Goal: Answer question/provide support: Share knowledge or assist other users

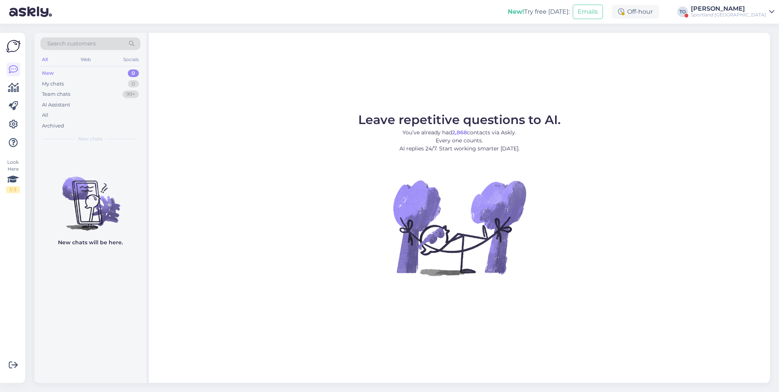
click at [746, 17] on div "Sportland [GEOGRAPHIC_DATA]" at bounding box center [727, 15] width 75 height 6
click at [708, 82] on div "Log out" at bounding box center [702, 82] width 143 height 14
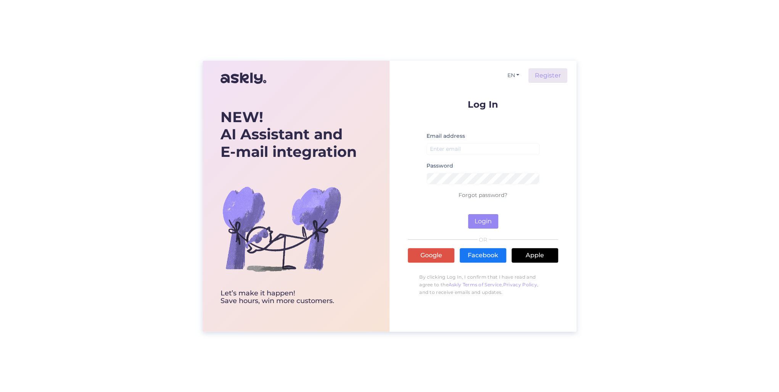
click at [484, 157] on small at bounding box center [482, 158] width 113 height 5
click at [483, 152] on input "email" at bounding box center [482, 149] width 113 height 12
type input "[PERSON_NAME][EMAIL_ADDRESS][DOMAIN_NAME]"
click at [468, 214] on button "Login" at bounding box center [483, 221] width 30 height 14
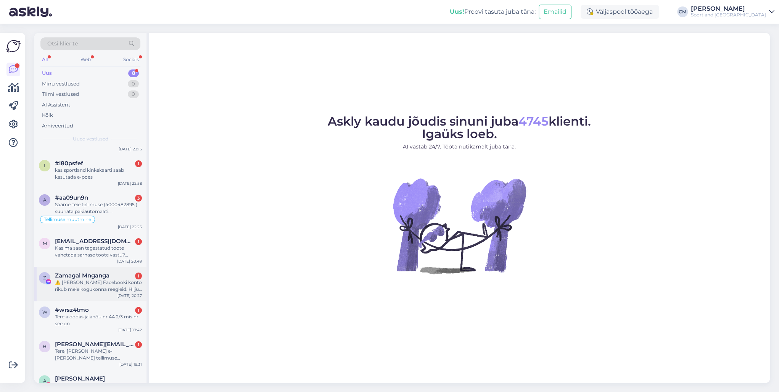
scroll to position [56, 0]
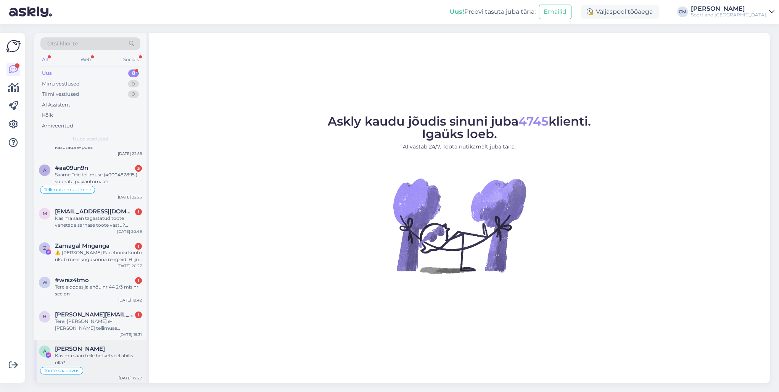
click at [98, 348] on span "[PERSON_NAME]" at bounding box center [80, 348] width 50 height 7
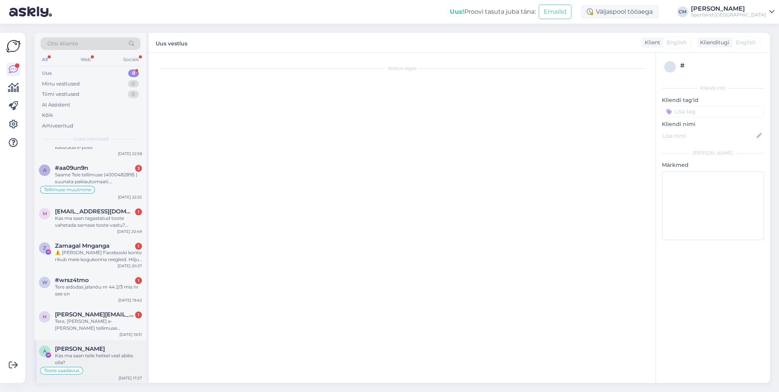
scroll to position [156, 0]
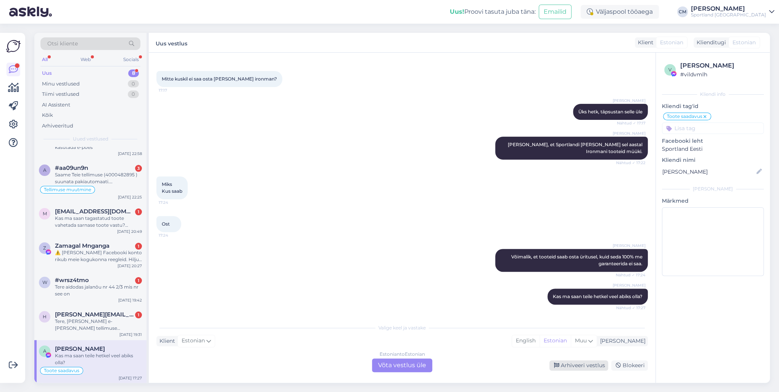
click at [561, 364] on div "Arhiveeri vestlus" at bounding box center [578, 365] width 59 height 10
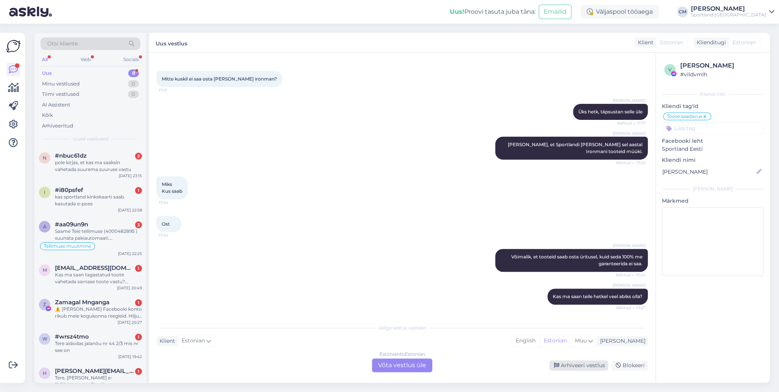
scroll to position [130, 0]
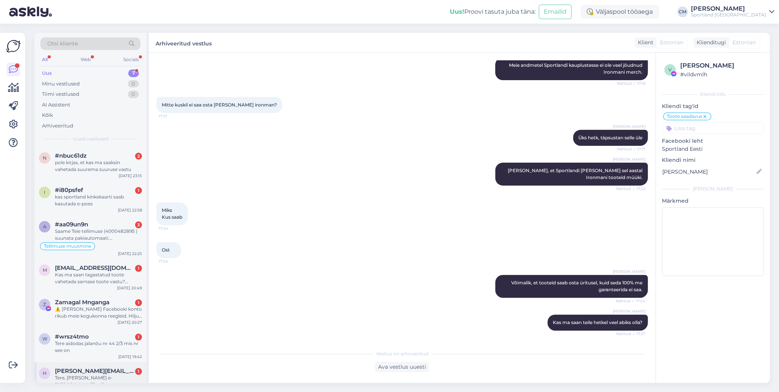
click at [108, 365] on div "h [PERSON_NAME][EMAIL_ADDRESS][DOMAIN_NAME] 1 Tere, [PERSON_NAME] e-[PERSON_NAM…" at bounding box center [90, 379] width 112 height 34
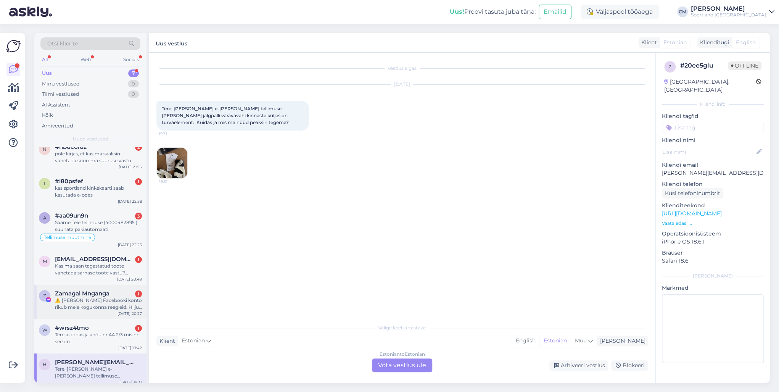
scroll to position [13, 0]
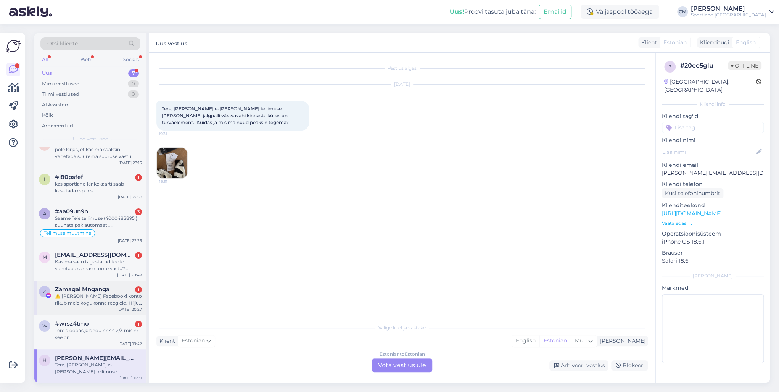
click at [104, 294] on div "⚠️ [PERSON_NAME] Facebooki konto rikub meie kogukonna reegleid. Hiljuti on meie…" at bounding box center [98, 299] width 87 height 14
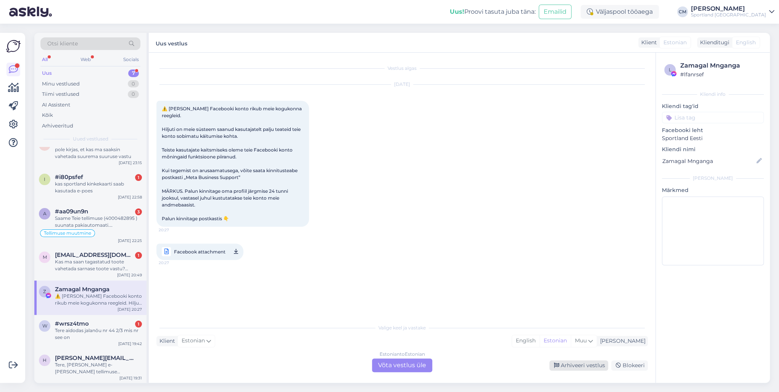
click at [585, 366] on div "Arhiveeri vestlus" at bounding box center [578, 365] width 59 height 10
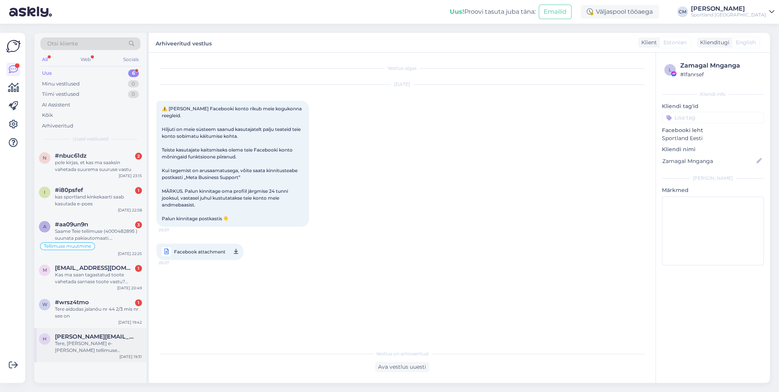
click at [89, 338] on span "[PERSON_NAME][EMAIL_ADDRESS][DOMAIN_NAME]" at bounding box center [94, 336] width 79 height 7
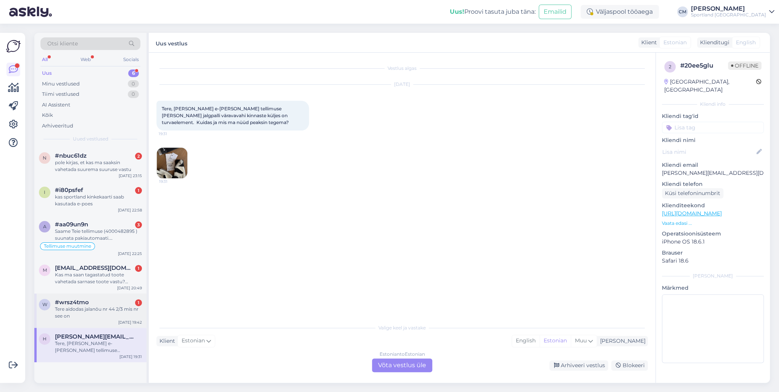
click at [88, 312] on div "Tere aidodas jalanõu nr 44 2/3 mis nr see on" at bounding box center [98, 312] width 87 height 14
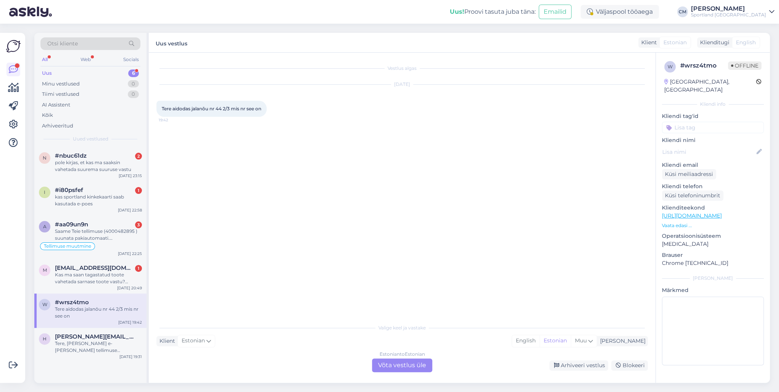
click at [380, 364] on div "Estonian to Estonian Võta vestlus üle" at bounding box center [402, 365] width 60 height 14
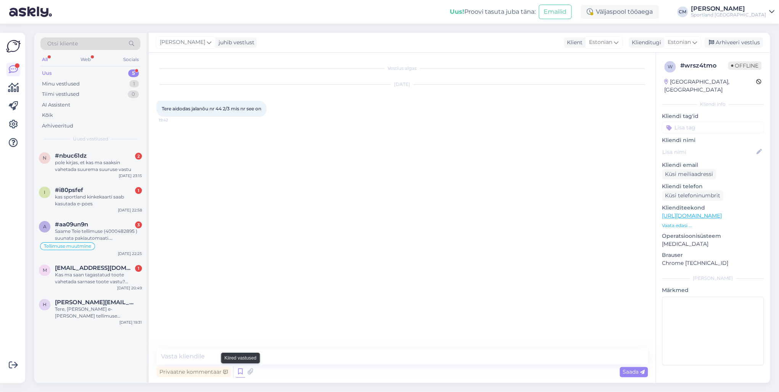
click at [237, 372] on icon at bounding box center [240, 371] width 9 height 11
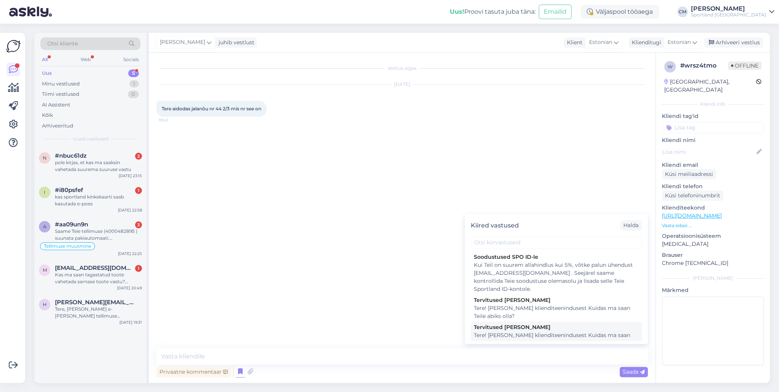
click at [504, 328] on div "Tervitused [PERSON_NAME]" at bounding box center [556, 327] width 165 height 8
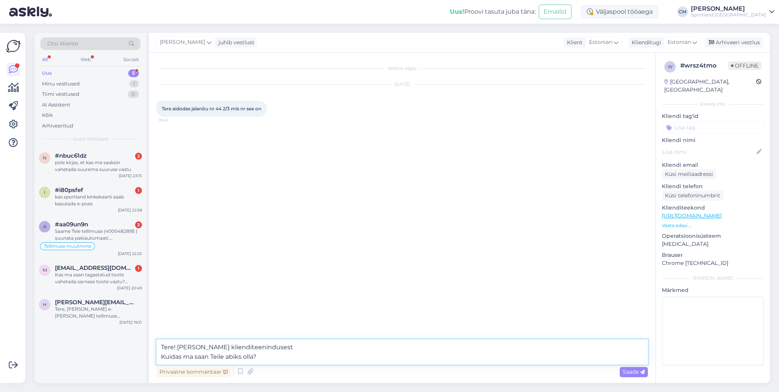
drag, startPoint x: 284, startPoint y: 361, endPoint x: 116, endPoint y: 353, distance: 167.9
click at [116, 353] on div "Otsi kliente All Web Socials Uus 5 Minu vestlused 1 Tiimi vestlused 0 AI Assist…" at bounding box center [401, 208] width 735 height 350
type textarea "Tere! [PERSON_NAME] klienditeenindusest"
drag, startPoint x: 302, startPoint y: 358, endPoint x: 137, endPoint y: 352, distance: 165.2
click at [137, 352] on div "Otsi kliente All Web Socials Uus 5 Minu vestlused 1 Tiimi vestlused 0 AI Assist…" at bounding box center [401, 208] width 735 height 350
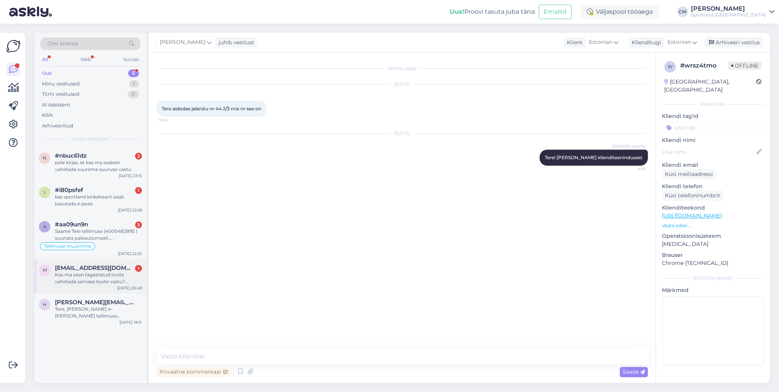
click at [127, 273] on div "Kas ma saan tagastatud toote vahetada sarnase toote vastu? Mõtlen vahetada nais…" at bounding box center [98, 278] width 87 height 14
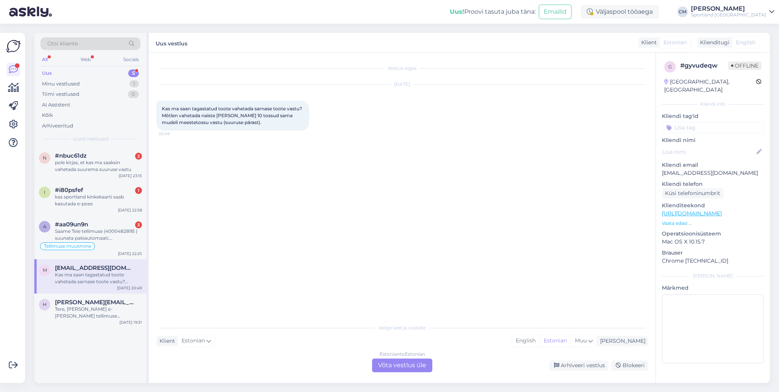
click at [418, 366] on div "Estonian to Estonian Võta vestlus üle" at bounding box center [402, 365] width 60 height 14
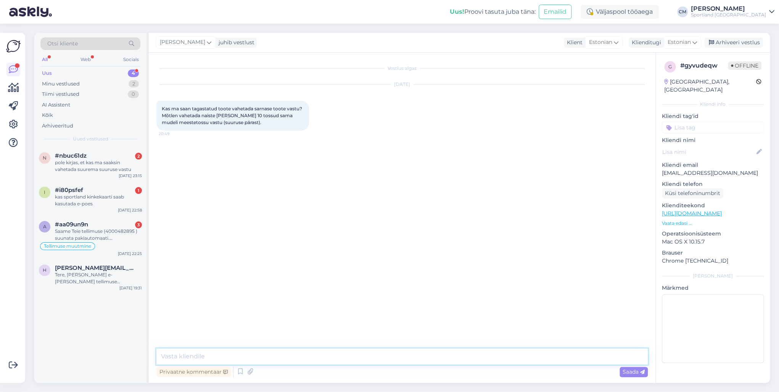
click at [375, 363] on textarea at bounding box center [401, 356] width 491 height 16
paste textarea "Tere! [PERSON_NAME] klienditeenindusest"
type textarea "Tere! [PERSON_NAME] klienditeenindusest"
click at [88, 210] on div "i #i80psfef 1 kas sportland kinkekaarti saab kasutada e-poes [DATE] 22:58" at bounding box center [90, 198] width 112 height 34
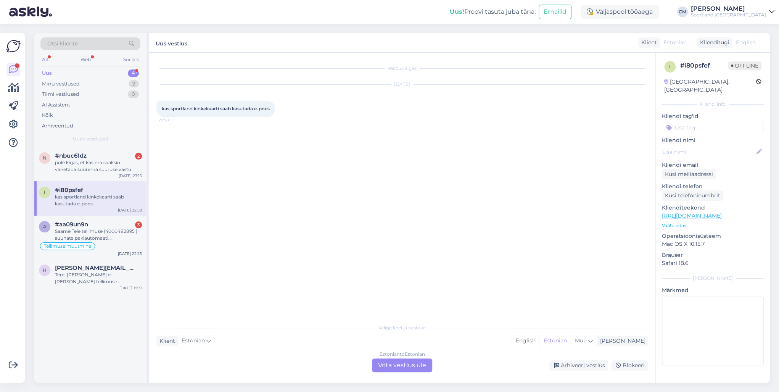
click at [380, 361] on div "Estonian to Estonian Võta vestlus üle" at bounding box center [402, 365] width 60 height 14
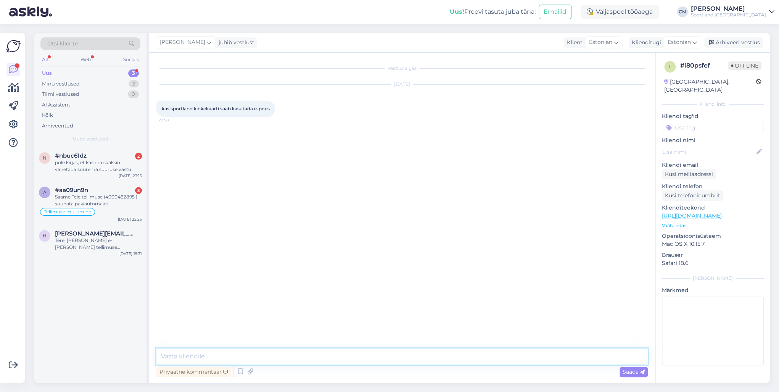
click at [332, 354] on textarea at bounding box center [401, 356] width 491 height 16
paste textarea "Tere! [PERSON_NAME] klienditeenindusest"
type textarea "Tere! [PERSON_NAME] klienditeenindusest"
click at [95, 167] on div "pole kirjas, et kas ma saaksin vahetada suurema suuruse vastu" at bounding box center [98, 166] width 87 height 14
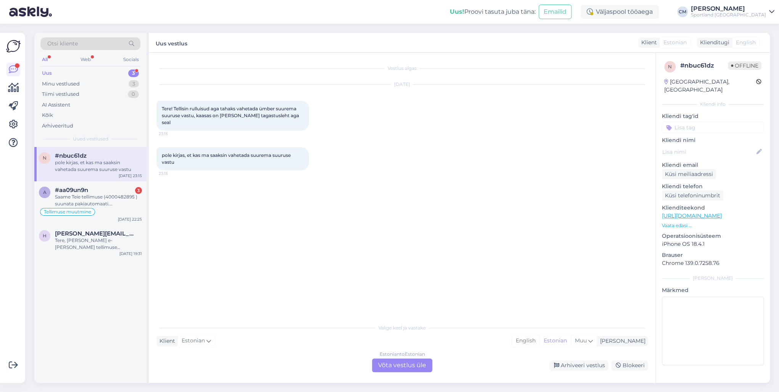
click at [422, 363] on div "Estonian to Estonian Võta vestlus üle" at bounding box center [402, 365] width 60 height 14
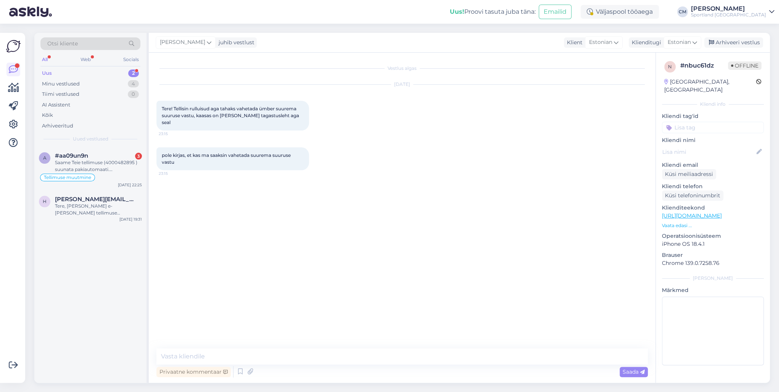
click at [360, 346] on div "Vestlus algas [DATE] Tere! Tellisin rulluisud aga tahaks vahetada ümber suurema…" at bounding box center [402, 218] width 506 height 330
click at [358, 351] on textarea at bounding box center [401, 356] width 491 height 16
paste textarea "Tere! [PERSON_NAME] klienditeenindusest"
type textarea "Tere! [PERSON_NAME] klienditeenindusest"
click at [94, 173] on div "Tellimuse muutmine" at bounding box center [90, 177] width 103 height 9
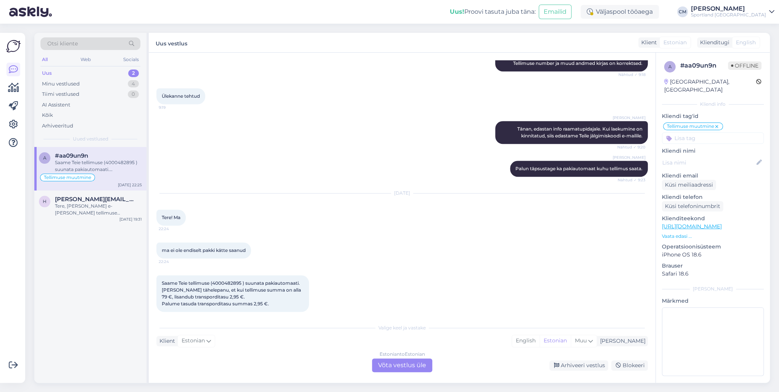
click at [393, 371] on div "Estonian to Estonian Võta vestlus üle" at bounding box center [402, 365] width 60 height 14
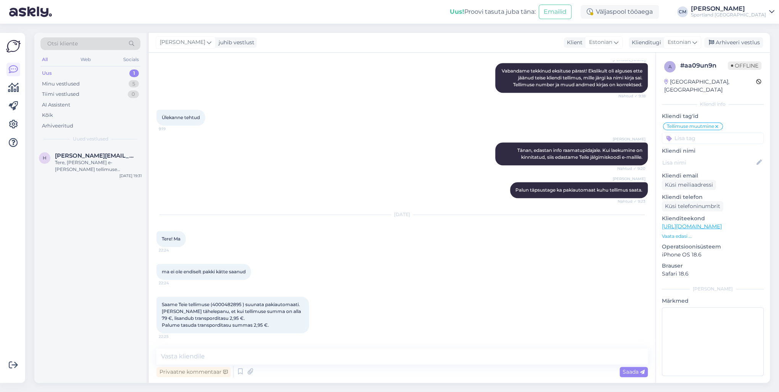
scroll to position [406, 0]
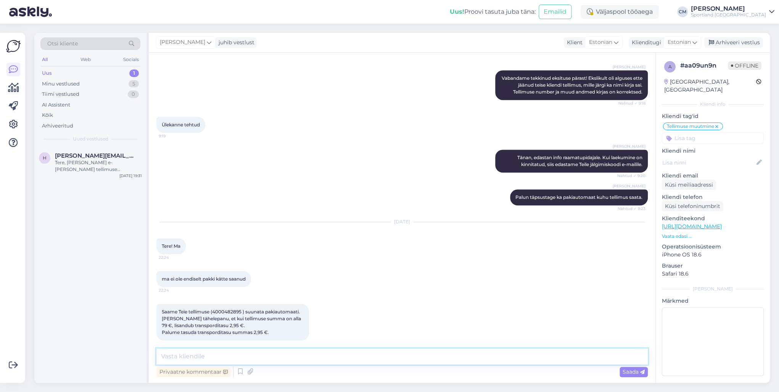
click at [385, 363] on textarea at bounding box center [401, 356] width 491 height 16
paste textarea "Tere! [PERSON_NAME] klienditeenindusest"
type textarea "Tere! [PERSON_NAME] klienditeenindusest"
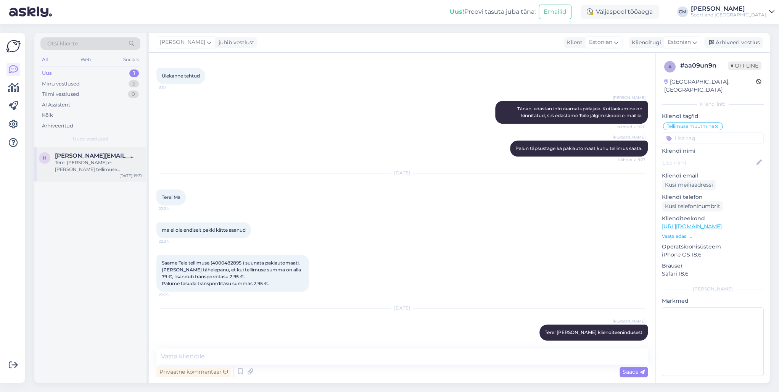
click at [108, 158] on span "[PERSON_NAME][EMAIL_ADDRESS][DOMAIN_NAME]" at bounding box center [94, 155] width 79 height 7
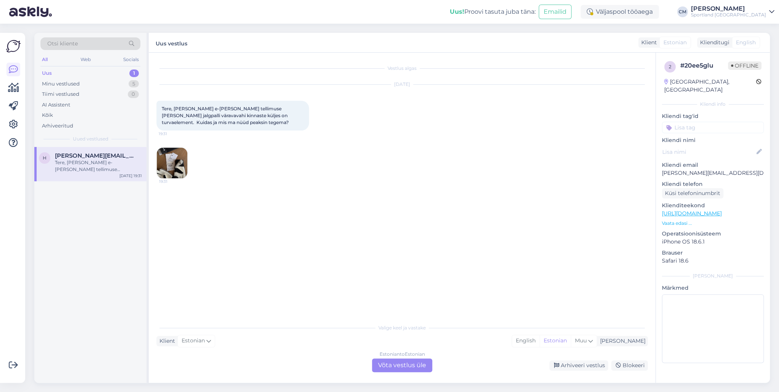
click at [420, 360] on div "Estonian to Estonian Võta vestlus üle" at bounding box center [402, 365] width 60 height 14
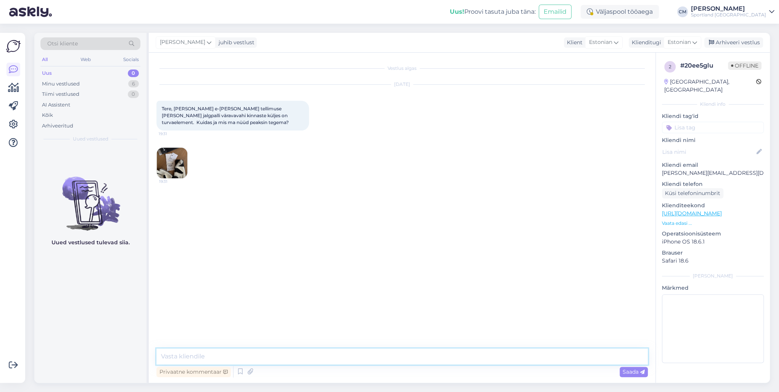
click at [406, 360] on textarea at bounding box center [401, 356] width 491 height 16
paste textarea "Tere! [PERSON_NAME] klienditeenindusest"
type textarea "Tere! [PERSON_NAME] klienditeenindusest"
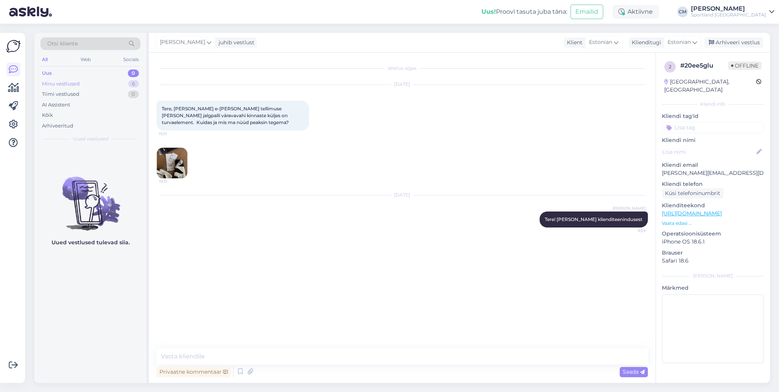
click at [87, 85] on div "Minu vestlused 6" at bounding box center [90, 84] width 100 height 11
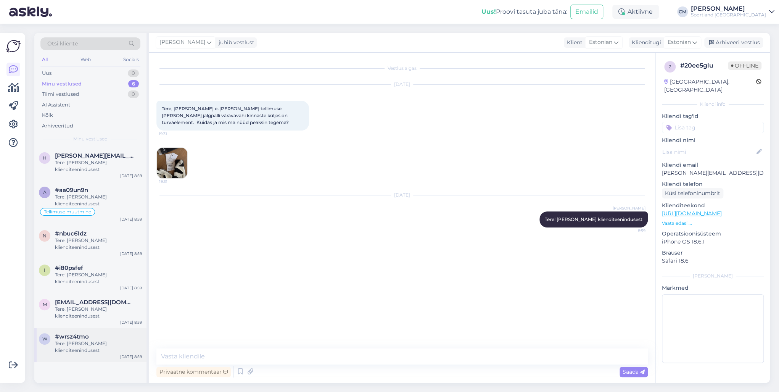
click at [83, 342] on div "Tere! [PERSON_NAME] klienditeenindusest" at bounding box center [98, 347] width 87 height 14
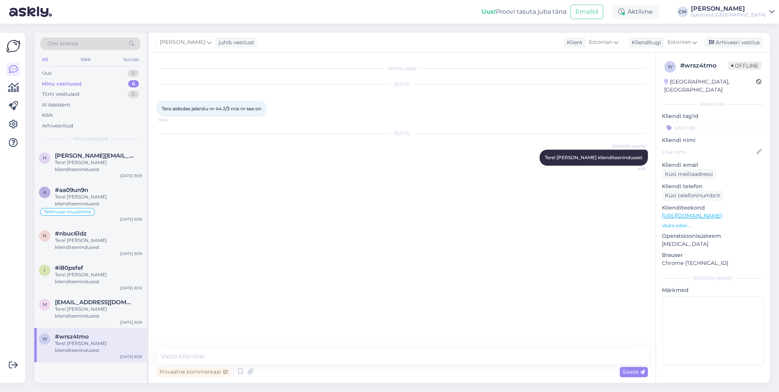
click at [721, 212] on link "[URL][DOMAIN_NAME]" at bounding box center [691, 215] width 60 height 7
click at [220, 350] on textarea at bounding box center [401, 356] width 491 height 16
paste textarea "27,6"
click at [191, 357] on textarea "Selle suursuse sisetalla pikkus on 27,6cm." at bounding box center [401, 356] width 491 height 16
click at [195, 356] on textarea "Selle suursuse sisetalla pikkus on 27,6cm." at bounding box center [401, 356] width 491 height 16
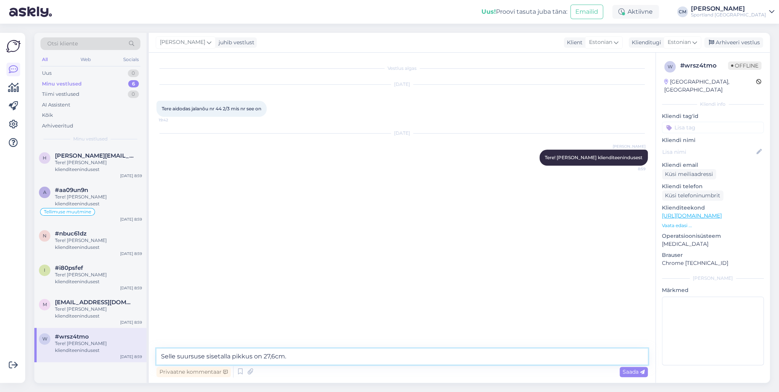
type textarea "Selle suuruse sisetalla pikkus on 27,6cm."
click at [294, 355] on textarea "Selle suuruse sisetalla pikkus on 27,6cm." at bounding box center [401, 356] width 491 height 16
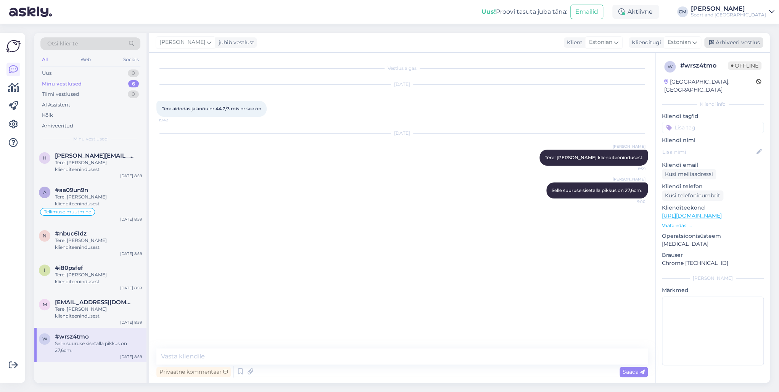
click at [720, 45] on div "Arhiveeri vestlus" at bounding box center [733, 42] width 59 height 10
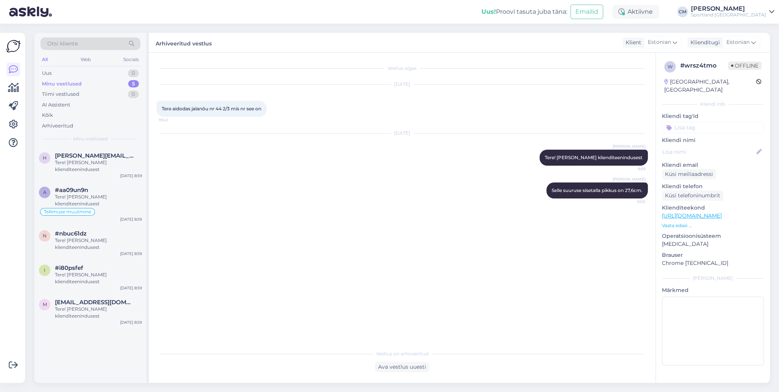
click at [722, 122] on input at bounding box center [712, 127] width 102 height 11
type input "suur"
click at [726, 145] on span "Toodete suurustele vastavus (suurustetabelid)" at bounding box center [712, 147] width 61 height 5
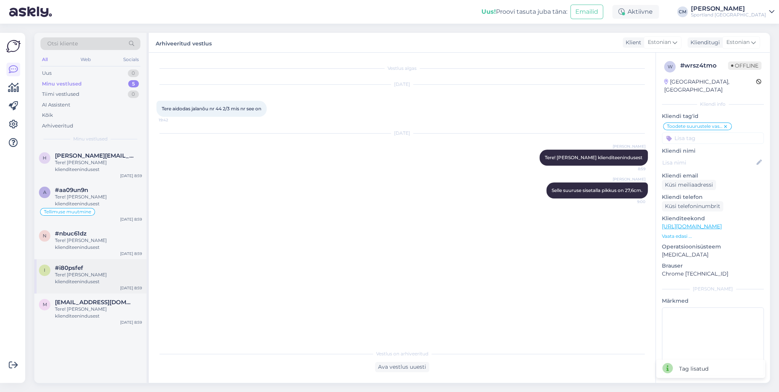
click at [77, 280] on div "Tere! [PERSON_NAME] klienditeenindusest" at bounding box center [98, 278] width 87 height 14
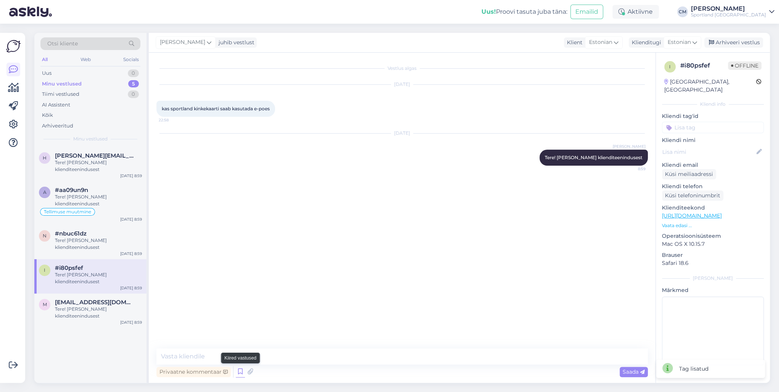
click at [241, 371] on icon at bounding box center [240, 371] width 9 height 11
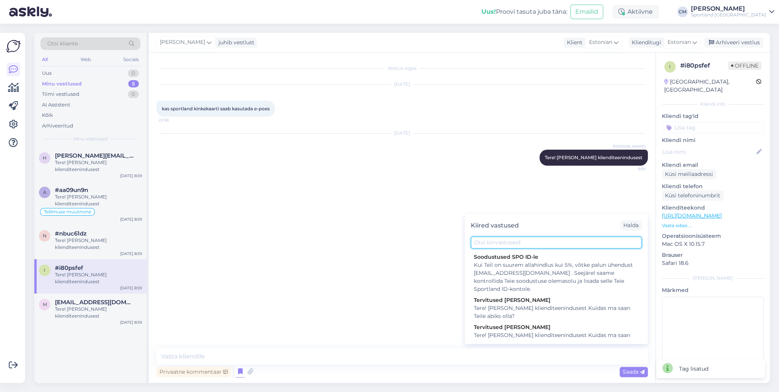
click at [503, 240] on input "text" at bounding box center [555, 242] width 171 height 12
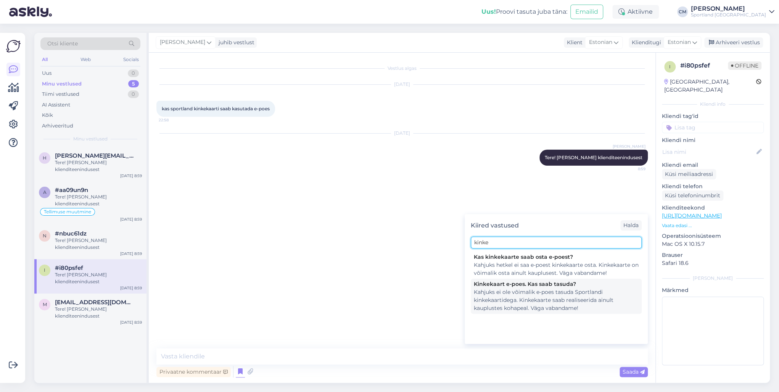
type input "kinke"
click at [539, 292] on div "Kahjuks ei ole võimalik e-poes tasuda Sportlandi kinkekaartidega. Kinkekaarte s…" at bounding box center [556, 300] width 165 height 24
type textarea "Kahjuks ei ole võimalik e-poes tasuda Sportlandi kinkekaartidega. Kinkekaarte s…"
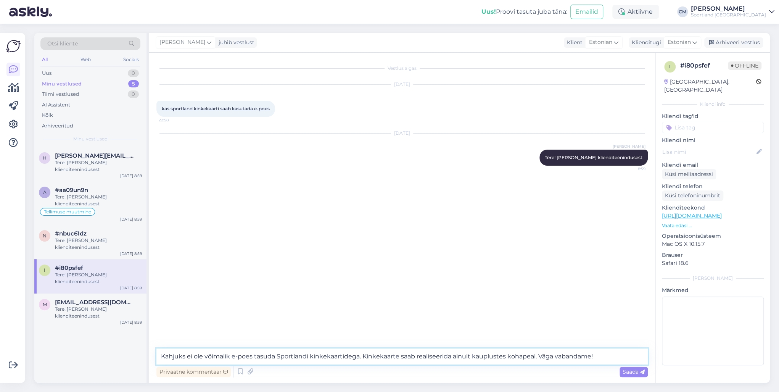
click at [480, 351] on textarea "Kahjuks ei ole võimalik e-poes tasuda Sportlandi kinkekaartidega. Kinkekaarte s…" at bounding box center [401, 356] width 491 height 16
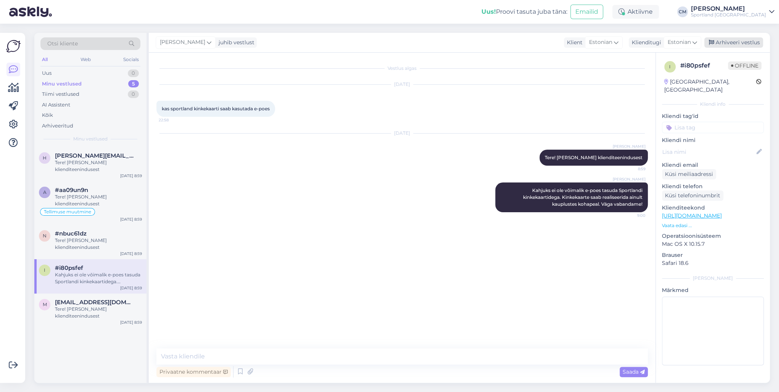
click at [723, 42] on div "Arhiveeri vestlus" at bounding box center [733, 42] width 59 height 10
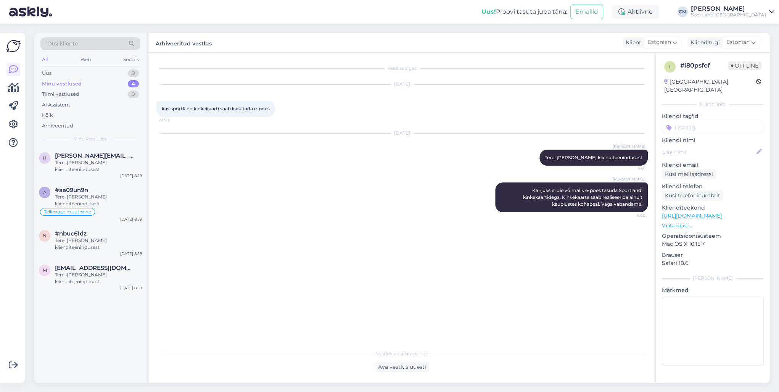
click at [710, 112] on p "Kliendi tag'id" at bounding box center [712, 116] width 102 height 8
click at [706, 122] on input at bounding box center [712, 127] width 102 height 11
type input "kinke"
click at [709, 145] on span "kinkekaart (e-poes)" at bounding box center [712, 147] width 44 height 5
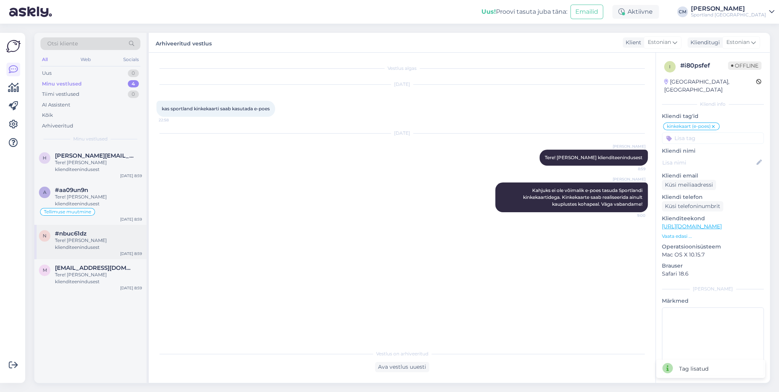
click at [102, 238] on div "Tere! [PERSON_NAME] klienditeenindusest" at bounding box center [98, 244] width 87 height 14
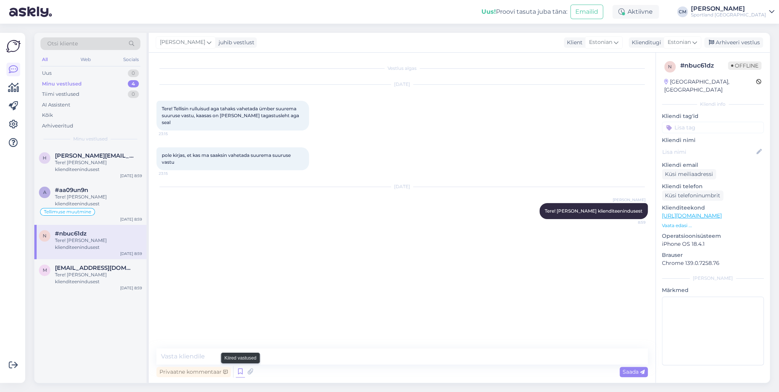
click at [239, 375] on icon at bounding box center [240, 371] width 9 height 11
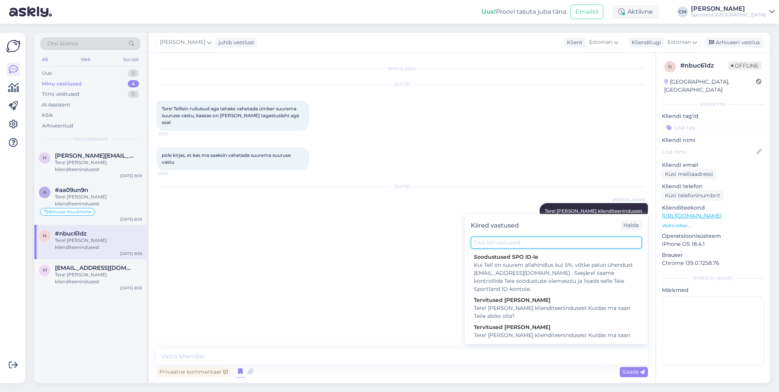
click at [515, 239] on input "text" at bounding box center [555, 242] width 171 height 12
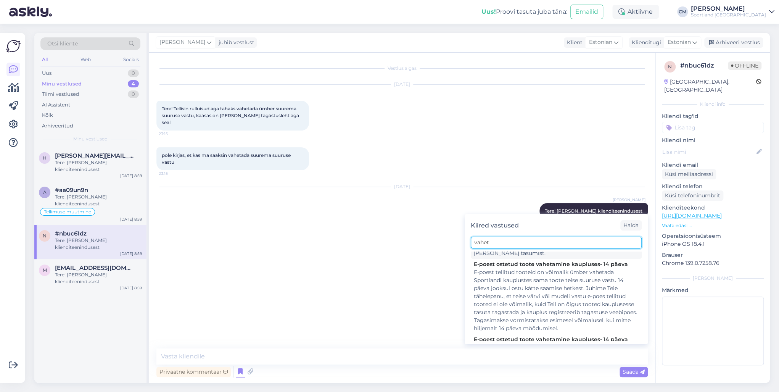
scroll to position [61, 0]
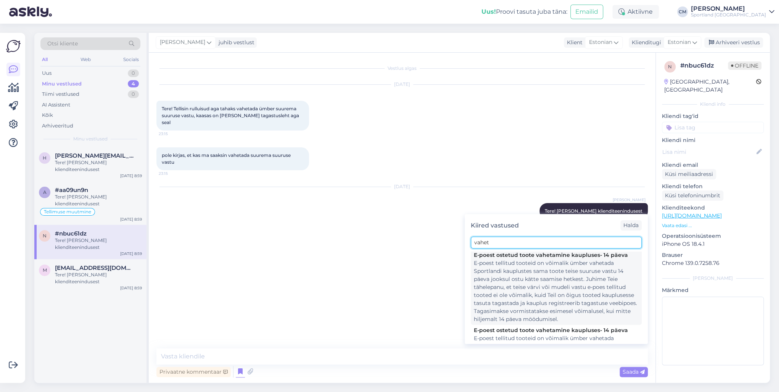
type input "vahet"
click at [535, 274] on div "E-poest tellitud tooteid on võimalik ümber vahetada Sportlandi kauplustes sama …" at bounding box center [556, 291] width 165 height 64
type textarea "E-poest tellitud tooteid on võimalik ümber vahetada Sportlandi kauplustes sama …"
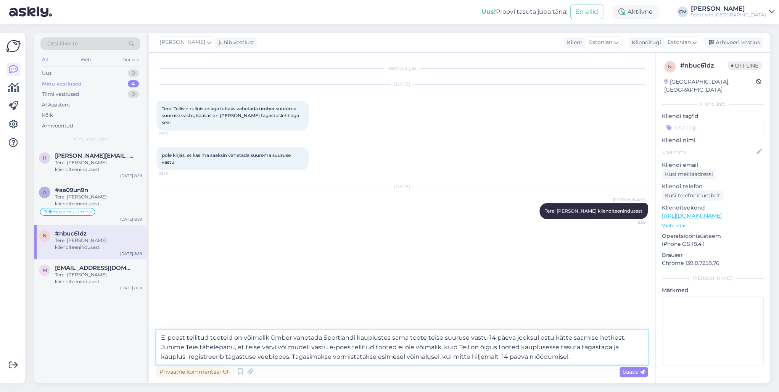
click at [468, 350] on textarea "E-poest tellitud tooteid on võimalik ümber vahetada Sportlandi kauplustes sama …" at bounding box center [401, 346] width 491 height 35
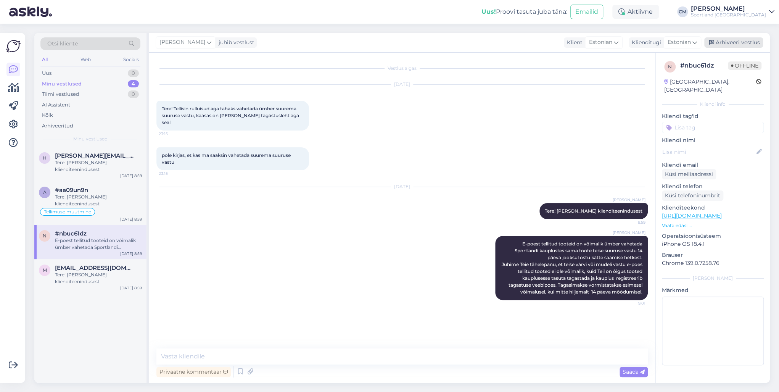
click at [744, 39] on div "Arhiveeri vestlus" at bounding box center [733, 42] width 59 height 10
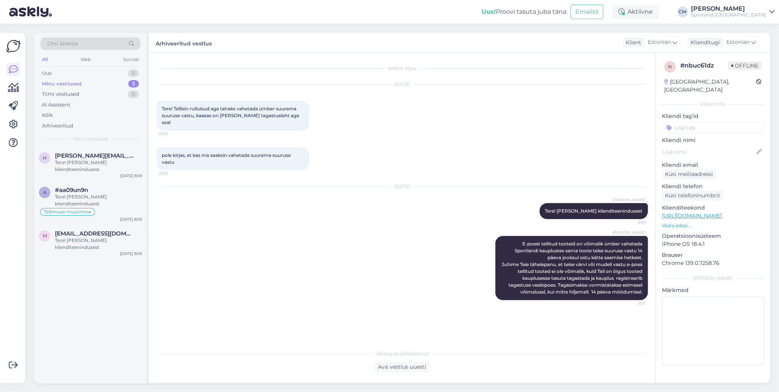
click at [702, 122] on input at bounding box center [712, 127] width 102 height 11
type input "vaheta"
click at [721, 154] on span "Toodete vahetamine (e-pood)" at bounding box center [712, 156] width 61 height 5
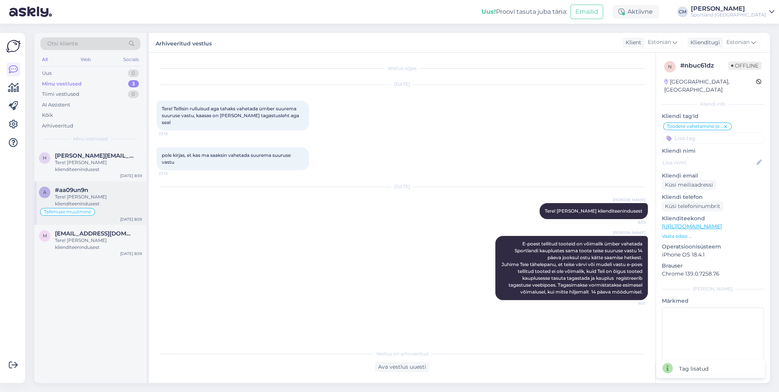
click at [113, 204] on div "Tere! [PERSON_NAME] klienditeenindusest" at bounding box center [98, 200] width 87 height 14
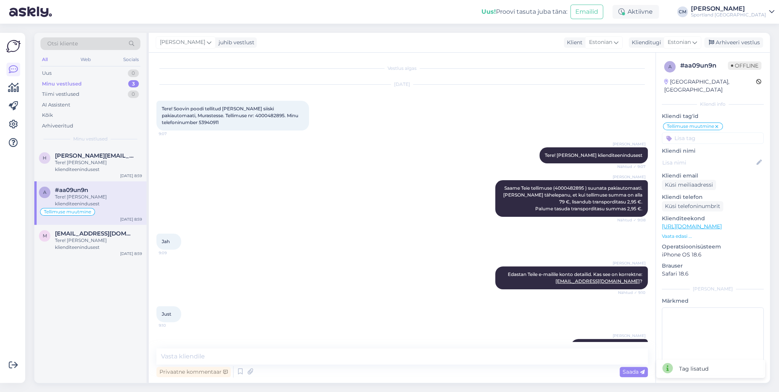
scroll to position [455, 0]
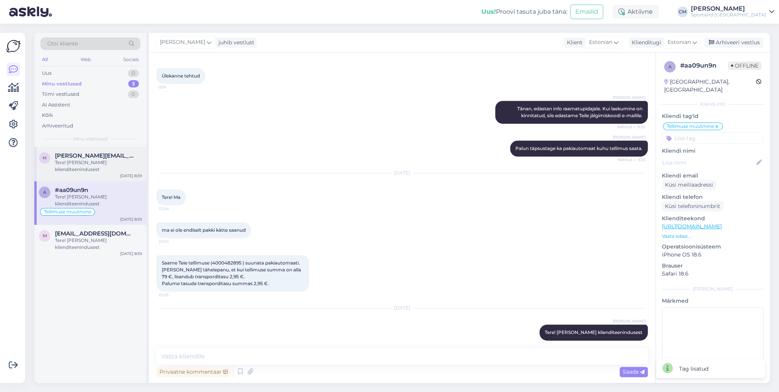
click at [110, 172] on div "Tere! [PERSON_NAME] klienditeenindusest" at bounding box center [98, 166] width 87 height 14
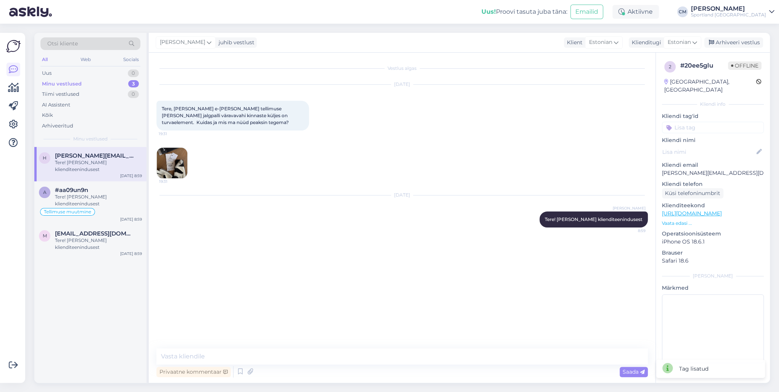
click at [183, 171] on img at bounding box center [172, 163] width 31 height 31
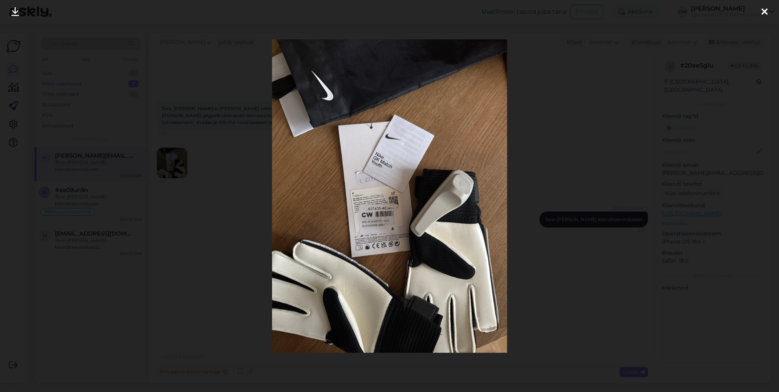
click at [231, 164] on div at bounding box center [389, 196] width 779 height 392
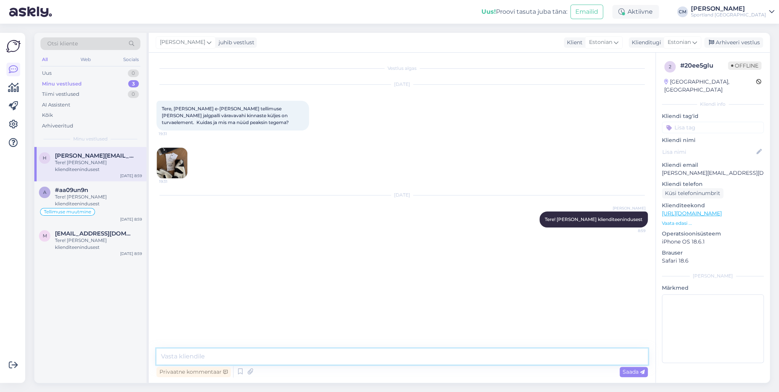
click at [203, 351] on textarea at bounding box center [401, 356] width 491 height 16
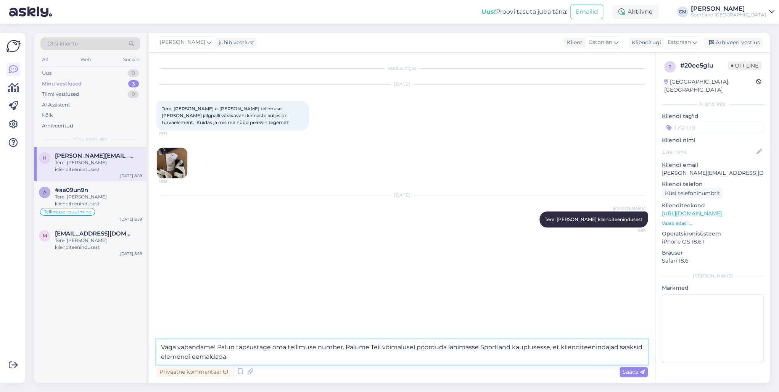
click at [366, 347] on textarea "Väga vabandame! Palun täpsustage oma tellimuse number. Palume Teil võimalusel p…" at bounding box center [401, 351] width 491 height 25
click at [371, 348] on textarea "Väga vabandame! Palun täpsustage oma tellimuse number. Palume Teil võimalusel p…" at bounding box center [401, 351] width 491 height 25
click at [485, 346] on textarea "Väga vabandame! Palun täpsustage oma tellimuse number. Palun täpsustage, kas Te…" at bounding box center [401, 351] width 491 height 25
click at [471, 346] on textarea "Väga vabandame! Palun täpsustage oma tellimuse number. Palun täpsustage, kas Te…" at bounding box center [401, 351] width 491 height 25
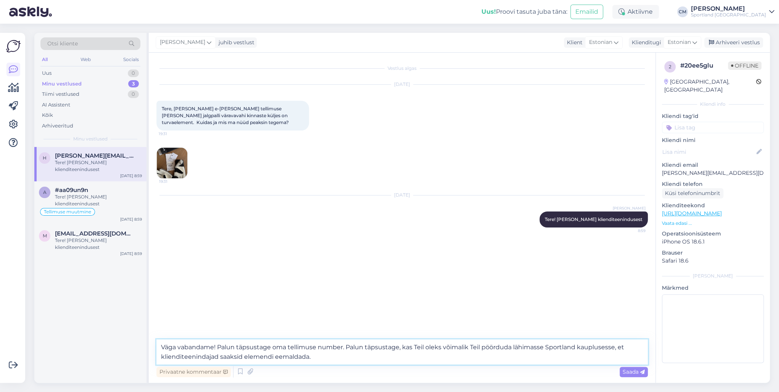
click at [471, 346] on textarea "Väga vabandame! Palun täpsustage oma tellimuse number. Palun täpsustage, kas Te…" at bounding box center [401, 351] width 491 height 25
drag, startPoint x: 270, startPoint y: 347, endPoint x: 217, endPoint y: 348, distance: 53.8
click at [217, 348] on textarea "Väga vabandame! Palun täpsustage oma tellimuse number. Palun täpsustage, kas Te…" at bounding box center [401, 351] width 491 height 25
click at [274, 347] on textarea "Väga vabandame! Kuidas onn [PERSON_NAME] tellimuse number. Palun täpsustage, ka…" at bounding box center [401, 351] width 491 height 25
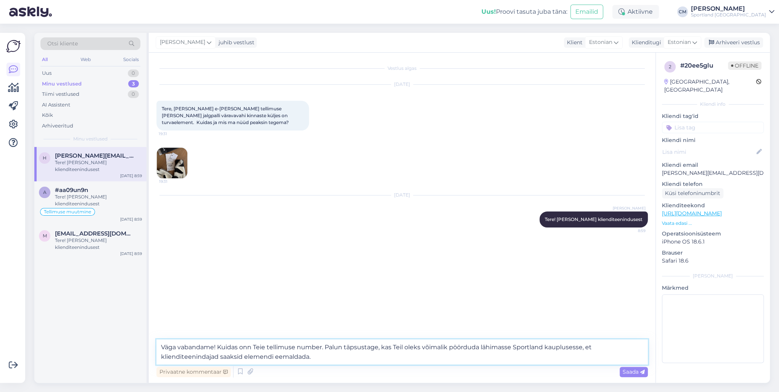
click at [346, 352] on textarea "Väga vabandame! Kuidas onn Teie tellimuse number. Palun täpsustage, kas Teil ol…" at bounding box center [401, 351] width 491 height 25
type textarea "Väga vabandame! Kuidas onn Teie tellimuse number. Palun täpsustage, kas Teil ol…"
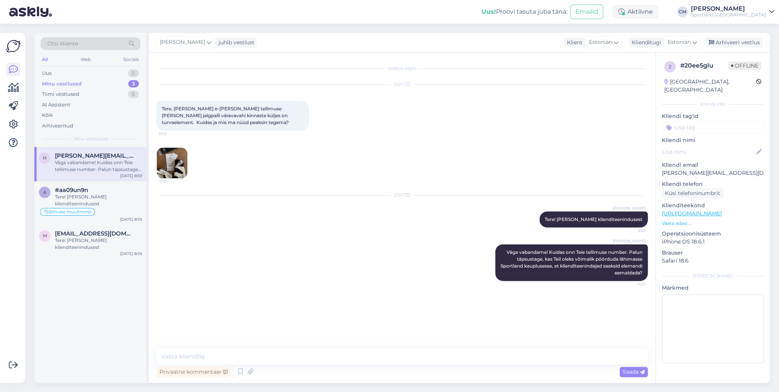
click at [741, 37] on div "[PERSON_NAME] juhib vestlust Klient [DEMOGRAPHIC_DATA] Klienditugi [DEMOGRAPHIC…" at bounding box center [459, 43] width 621 height 20
click at [730, 44] on div "Arhiveeri vestlus" at bounding box center [733, 42] width 59 height 10
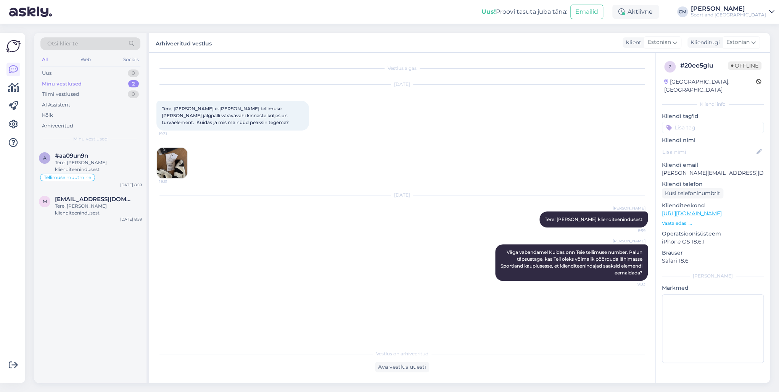
click at [722, 125] on input at bounding box center [712, 127] width 102 height 11
type input "elemen"
click at [719, 145] on span "Turvaelemendiga toode" at bounding box center [712, 147] width 55 height 5
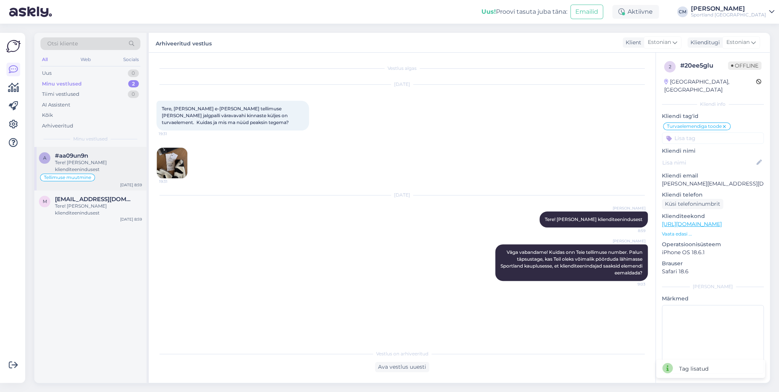
click at [72, 161] on div "Tere! [PERSON_NAME] klienditeenindusest" at bounding box center [98, 166] width 87 height 14
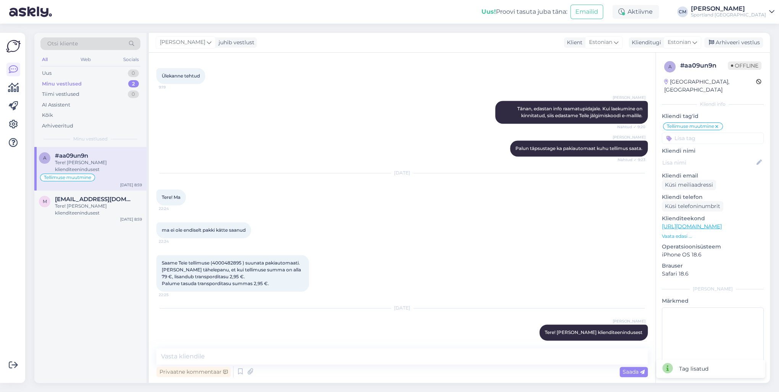
click at [231, 260] on span "Saame Teie tellimuse (4000482895 ) suunata pakiautomaati. [PERSON_NAME] tähelep…" at bounding box center [232, 273] width 140 height 26
copy span "4000482895"
click at [242, 366] on icon at bounding box center [240, 371] width 9 height 11
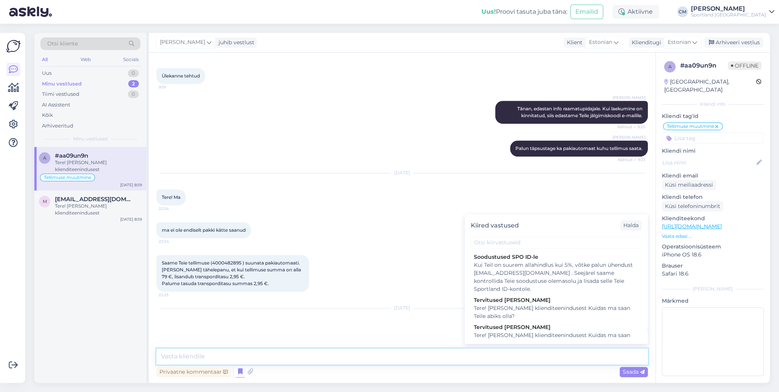
click at [242, 355] on textarea at bounding box center [401, 356] width 491 height 16
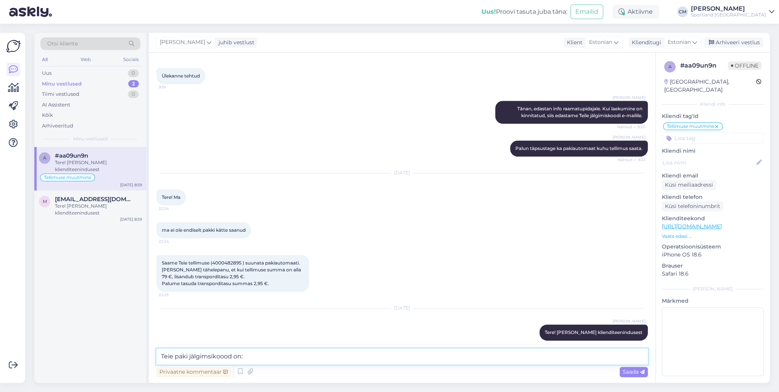
paste textarea "CC827466773EE"
type textarea "Teie paki jälgimsikoood on: CC827466773EE"
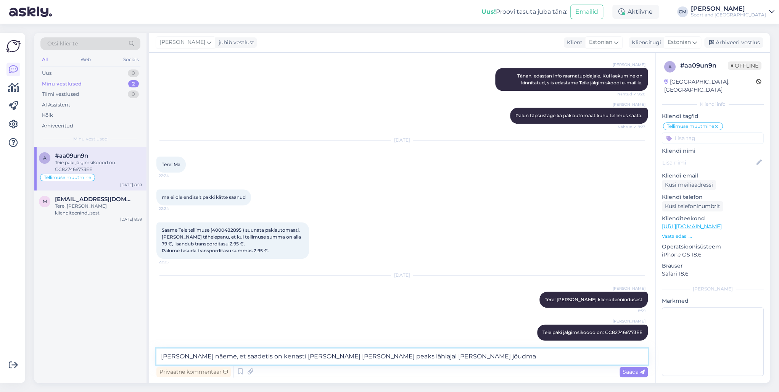
type textarea "[PERSON_NAME] näeme, et saadetis on kenasti [PERSON_NAME] [PERSON_NAME] peaks l…"
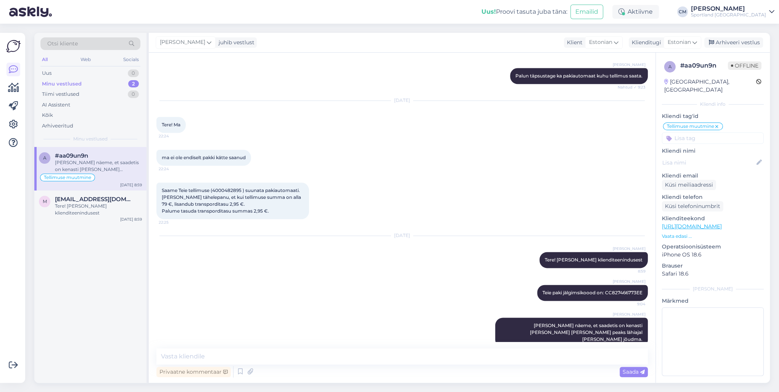
click at [740, 37] on div "[PERSON_NAME] juhib vestlust Klient [DEMOGRAPHIC_DATA] Klienditugi [DEMOGRAPHIC…" at bounding box center [459, 43] width 621 height 20
click at [739, 41] on div "Arhiveeri vestlus" at bounding box center [733, 42] width 59 height 10
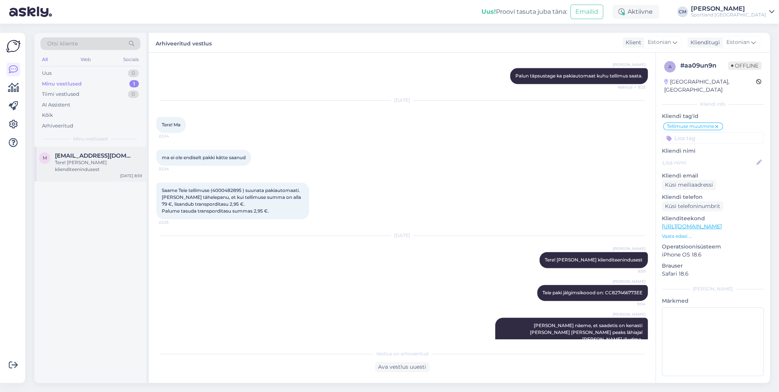
click at [72, 163] on div "Tere! [PERSON_NAME] klienditeenindusest" at bounding box center [98, 166] width 87 height 14
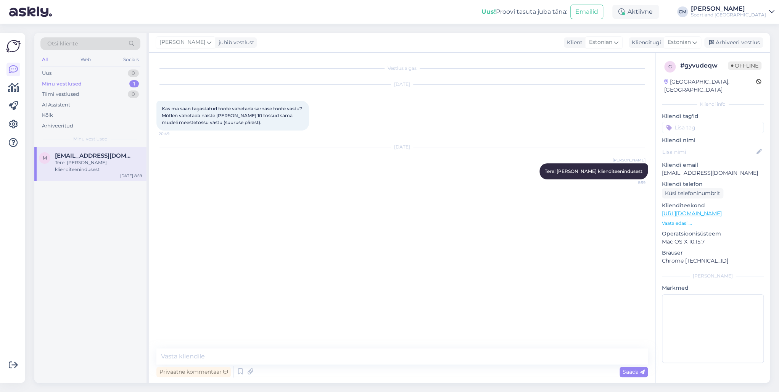
scroll to position [0, 0]
click at [236, 369] on icon at bounding box center [240, 371] width 9 height 11
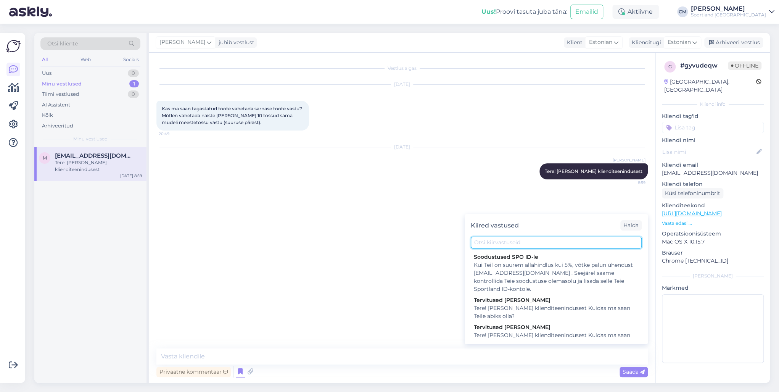
click at [513, 244] on input "text" at bounding box center [555, 242] width 171 height 12
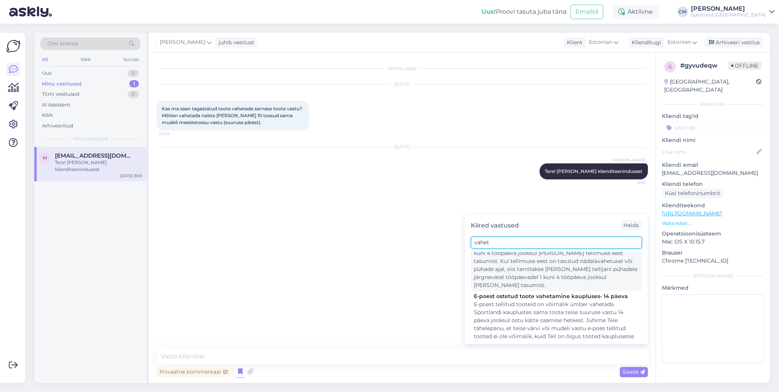
scroll to position [31, 0]
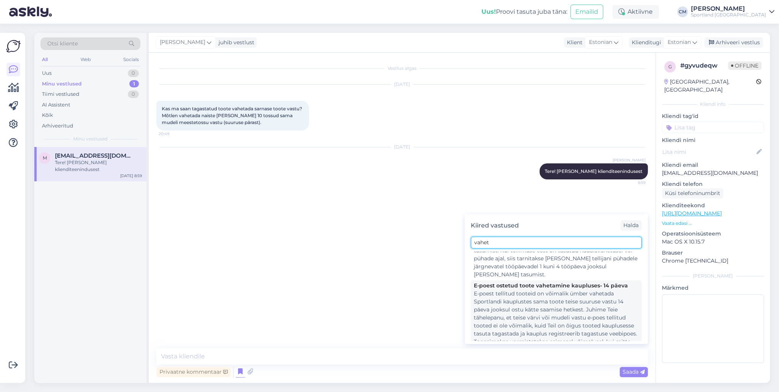
type input "vahet"
click at [523, 295] on div "E-poest tellitud tooteid on võimalik ümber vahetada Sportlandi kauplustes sama …" at bounding box center [556, 321] width 165 height 64
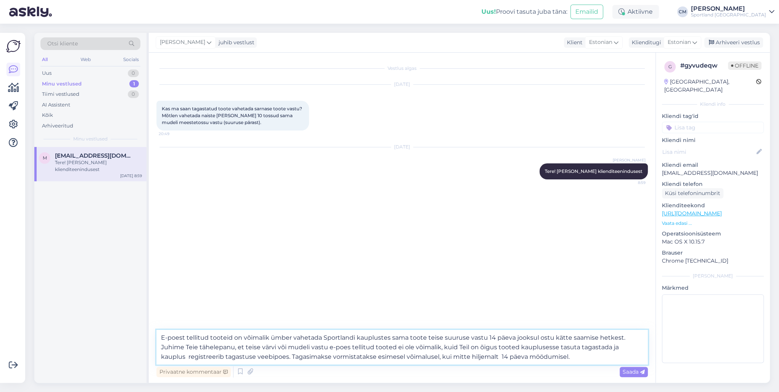
click at [390, 337] on textarea "E-poest tellitud tooteid on võimalik ümber vahetada Sportlandi kauplustes sama …" at bounding box center [401, 346] width 491 height 35
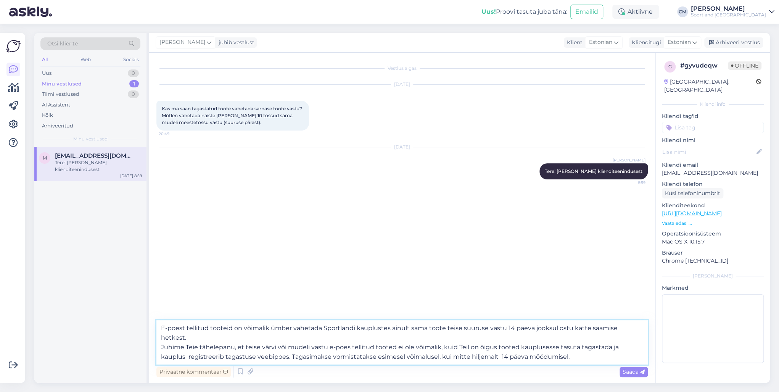
click at [645, 329] on textarea "E-poest tellitud tooteid on võimalik ümber vahetada Sportlandi kauplustes ainul…" at bounding box center [401, 342] width 491 height 44
drag, startPoint x: 434, startPoint y: 337, endPoint x: 154, endPoint y: 337, distance: 280.2
click at [154, 337] on div "Vestlus algas [DATE] Kas ma saan tagastatud toote vahetada sarnase toote vastu?…" at bounding box center [402, 218] width 506 height 330
click at [439, 336] on textarea "E-poest tellitud tooteid on võimalik ümber vahetada Sportlandi kauplustes ainul…" at bounding box center [401, 342] width 491 height 44
paste textarea "Kahjuks naiste mudelit meeste mudeli vastu vahetada ei ole võimalik. Meil on ka…"
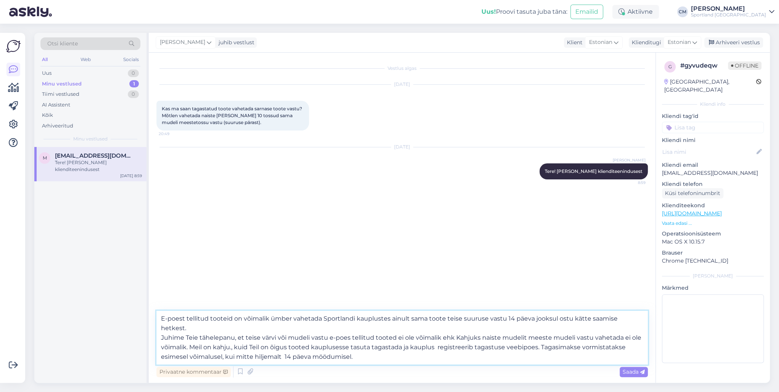
click at [457, 331] on textarea "E-poest tellitud tooteid on võimalik ümber vahetada Sportlandi kauplustes ainul…" at bounding box center [401, 337] width 491 height 54
click at [439, 329] on textarea "E-poest tellitud tooteid on võimalik ümber vahetada Sportlandi kauplustes ainul…" at bounding box center [401, 337] width 491 height 54
click at [233, 336] on textarea "E-poest tellitud tooteid on võimalik ümber vahetada Sportlandi kauplustes ainul…" at bounding box center [401, 337] width 491 height 54
click at [236, 340] on textarea "E-poest tellitud tooteid on võimalik ümber vahetada Sportlandi kauplustes ainul…" at bounding box center [401, 337] width 491 height 54
drag, startPoint x: 410, startPoint y: 336, endPoint x: 534, endPoint y: 336, distance: 123.9
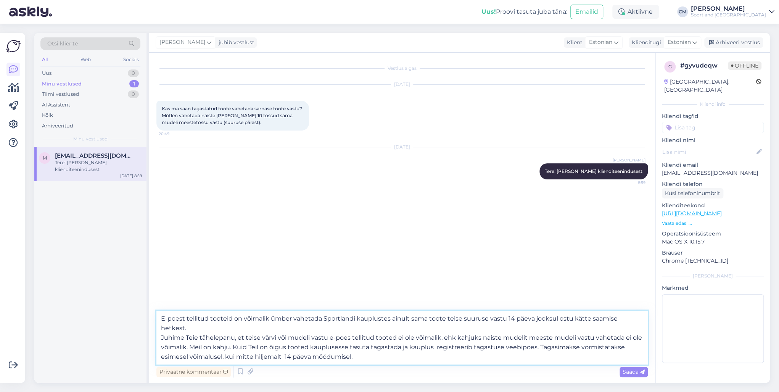
click at [534, 336] on textarea "E-poest tellitud tooteid on võimalik ümber vahetada Sportlandi kauplustes ainul…" at bounding box center [401, 337] width 491 height 54
click at [445, 350] on textarea "E-poest tellitud tooteid on võimalik ümber vahetada Sportlandi kauplustes ainul…" at bounding box center [401, 337] width 491 height 54
click at [422, 346] on textarea "E-poest tellitud tooteid on võimalik ümber vahetada Sportlandi kauplustes ainul…" at bounding box center [401, 337] width 491 height 54
type textarea "E-poest tellitud tooteid on võimalik ümber vahetada Sportlandi kauplustes ainul…"
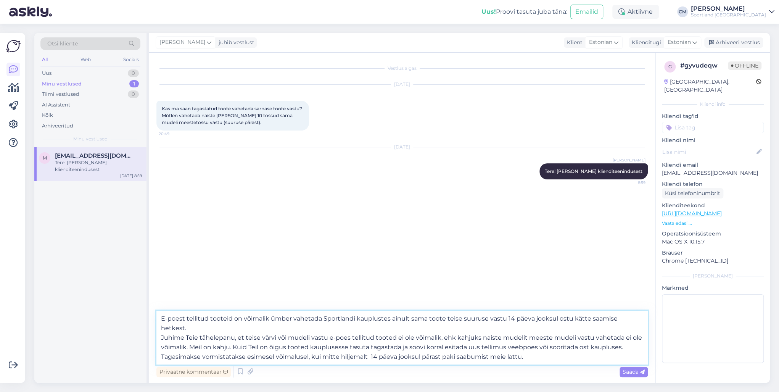
click at [538, 345] on textarea "E-poest tellitud tooteid on võimalik ümber vahetada Sportlandi kauplustes ainul…" at bounding box center [401, 337] width 491 height 54
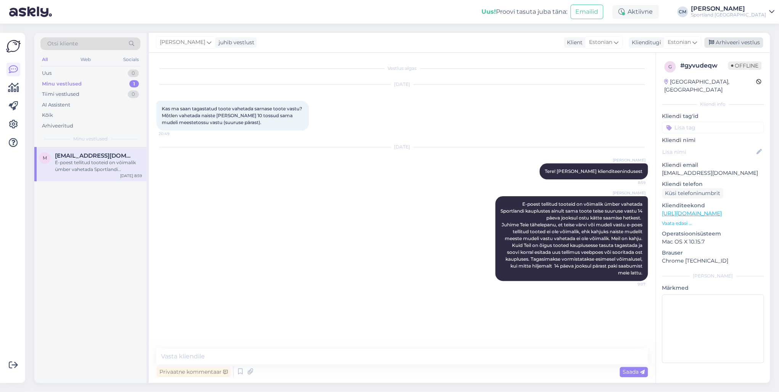
click at [708, 43] on div "Arhiveeri vestlus" at bounding box center [733, 42] width 59 height 10
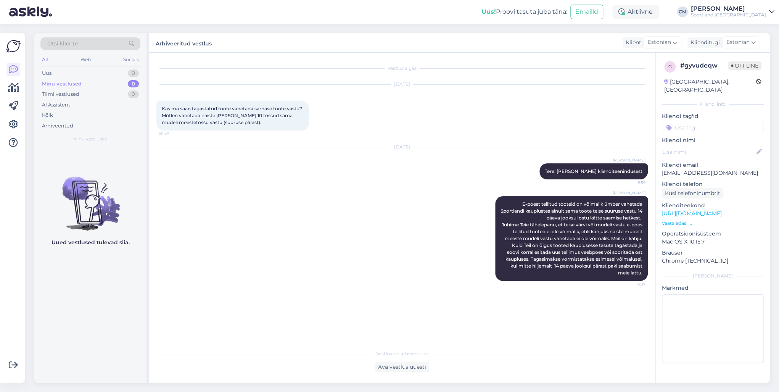
click at [689, 122] on input at bounding box center [712, 127] width 102 height 11
type input "vahet"
click at [725, 154] on span "Toodete vahetamine (e-pood)" at bounding box center [712, 156] width 61 height 5
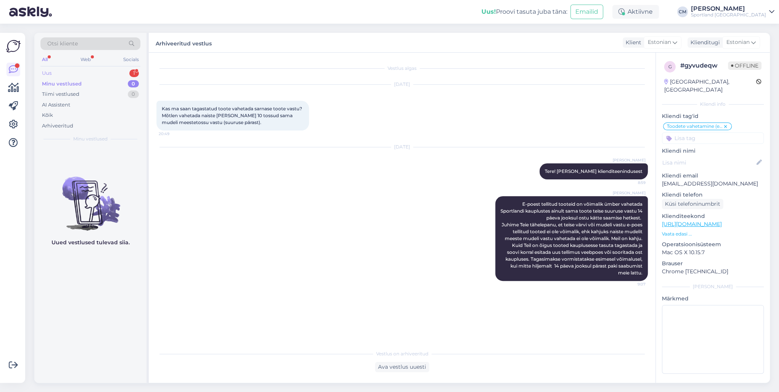
click at [83, 70] on div "Uus 1" at bounding box center [90, 73] width 100 height 11
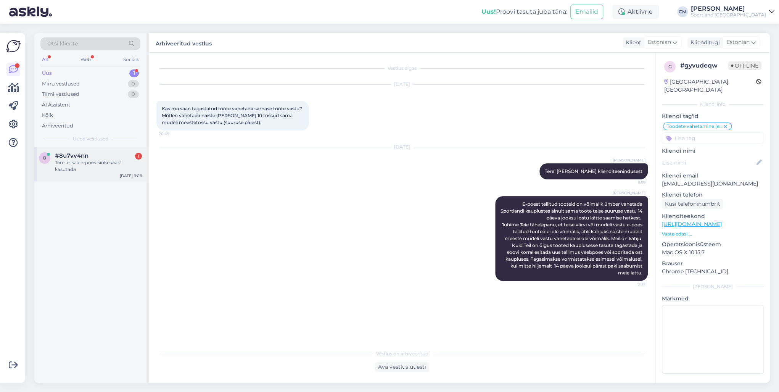
click at [93, 159] on div "Tere, ei saa e-poes kinkekaarti kasutada" at bounding box center [98, 166] width 87 height 14
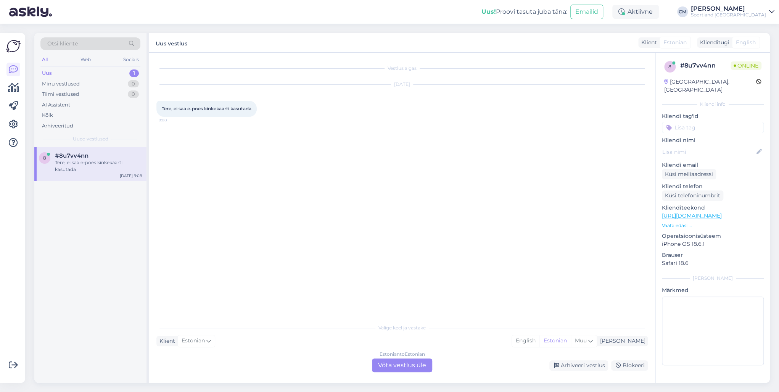
click at [412, 369] on div "Estonian to Estonian Võta vestlus üle" at bounding box center [402, 365] width 60 height 14
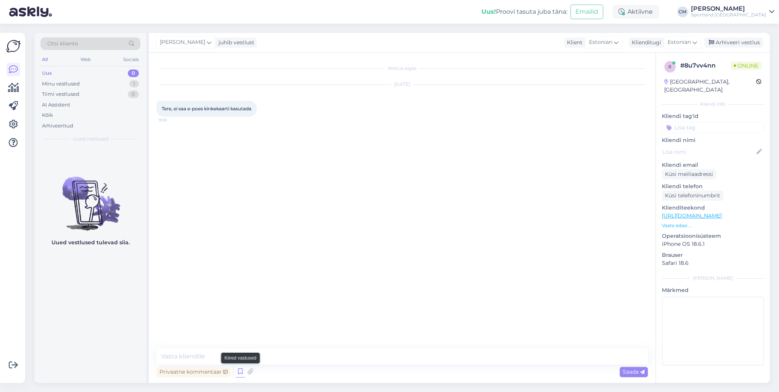
click at [239, 371] on icon at bounding box center [240, 371] width 9 height 11
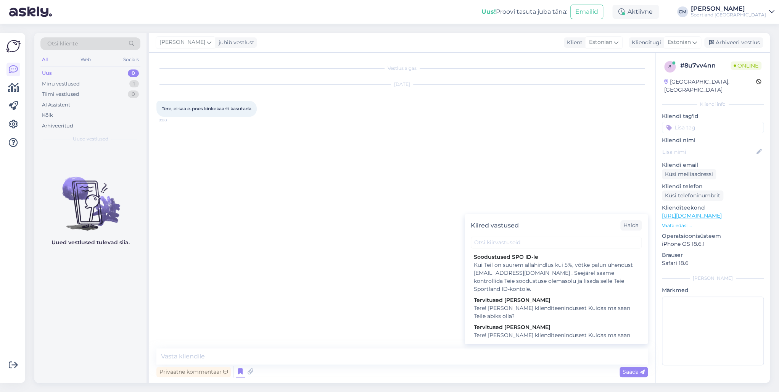
click at [499, 334] on div "Tere! [PERSON_NAME] klienditeenindusest Kuidas ma saan Teile abiks olla?" at bounding box center [556, 339] width 165 height 16
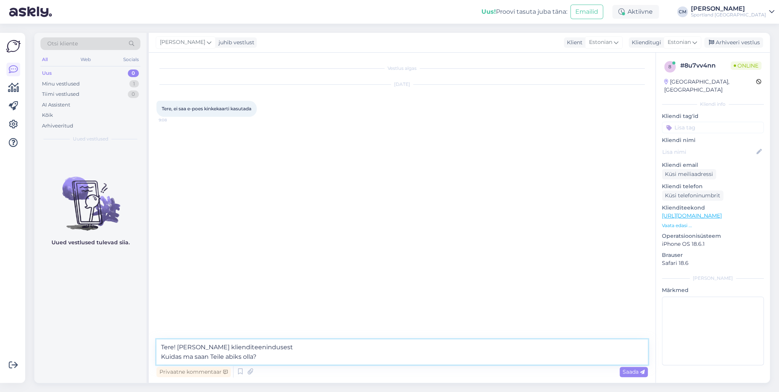
drag, startPoint x: 331, startPoint y: 361, endPoint x: 151, endPoint y: 362, distance: 180.3
click at [151, 362] on div "Vestlus algas [DATE] Tere, ei saa e-poes kinkekaarti kasutada 9:08 Tere! [PERSO…" at bounding box center [402, 218] width 506 height 330
type textarea "Tere! [PERSON_NAME] klienditeenindusest"
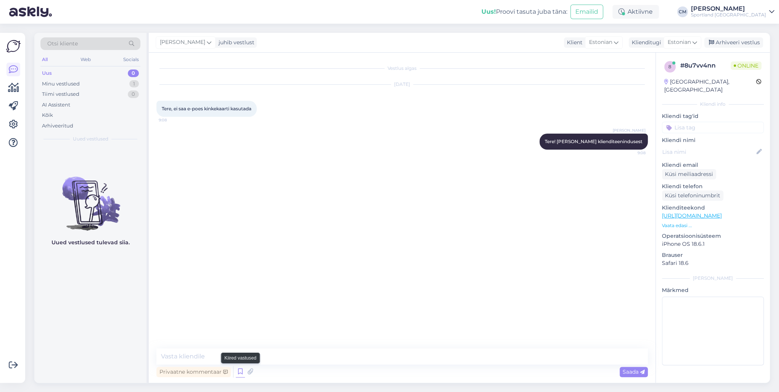
click at [236, 370] on icon at bounding box center [240, 371] width 9 height 11
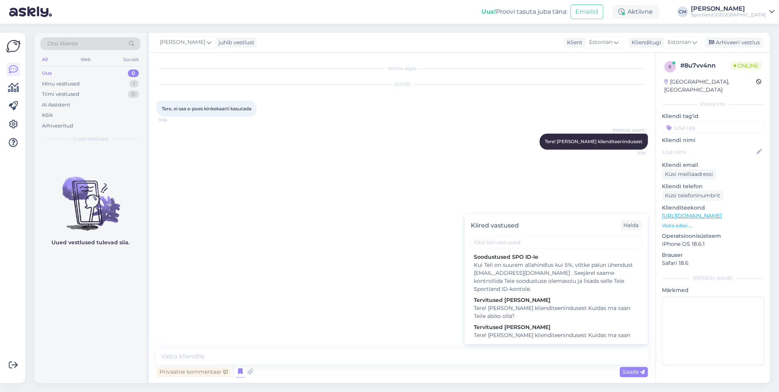
click at [541, 248] on div "Kiired vastused [PERSON_NAME] SPO ID-le Kui Teil on suurem allahindlus kui 5%, …" at bounding box center [555, 279] width 183 height 130
click at [544, 244] on input "text" at bounding box center [555, 242] width 171 height 12
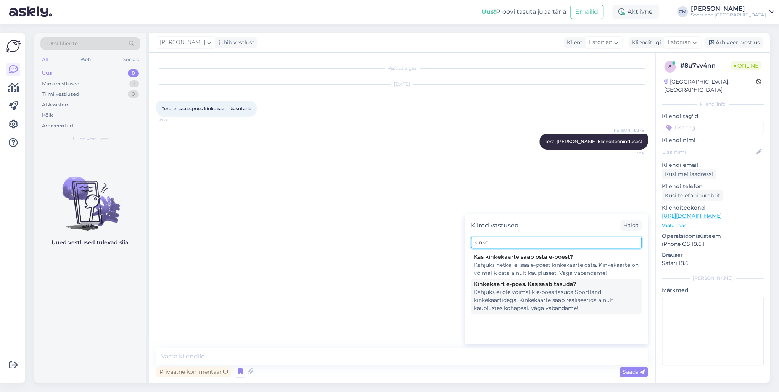
type input "kinke"
click at [552, 307] on div "Kahjuks ei ole võimalik e-poes tasuda Sportlandi kinkekaartidega. Kinkekaarte s…" at bounding box center [556, 300] width 165 height 24
type textarea "Kahjuks ei ole võimalik e-poes tasuda Sportlandi kinkekaartidega. Kinkekaarte s…"
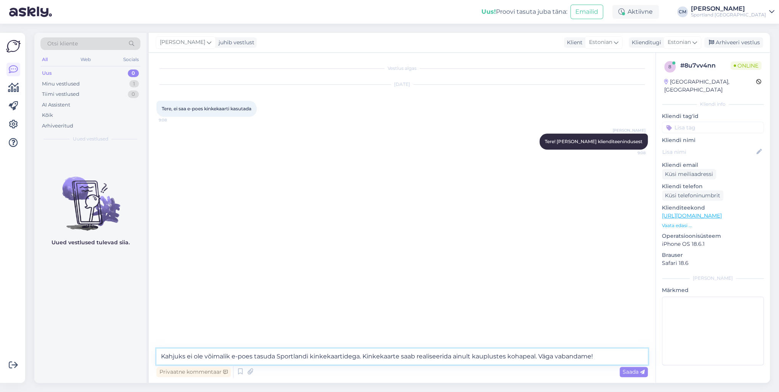
click at [491, 350] on textarea "Kahjuks ei ole võimalik e-poes tasuda Sportlandi kinkekaartidega. Kinkekaarte s…" at bounding box center [401, 356] width 491 height 16
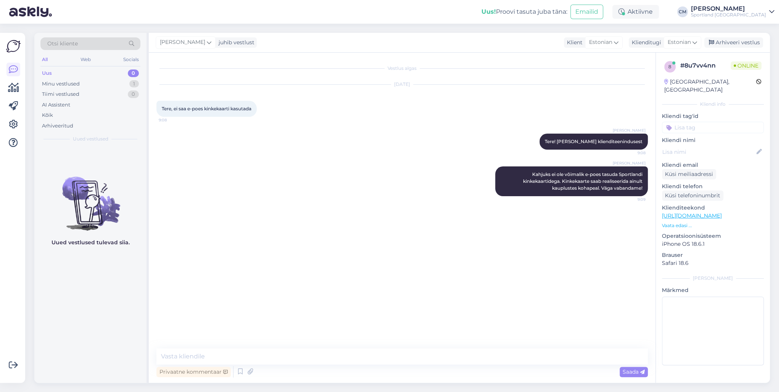
click at [725, 122] on input at bounding box center [712, 127] width 102 height 11
type input "kinke"
click at [717, 145] on span "kinkekaart (e-poes)" at bounding box center [712, 147] width 44 height 5
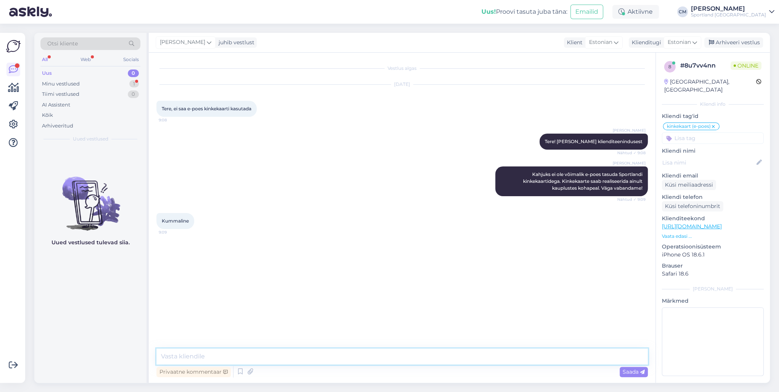
click at [281, 362] on textarea at bounding box center [401, 356] width 491 height 16
type textarea "Kas saan veel abiks olla?"
click at [732, 46] on div "Arhiveeri vestlus" at bounding box center [733, 42] width 59 height 10
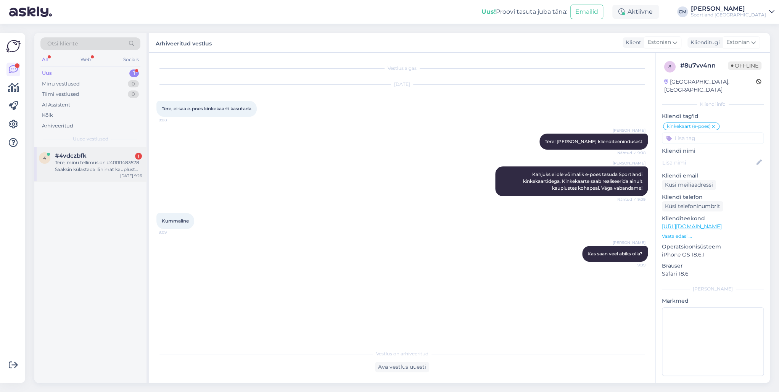
click at [102, 161] on div "Tere, minu tellimus on #4000483578 Saaksin külastada lähimat kauplust Virus näd…" at bounding box center [98, 166] width 87 height 14
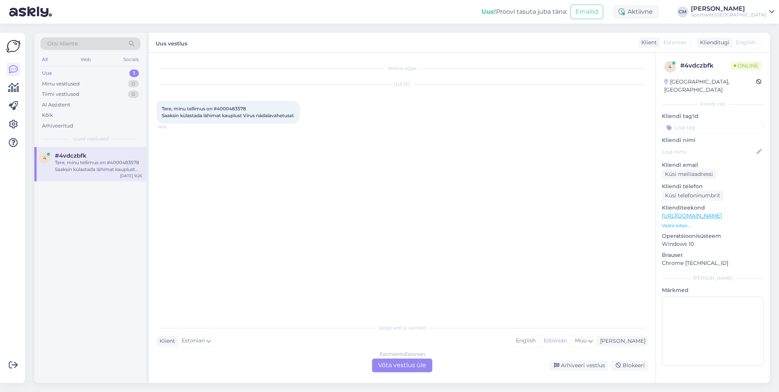
click at [387, 361] on div "Estonian to Estonian Võta vestlus üle" at bounding box center [402, 365] width 60 height 14
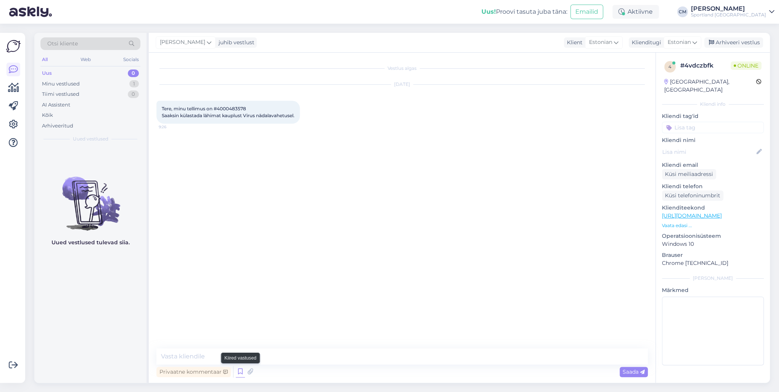
click at [236, 371] on icon at bounding box center [240, 371] width 9 height 11
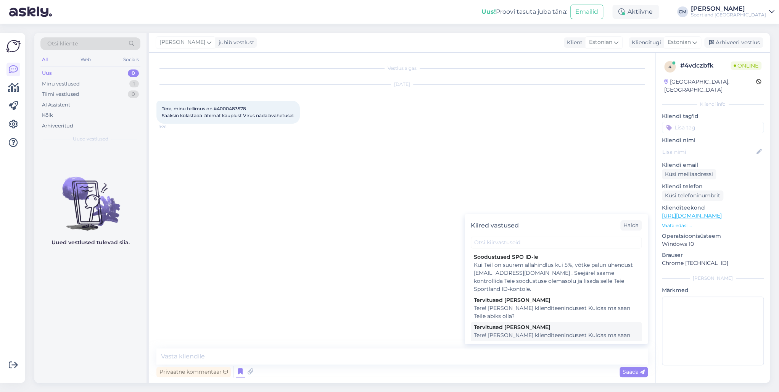
click at [486, 328] on div "Tervitused [PERSON_NAME]" at bounding box center [556, 327] width 165 height 8
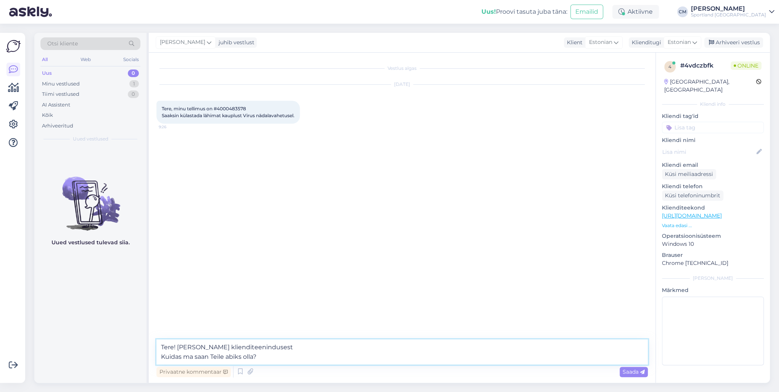
drag, startPoint x: 253, startPoint y: 362, endPoint x: 144, endPoint y: 360, distance: 108.7
click at [144, 360] on div "Otsi kliente All Web Socials Uus 0 Minu vestlused 1 Tiimi vestlused 0 AI Assist…" at bounding box center [401, 208] width 735 height 350
type textarea "Tere! [PERSON_NAME] klienditeenindusest"
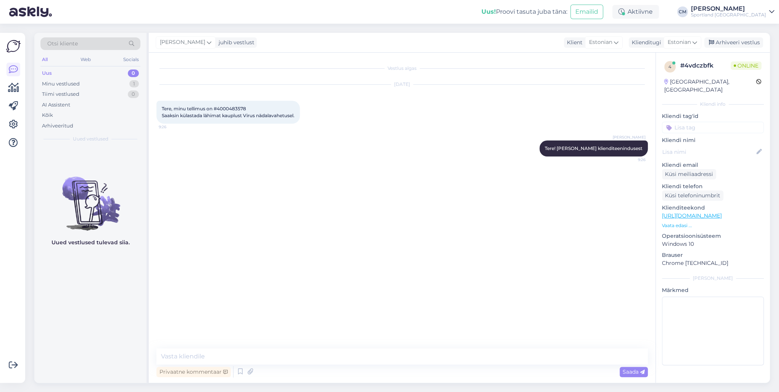
click at [236, 105] on div "Tere, minu tellimus on #4000483578 Saaksin külastada lähimat kauplust Virus näd…" at bounding box center [227, 112] width 143 height 23
copy span "4000483578"
click at [238, 374] on icon at bounding box center [240, 371] width 9 height 11
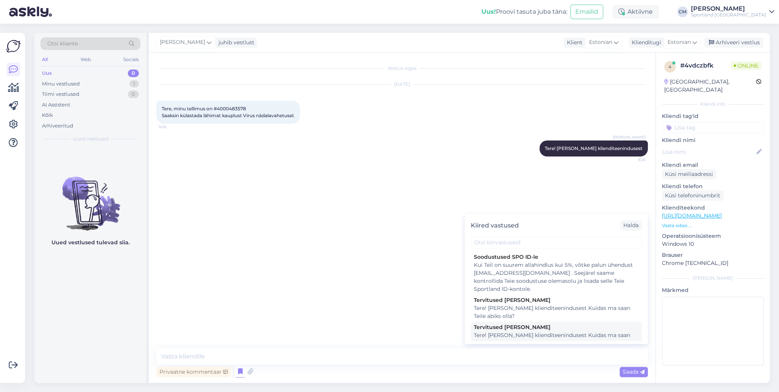
click at [492, 328] on div "Tervitused [PERSON_NAME]" at bounding box center [556, 327] width 165 height 8
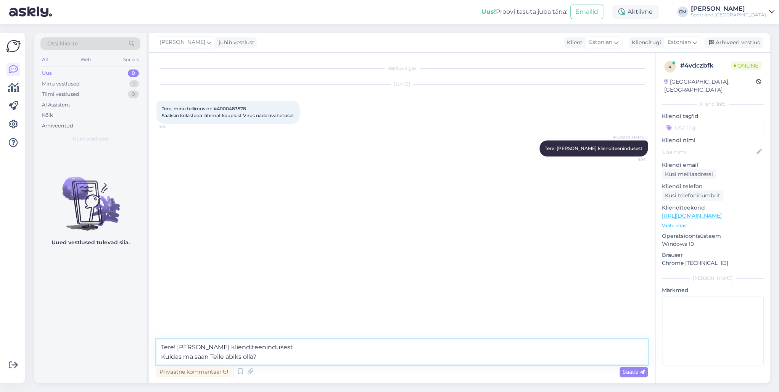
drag, startPoint x: 292, startPoint y: 343, endPoint x: 155, endPoint y: 348, distance: 137.3
click at [155, 348] on div "Vestlus algas [DATE] Tere, minu tellimus on #4000483578 Saaksin külastada lähim…" at bounding box center [402, 218] width 506 height 330
click at [164, 354] on textarea "Kuidas ma saan Teile abiks olla?" at bounding box center [401, 351] width 491 height 25
click at [162, 357] on textarea "Kuidas ma saan Teile abiks olla?" at bounding box center [401, 351] width 491 height 25
type textarea "Kuidas ma saan Teile abiks olla?"
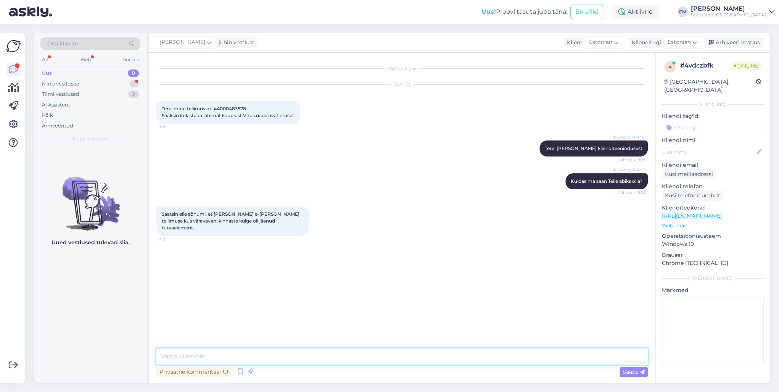
click at [196, 353] on textarea at bounding box center [401, 356] width 491 height 16
type textarea "Jah palume Teil külastada Teile lähimat kauplust. Aitäh Teile [PERSON_NAME] vab…"
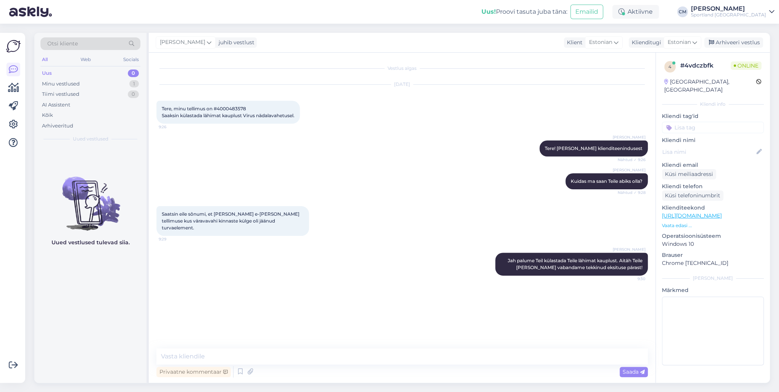
click at [242, 108] on span "Tere, minu tellimus on #4000483578 Saaksin külastada lähimat kauplust Virus näd…" at bounding box center [228, 112] width 133 height 13
copy span "4000483578"
click at [210, 359] on textarea at bounding box center [401, 356] width 491 height 16
click at [230, 112] on div "Tere, minu tellimus on #4000483578 Saaksin külastada lähimat kauplust Virus näd…" at bounding box center [227, 112] width 143 height 23
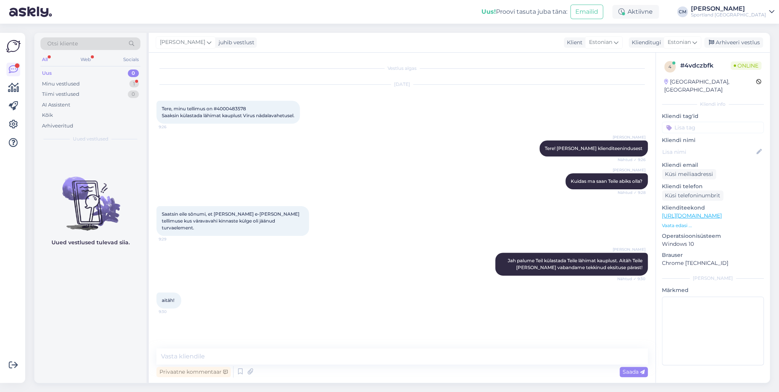
click at [232, 109] on span "Tere, minu tellimus on #4000483578 Saaksin külastada lähimat kauplust Virus näd…" at bounding box center [228, 112] width 133 height 13
copy span "4000483578"
click at [297, 348] on textarea at bounding box center [401, 356] width 491 height 16
click at [164, 356] on textarea "Kas saan hetkel veel kuidagi abiks olla?" at bounding box center [401, 356] width 491 height 16
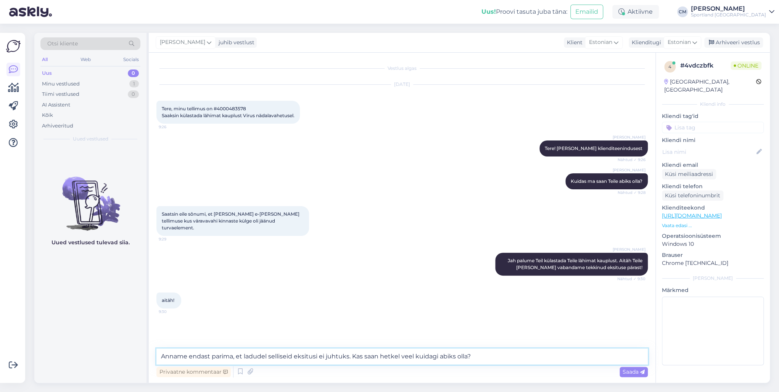
click at [323, 358] on textarea "Anname endast parima, et ladudel selliseid eksitusi ei juhtuks. Kas saan hetkel…" at bounding box center [401, 356] width 491 height 16
click at [319, 358] on textarea "Anname endast parima, et ladudel selliseid eksitusi ei juhtuks. Kas saan hetkel…" at bounding box center [401, 356] width 491 height 16
type textarea "Anname endast parima, et ladudel selliseid eksitusi edaspidi ei juhtuks. Kas sa…"
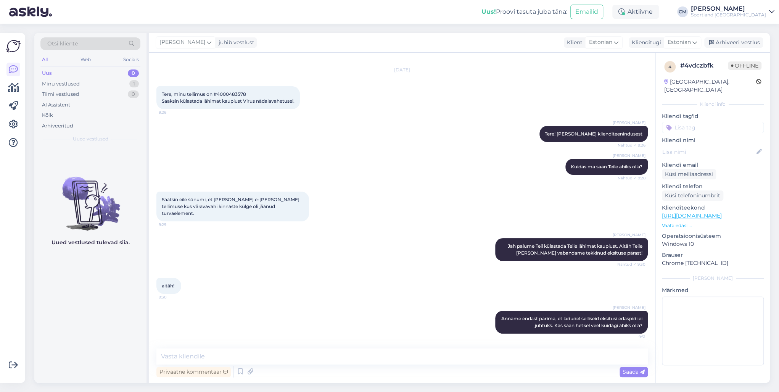
click at [713, 122] on input at bounding box center [712, 127] width 102 height 11
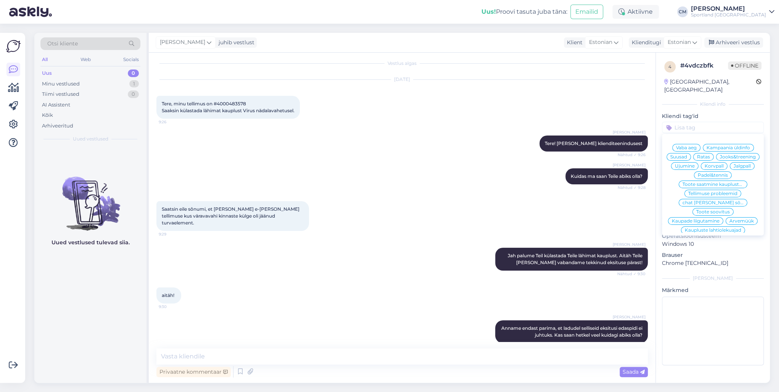
scroll to position [0, 0]
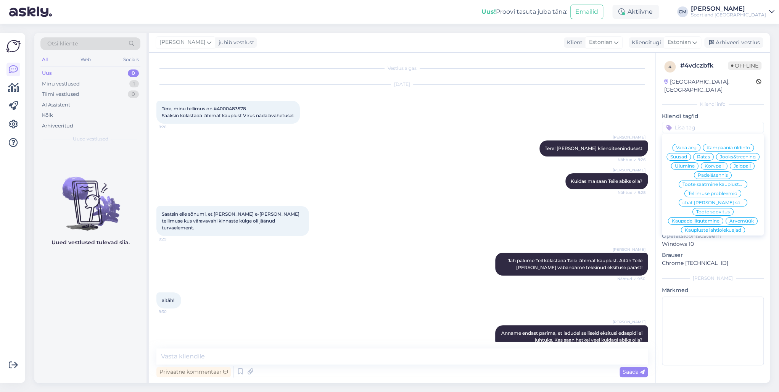
click at [702, 122] on input at bounding box center [712, 127] width 102 height 11
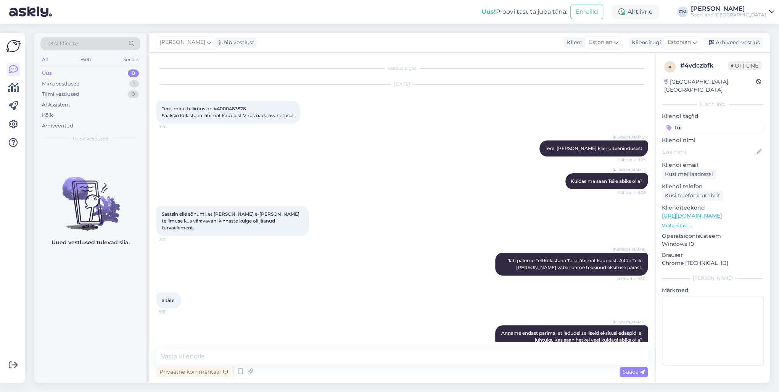
type input "tur"
click at [709, 126] on div "4 # 4vdczbfk Offline [GEOGRAPHIC_DATA], [GEOGRAPHIC_DATA] Kliendi info Kliendi …" at bounding box center [712, 215] width 114 height 324
click at [702, 122] on input "tur" at bounding box center [712, 127] width 102 height 11
click at [713, 144] on div "Turvaelemendiga toode" at bounding box center [712, 148] width 63 height 8
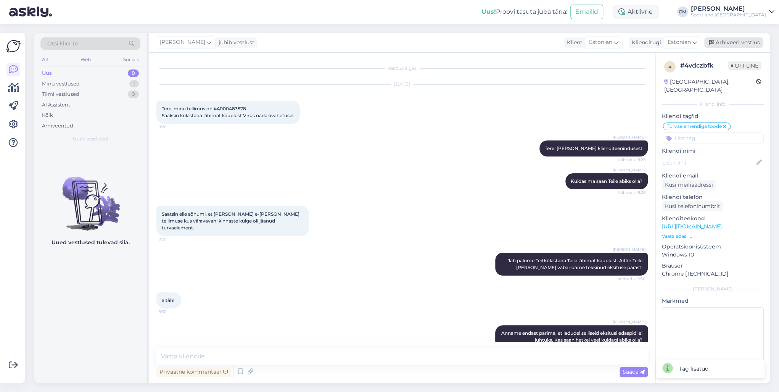
click at [732, 40] on div "Arhiveeri vestlus" at bounding box center [733, 42] width 59 height 10
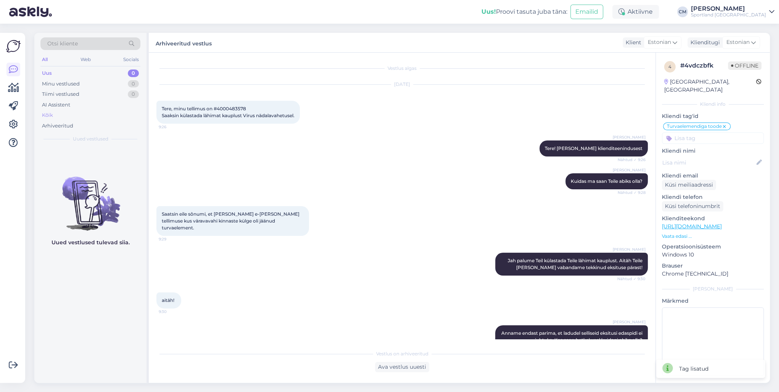
click at [66, 114] on div "Kõik" at bounding box center [90, 115] width 100 height 11
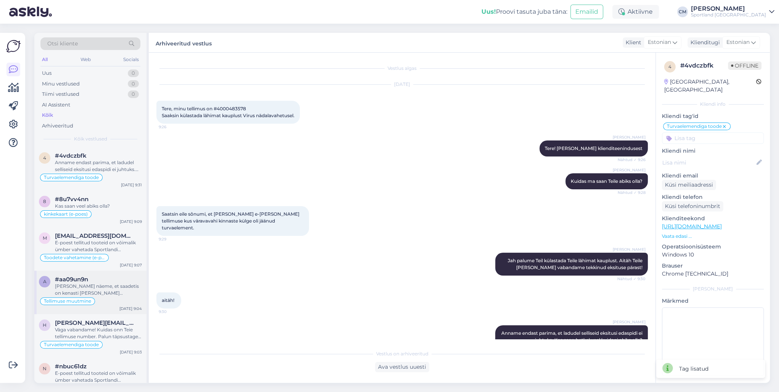
scroll to position [31, 0]
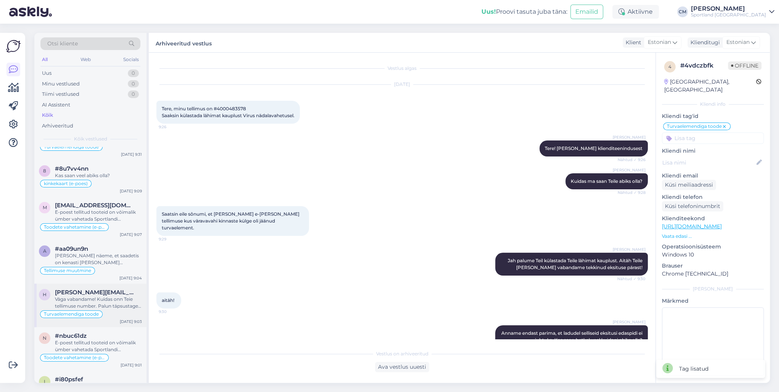
click at [82, 307] on div "Väga vabandame! Kuidas onn Teie tellimuse number. Palun täpsustage, kas Teil ol…" at bounding box center [98, 302] width 87 height 14
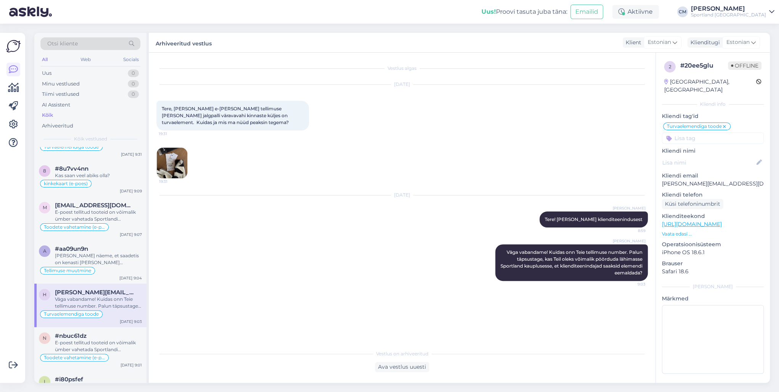
click at [177, 157] on img at bounding box center [172, 163] width 31 height 31
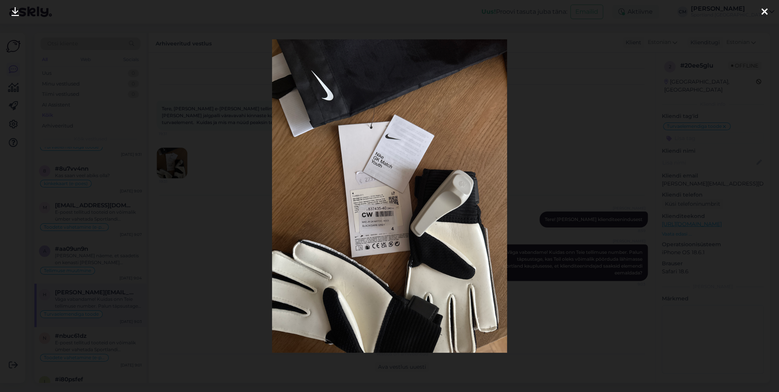
click at [146, 144] on div at bounding box center [389, 196] width 779 height 392
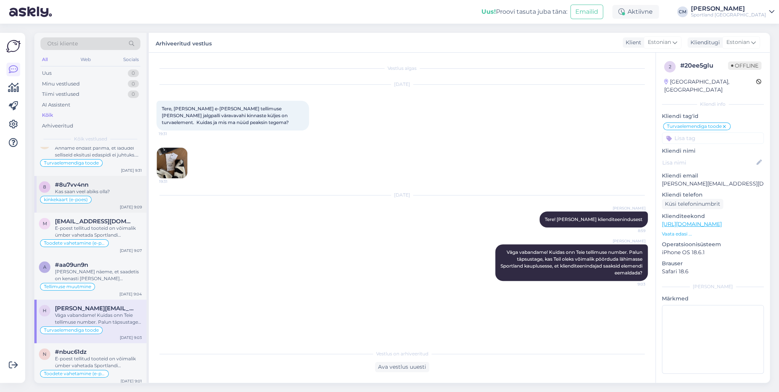
scroll to position [0, 0]
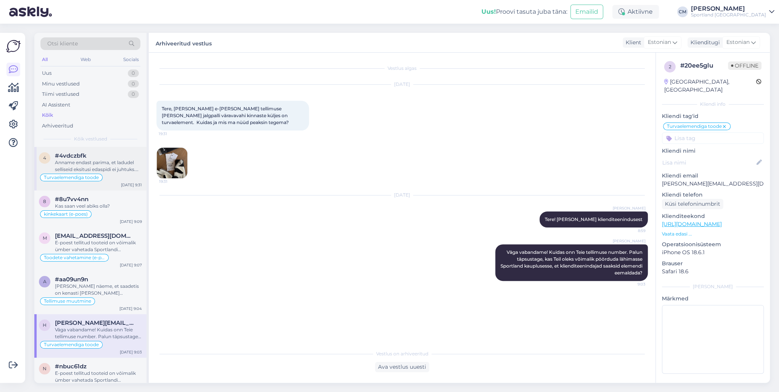
click at [93, 161] on div "Anname endast parima, et ladudel selliseid eksitusi edaspidi ei juhtuks. Kas sa…" at bounding box center [98, 166] width 87 height 14
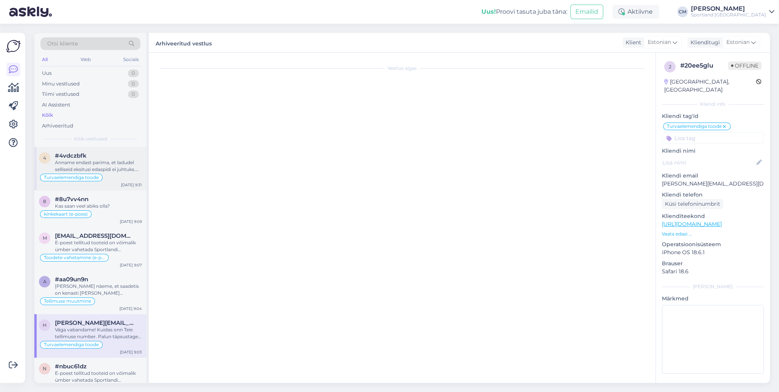
scroll to position [17, 0]
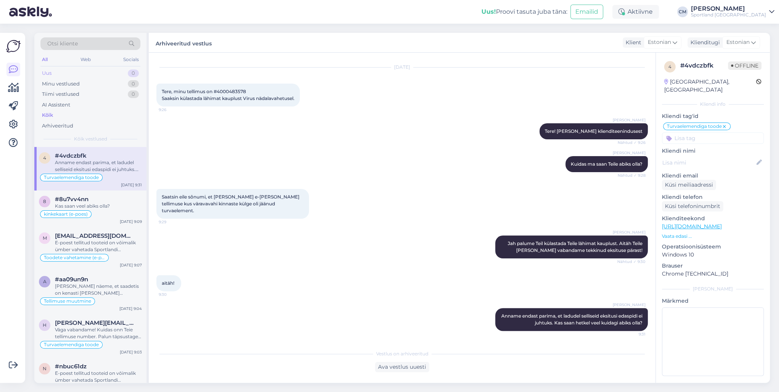
click at [76, 76] on div "Uus 0" at bounding box center [90, 73] width 100 height 11
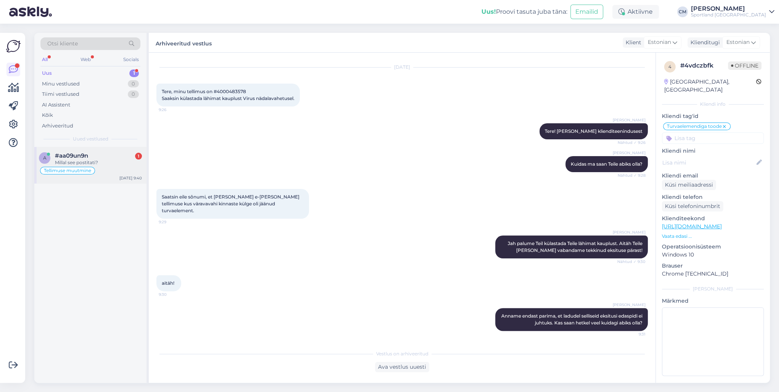
drag, startPoint x: 87, startPoint y: 164, endPoint x: 99, endPoint y: 169, distance: 13.5
click at [87, 164] on div "Millal see postitati?" at bounding box center [98, 162] width 87 height 7
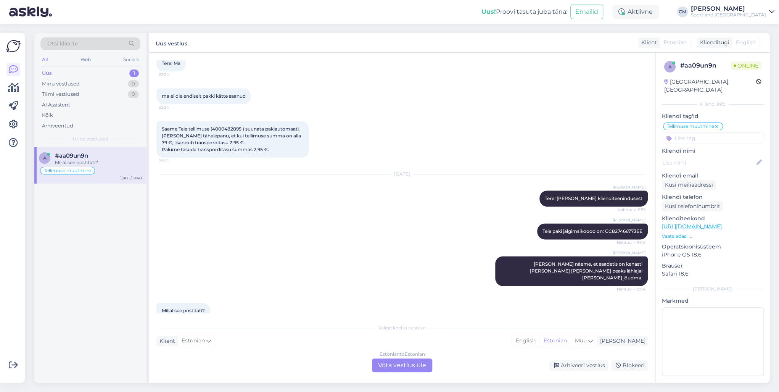
click at [387, 365] on div "Estonian to Estonian Võta vestlus üle" at bounding box center [402, 365] width 60 height 14
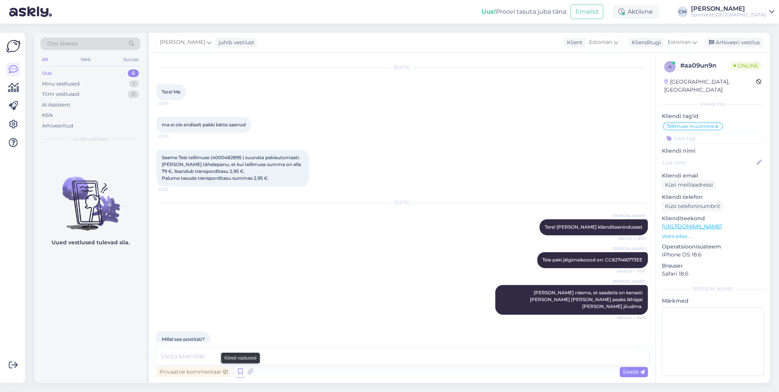
click at [236, 372] on icon at bounding box center [240, 371] width 9 height 11
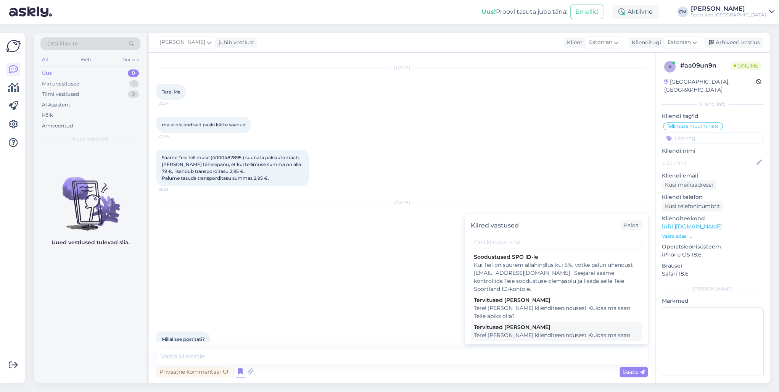
click at [520, 331] on div "Tere! [PERSON_NAME] klienditeenindusest Kuidas ma saan Teile abiks olla?" at bounding box center [556, 339] width 165 height 16
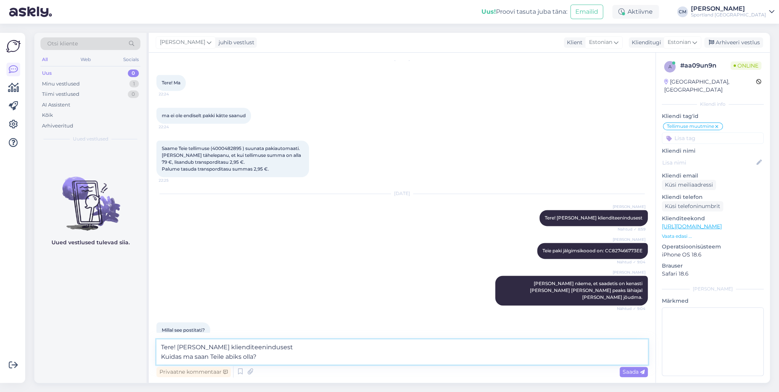
drag, startPoint x: 298, startPoint y: 355, endPoint x: 159, endPoint y: 353, distance: 139.6
click at [159, 353] on textarea "Tere! [PERSON_NAME] klienditeenindusest Kuidas ma saan Teile abiks olla?" at bounding box center [401, 351] width 491 height 25
type textarea "Tere! [PERSON_NAME] klienditeenindusest"
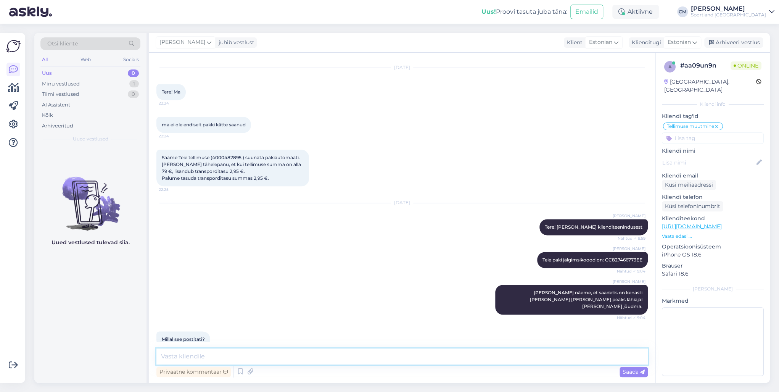
scroll to position [593, 0]
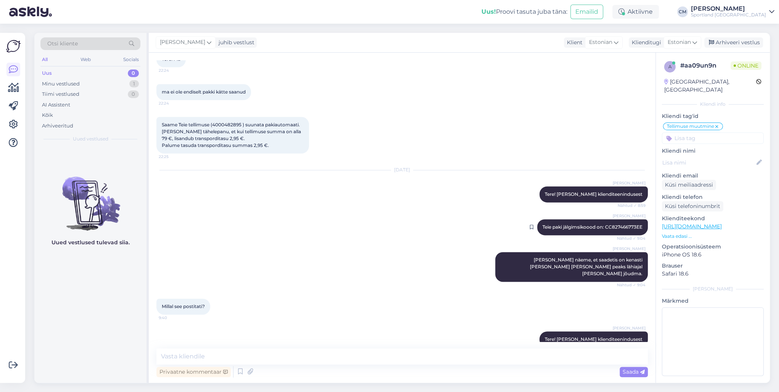
click at [621, 224] on span "Teie paki jälgimsikoood on: CC827466773EE" at bounding box center [592, 227] width 100 height 6
copy div "CC827466773EE Nähtud ✓ 9:04"
click at [213, 359] on textarea at bounding box center [401, 356] width 491 height 16
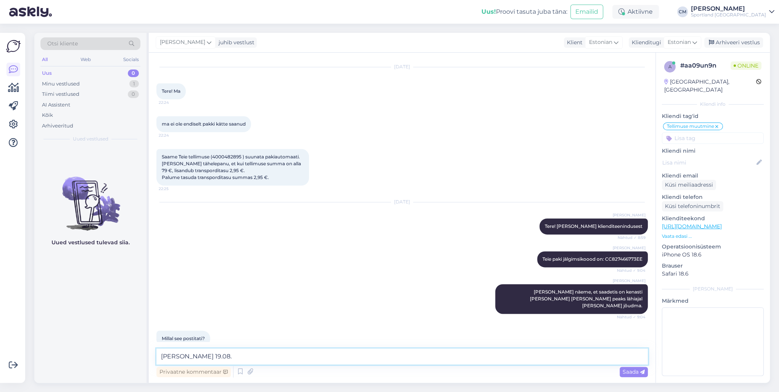
scroll to position [532, 0]
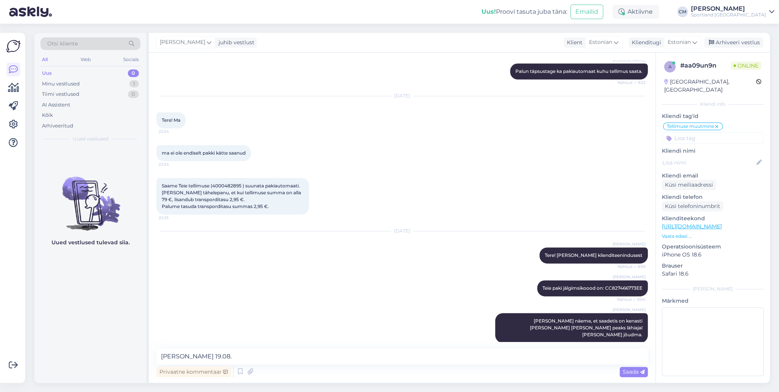
click at [232, 183] on span "Saame Teie tellimuse (4000482895 ) suunata pakiautomaati. [PERSON_NAME] tähelep…" at bounding box center [232, 196] width 140 height 26
copy span "4000482895"
click at [162, 355] on textarea "[PERSON_NAME] 19.08." at bounding box center [401, 356] width 491 height 16
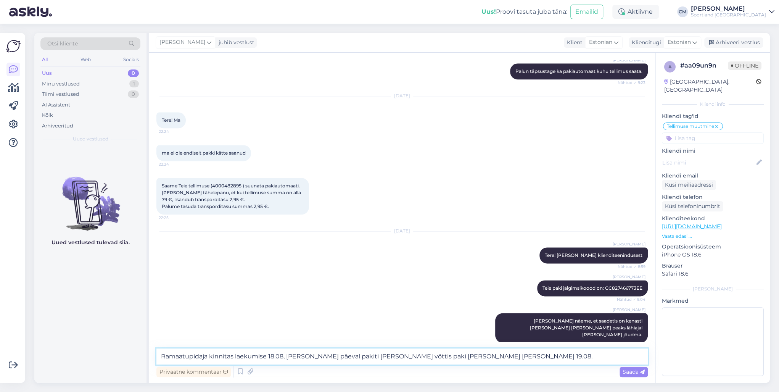
click at [431, 358] on textarea "Ramaatupidaja kinnitas laekumise 18.08, [PERSON_NAME] päeval pakiti [PERSON_NAM…" at bounding box center [401, 356] width 491 height 16
click at [444, 357] on textarea "Ramaatupidaja kinnitas laekumise 18.08, [PERSON_NAME] päeval pakiti [PERSON_NAM…" at bounding box center [401, 356] width 491 height 16
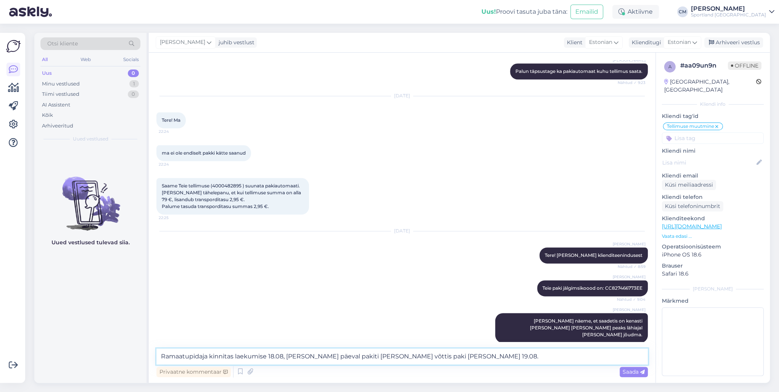
click at [346, 356] on textarea "Ramaatupidaja kinnitas laekumise 18.08, [PERSON_NAME] päeval pakiti [PERSON_NAM…" at bounding box center [401, 356] width 491 height 16
click at [474, 356] on textarea "Ramaatupidaja kinnitas laekumise 18.08, [PERSON_NAME] päeval pakiti toode [PERS…" at bounding box center [401, 356] width 491 height 16
click at [446, 357] on textarea "Ramaatupidaja kinnitas laekumise 18.08, [PERSON_NAME] päeval pakiti toode [PERS…" at bounding box center [401, 356] width 491 height 16
type textarea "Ramaatupidaja kinnitas laekumise 18.08, [PERSON_NAME] päeval pakiti toode [PERS…"
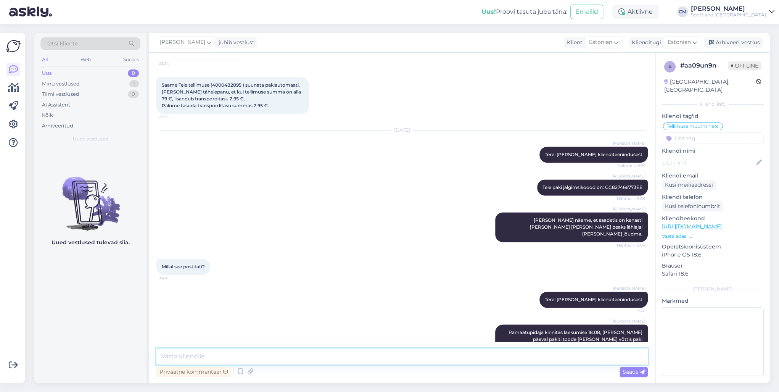
click at [373, 361] on textarea at bounding box center [401, 356] width 491 height 16
type textarea "A"
click at [480, 336] on div at bounding box center [482, 339] width 5 height 7
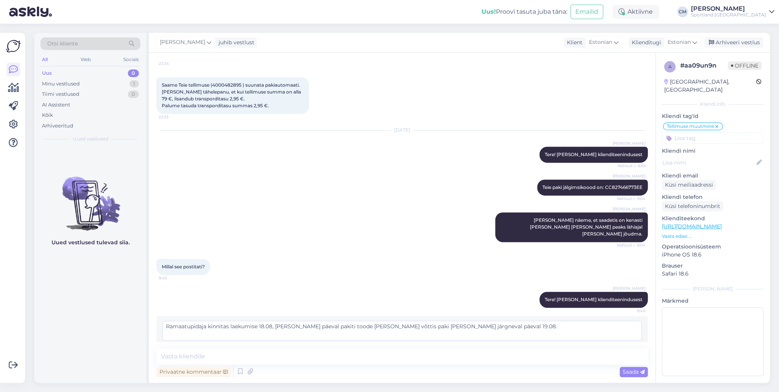
click at [181, 320] on textarea "Ramaatupidaja kinnitas laekumise 18.08, [PERSON_NAME] päeval pakiti toode [PERS…" at bounding box center [401, 330] width 479 height 20
type textarea "[DEMOGRAPHIC_DATA] kinnitas laekumise 18.08, [PERSON_NAME] päeval pakiti toode …"
drag, startPoint x: 595, startPoint y: 329, endPoint x: 599, endPoint y: 331, distance: 4.7
click at [599, 343] on div "Teksti saab muuta [PERSON_NAME] 5 minuti jooksul pärast selle saatmist. Tühista…" at bounding box center [401, 348] width 479 height 10
click at [612, 345] on span "Muuda" at bounding box center [625, 348] width 27 height 7
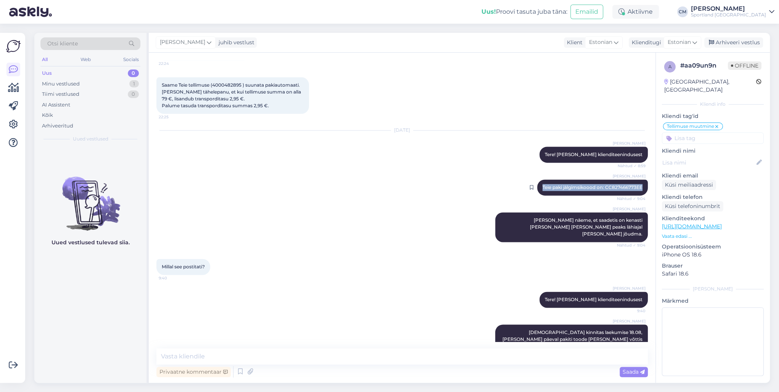
drag, startPoint x: 536, startPoint y: 182, endPoint x: 641, endPoint y: 183, distance: 105.2
click at [641, 183] on div "[PERSON_NAME] [PERSON_NAME] paki jälgimsikoood on: CC827466773EE Nähtud ✓ 9:04" at bounding box center [592, 187] width 111 height 16
copy span "Teie paki jälgimsikoood on: CC827466773EE"
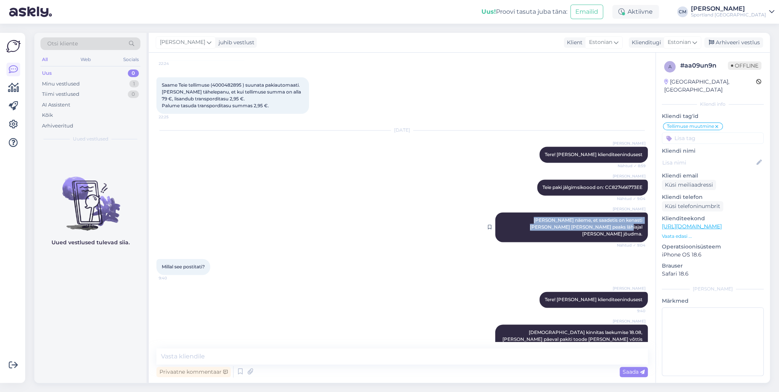
drag, startPoint x: 498, startPoint y: 210, endPoint x: 642, endPoint y: 220, distance: 144.1
click at [642, 220] on div "[PERSON_NAME] [PERSON_NAME] näeme, et saadetis on kenasti [PERSON_NAME] [PERSON…" at bounding box center [571, 227] width 153 height 30
copy span "[PERSON_NAME] näeme, et saadetis on kenasti [PERSON_NAME] [PERSON_NAME] peaks l…"
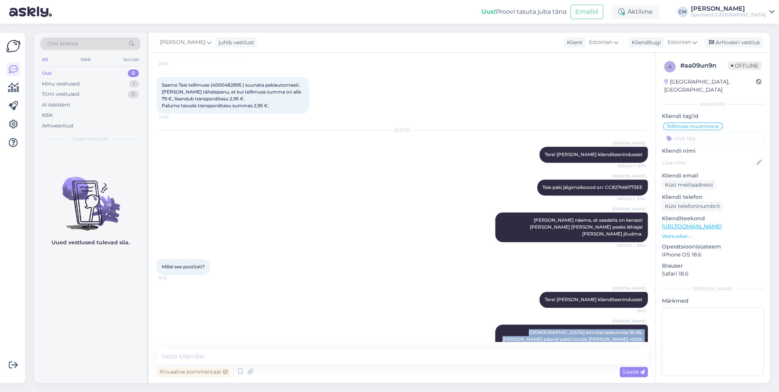
drag, startPoint x: 496, startPoint y: 317, endPoint x: 647, endPoint y: 324, distance: 151.2
click at [647, 324] on div "Vestlus algas [DATE] Tere! Soovin poodi tellitud [PERSON_NAME] siiski pakiautom…" at bounding box center [405, 200] width 498 height 281
copy span "[DEMOGRAPHIC_DATA] kinnitas laekumise 18.08, [PERSON_NAME] päeval pakiti toode …"
click at [469, 171] on div "[PERSON_NAME] [PERSON_NAME] paki jälgimsikoood on: CC827466773EE Nähtud ✓ 9:04" at bounding box center [401, 187] width 491 height 33
click at [743, 40] on div "Arhiveeri vestlus" at bounding box center [733, 42] width 59 height 10
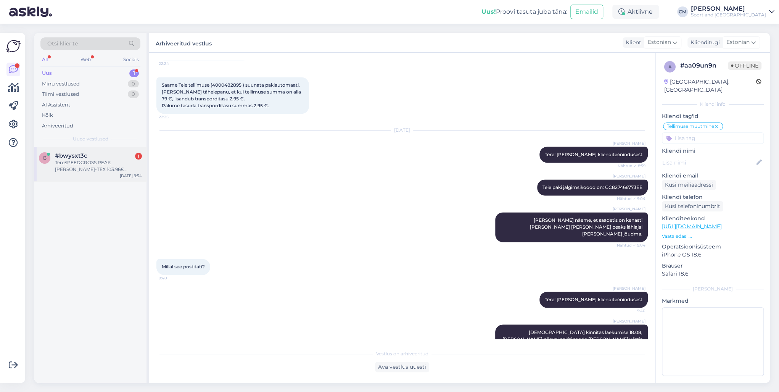
click at [101, 155] on div "#bwysxt3c 1" at bounding box center [98, 155] width 87 height 7
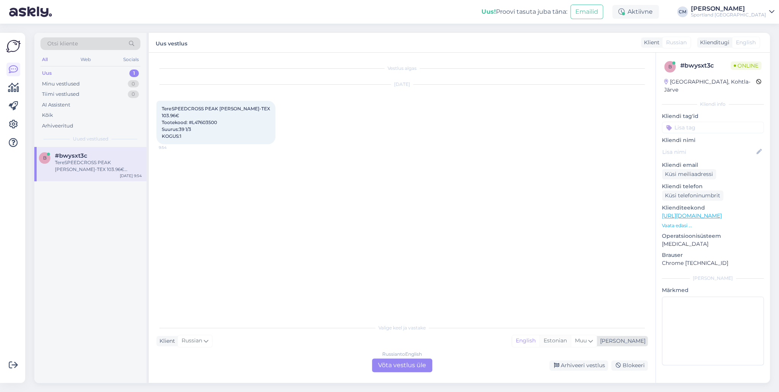
click at [570, 340] on div "Estonian" at bounding box center [554, 340] width 31 height 11
click at [417, 362] on div "Russian to Estonian Võta vestlus üle" at bounding box center [402, 365] width 60 height 14
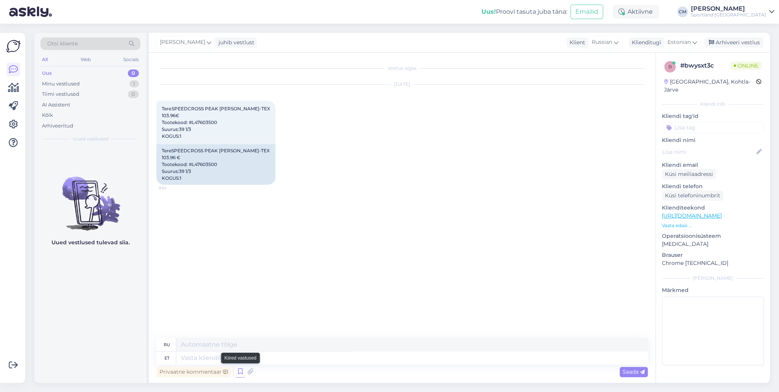
click at [242, 369] on icon at bounding box center [240, 371] width 9 height 11
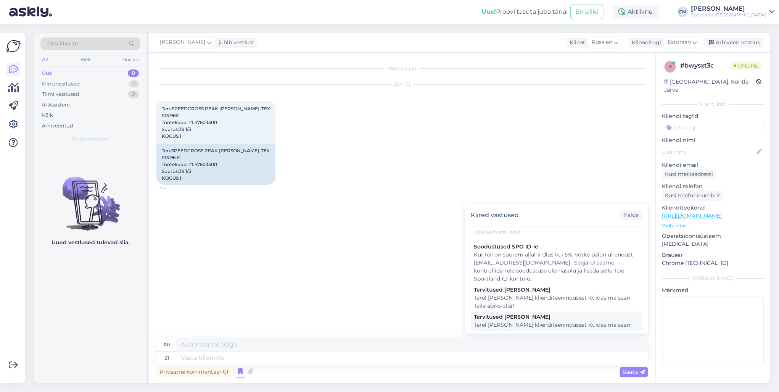
click at [519, 319] on div "Tervitused [PERSON_NAME]" at bounding box center [556, 317] width 165 height 8
type textarea "Здравствуйте! Я [PERSON_NAME] из службы поддержки клиентов Чем я могу вам помоч…"
type textarea "Tere! [PERSON_NAME] klienditeenindusest Kuidas ma saan Teile abiks olla?"
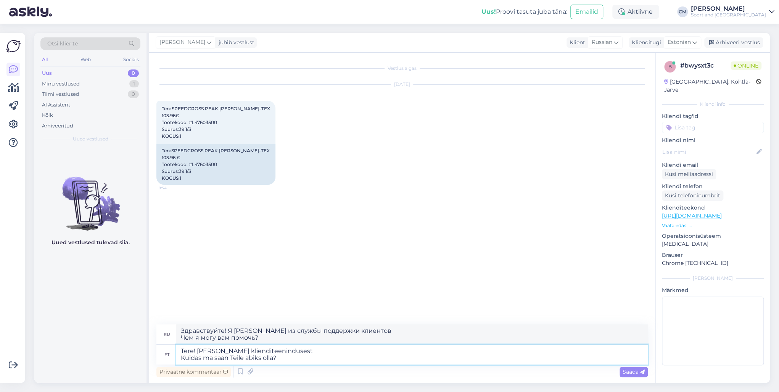
click at [390, 356] on textarea "Tere! [PERSON_NAME] klienditeenindusest Kuidas ma saan Teile abiks olla?" at bounding box center [411, 354] width 471 height 20
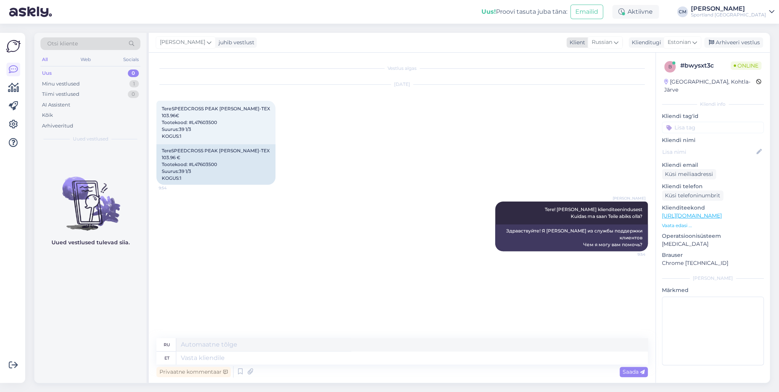
click at [612, 48] on div "Russian" at bounding box center [604, 42] width 35 height 12
type input "est"
click at [583, 71] on link "Estonian" at bounding box center [594, 76] width 84 height 12
click at [243, 369] on icon at bounding box center [240, 371] width 9 height 11
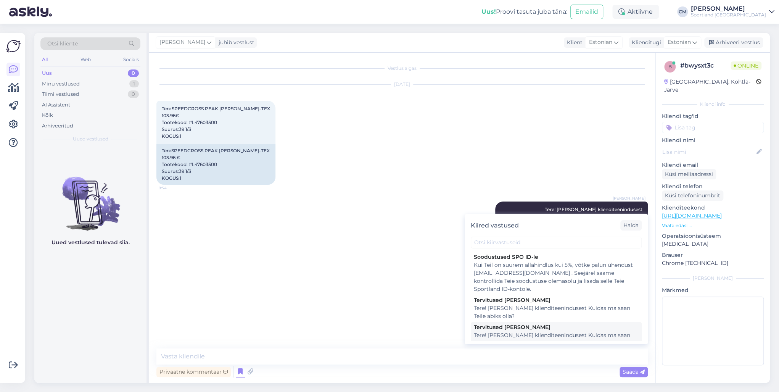
click at [552, 330] on div "Tervitused [PERSON_NAME]" at bounding box center [556, 327] width 165 height 8
type textarea "Tere! [PERSON_NAME] klienditeenindusest Kuidas ma saan Teile abiks olla?"
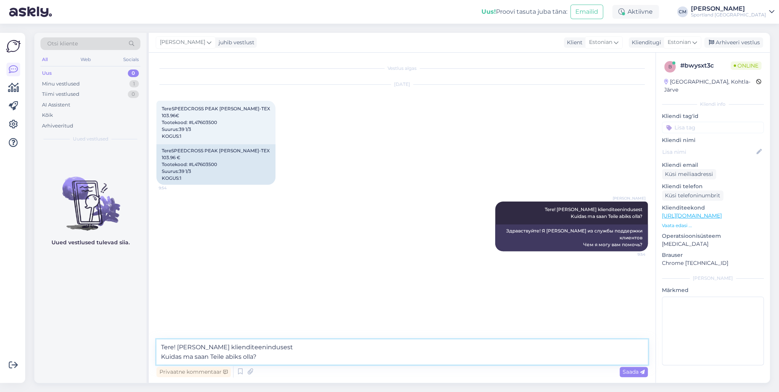
click at [409, 359] on textarea "Tere! [PERSON_NAME] klienditeenindusest Kuidas ma saan Teile abiks olla?" at bounding box center [401, 351] width 491 height 25
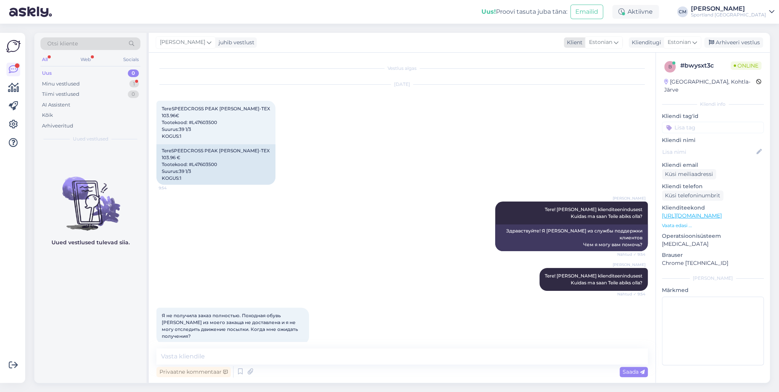
click at [614, 43] on icon at bounding box center [615, 42] width 5 height 8
click at [586, 58] on input "est" at bounding box center [593, 59] width 72 height 12
type input "e"
type input "rus"
click at [581, 87] on link "Russian" at bounding box center [593, 88] width 84 height 12
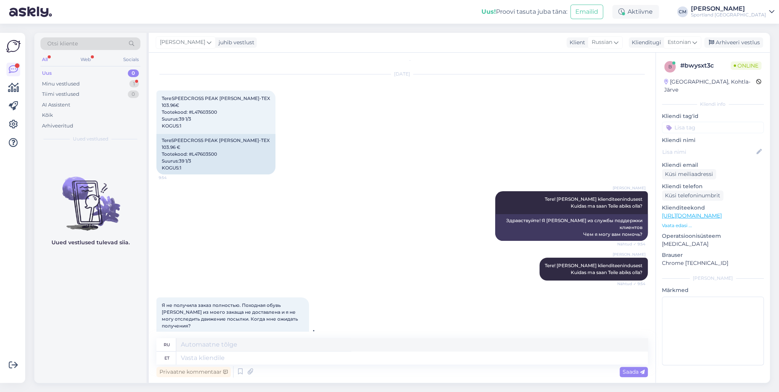
scroll to position [41, 0]
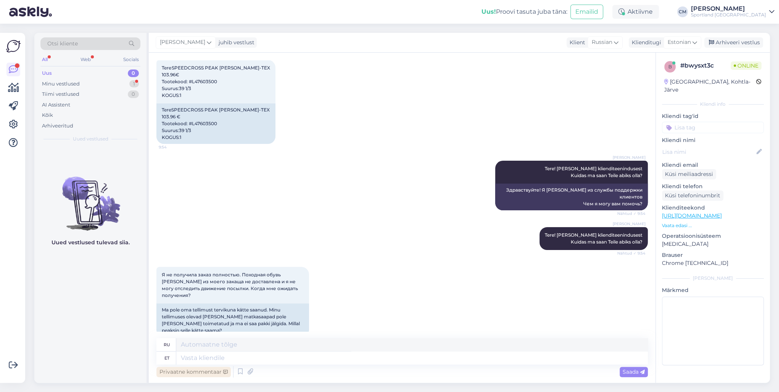
click at [217, 371] on div "Privaatne kommentaar" at bounding box center [193, 371] width 74 height 10
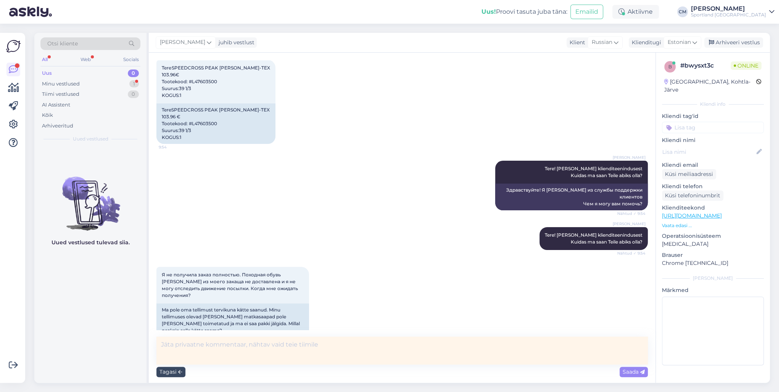
click at [171, 371] on div "Tagasi" at bounding box center [170, 371] width 29 height 10
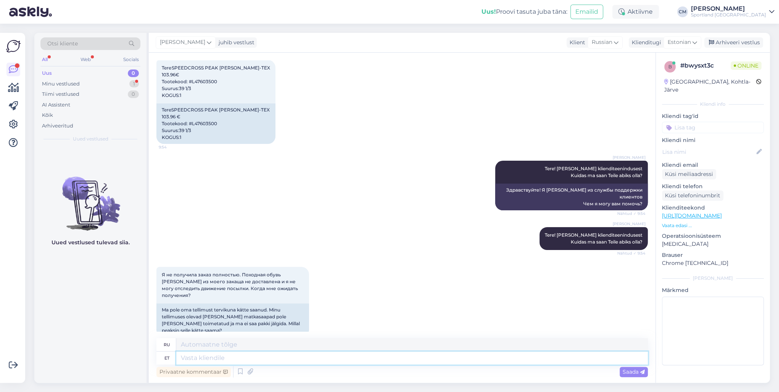
click at [209, 361] on textarea at bounding box center [411, 357] width 471 height 13
type textarea "Mis"
type textarea "Что"
type textarea "Mis on t"
type textarea "Что такое"
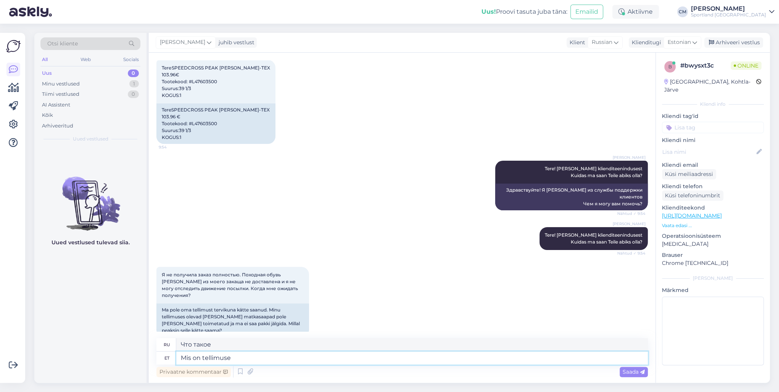
type textarea "Mis on tellimuse n"
type textarea "Каков порядок?"
type textarea "Mis on tellimuse number?"
type textarea "Какой номер заказа?"
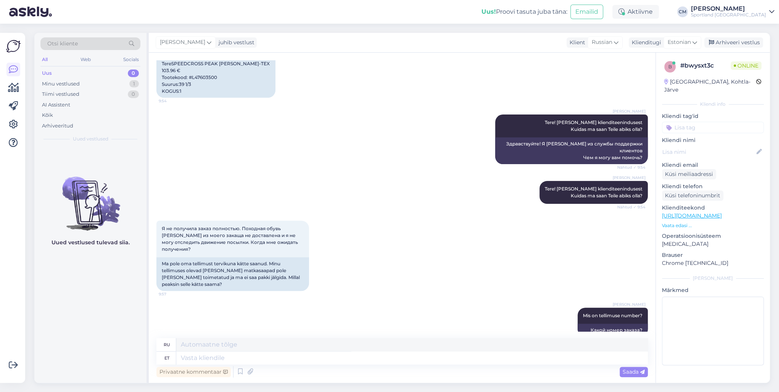
scroll to position [133, 0]
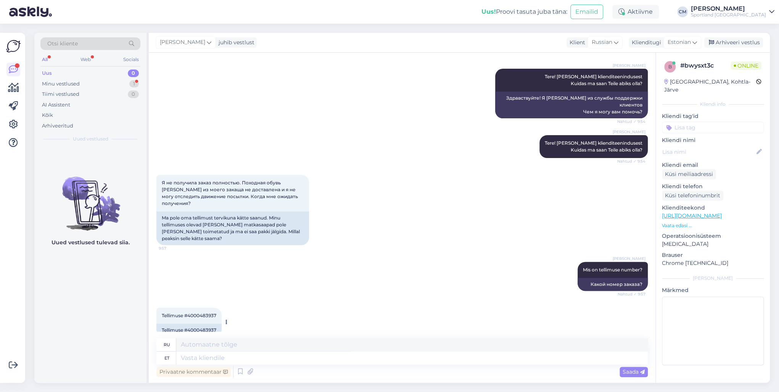
click at [205, 323] on div "Tellimuse #4000483937" at bounding box center [188, 329] width 65 height 13
copy div "4000483937"
click at [214, 352] on textarea at bounding box center [411, 357] width 471 height 13
click at [240, 366] on icon at bounding box center [240, 371] width 9 height 11
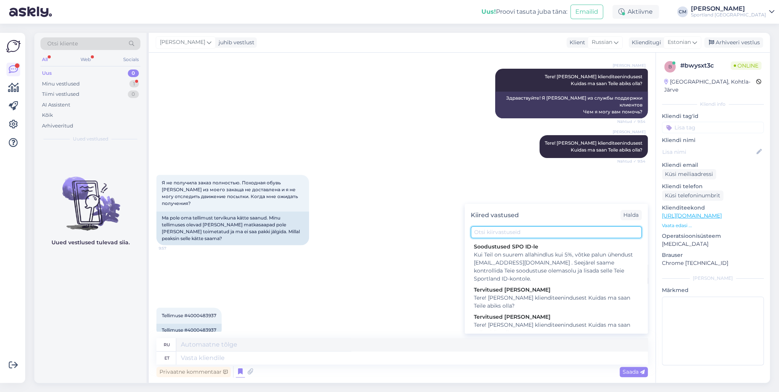
click at [508, 232] on input "text" at bounding box center [555, 232] width 171 height 12
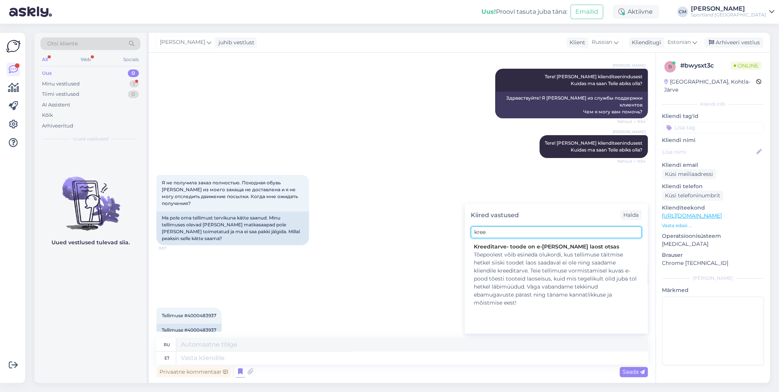
type input "kree"
click at [509, 265] on div "Tõepoolest võib esineda olukordi, kus tellimuse täitmise hetkel siiski toodet l…" at bounding box center [556, 278] width 165 height 56
type textarea "Действительно, могут возникнуть ситуации, когда товара нет на складе на момент …"
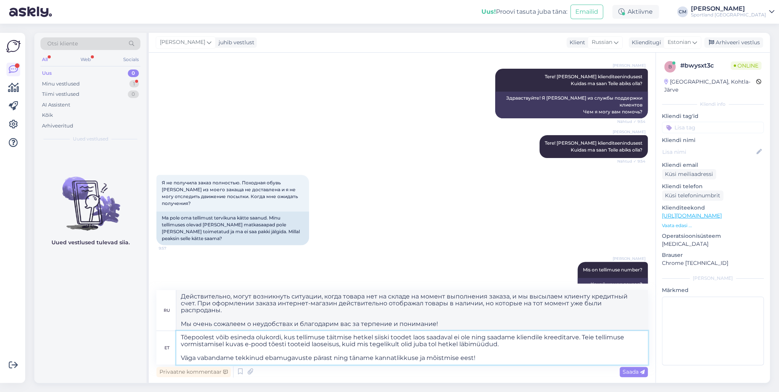
drag, startPoint x: 484, startPoint y: 360, endPoint x: 178, endPoint y: 358, distance: 305.4
click at [178, 358] on textarea "Tõepoolest võib esineda olukordi, kus tellimuse täitmise hetkel siiski toodet l…" at bounding box center [411, 348] width 471 height 34
type textarea "Tõepoolest võib esineda olukordi, kus tellimuse täitmise hetkel siiski toodet l…"
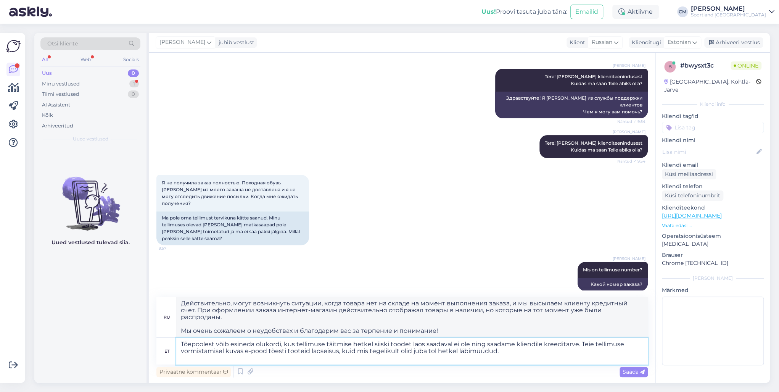
type textarea "Действительно, могут возникнуть ситуации, когда на момент выполнения заказа тов…"
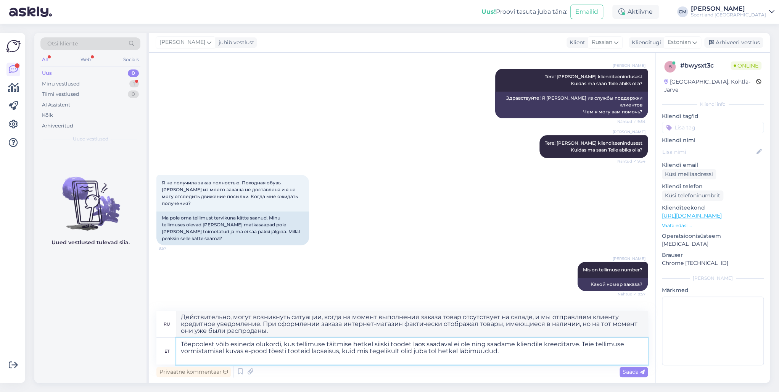
drag, startPoint x: 580, startPoint y: 343, endPoint x: 175, endPoint y: 323, distance: 405.0
click at [175, 323] on div "ru Действительно, могут возникнуть ситуации, когда на момент выполнения заказа …" at bounding box center [401, 337] width 491 height 54
type textarea "Teie tellimuse vormistamisel kuvas e-pood tõesti tooteid laoseisus, kuid mis te…"
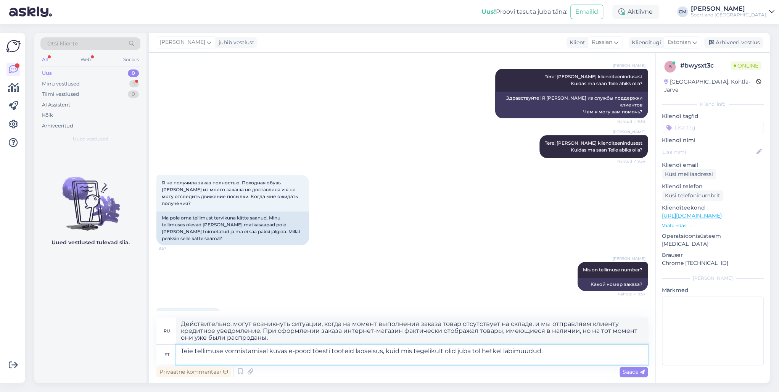
type textarea "Когда вы оформляли заказ, интернет-магазин на самом деле отображал товары, имею…"
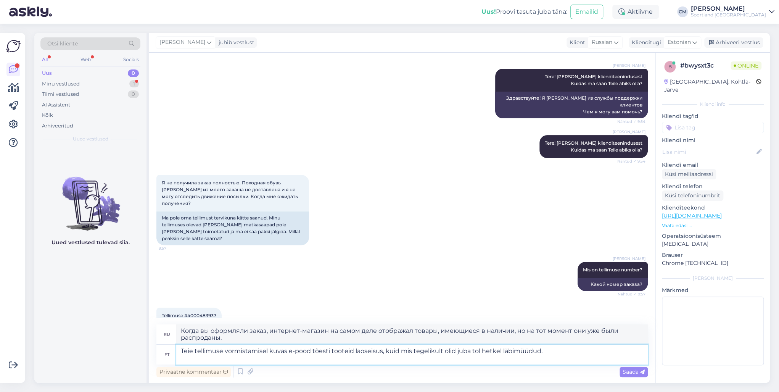
click at [576, 353] on textarea "Teie tellimuse vormistamisel kuvas e-pood tõesti tooteid laoseisus, kuid mis te…" at bounding box center [411, 354] width 471 height 20
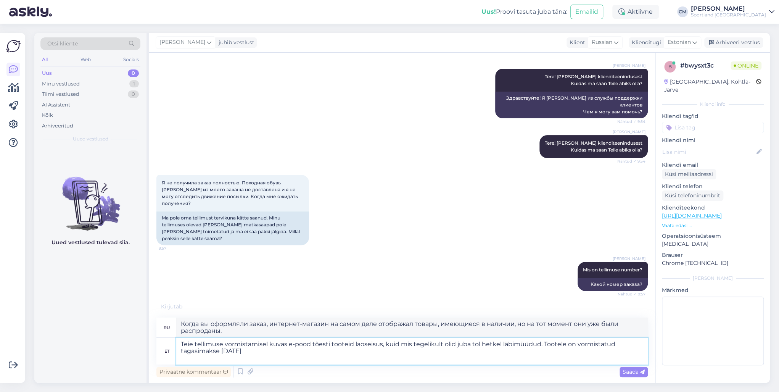
type textarea "Teie tellimuse vormistamisel kuvas e-pood tõesti tooteid laoseisus, kuid mis te…"
type textarea "Когда вы оформляли заказ, в интернет-магазине действительно отображались товары…"
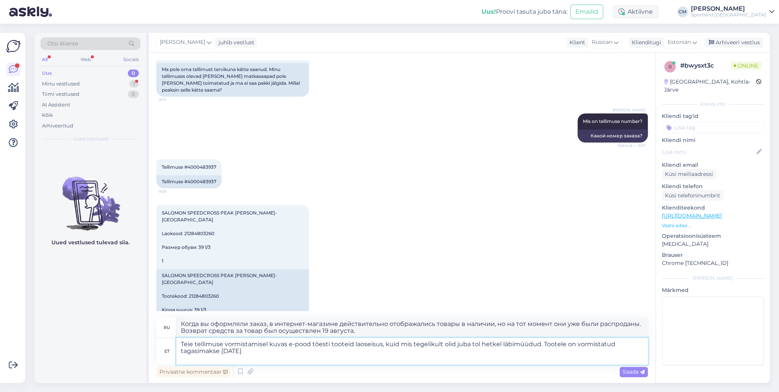
click at [273, 348] on textarea "Teie tellimuse vormistamisel kuvas e-pood tõesti tooteid laoseisus, kuid mis te…" at bounding box center [411, 350] width 471 height 27
type textarea "Teie tellimuse vormistamisel kuvas e-pood tõesti tooteid laoseisus, kuid mis te…"
type textarea "Когда вы оформляли заказ, в интернет-магазине действительно отображались товары…"
type textarea "Teie tellimuse vormistamisel kuvas e-pood tõesti tooteid laoseisus, kuid mis te…"
type textarea "Когда вы оформляли заказ, в интернет-магазине действительно отображались товары…"
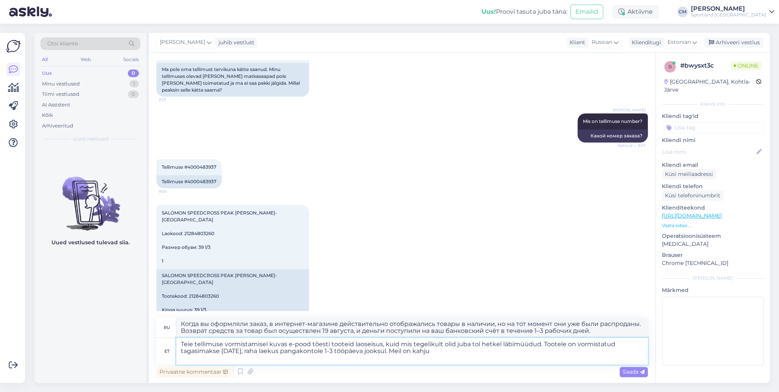
type textarea "Teie tellimuse vormistamisel kuvas e-pood tõesti tooteid laoseisus, kuid mis te…"
type textarea "Когда вы оформляли заказ, в интернет-магазине действительно отображались товары…"
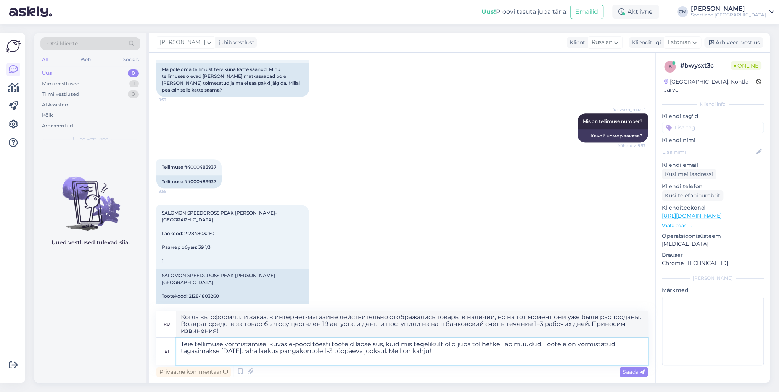
scroll to position [288, 0]
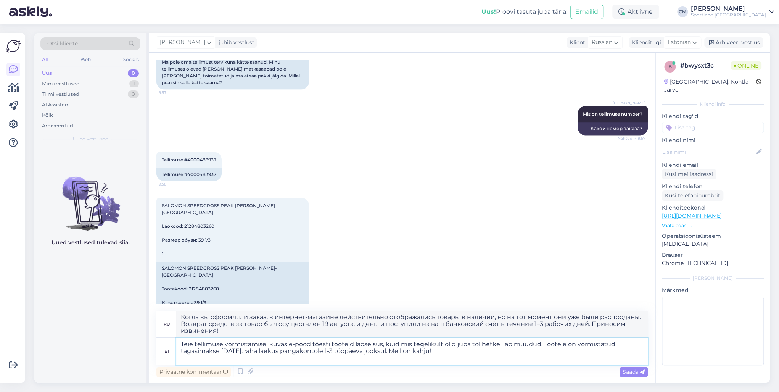
type textarea "Teie tellimuse vormistamisel kuvas e-pood tõesti tooteid laoseisus, kuid mis te…"
click at [356, 342] on textarea "Teie tellimuse vormistamisel kuvas e-pood tõesti tooteid laoseisus, kuid mis te…" at bounding box center [411, 350] width 471 height 27
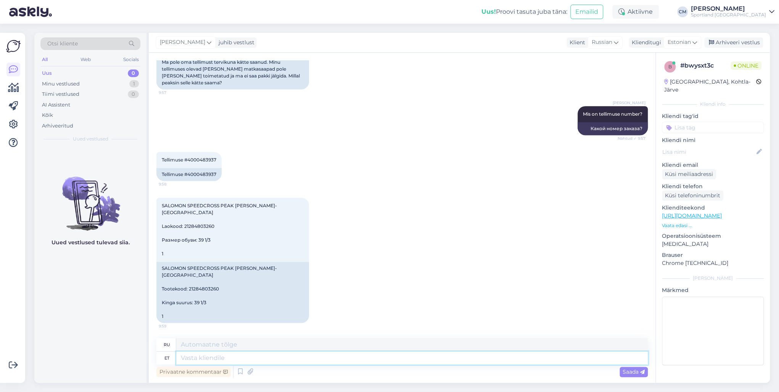
scroll to position [368, 0]
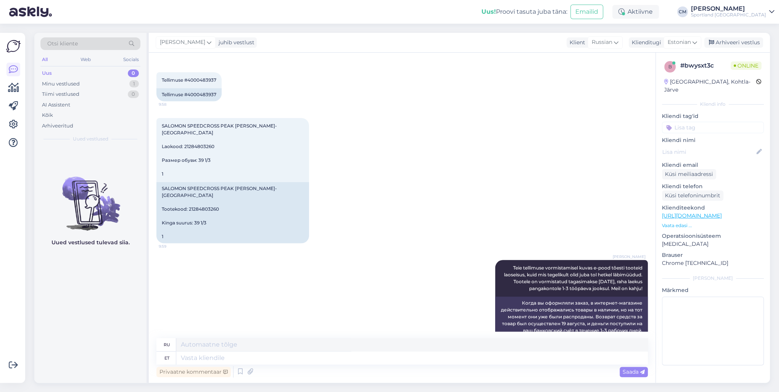
click at [694, 122] on input at bounding box center [712, 127] width 102 height 11
type input "tellimus"
click at [729, 182] on span "Tellimuse [PERSON_NAME] info" at bounding box center [712, 184] width 61 height 5
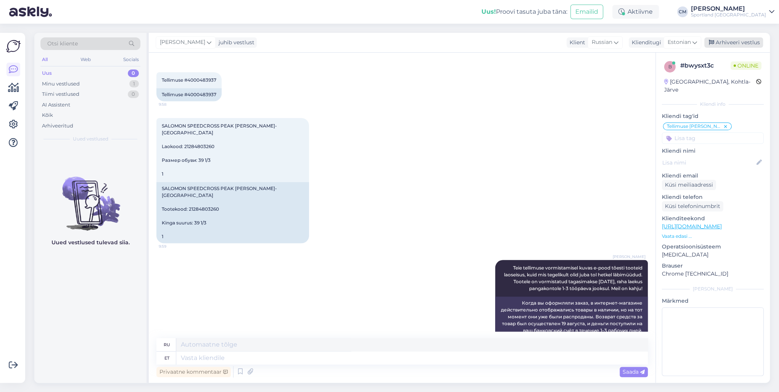
click at [751, 41] on div "Arhiveeri vestlus" at bounding box center [733, 42] width 59 height 10
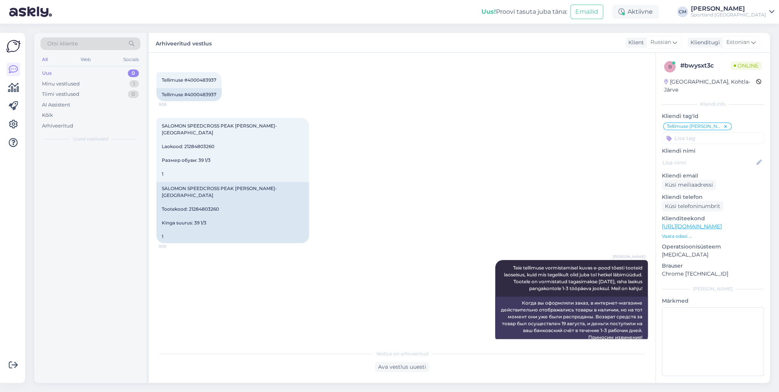
scroll to position [360, 0]
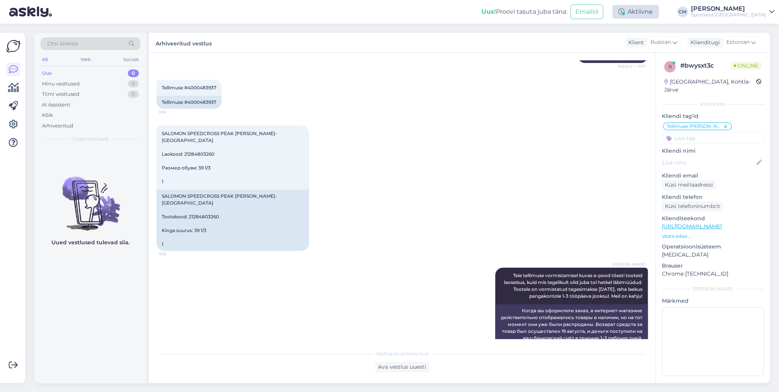
click at [651, 11] on div "Aktiivne" at bounding box center [635, 12] width 47 height 14
click at [650, 46] on button "30 minutit" at bounding box center [635, 47] width 34 height 8
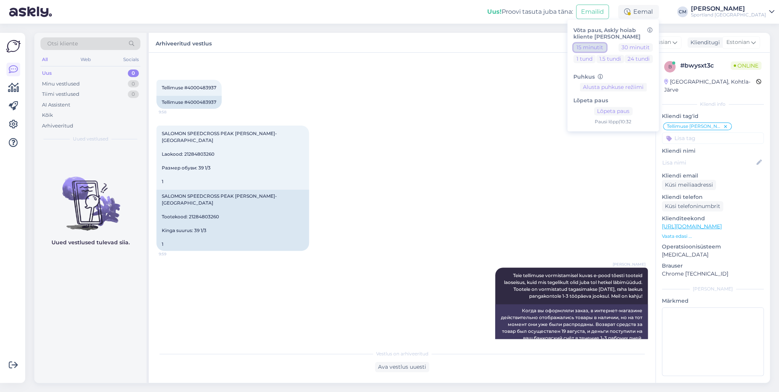
click at [606, 44] on button "15 minutit" at bounding box center [589, 47] width 33 height 8
click at [730, 14] on div "Sportland [GEOGRAPHIC_DATA]" at bounding box center [727, 15] width 75 height 6
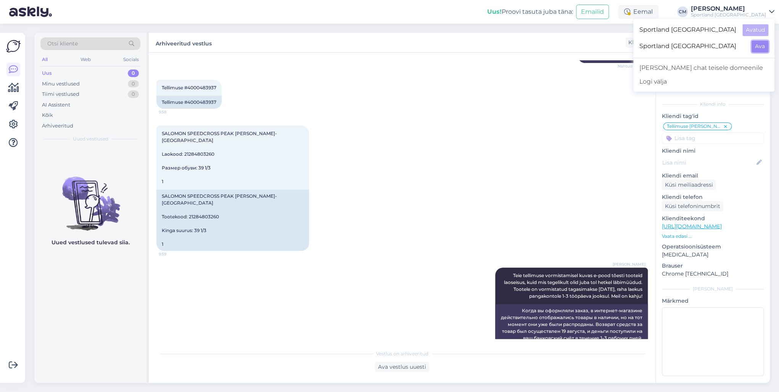
click at [753, 41] on button "Ava" at bounding box center [759, 46] width 17 height 12
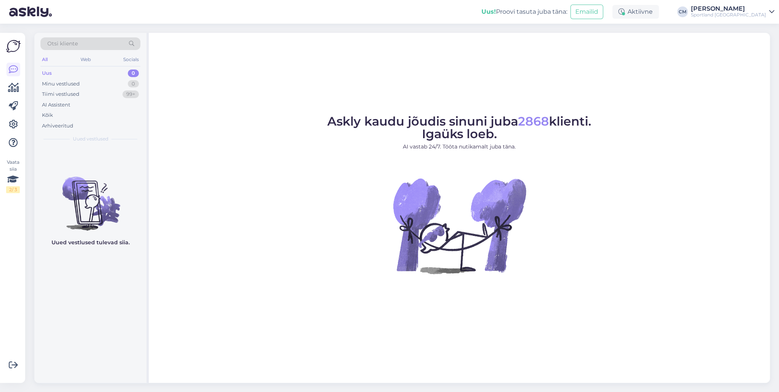
click at [651, 18] on div "Aktiivne" at bounding box center [635, 12] width 47 height 14
click at [606, 51] on button "15 minutit" at bounding box center [589, 47] width 33 height 8
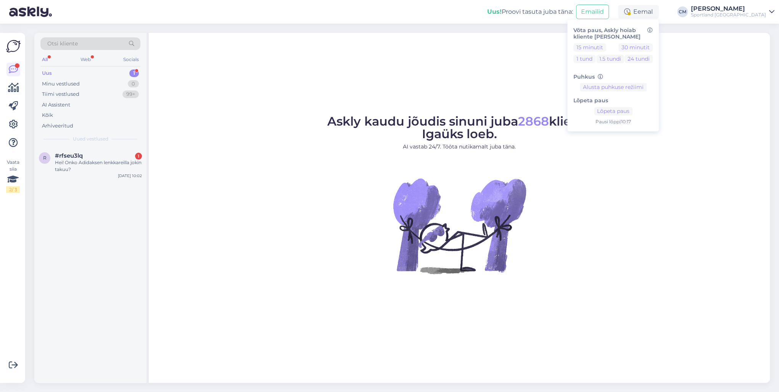
click at [160, 170] on figure "Askly kaudu jõudis sinuni juba 2868 klienti. Igaüks loeb. AI vastab 24/7. Tööta…" at bounding box center [459, 204] width 607 height 179
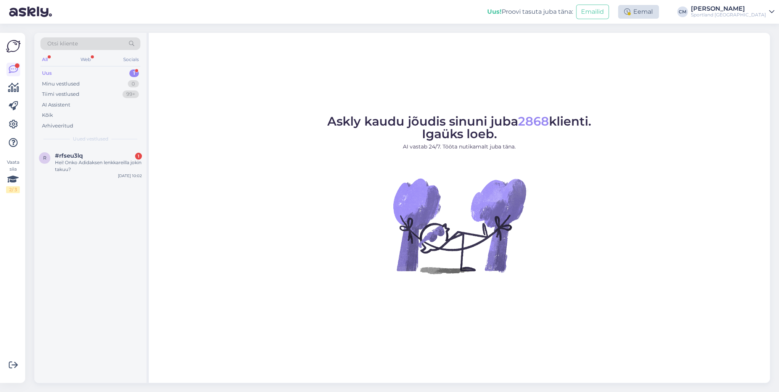
click at [658, 13] on div "Eemal" at bounding box center [638, 12] width 41 height 14
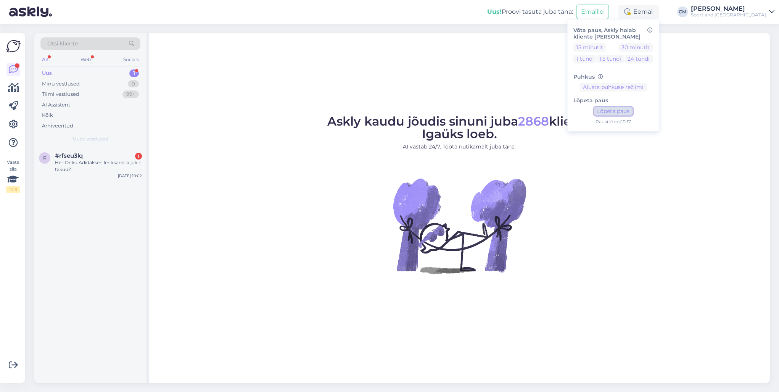
click at [632, 108] on button "Lõpeta paus" at bounding box center [613, 111] width 39 height 8
click at [129, 156] on div "#rfseu3lq 1" at bounding box center [98, 155] width 87 height 7
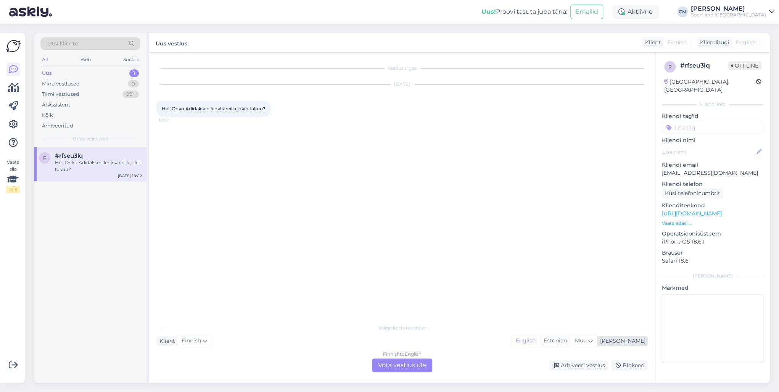
click at [570, 337] on div "Estonian" at bounding box center [554, 340] width 31 height 11
click at [433, 366] on div "Finnish to Estonian Võta vestlus üle" at bounding box center [402, 365] width 66 height 14
click at [426, 366] on div "Finnish to Estonian Võta vestlus üle" at bounding box center [402, 365] width 60 height 14
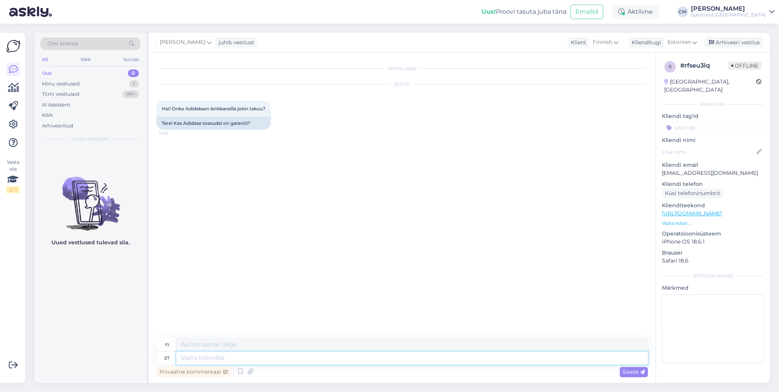
click at [310, 357] on textarea at bounding box center [411, 357] width 471 height 13
type textarea "Tere!"
type textarea "Hei!"
type textarea "o"
type textarea "[PERSON_NAME] C"
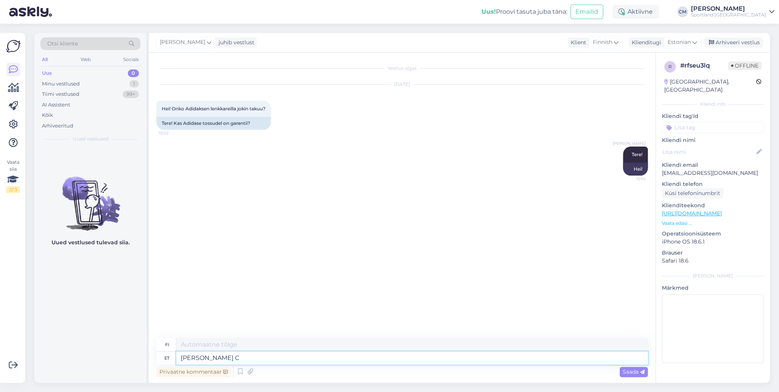
type textarea "[PERSON_NAME]"
type textarea "Minä [PERSON_NAME]"
type textarea "[PERSON_NAME] Klienditeenindusest."
type textarea "[PERSON_NAME] asiakaspalvelusta."
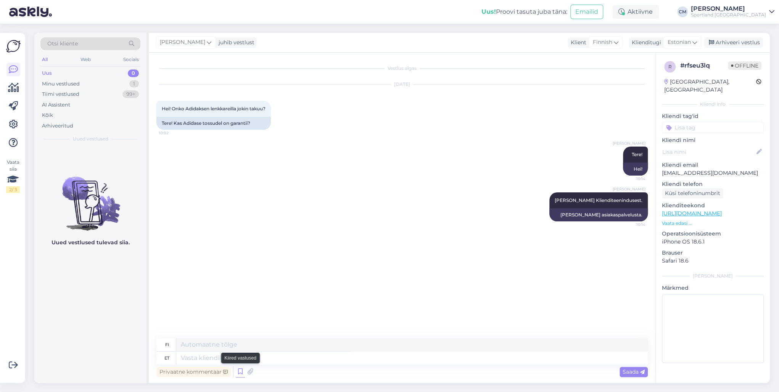
click at [240, 370] on icon at bounding box center [240, 371] width 9 height 11
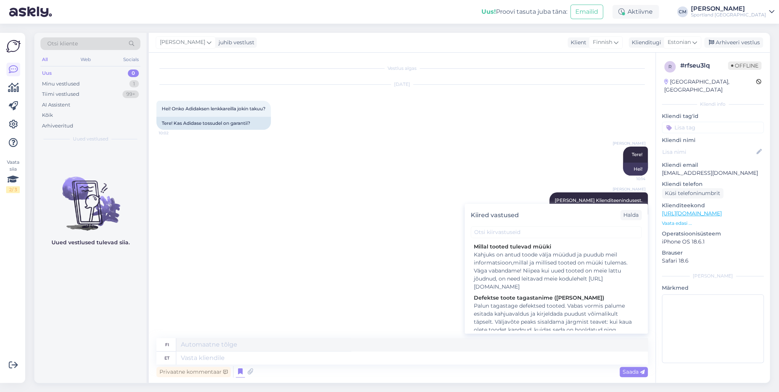
click at [526, 225] on div "Kiired vastused Halda" at bounding box center [555, 215] width 183 height 22
click at [525, 226] on input "text" at bounding box center [555, 232] width 171 height 12
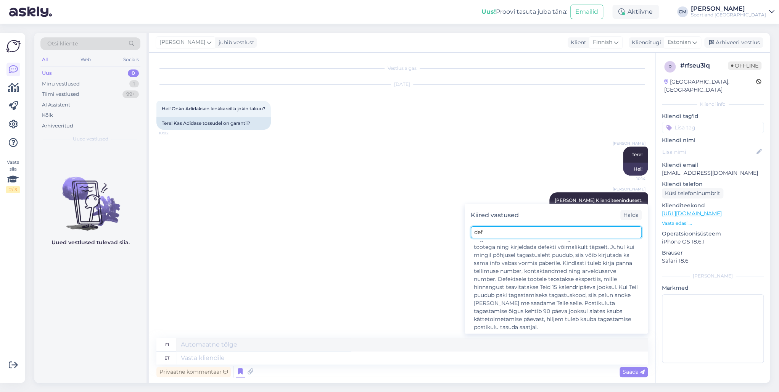
scroll to position [157, 0]
type input "def"
click at [221, 362] on textarea at bounding box center [411, 357] width 471 height 13
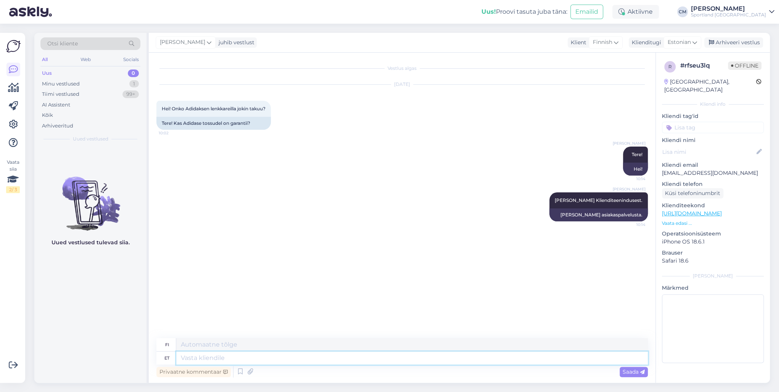
click at [202, 362] on textarea at bounding box center [411, 357] width 471 height 13
paste textarea "Ostetud kaubale kehtib 2-aastane pretensiooni esitamise õigus, millest 1 aasta …"
type textarea "Ostetud kaubale kehtib 2-aastane pretensiooni esitamise õigus, millest 1 aasta …"
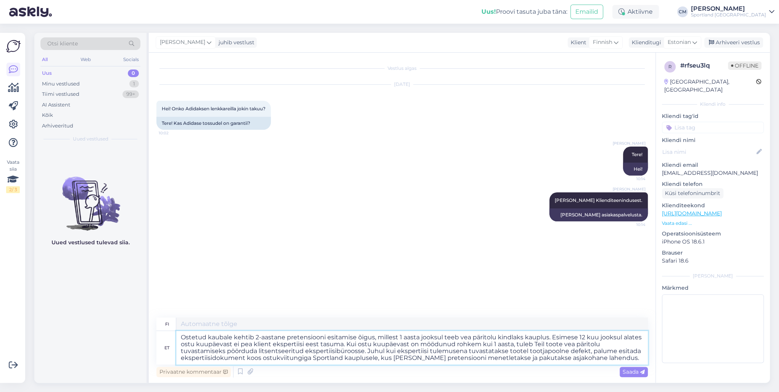
type textarea "Ostettuihin tuotteisiin liittyy kahden vuoden reklamaatio-oikeus, jonka aikana …"
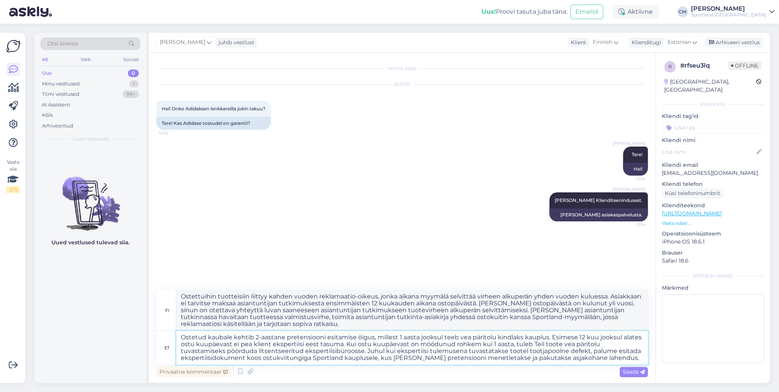
drag, startPoint x: 599, startPoint y: 357, endPoint x: 373, endPoint y: 337, distance: 226.6
click at [373, 337] on textarea "Ostetud kaubale kehtib 2-aastane pretensiooni esitamise õigus, millest 1 aasta …" at bounding box center [411, 348] width 471 height 34
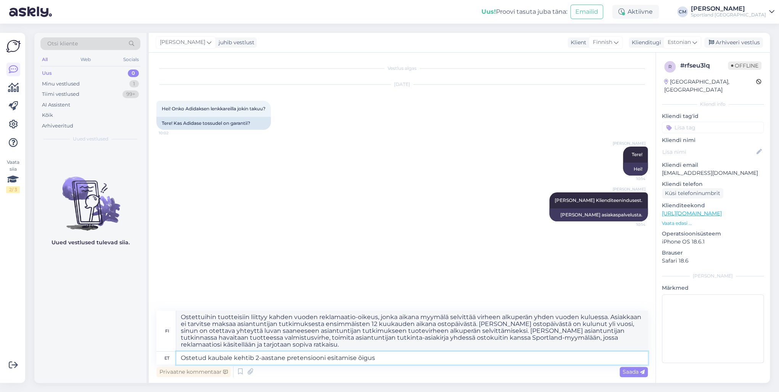
type textarea "Ostetud kaubale kehtib 2-aastane pretensiooni esitamise õigus."
type textarea "Ostettuihin tuotteisiin liittyy kahden vuoden oikeus tehdä reklamaatio."
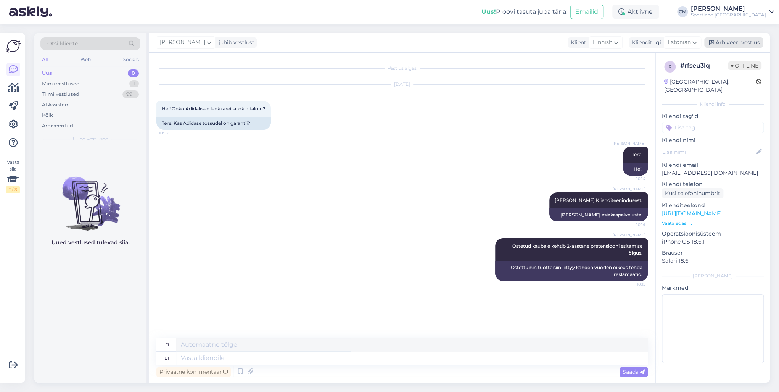
click at [744, 44] on div "Arhiveeri vestlus" at bounding box center [733, 42] width 59 height 10
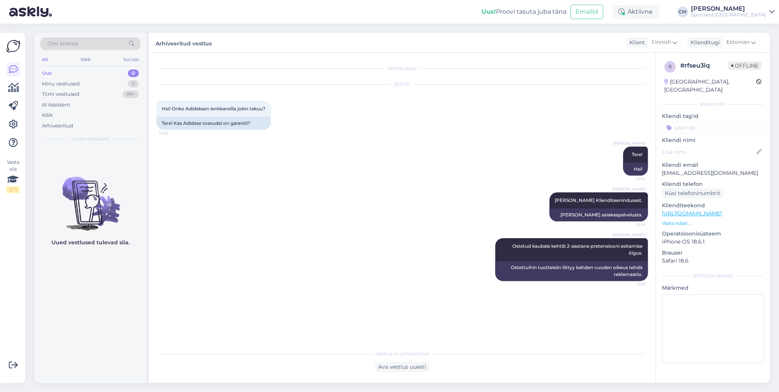
click at [724, 122] on input at bounding box center [712, 127] width 102 height 11
type input "d"
type input "praa"
click at [710, 144] on div "Praak toode" at bounding box center [713, 148] width 36 height 8
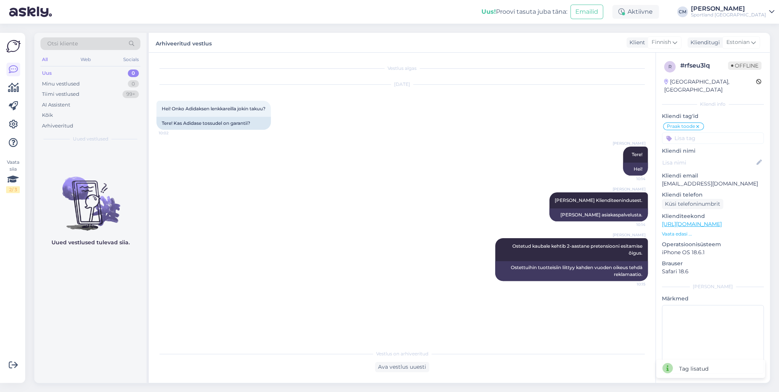
click at [744, 16] on div "Sportland [GEOGRAPHIC_DATA]" at bounding box center [727, 15] width 75 height 6
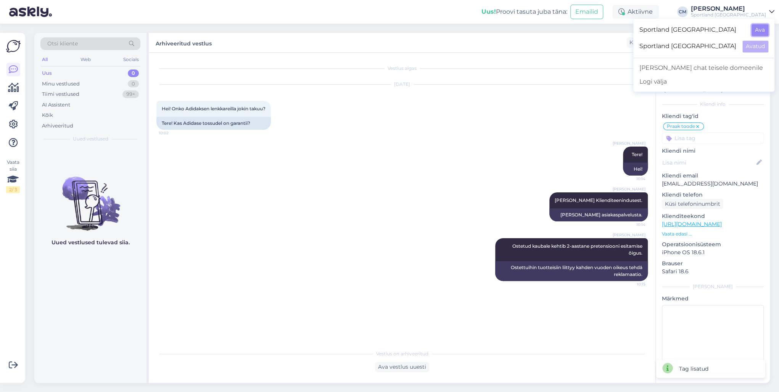
click at [756, 26] on button "Ava" at bounding box center [759, 30] width 17 height 12
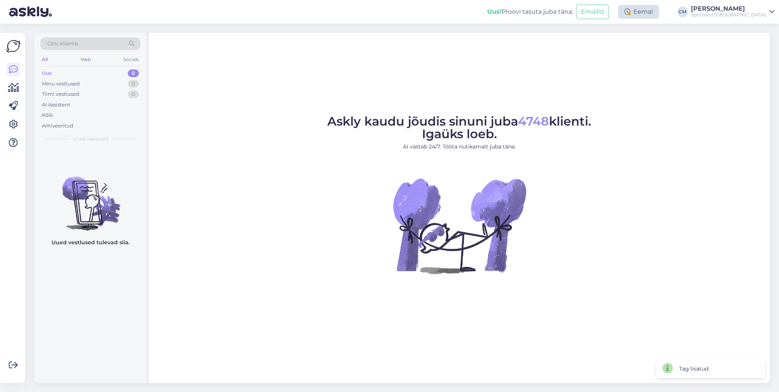
click at [641, 8] on div "Eemal" at bounding box center [638, 12] width 41 height 14
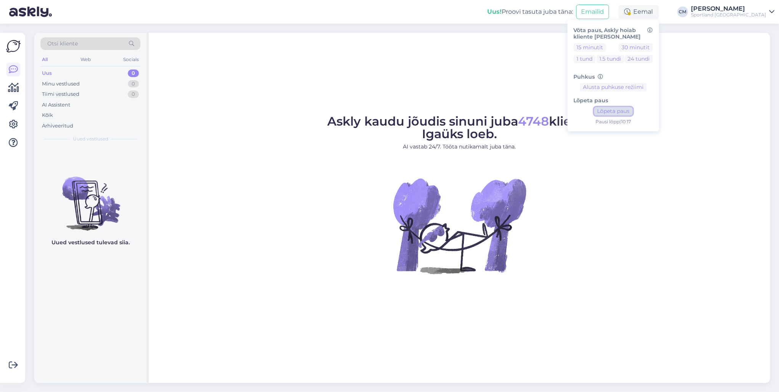
click at [632, 113] on button "Lõpeta paus" at bounding box center [613, 111] width 39 height 8
click at [414, 162] on img at bounding box center [458, 225] width 137 height 137
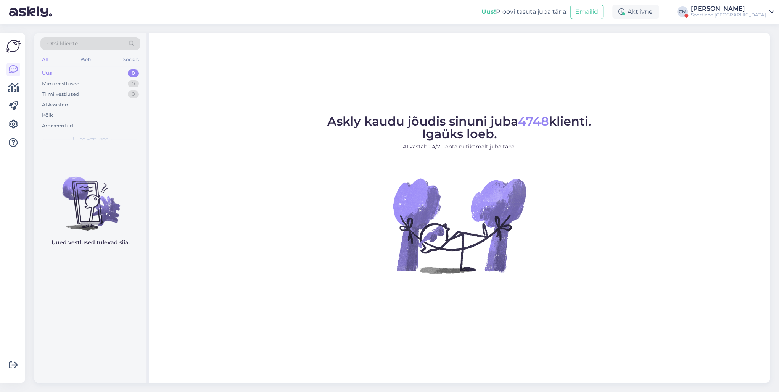
click at [157, 132] on figure "Askly kaudu jõudis sinuni juba 4748 klienti. Igaüks loeb. AI vastab 24/7. Tööta…" at bounding box center [459, 204] width 607 height 179
click at [730, 21] on div "Uus! Proovi tasuta [PERSON_NAME]: Emailid Aktiivne Võta paus, Askly hoiab klien…" at bounding box center [389, 12] width 779 height 24
click at [741, 18] on div "Uus! Proovi tasuta [PERSON_NAME]: Emailid Aktiivne Võta paus, Askly hoiab klien…" at bounding box center [389, 12] width 779 height 24
drag, startPoint x: 750, startPoint y: 8, endPoint x: 755, endPoint y: 11, distance: 5.3
click at [750, 8] on div "[PERSON_NAME]" at bounding box center [727, 9] width 75 height 6
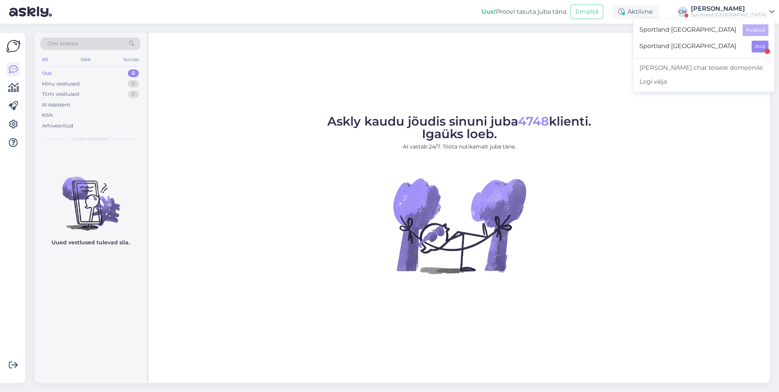
drag, startPoint x: 766, startPoint y: 37, endPoint x: 765, endPoint y: 43, distance: 6.9
click at [766, 38] on div "Sportland [GEOGRAPHIC_DATA] Avatud" at bounding box center [703, 30] width 141 height 16
click at [765, 43] on button "Ava" at bounding box center [759, 46] width 17 height 12
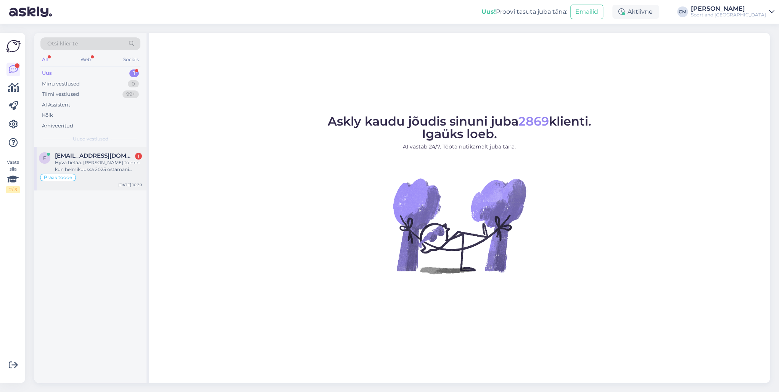
click at [105, 165] on div "Hyvä tietää. [PERSON_NAME] toimin kun helmikuussa 2025 ostamani [PERSON_NAME] a…" at bounding box center [98, 166] width 87 height 14
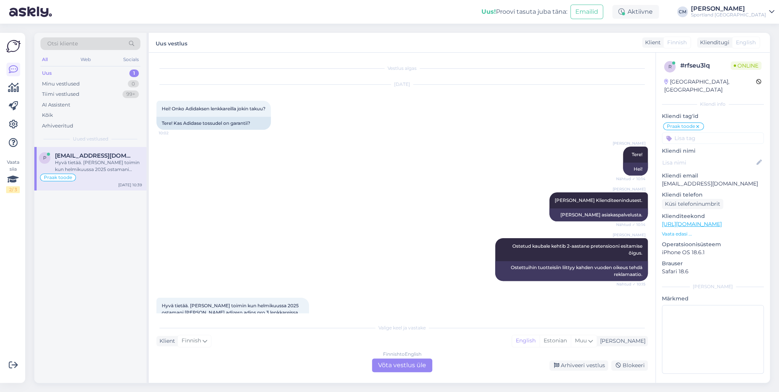
scroll to position [23, 0]
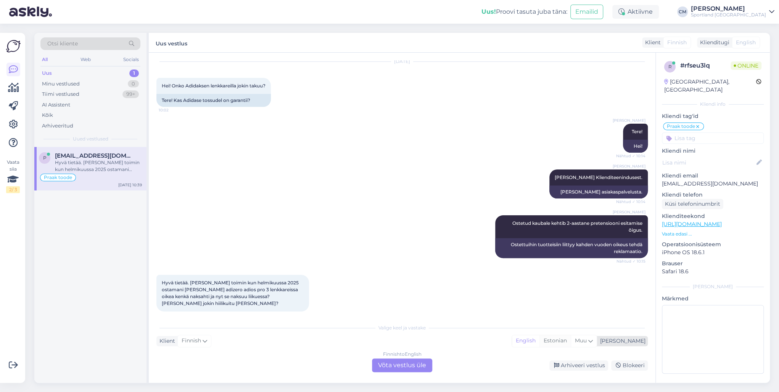
click at [570, 343] on div "Estonian" at bounding box center [554, 340] width 31 height 11
click at [401, 365] on div "Finnish to Estonian Võta vestlus üle" at bounding box center [402, 365] width 60 height 14
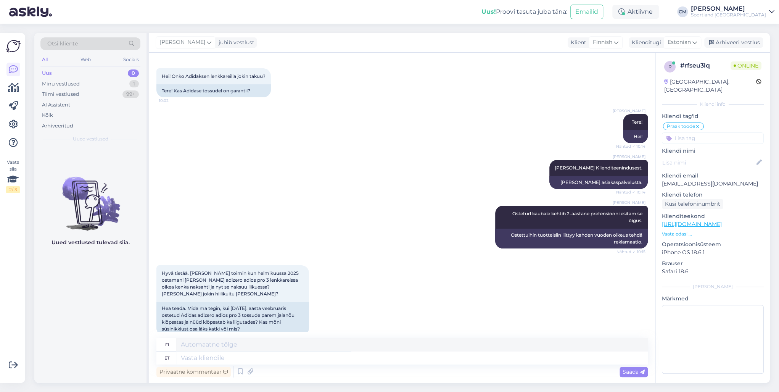
scroll to position [38, 0]
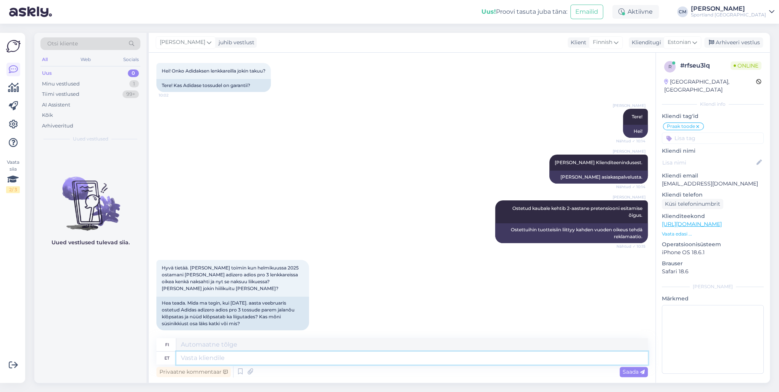
click at [245, 354] on textarea at bounding box center [411, 357] width 471 height 13
type textarea "Tere!"
type textarea "Hei!"
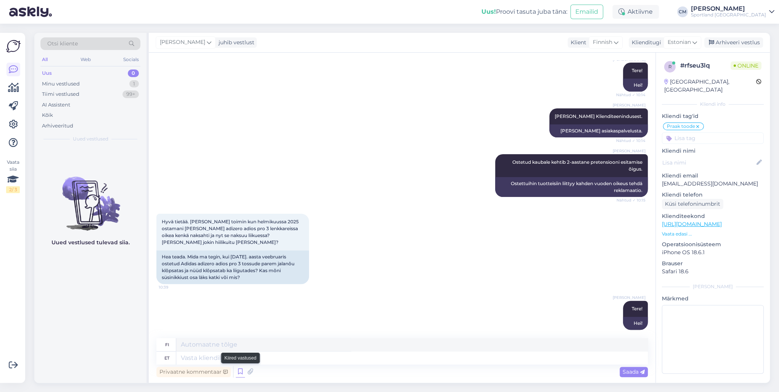
click at [239, 369] on icon at bounding box center [240, 371] width 9 height 11
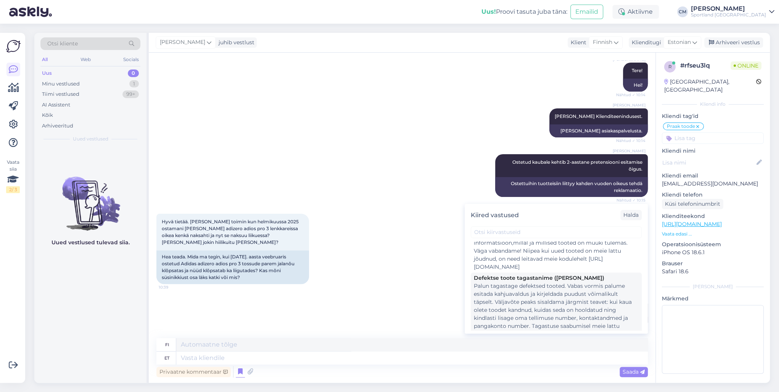
scroll to position [31, 0]
click at [531, 291] on div "Palun tagastage defektsed tooted. Vabas vormis palume esitada kahjuavaldus ja k…" at bounding box center [556, 323] width 165 height 104
type textarea "Palauta vialliset tuotteet. Lähetä vapaassa muodossa reklamaatiolomake ja kuvai…"
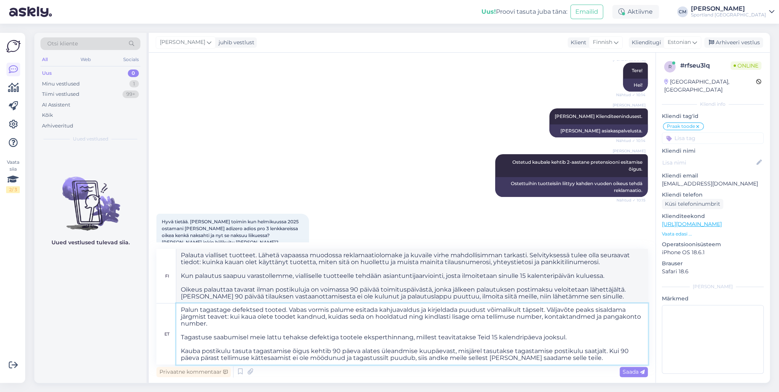
click at [196, 329] on textarea "Palun tagastage defektsed tooted. Vabas vormis palume esitada kahjuavaldus ja k…" at bounding box center [411, 333] width 471 height 61
drag, startPoint x: 581, startPoint y: 359, endPoint x: 177, endPoint y: 348, distance: 404.7
click at [177, 348] on textarea "Palun tagastage defektsed tooted. Vabas vormis palume esitada kahjuavaldus ja k…" at bounding box center [411, 333] width 471 height 61
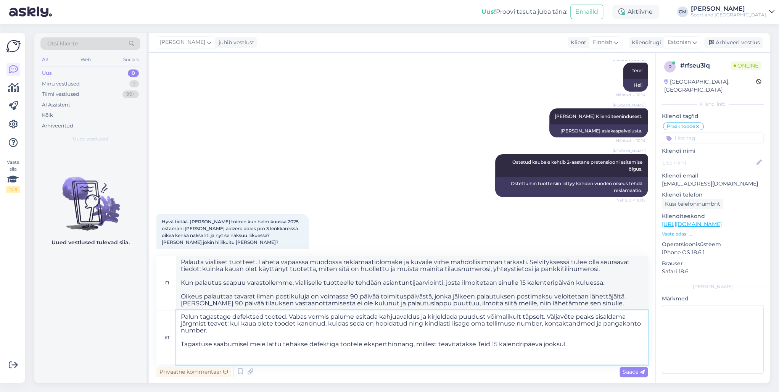
click at [189, 339] on textarea "Palun tagastage defektsed tooted. Vabas vormis palume esitada kahjuavaldus ja k…" at bounding box center [411, 337] width 471 height 54
type textarea "Palun tagastage defektsed tooted. Vabas vormis palume esitada kahjuavaldus ja k…"
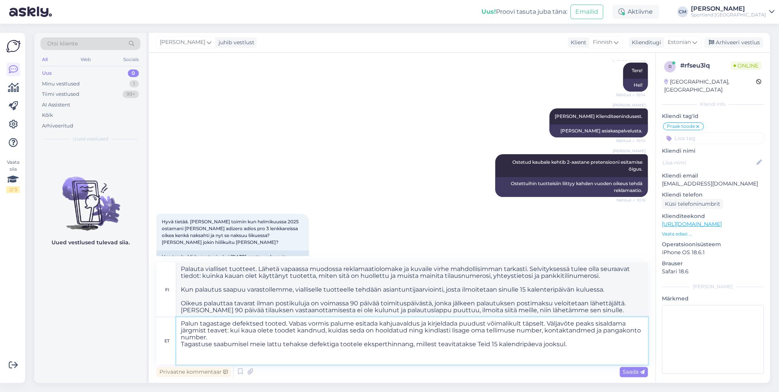
type textarea "Palautathan vialliset tuotteet. Lähetä vapaamuotoinen vahinkoilmoitus ja kuvail…"
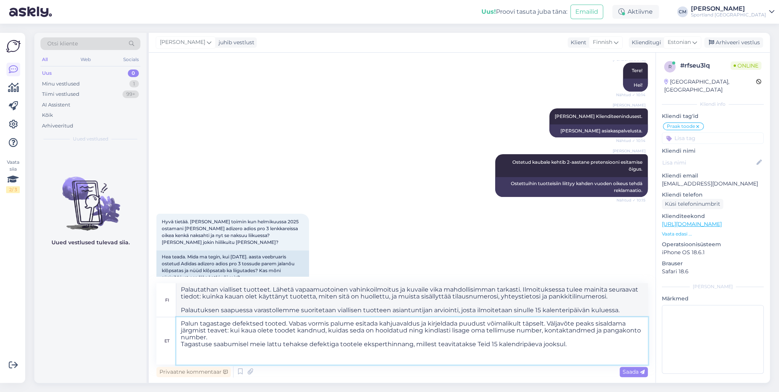
click at [188, 355] on textarea "Palun tagastage defektsed tooted. Vabas vormis palume esitada kahjuavaldus ja k…" at bounding box center [411, 340] width 471 height 47
type textarea "Palun tagastage defektsed tooted. Vabas vormis palume esitada kahjuavaldus ja k…"
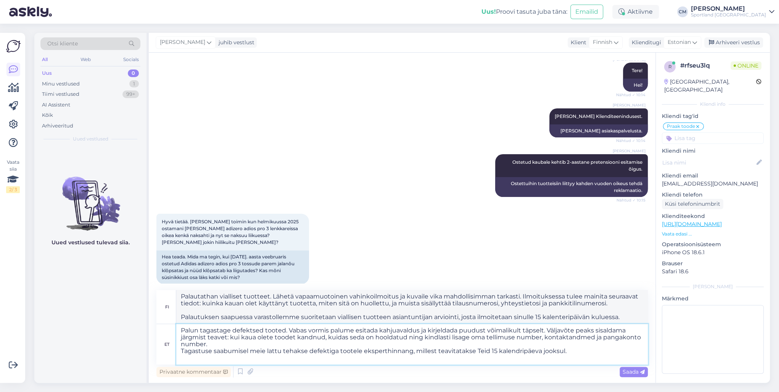
click at [182, 351] on textarea "Palun tagastage defektsed tooted. Vabas vormis palume esitada kahjuavaldus ja k…" at bounding box center [411, 344] width 471 height 40
type textarea "Palauta vialliset tuotteet. Lähetä vapaamuotoinen vahinkoilmoitus ja kuvaile vi…"
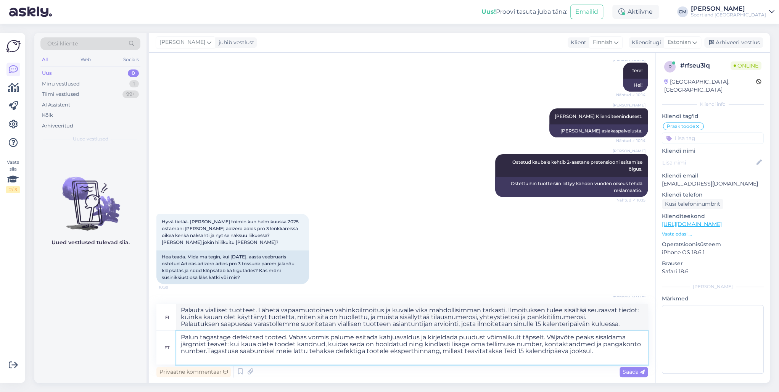
type textarea "Palun tagastage defektsed tooted. Vabas vormis palume esitada kahjuavaldus ja k…"
type textarea "Palauta vialliset tuotteet. Lähetä vapaamuotoinen vahinkoilmoitus ja kuvaile vi…"
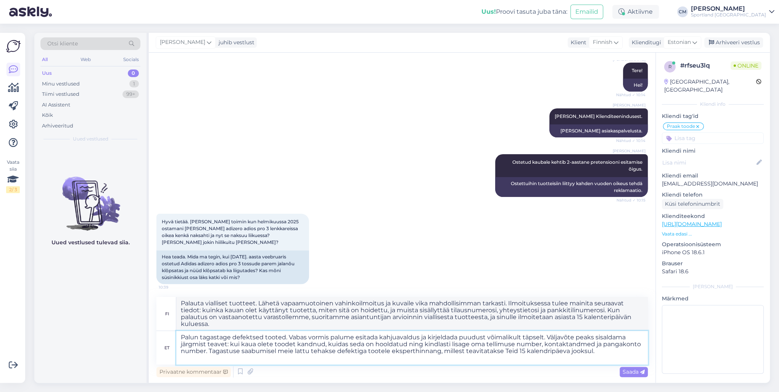
click at [262, 337] on textarea "Palun tagastage defektsed tooted. Vabas vormis palume esitada kahjuavaldus ja k…" at bounding box center [411, 348] width 471 height 34
type textarea "Palun tagastage defekt tooted. Vabas vormis palume esitada kahjuavaldus ja kirj…"
type textarea "Palauta vialliset tuotteet. Lähetä vapaamuotoinen vahinkoilmoitus ja kuvaile vi…"
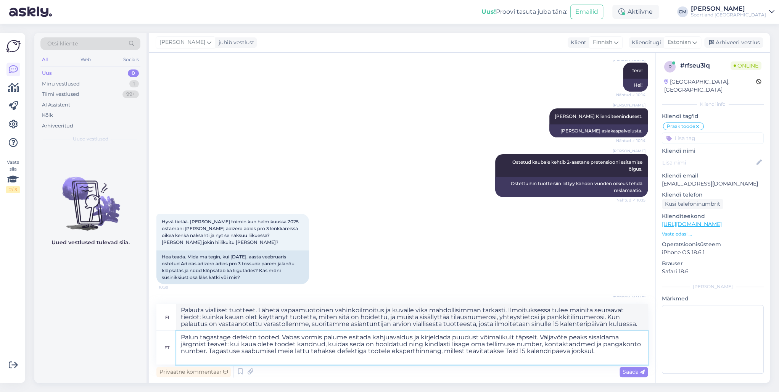
type textarea "Palun tagastage defektne tooted. Vabas vormis palume esitada kahjuavaldus ja ki…"
click at [281, 341] on textarea "Palun tagastage defektne tooted. Vabas vormis palume esitada kahjuavaldus ja ki…" at bounding box center [411, 348] width 471 height 34
type textarea "Palauta viallinen tuote. Lähetä vapaamuotoinen vahinkoilmoitus ja kuvaile vika …"
click at [281, 336] on textarea "Palun tagastage defektne tooted. Vabas vormis palume esitada kahjuavaldus ja ki…" at bounding box center [411, 348] width 471 height 34
type textarea "Palun tagastage defektne toode. Vabas vormis palume esitada kahjuavaldus ja kir…"
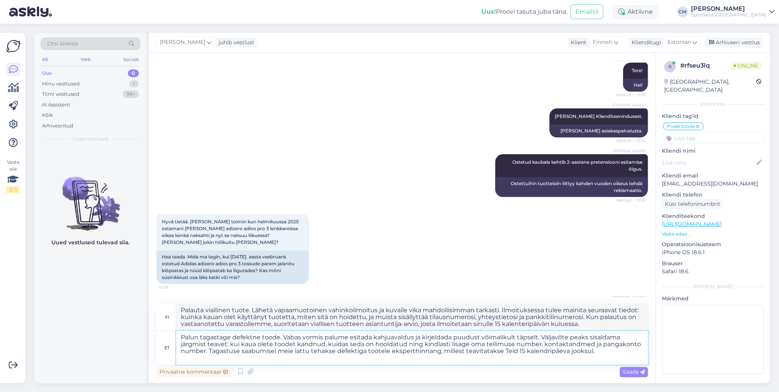
type textarea "Palauta viallinen tuote. Lähetä vapaamuotoinen vahinkoilmoitus ja kuvaile vika …"
click at [406, 344] on textarea "Palun tagastage defektne toode. Vabas vormis palume esitada kahjuavaldus ja kir…" at bounding box center [411, 348] width 471 height 34
type textarea "Palun tagastage defektne toode. Vabas vormis palume esitada kahjuavaldus ja kir…"
type textarea "Palauta viallinen tuote. Lähetä vapaamuotoinen vahinkoilmoitus ja kuvaile vika …"
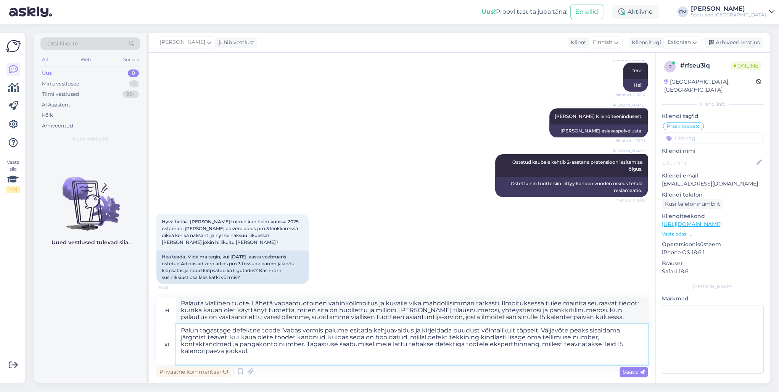
type textarea "Palun tagastage defektne toode. Vabas vormis palume esitada kahjuavaldus ja kir…"
type textarea "Palauta viallinen tuote. Lähetä vapaamuotoinen vahinkoilmoitus ja kuvaile vika …"
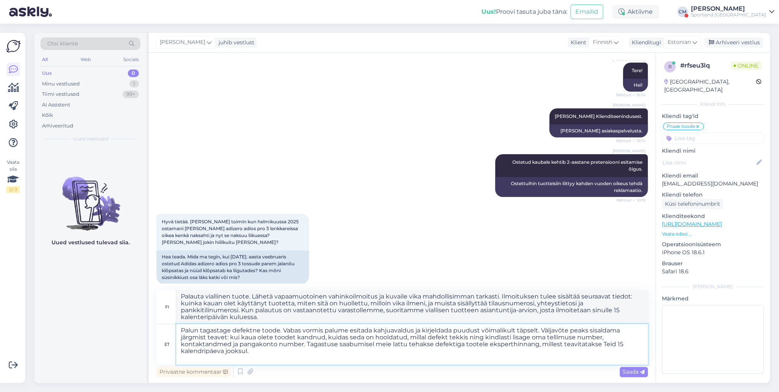
click at [267, 347] on textarea "Palun tagastage defektne toode. Vabas vormis palume esitada kahjuavaldus ja kir…" at bounding box center [411, 344] width 471 height 40
click at [261, 354] on textarea "Palun tagastage defektne toode. Vabas vormis palume esitada kahjuavaldus ja kir…" at bounding box center [411, 344] width 471 height 40
click at [257, 356] on textarea "Palun tagastage defektne toode. Vabas vormis palume esitada kahjuavaldus ja kir…" at bounding box center [411, 344] width 471 height 40
type textarea "Palun tagastage defektne toode. Vabas vormis palume esitada kahjuavaldus ja kir…"
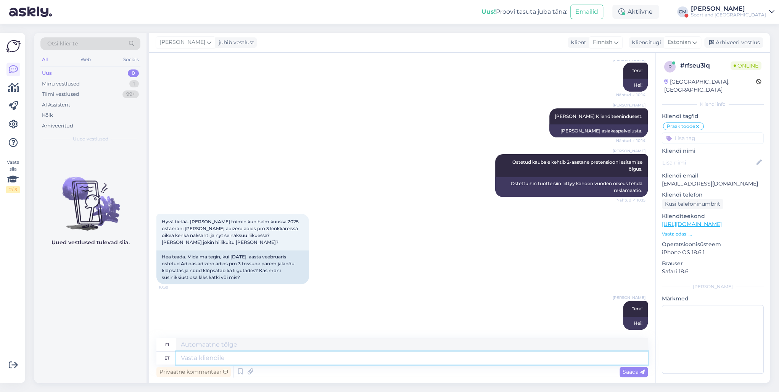
scroll to position [232, 0]
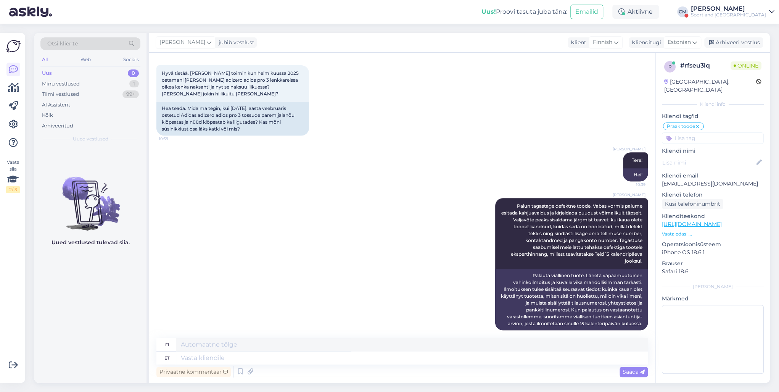
click at [741, 15] on div "Sportland [GEOGRAPHIC_DATA]" at bounding box center [727, 15] width 75 height 6
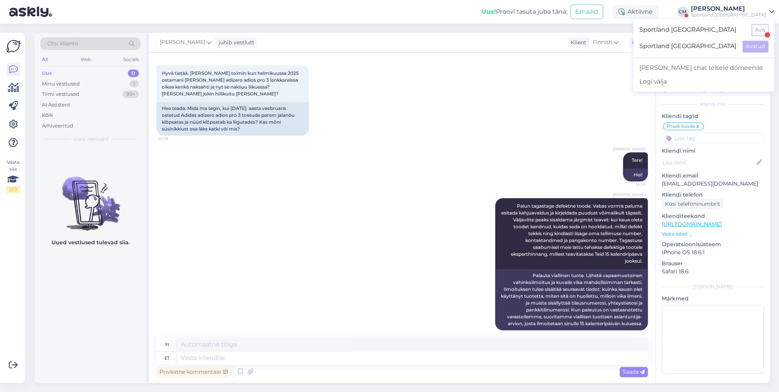
click at [766, 36] on div at bounding box center [766, 34] width 5 height 5
click at [761, 32] on button "Ava" at bounding box center [759, 30] width 17 height 12
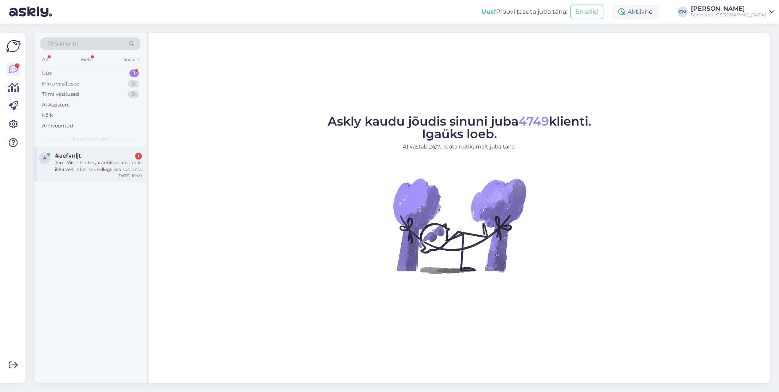
click at [92, 151] on div "a #aefvnljt 1 Tere! Viisin toote garantiisse, kuid pole ikka veel infot mis sel…" at bounding box center [90, 164] width 112 height 34
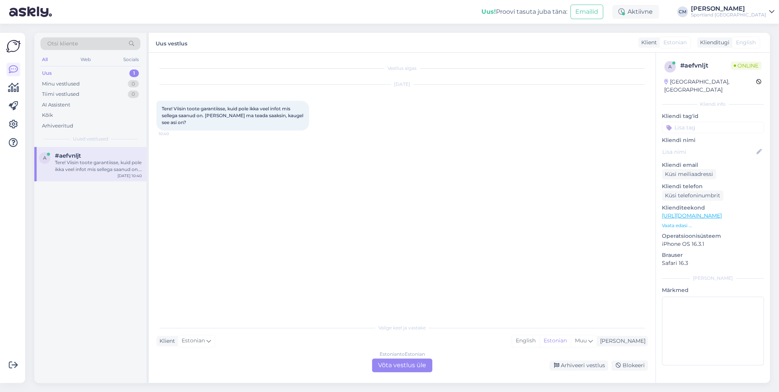
click at [411, 365] on div "Estonian to Estonian Võta vestlus üle" at bounding box center [402, 365] width 60 height 14
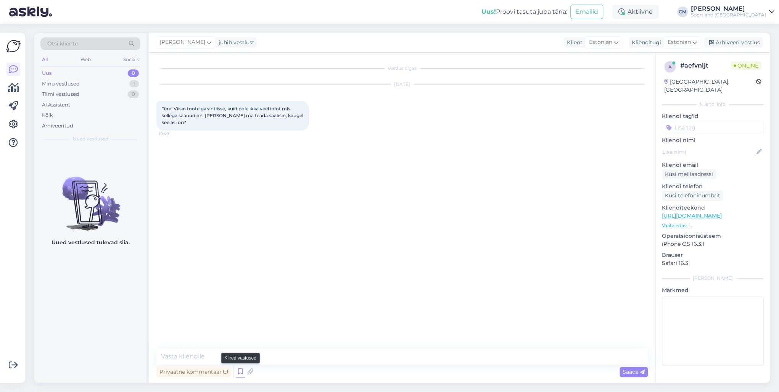
click at [236, 371] on icon at bounding box center [240, 371] width 9 height 11
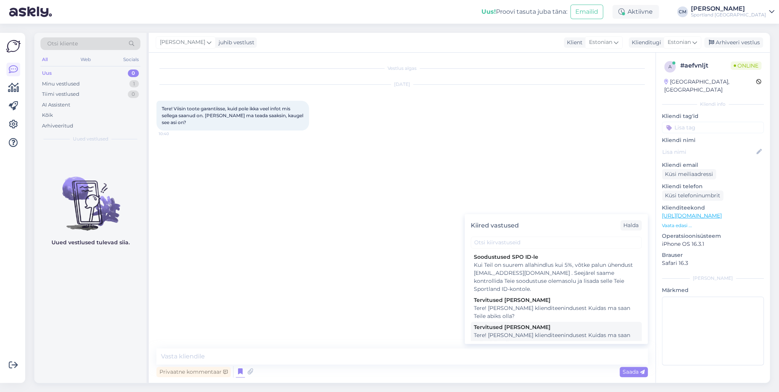
click at [497, 336] on div "Tere! [PERSON_NAME] klienditeenindusest Kuidas ma saan Teile abiks olla?" at bounding box center [556, 339] width 165 height 16
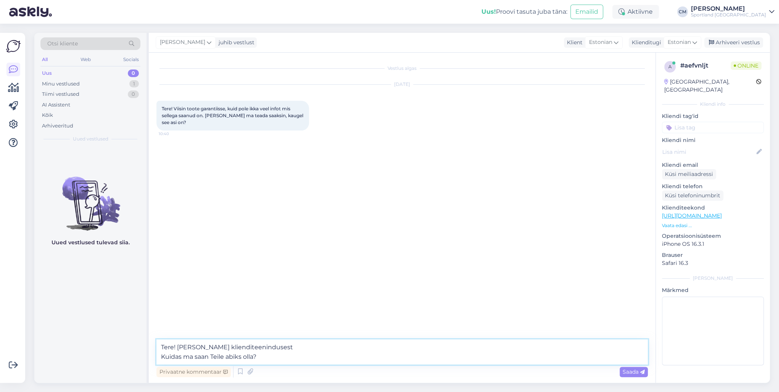
drag, startPoint x: 207, startPoint y: 354, endPoint x: 123, endPoint y: 353, distance: 84.3
click at [123, 353] on div "Otsi kliente All Web Socials Uus 0 Minu vestlused 1 Tiimi vestlused 0 AI Assist…" at bounding box center [401, 208] width 735 height 350
type textarea "Tere! [PERSON_NAME] klienditeenindusest"
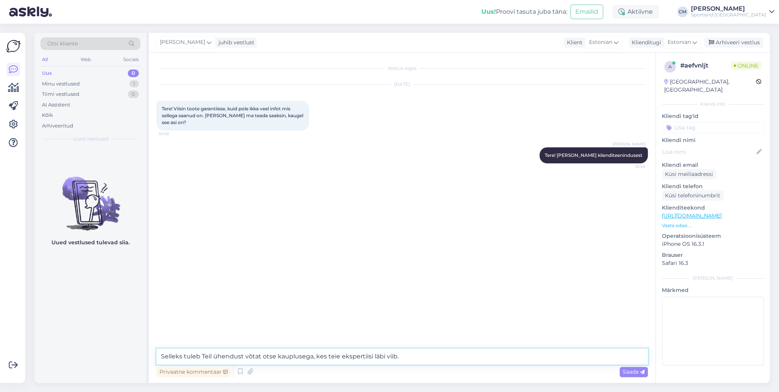
type textarea "Selleks tuleb Teil ühendust võtat otse kauplusega, kes teie ekspertiisi läbi vi…"
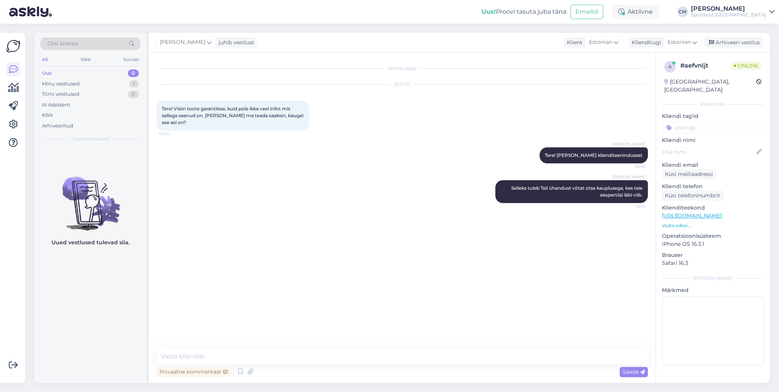
click at [485, 183] on div "[PERSON_NAME] Selleks tuleb Teil ühendust võtat otse kauplusega, kes teie ekspe…" at bounding box center [401, 192] width 491 height 40
click at [481, 189] on icon at bounding box center [482, 191] width 5 height 5
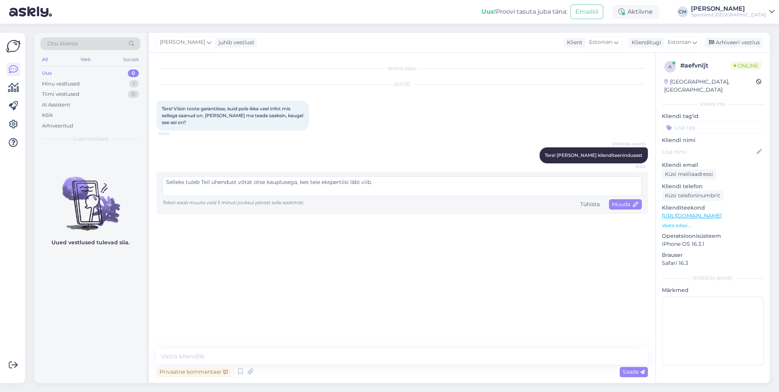
click at [250, 176] on textarea "Selleks tuleb Teil ühendust võtat otse kauplusega, kes teie ekspertiisi läbi vi…" at bounding box center [401, 186] width 479 height 20
type textarea "Selleks tuleb Teil ühendust [PERSON_NAME] otse kauplusega, kes teie ekspertiisi…"
click at [623, 201] on span "Muuda" at bounding box center [625, 204] width 27 height 7
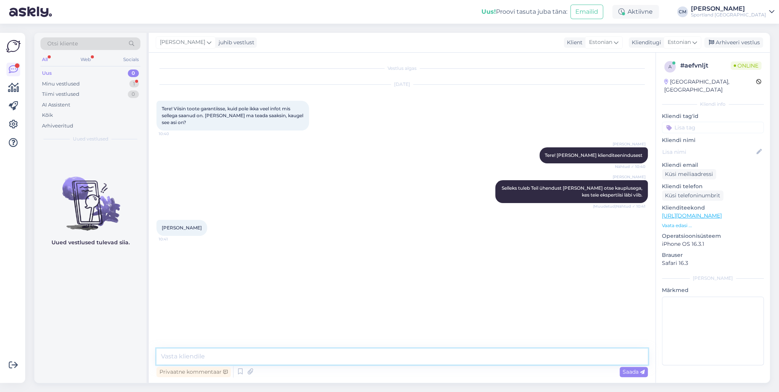
click at [220, 352] on textarea at bounding box center [401, 356] width 491 height 16
type textarea "Kas saan veel aidata?"
click at [708, 122] on input at bounding box center [712, 127] width 102 height 11
type input "defe"
click at [713, 145] on span "Defektiga toode" at bounding box center [712, 147] width 37 height 5
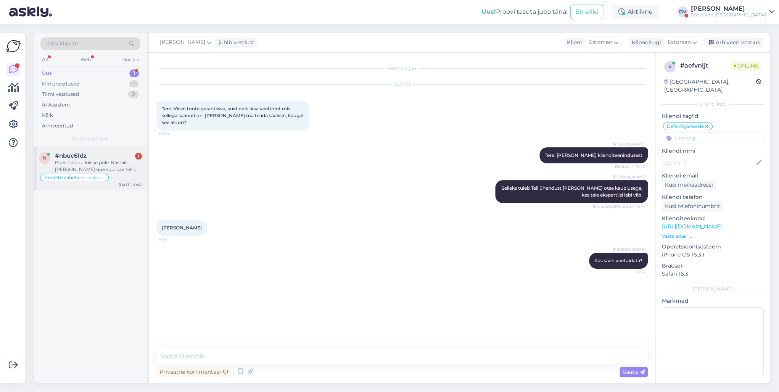
click at [127, 178] on div "Toodete vahetamine (e-pood)" at bounding box center [90, 177] width 103 height 9
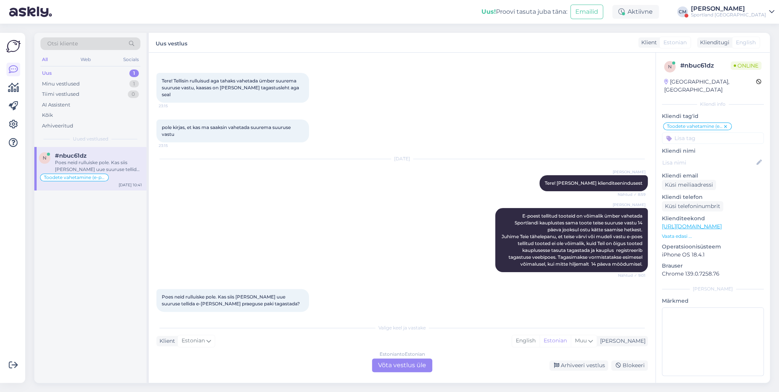
click at [386, 362] on div "Estonian to Estonian Võta vestlus üle" at bounding box center [402, 365] width 60 height 14
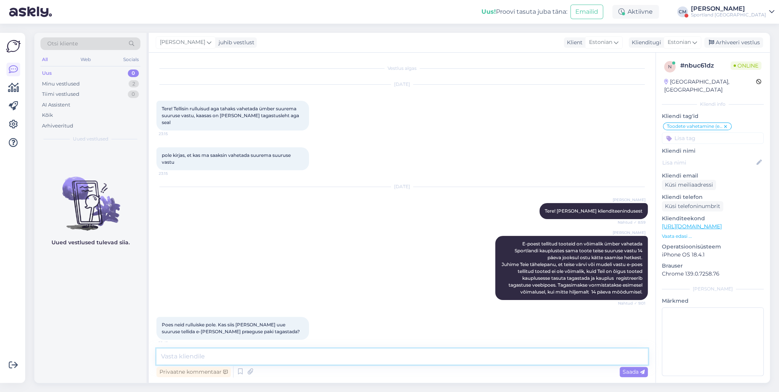
click at [342, 354] on textarea at bounding box center [401, 356] width 491 height 16
type textarea "Tere!"
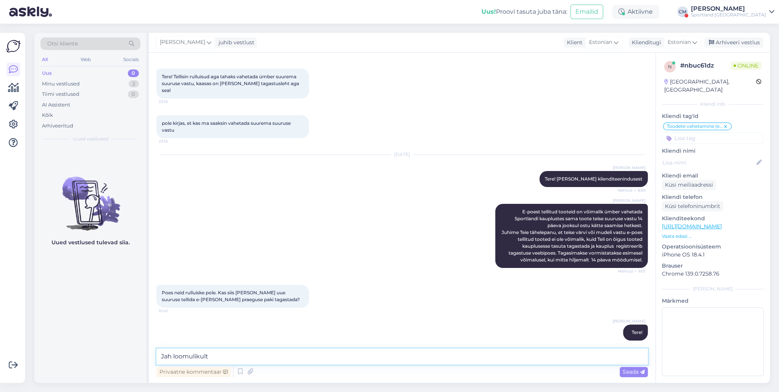
type textarea "Jah loomulikult."
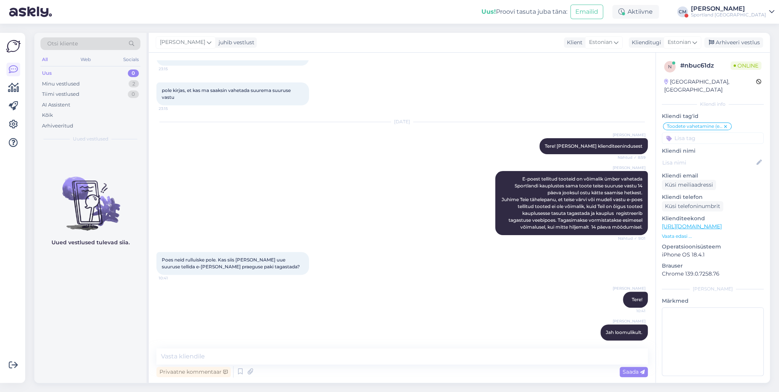
click at [713, 11] on div "[PERSON_NAME]" at bounding box center [727, 9] width 75 height 6
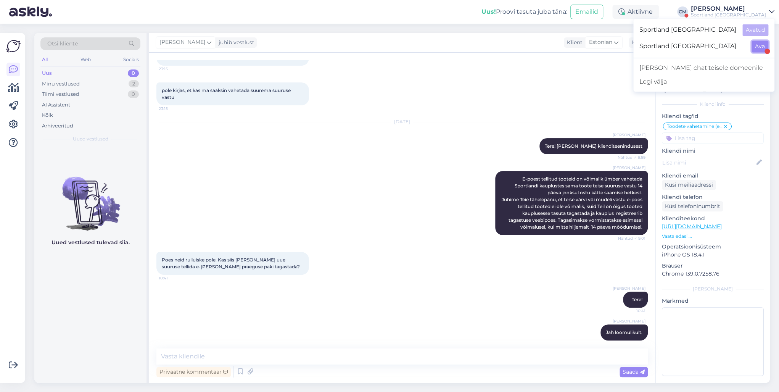
click at [756, 42] on button "Ava" at bounding box center [759, 46] width 17 height 12
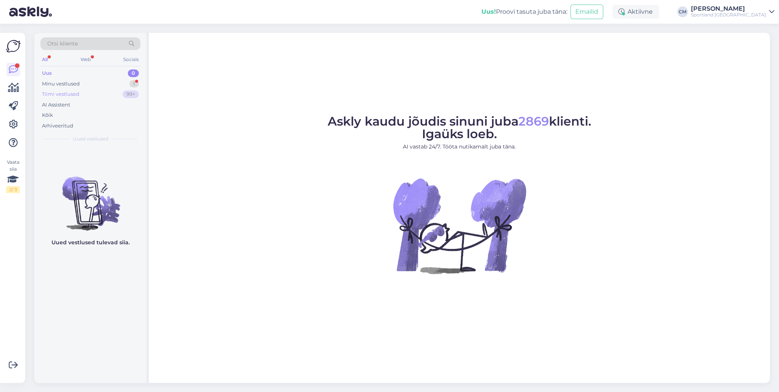
click at [130, 90] on div "99+" at bounding box center [130, 94] width 16 height 8
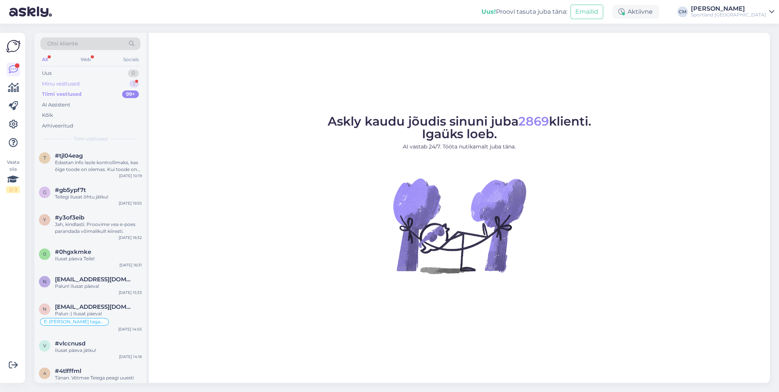
click at [130, 83] on div "1" at bounding box center [134, 84] width 10 height 8
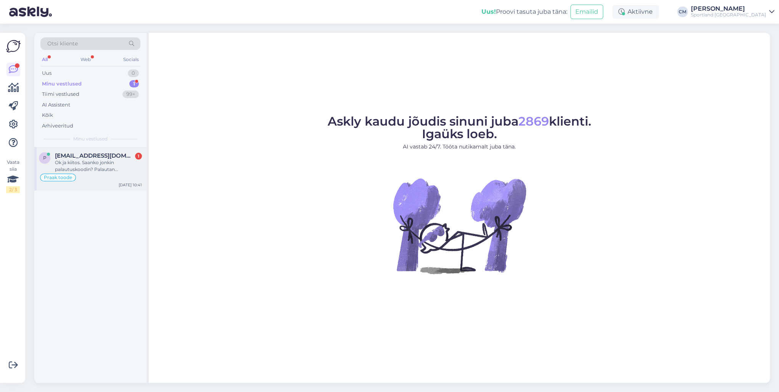
click at [102, 187] on div "p [EMAIL_ADDRESS][DOMAIN_NAME] 1 Ok ja kiitos. Saanko jonkin palautuskoodin? Pa…" at bounding box center [90, 168] width 112 height 43
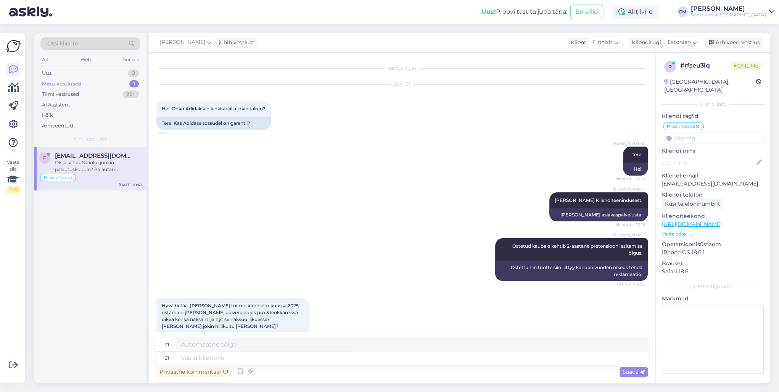
scroll to position [292, 0]
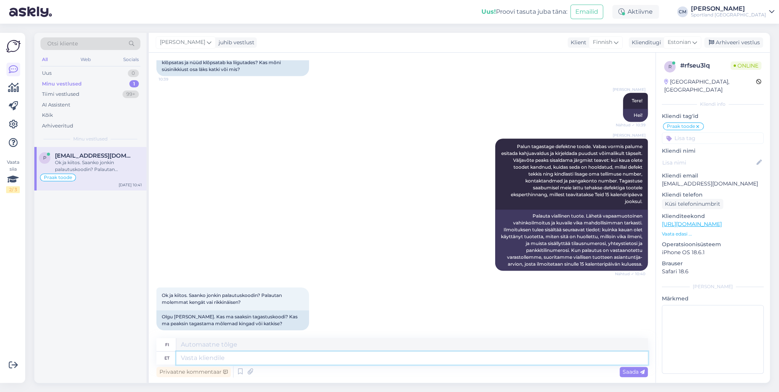
click at [255, 356] on textarea at bounding box center [411, 357] width 471 height 13
type textarea "Mõlemaad k"
type textarea "Molemmat"
type textarea "Mõlemaad kingad."
type textarea "Molemmat kengät."
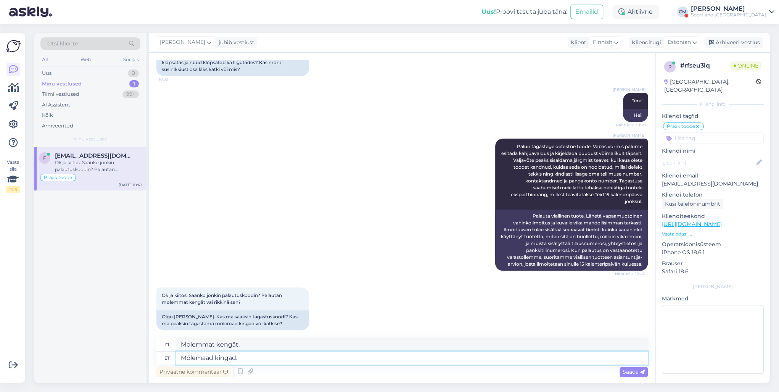
click at [205, 358] on textarea "Mõlemaad kingad." at bounding box center [411, 357] width 471 height 13
click at [236, 356] on textarea "Mõlemad kingad." at bounding box center [411, 357] width 471 height 13
click at [260, 355] on textarea "Mõlemad kingad." at bounding box center [411, 357] width 471 height 13
type textarea "Mõlemad kingad. Kohe vorm"
type textarea "Molemmat kengät. Nyt."
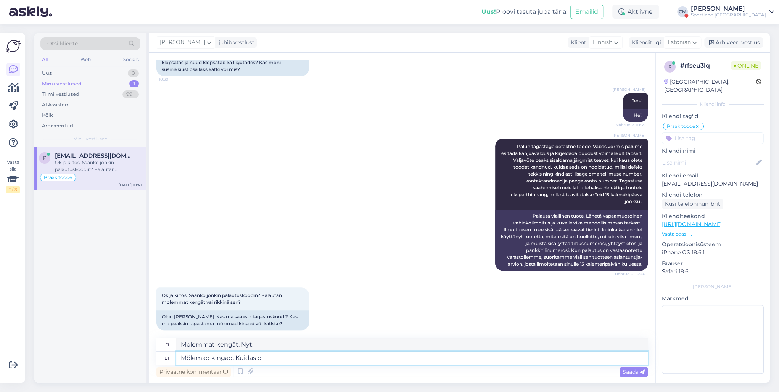
type textarea "Mõlemad kingad. Kuidas on"
type textarea "Molemmat kengät. [GEOGRAPHIC_DATA]"
type textarea "Mõlemad kingad. Kuidas on T"
type textarea "Molemmat kengät. Mitä kuuluu?"
type textarea "Mõlemad kingad. Kuidas on Teie tellimuse n"
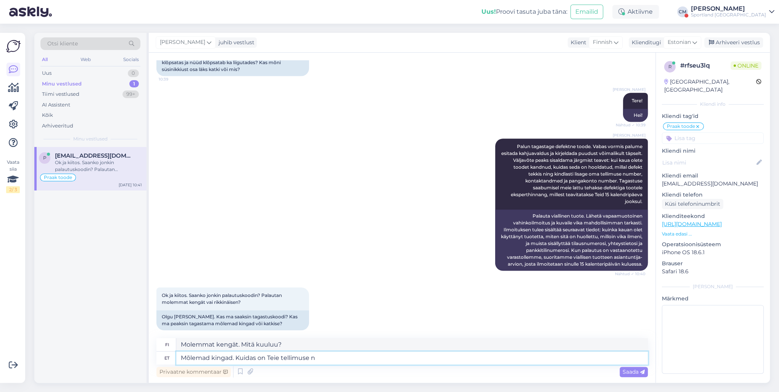
type textarea "Molemmat kengät. Miten tilauksesi on?"
type textarea "Mõlemad kingad. Kuidas on Teie tellimuse number, et s"
type textarea "Molemmat kengät. Mikä on tilausnumerosi, jotta"
type textarea "Mõlemad kingad. Kuidas on Teie tellimuse number, et sa"
type textarea "Molemmat kengät. Mikä on tilausnumerosi?"
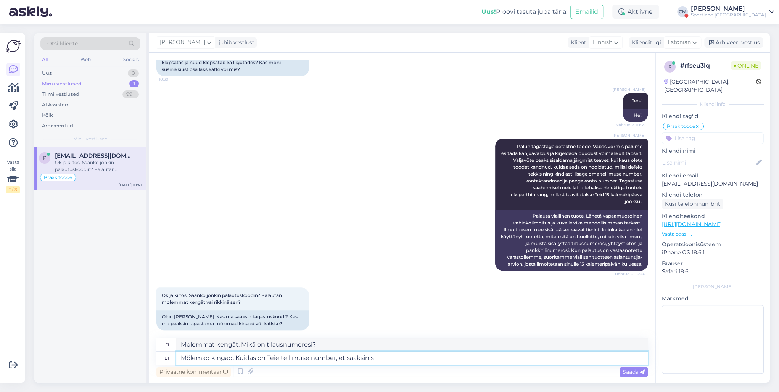
type textarea "Mõlemad kingad. Kuidas on Teie tellimuse number, et saaksin su"
type textarea "Molemmat kengät. Mikä on tilausnumerosi, jotta [PERSON_NAME] ne?"
type textarea "Mõlemad kingad. Kuidas on Teie tellimuse number, et saaksin sulle p"
type textarea "Molemmat kengät. Mikä on tilausnumerosi, jotta voin toimittaa ne sinulle?"
type textarea "Mõlemad kingad. Kuidas on Teie tellimuse number, et saaksin sulle pakisildi te"
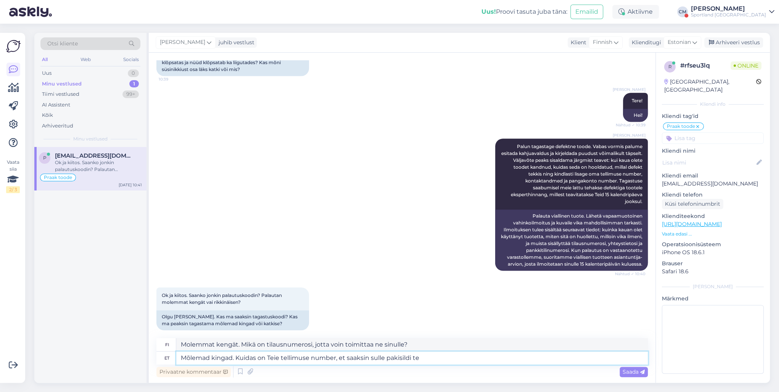
type textarea "Molemmat kengät. Mikä on tilausnumerosi, jotta voin hankkia sinulle toimitustar…"
type textarea "Mõlemad kingad. Kuidas on Teie tellimuse number, et saaksin sulle pakisildi teh…"
type textarea "Molemmat kengät. Mikä on tilausnumerosi, jotta voin tehdä sinulle lähetystarran?"
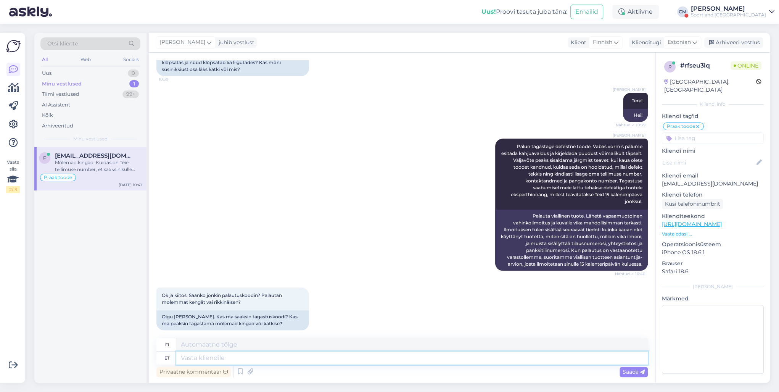
scroll to position [351, 0]
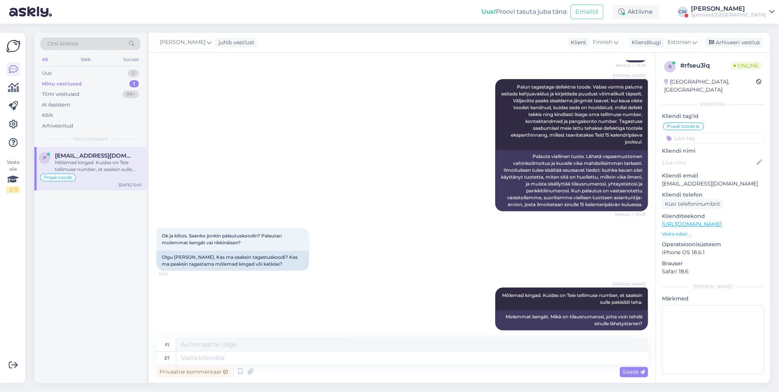
click at [734, 8] on div "[PERSON_NAME]" at bounding box center [727, 9] width 75 height 6
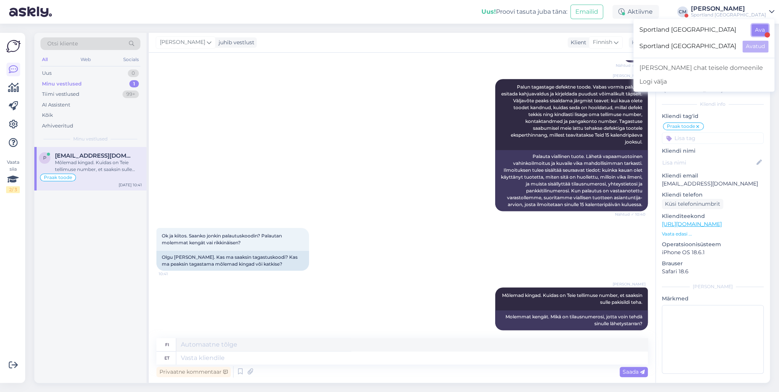
click at [760, 32] on button "Ava" at bounding box center [759, 30] width 17 height 12
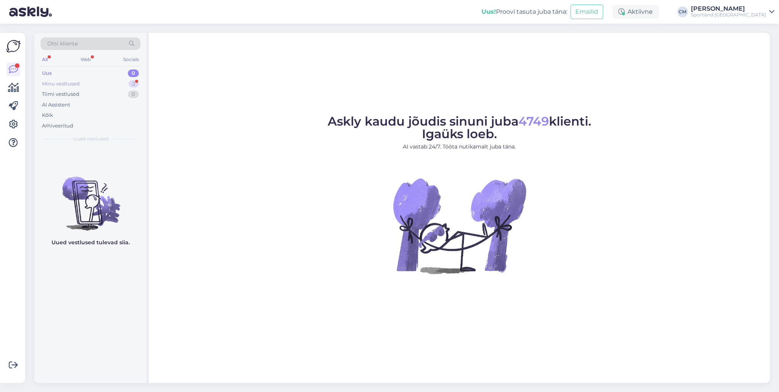
click at [130, 82] on div "2" at bounding box center [133, 84] width 10 height 8
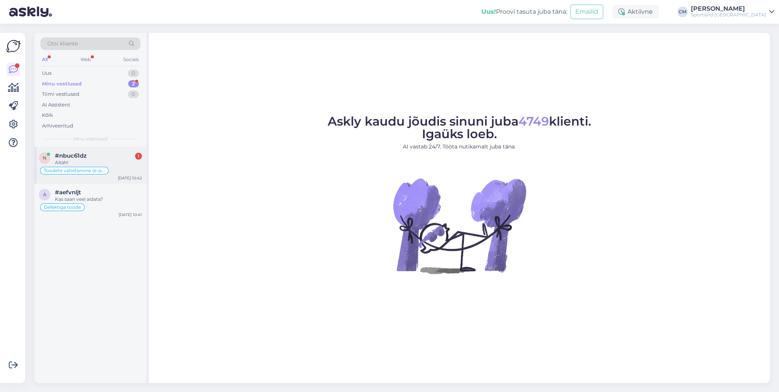
click at [118, 152] on div "#nbuc61dz 1" at bounding box center [98, 155] width 87 height 7
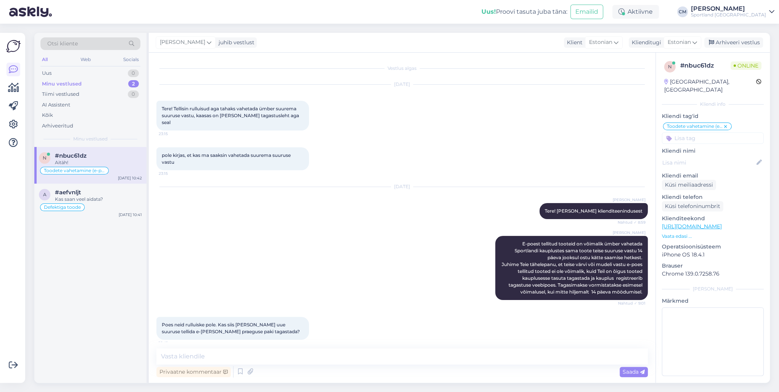
scroll to position [98, 0]
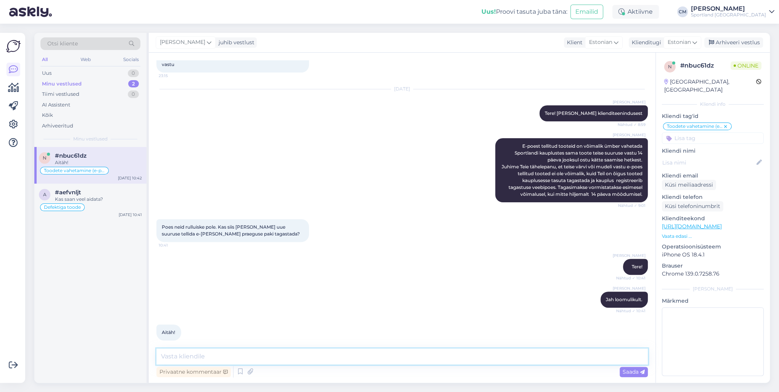
click at [308, 352] on textarea at bounding box center [401, 356] width 491 height 16
type textarea "Kas saan veel aidata?"
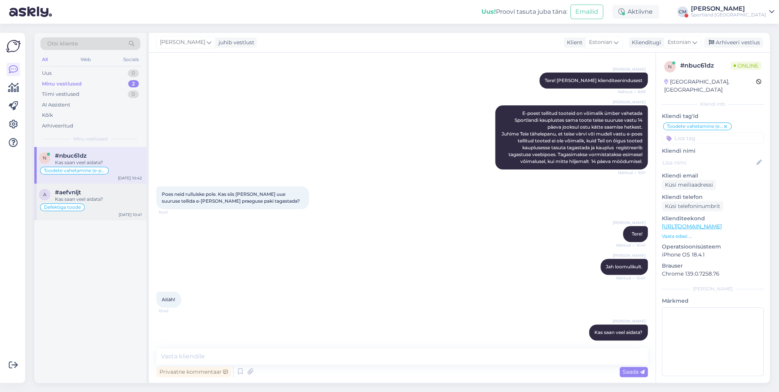
click at [120, 196] on div "Kas saan veel aidata?" at bounding box center [98, 199] width 87 height 7
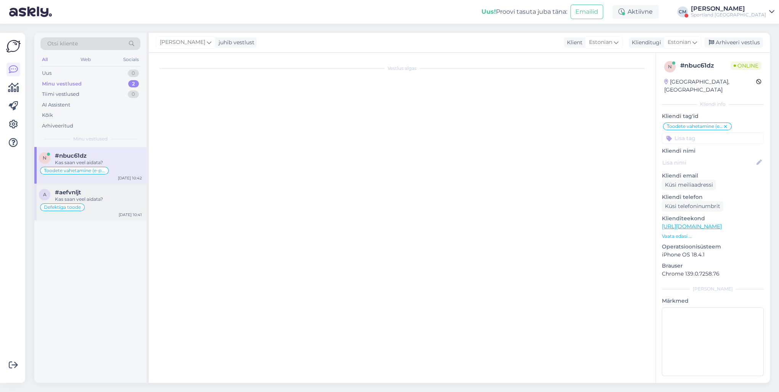
scroll to position [0, 0]
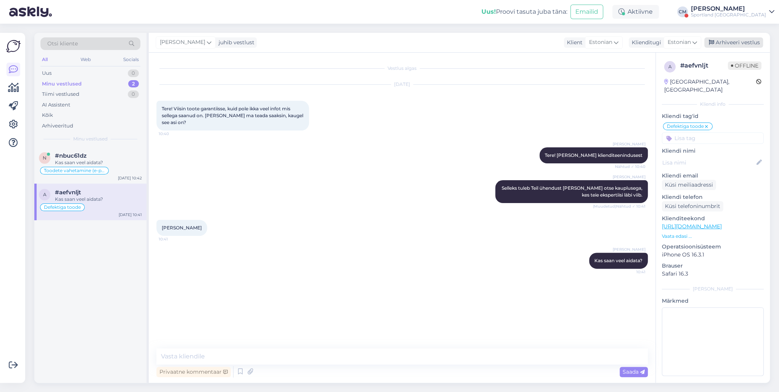
click at [744, 46] on div "Arhiveeri vestlus" at bounding box center [733, 42] width 59 height 10
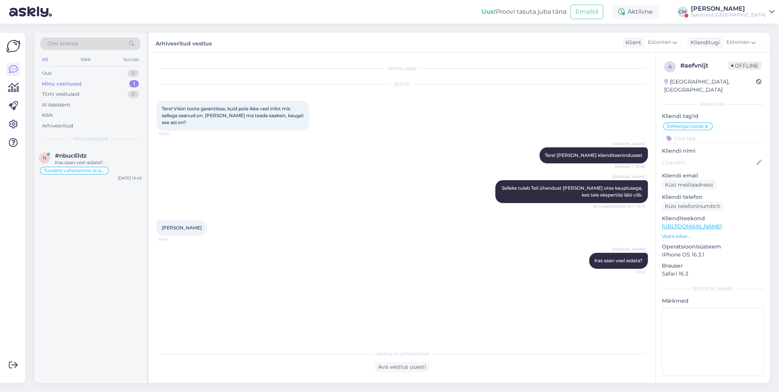
click at [746, 9] on div "[PERSON_NAME]" at bounding box center [727, 9] width 75 height 6
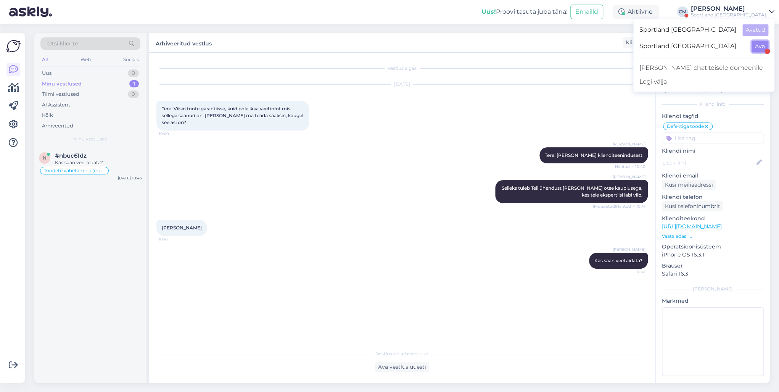
click at [763, 44] on button "Ava" at bounding box center [759, 46] width 17 height 12
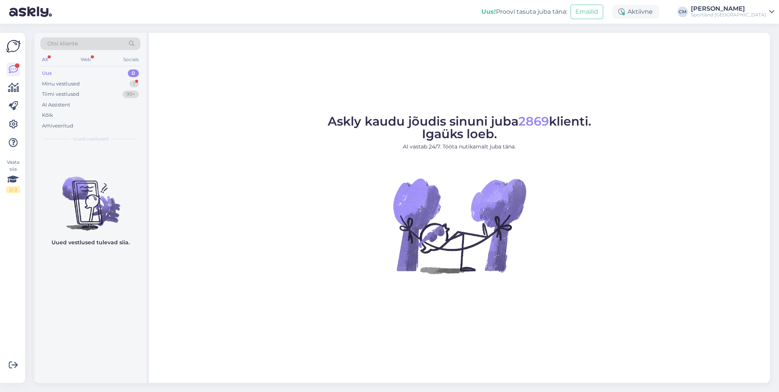
click at [114, 76] on div "Uus 0" at bounding box center [90, 73] width 100 height 11
click at [113, 84] on div "Minu vestlused 1" at bounding box center [90, 84] width 100 height 11
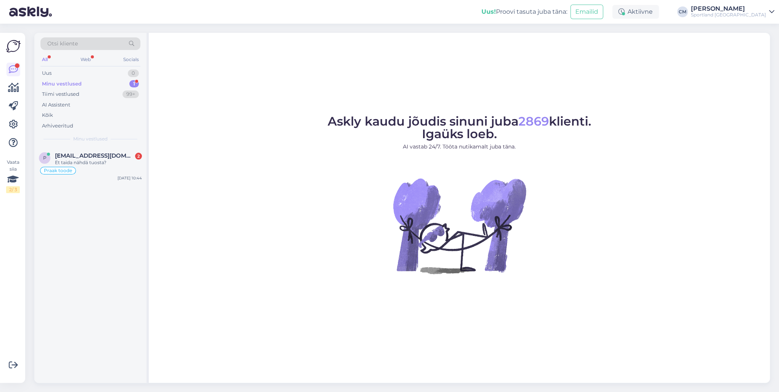
click at [98, 194] on div "p [EMAIL_ADDRESS][DOMAIN_NAME] 2 Et taida nähdä tuosta? Praak toode [DATE] 10:44" at bounding box center [90, 265] width 112 height 236
click at [99, 167] on div "Praak toode" at bounding box center [90, 170] width 103 height 9
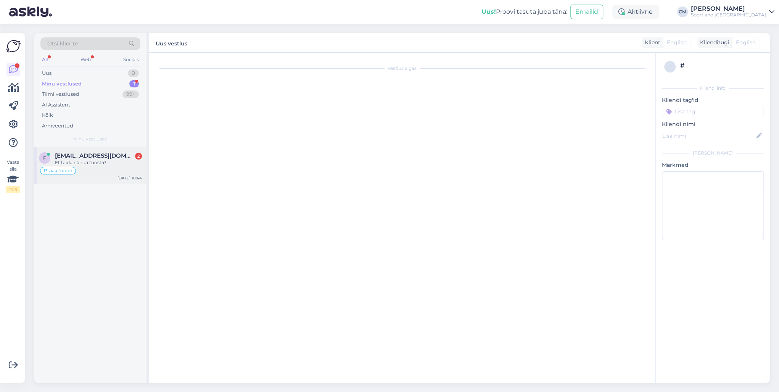
scroll to position [491, 0]
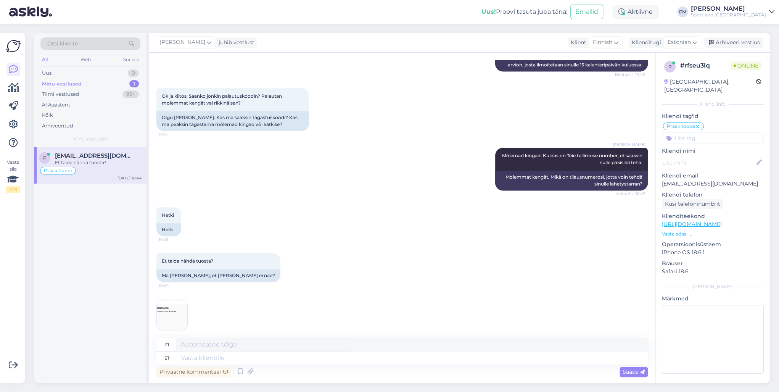
click at [178, 302] on img at bounding box center [172, 314] width 31 height 31
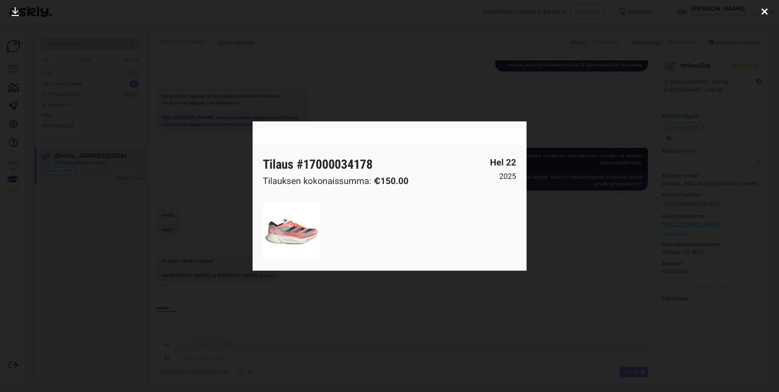
click at [194, 222] on div at bounding box center [389, 196] width 779 height 392
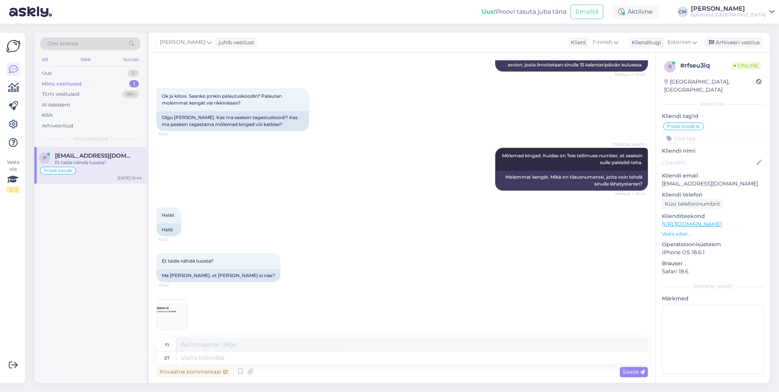
click at [177, 300] on img at bounding box center [172, 314] width 31 height 31
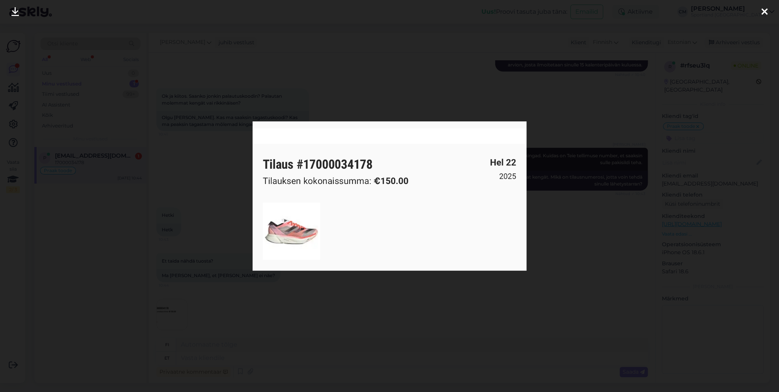
scroll to position [536, 0]
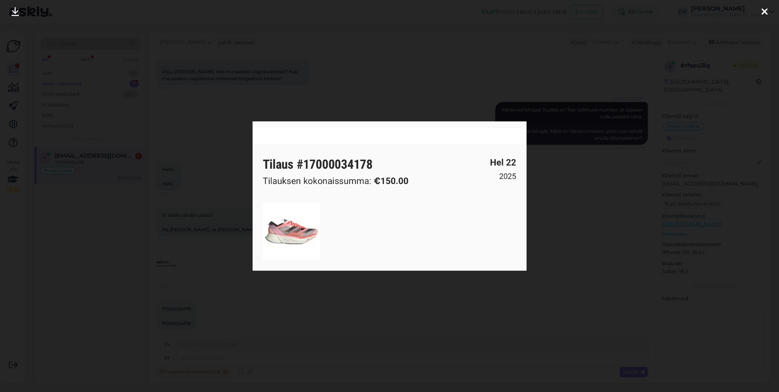
click at [277, 210] on img at bounding box center [389, 195] width 274 height 149
click at [196, 308] on div at bounding box center [389, 196] width 779 height 392
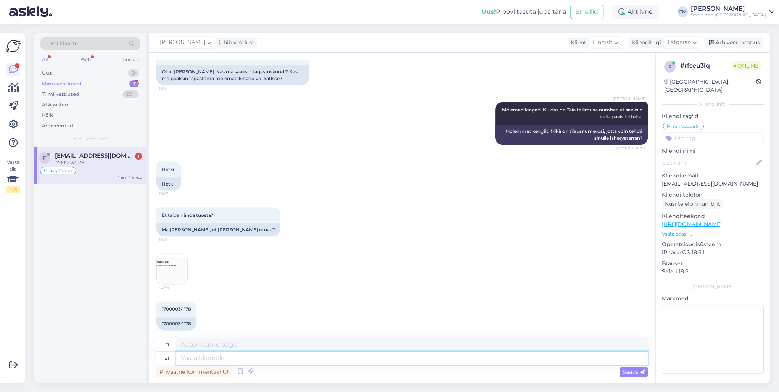
click at [189, 354] on textarea at bounding box center [411, 357] width 471 height 13
type textarea "Aitäh, ü"
type textarea "Kiitos,"
type textarea "Aitäh, üks he"
type textarea "Kiitos, yksi."
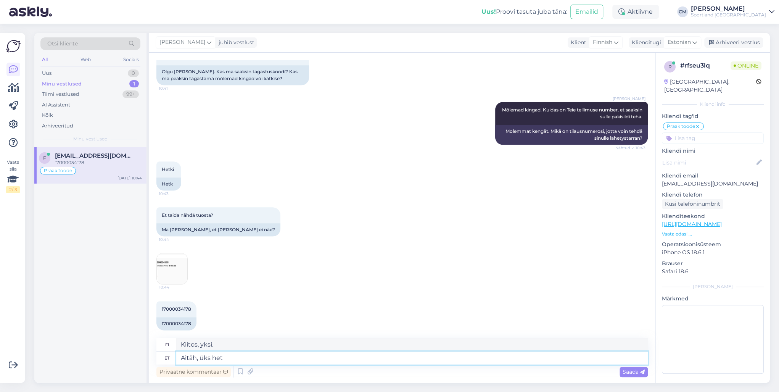
type textarea "Aitäh, üks hetk"
type textarea "Kiitos, yksi hän"
type textarea "Aitäh, üks hetk."
type textarea "Kiitos, [PERSON_NAME]."
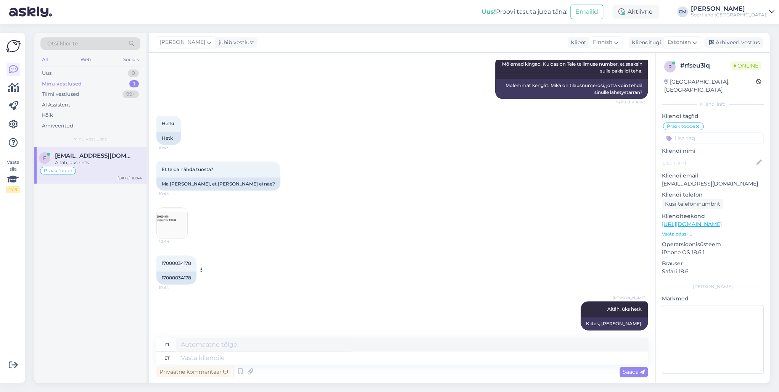
click at [178, 271] on div "17000034178" at bounding box center [176, 277] width 40 height 13
click at [300, 133] on div "Hetki 10:43 Hetk" at bounding box center [401, 130] width 491 height 46
click at [249, 373] on icon at bounding box center [250, 371] width 11 height 11
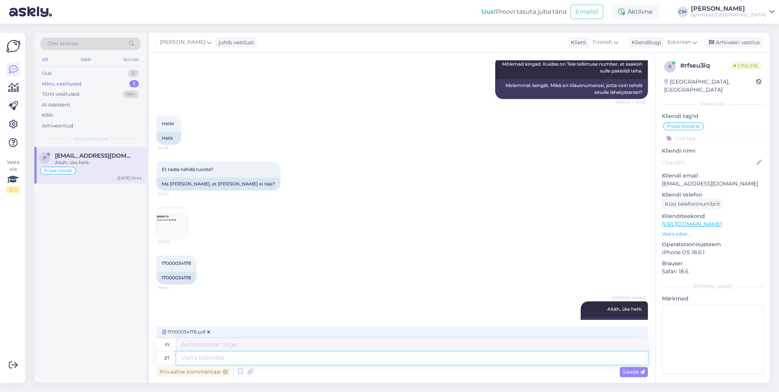
click at [244, 360] on textarea at bounding box center [411, 357] width 471 height 13
type textarea "Pakisilt on"
type textarea "Lähetystarra"
type textarea "Pakisilt on ma"
type textarea "Pakkausmerkintä on"
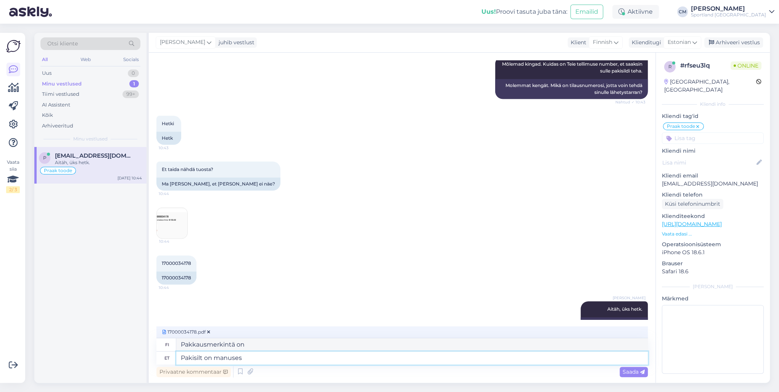
type textarea "Pakisilt on manuses."
type textarea "Lähetystarra on kiinnitetty."
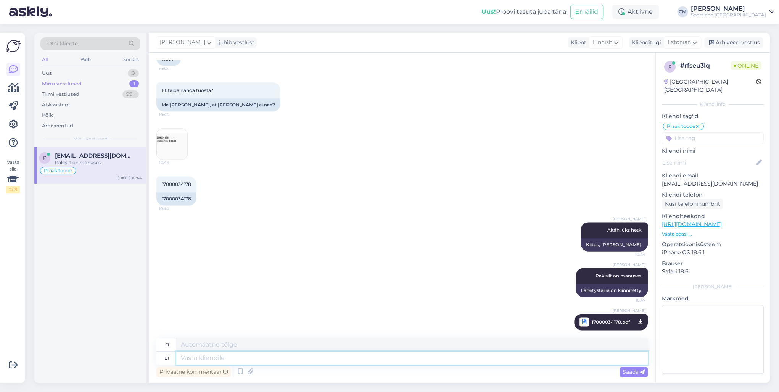
scroll to position [661, 0]
type textarea "Kas s"
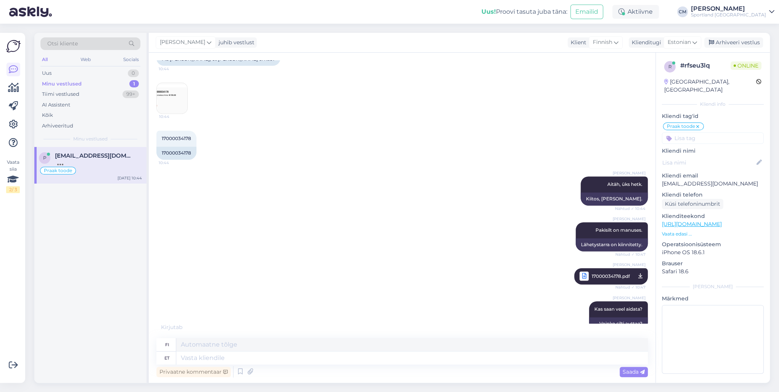
click at [767, 8] on link "[PERSON_NAME] Sportland [GEOGRAPHIC_DATA]" at bounding box center [731, 12] width 83 height 12
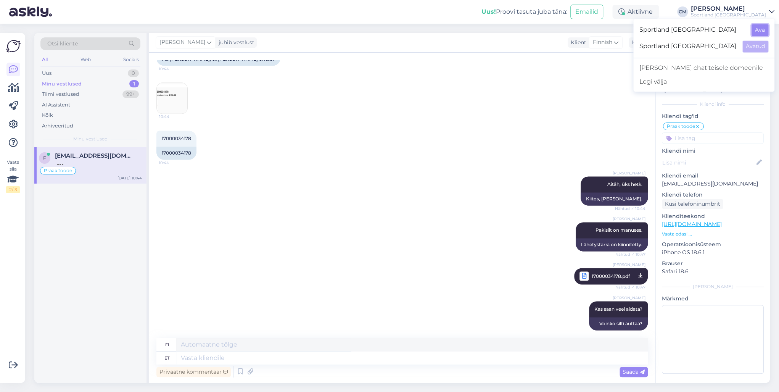
click at [764, 29] on button "Ava" at bounding box center [759, 30] width 17 height 12
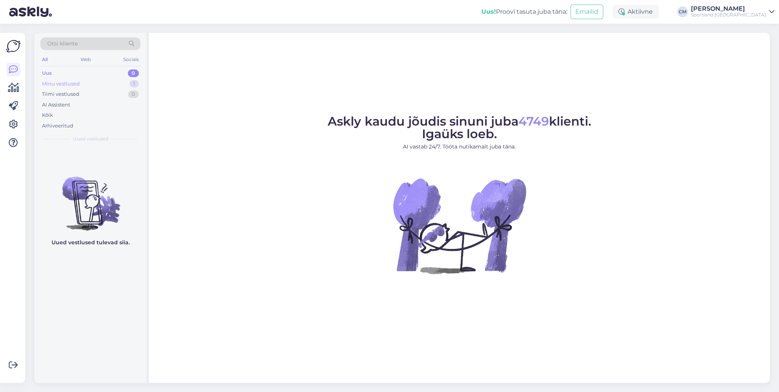
click at [115, 81] on div "Minu vestlused 1" at bounding box center [90, 84] width 100 height 11
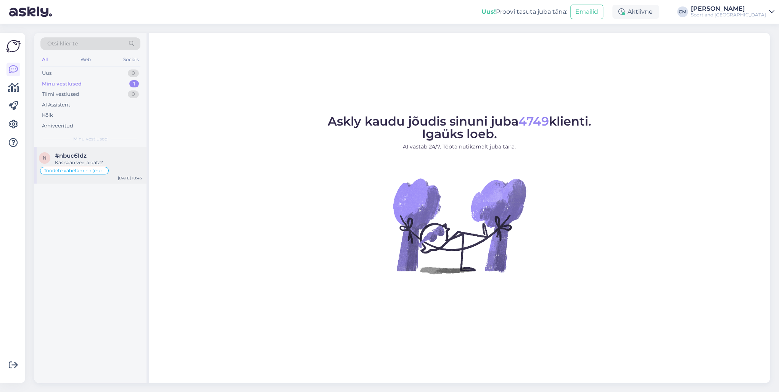
click at [113, 171] on div "Toodete vahetamine (e-pood)" at bounding box center [90, 170] width 103 height 9
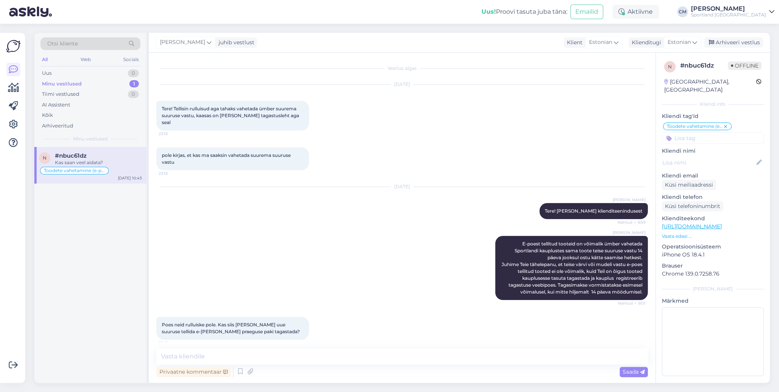
scroll to position [130, 0]
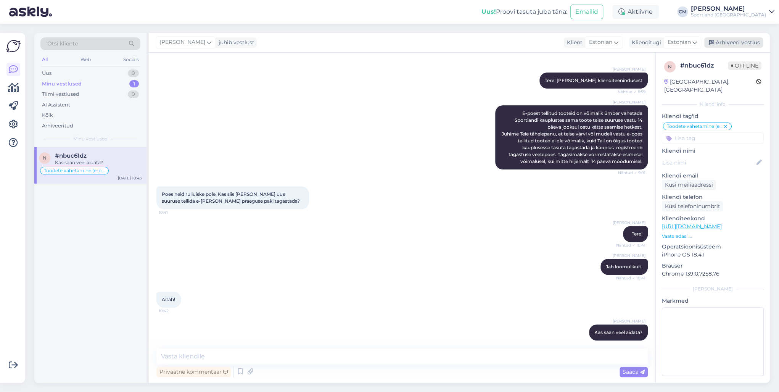
click at [752, 46] on div "Arhiveeri vestlus" at bounding box center [733, 42] width 59 height 10
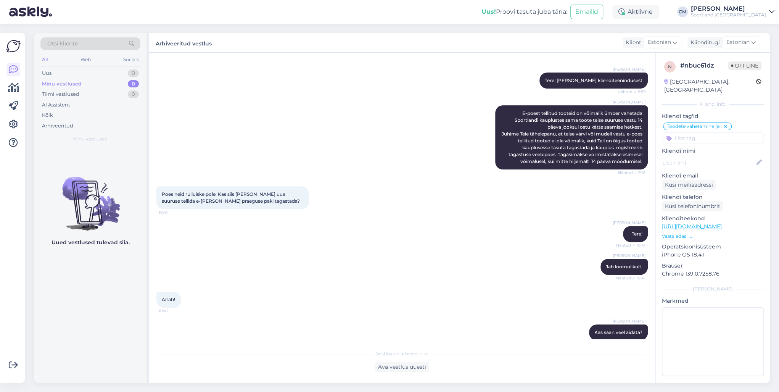
click at [747, 19] on div "Uus! Proovi tasuta [PERSON_NAME]: Emailid Aktiivne [PERSON_NAME] Sportland [GEO…" at bounding box center [389, 12] width 779 height 24
click at [752, 14] on div "Sportland [GEOGRAPHIC_DATA]" at bounding box center [727, 15] width 75 height 6
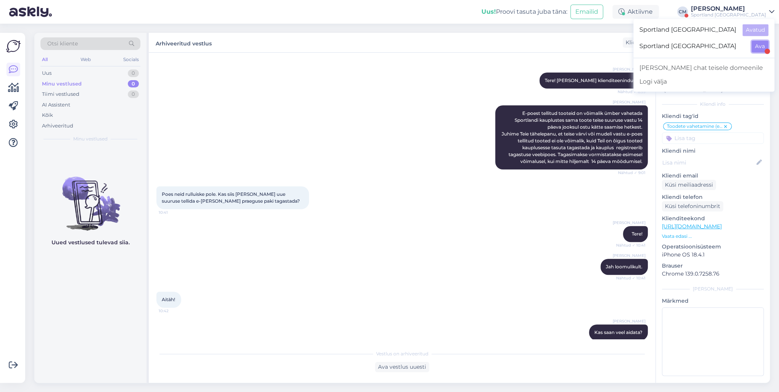
click at [761, 43] on button "Ava" at bounding box center [759, 46] width 17 height 12
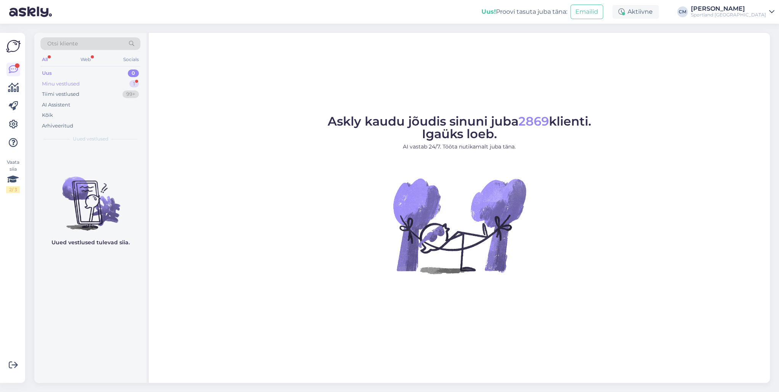
click at [130, 82] on div "1" at bounding box center [134, 84] width 10 height 8
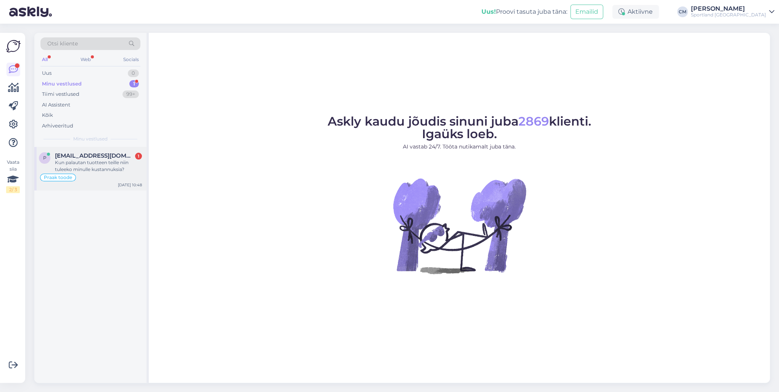
click at [108, 171] on div "Kun palautan tuotteen teille niin tuleeko minulle kustannuksia?" at bounding box center [98, 166] width 87 height 14
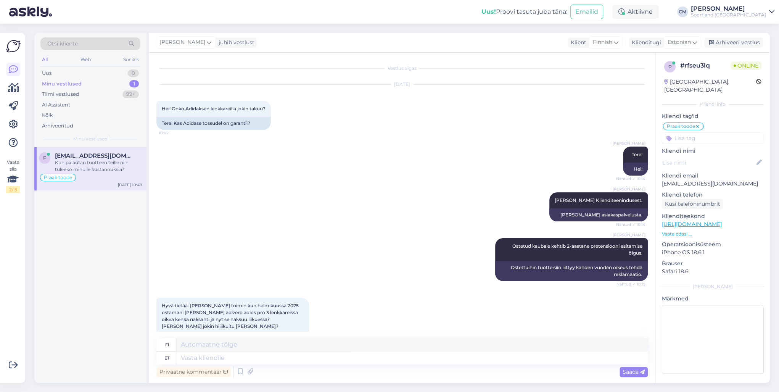
scroll to position [759, 0]
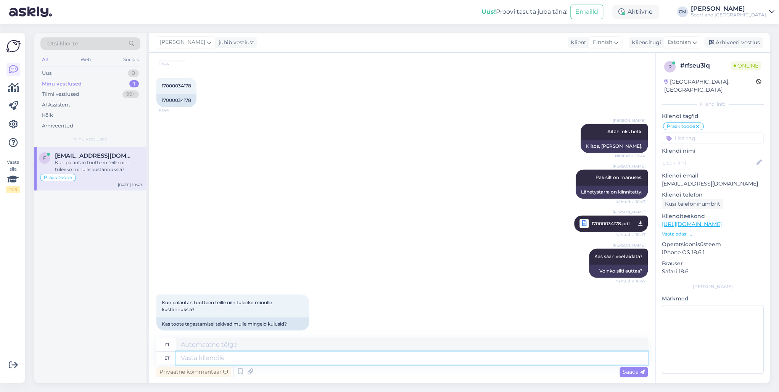
click at [224, 356] on textarea at bounding box center [411, 357] width 471 height 13
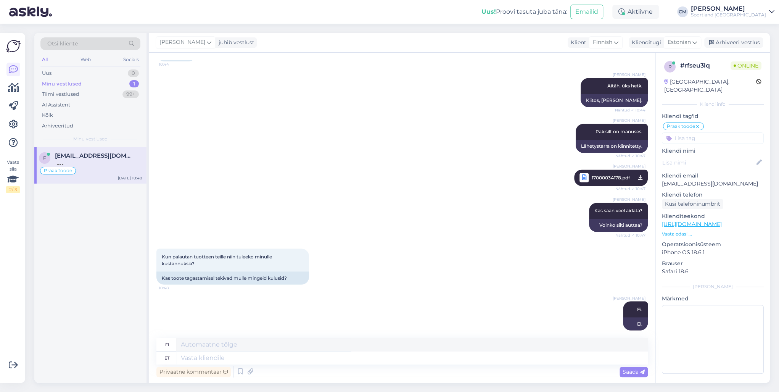
scroll to position [851, 0]
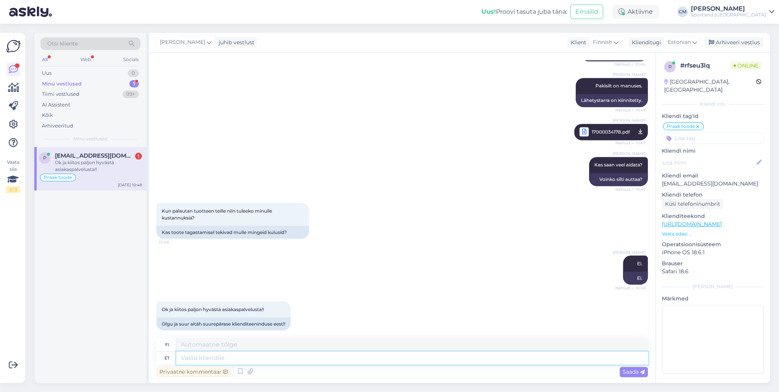
click at [267, 355] on textarea at bounding box center [411, 357] width 471 height 13
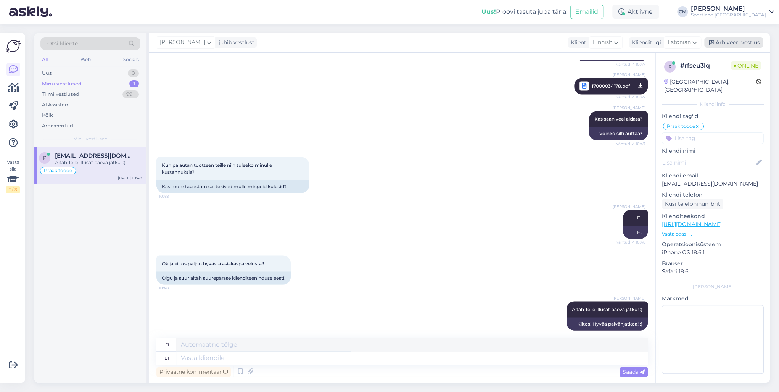
click at [734, 43] on div "Arhiveeri vestlus" at bounding box center [733, 42] width 59 height 10
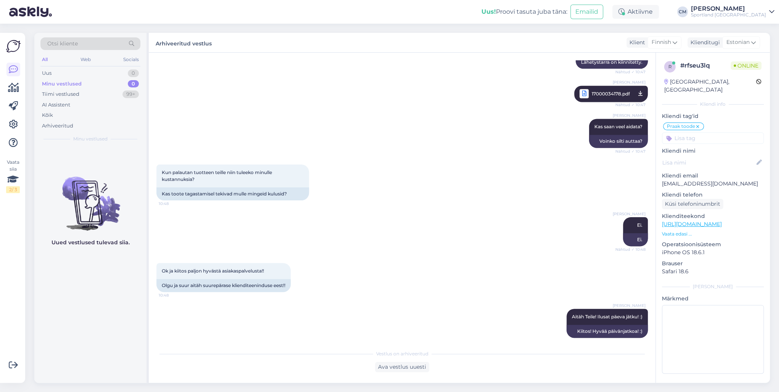
click at [738, 6] on div "[PERSON_NAME]" at bounding box center [727, 9] width 75 height 6
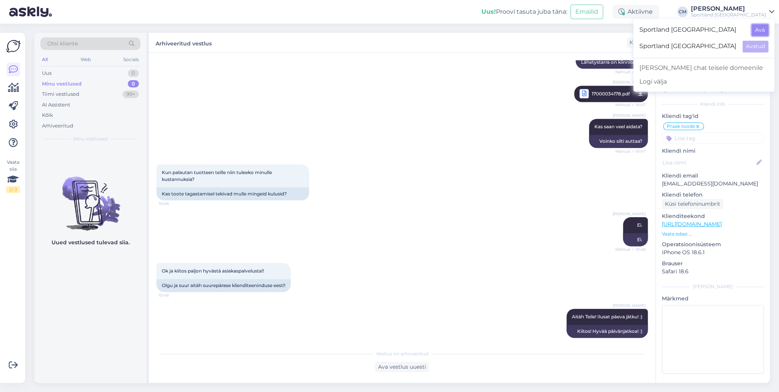
click at [759, 31] on button "Ava" at bounding box center [759, 30] width 17 height 12
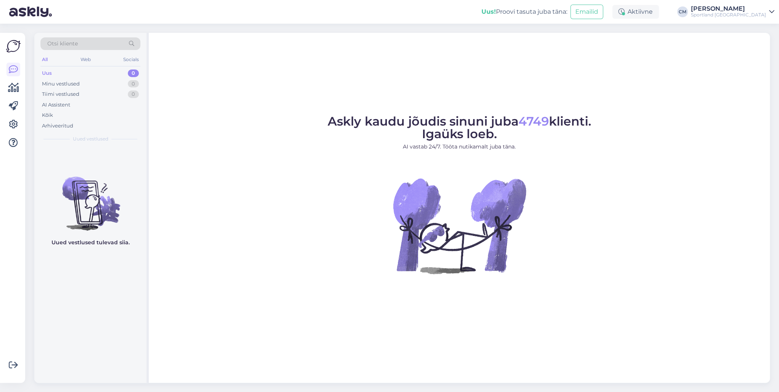
click at [93, 38] on div "Otsi kliente" at bounding box center [90, 43] width 100 height 13
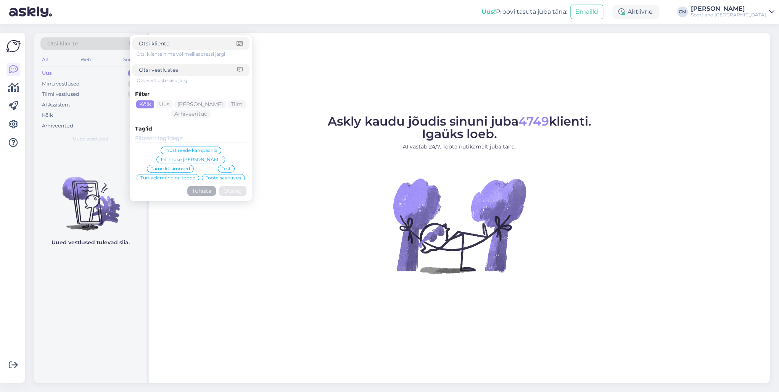
click at [165, 71] on input at bounding box center [188, 70] width 98 height 8
paste input "12000021357"
click button "Otsing" at bounding box center [232, 191] width 27 height 10
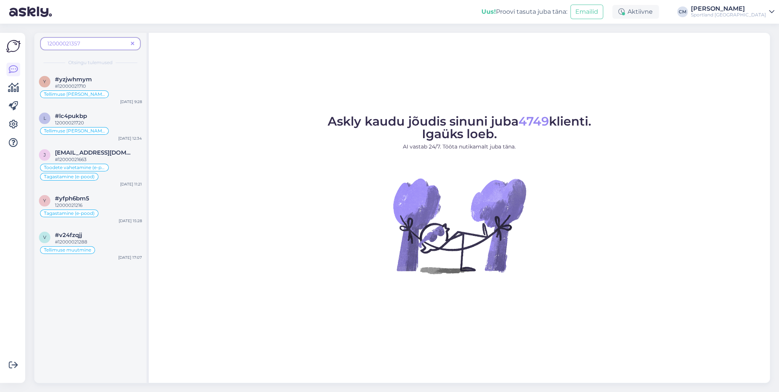
click at [132, 46] on icon at bounding box center [132, 43] width 3 height 5
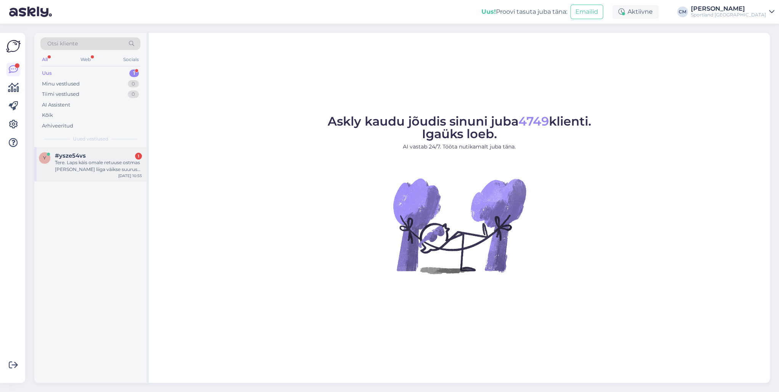
click at [90, 155] on div "#ysze54vs 1" at bounding box center [98, 155] width 87 height 7
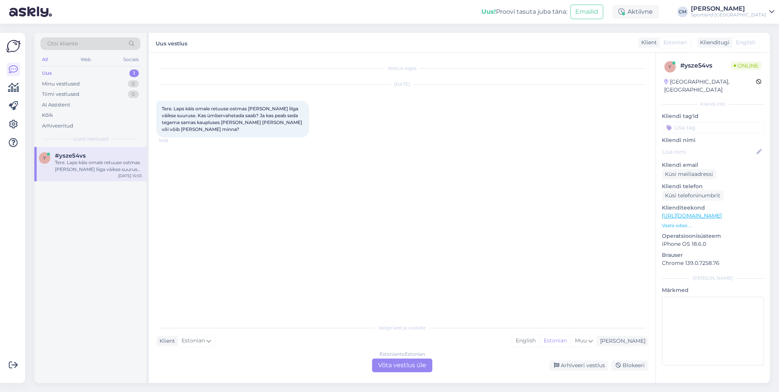
click at [410, 369] on div "Estonian to Estonian Võta vestlus üle" at bounding box center [402, 365] width 60 height 14
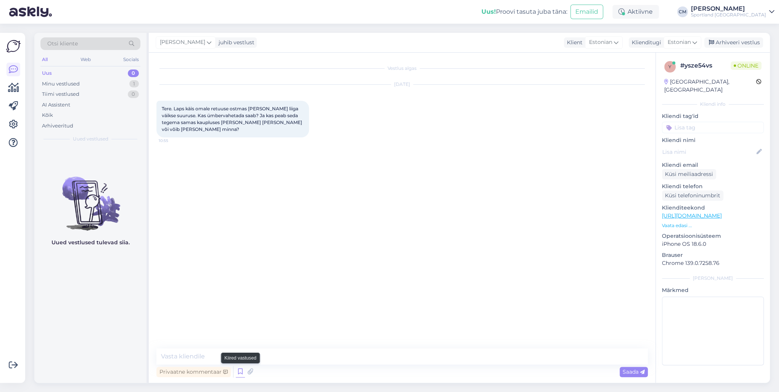
click at [242, 371] on icon at bounding box center [240, 371] width 9 height 11
click at [507, 332] on div at bounding box center [555, 298] width 183 height 92
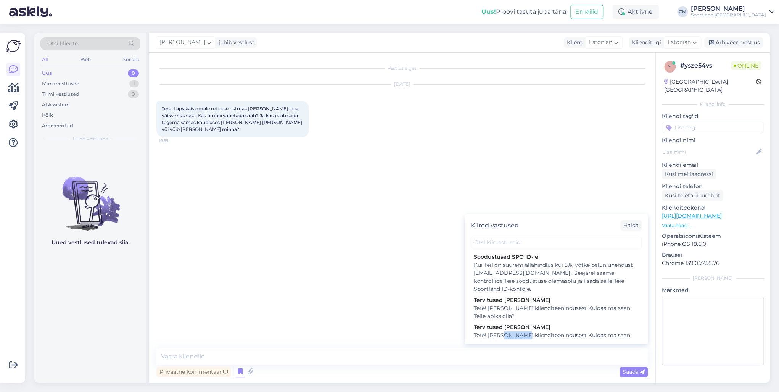
click at [507, 332] on div "Tere! [PERSON_NAME] klienditeenindusest Kuidas ma saan Teile abiks olla?" at bounding box center [556, 339] width 165 height 16
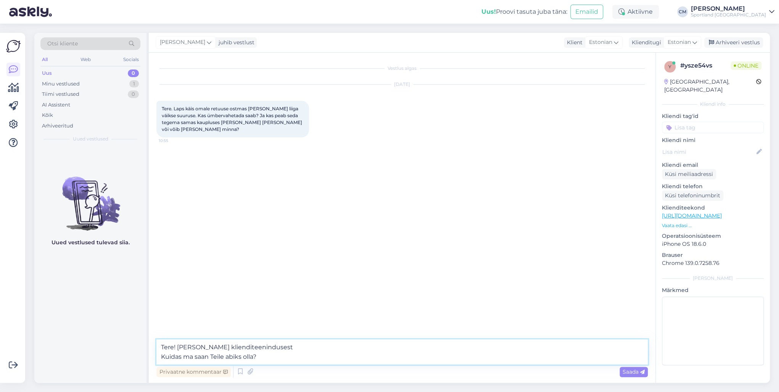
drag, startPoint x: 302, startPoint y: 357, endPoint x: 120, endPoint y: 357, distance: 182.2
click at [120, 357] on div "Otsi kliente All Web Socials Uus 0 Minu vestlused 1 Tiimi vestlused 0 AI Assist…" at bounding box center [401, 208] width 735 height 350
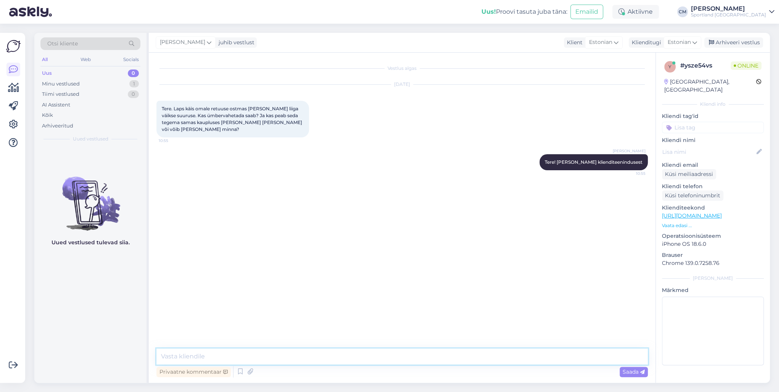
click at [227, 348] on textarea at bounding box center [401, 356] width 491 height 16
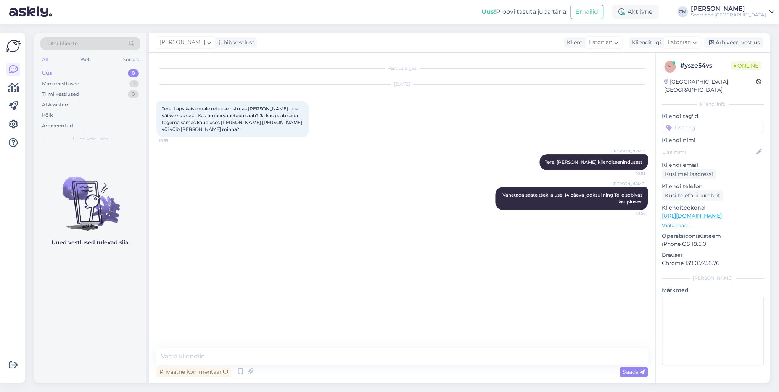
click at [708, 122] on input at bounding box center [712, 127] width 102 height 11
click at [707, 144] on div "Toodete vahetamine (kauplus)" at bounding box center [712, 148] width 69 height 8
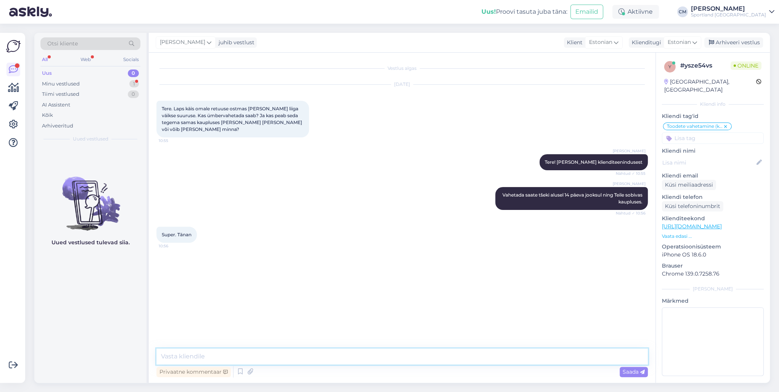
click at [192, 349] on textarea at bounding box center [401, 356] width 491 height 16
click at [357, 364] on div "Privaatne kommentaar Saada" at bounding box center [401, 371] width 491 height 14
click at [358, 363] on textarea at bounding box center [401, 356] width 491 height 16
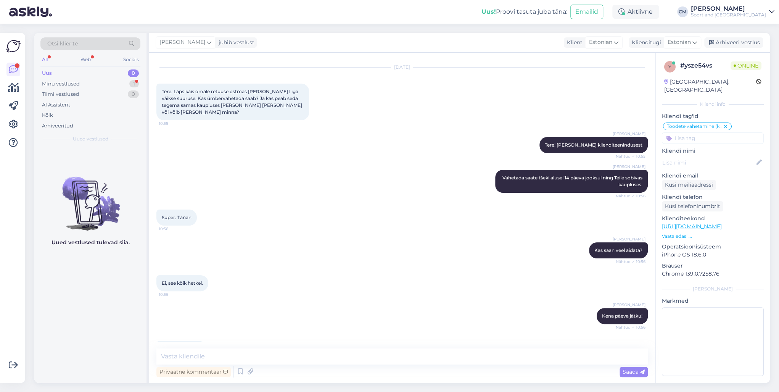
scroll to position [34, 0]
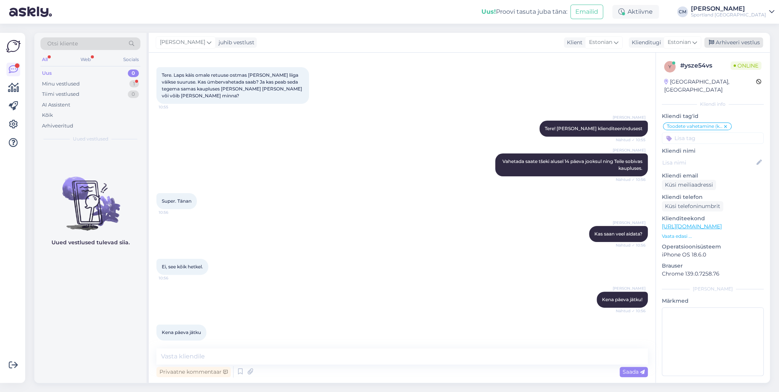
click at [714, 46] on div "Arhiveeri vestlus" at bounding box center [733, 42] width 59 height 10
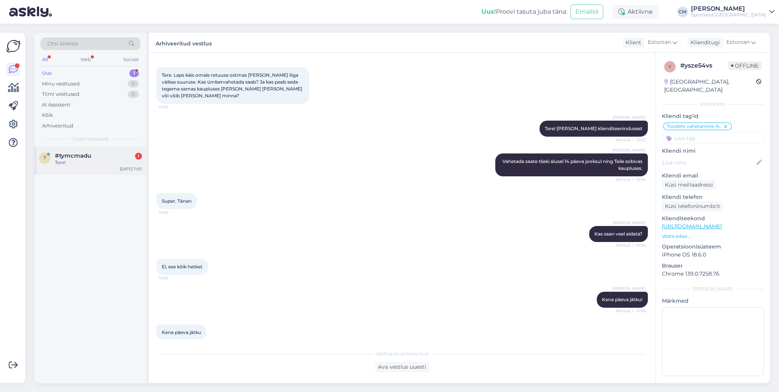
click at [93, 167] on div "t #tymcmadu 1 Tere! [DATE] 11:01" at bounding box center [90, 160] width 112 height 27
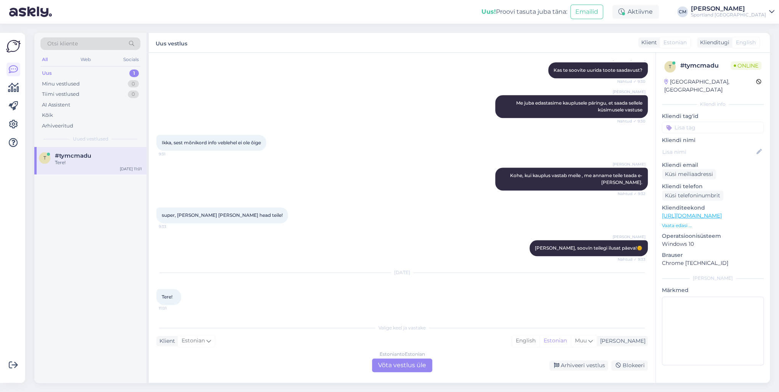
click at [423, 361] on div "Estonian to Estonian Võta vestlus üle" at bounding box center [402, 365] width 60 height 14
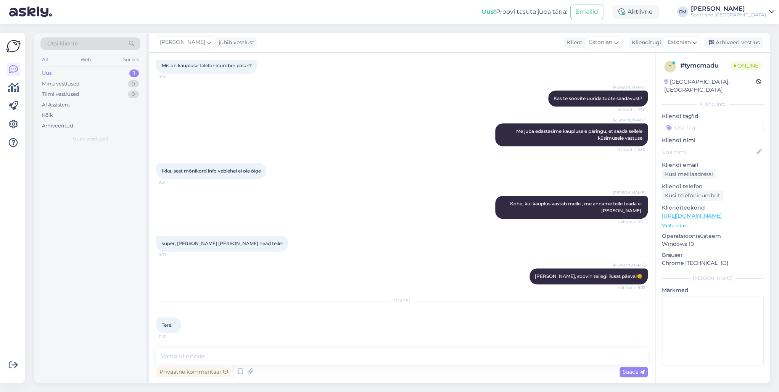
scroll to position [326, 0]
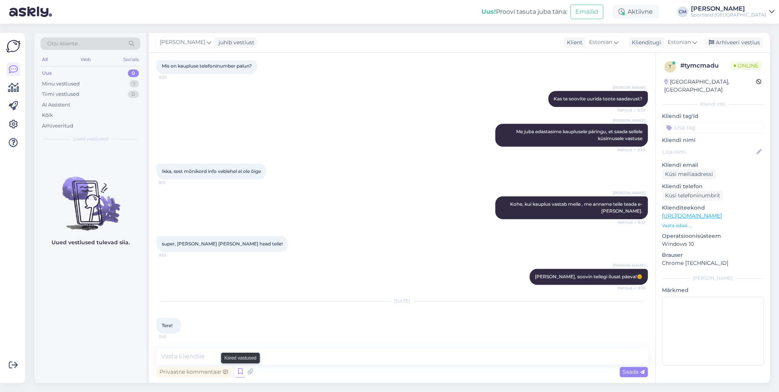
click at [238, 368] on icon at bounding box center [240, 371] width 9 height 11
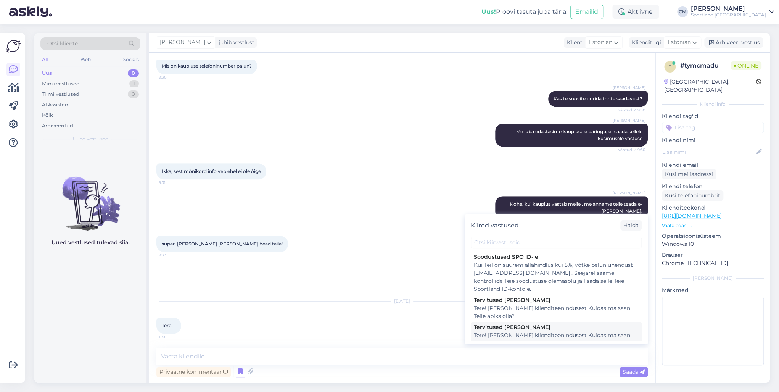
click at [509, 330] on div "Tervitused [PERSON_NAME]" at bounding box center [556, 327] width 165 height 8
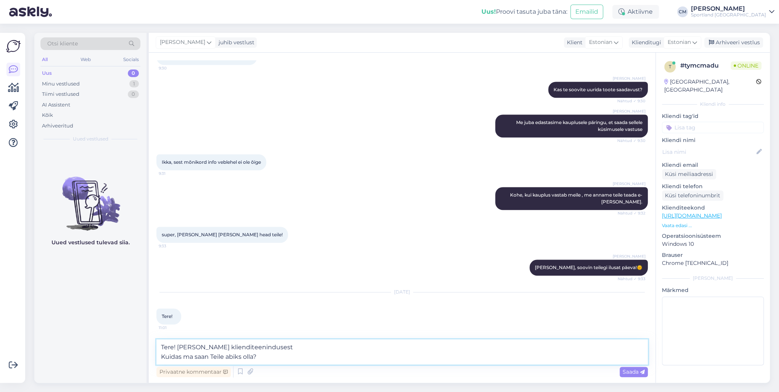
click at [434, 344] on textarea "Tere! [PERSON_NAME] klienditeenindusest Kuidas ma saan Teile abiks olla?" at bounding box center [401, 351] width 491 height 25
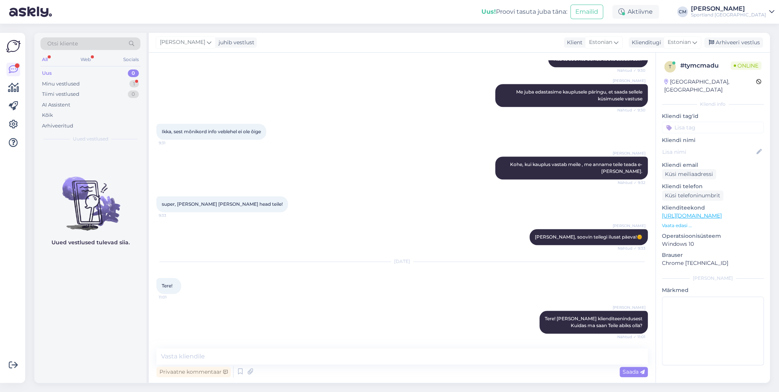
scroll to position [412, 0]
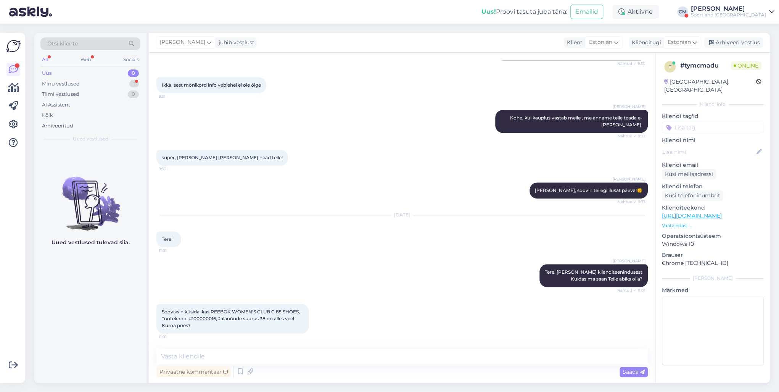
drag, startPoint x: 739, startPoint y: 12, endPoint x: 743, endPoint y: 14, distance: 4.5
click at [739, 12] on div "Sportland [GEOGRAPHIC_DATA]" at bounding box center [727, 15] width 75 height 6
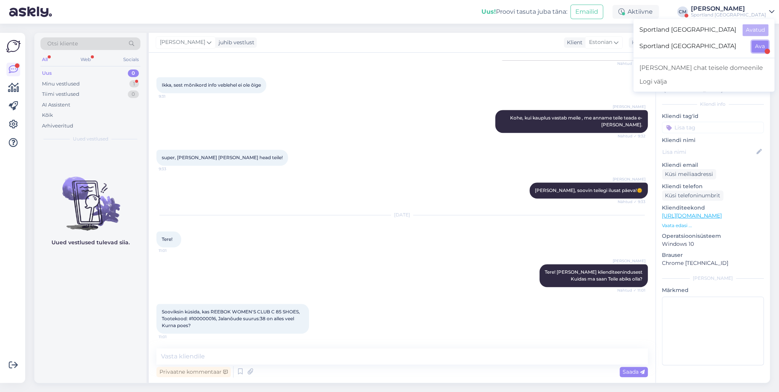
click at [763, 47] on button "Ava" at bounding box center [759, 46] width 17 height 12
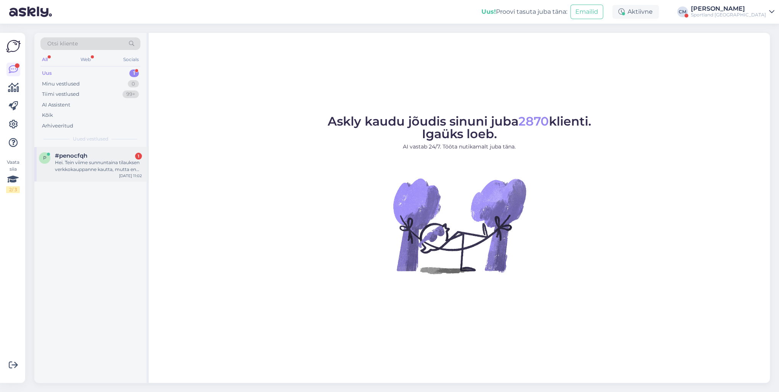
click at [84, 159] on div "Hei. Tein viime sunnuntaina tilauksen verkkokauppanne kautta, mutta en [PERSON_…" at bounding box center [98, 166] width 87 height 14
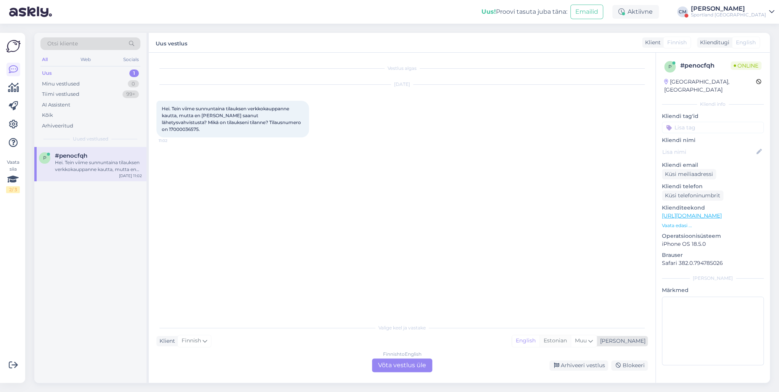
click at [570, 342] on div "Estonian" at bounding box center [554, 340] width 31 height 11
click at [416, 365] on div "Finnish to Estonian Võta vestlus üle" at bounding box center [402, 365] width 60 height 14
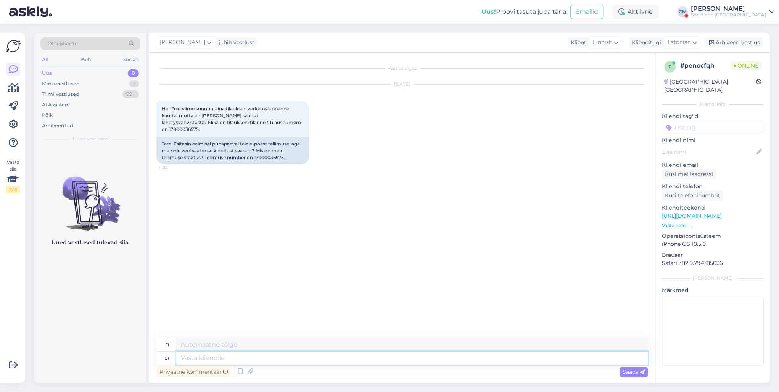
click at [327, 363] on textarea at bounding box center [411, 357] width 471 height 13
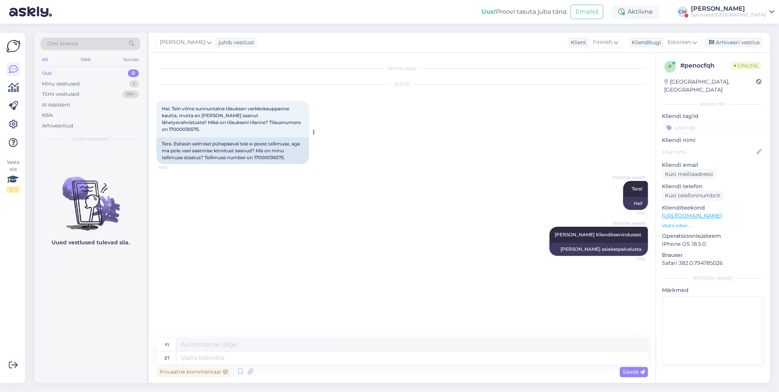
click at [276, 149] on div "Tere. Esitasin eelmisel pühapäeval teie e-poest tellimuse, aga ma pole veel saa…" at bounding box center [232, 150] width 153 height 27
click at [293, 362] on textarea at bounding box center [411, 357] width 471 height 13
click at [730, 13] on div "Sportland [GEOGRAPHIC_DATA]" at bounding box center [727, 15] width 75 height 6
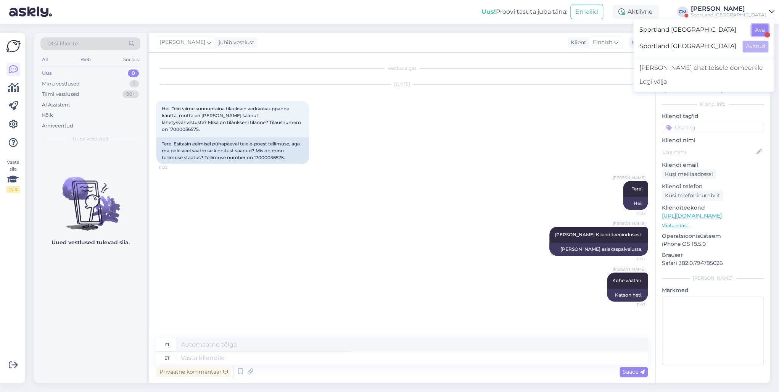
click at [758, 32] on button "Ava" at bounding box center [759, 30] width 17 height 12
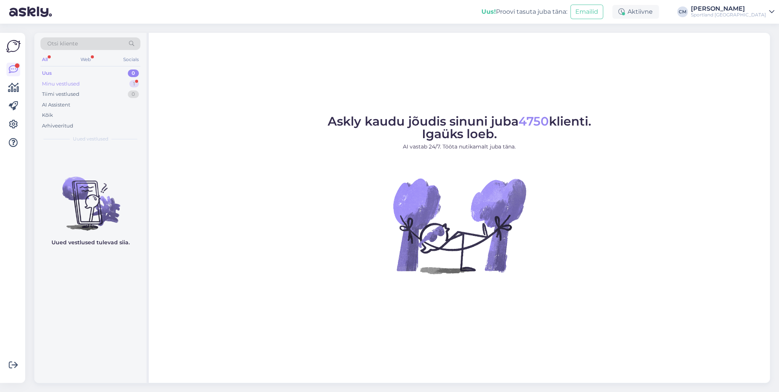
click at [104, 83] on div "Minu vestlused 1" at bounding box center [90, 84] width 100 height 11
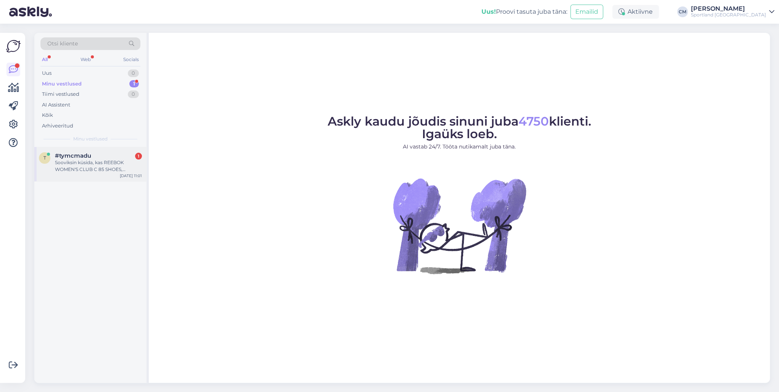
click at [111, 175] on div "t #tymcmadu 1 Sooviksin küsida, kas REEBOK WOMEN'S CLUB C 85 SHOES, Tootekood: …" at bounding box center [90, 164] width 112 height 34
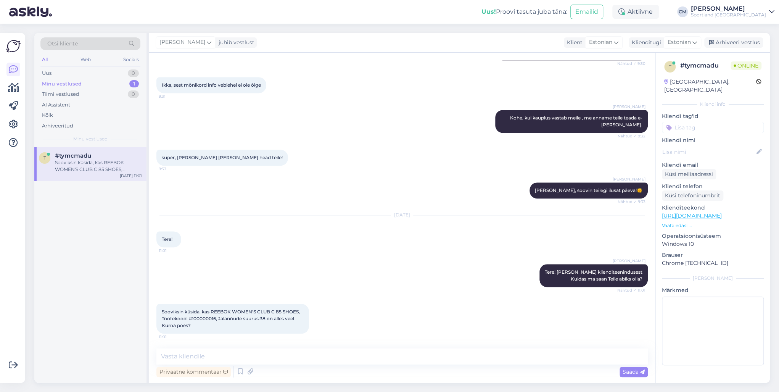
click at [206, 318] on span "Sooviksin küsida, kas REEBOK WOMEN'S CLUB C 85 SHOES, Tootekood: #100000016, Ja…" at bounding box center [231, 317] width 139 height 19
click at [206, 317] on span "Sooviksin küsida, kas REEBOK WOMEN'S CLUB C 85 SHOES, Tootekood: #100000016, Ja…" at bounding box center [231, 317] width 139 height 19
click at [281, 358] on textarea at bounding box center [401, 356] width 491 height 16
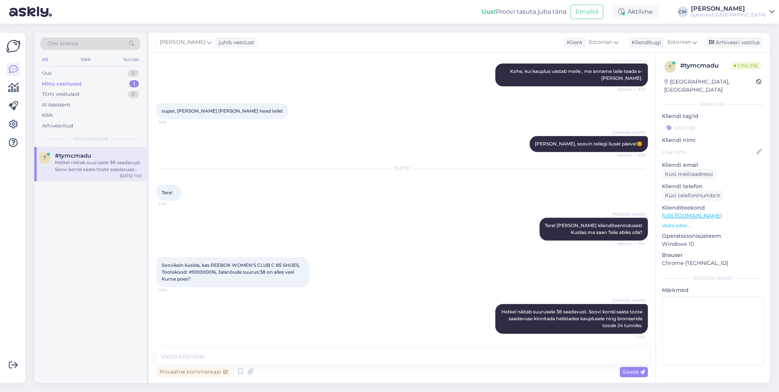
click at [751, 19] on div "Uus! Proovi tasuta [PERSON_NAME]: Emailid Aktiivne [PERSON_NAME] Sportland [GEO…" at bounding box center [389, 12] width 779 height 24
click at [752, 18] on div "Uus! Proovi tasuta [PERSON_NAME]: Emailid Aktiivne [PERSON_NAME] Sportland [GEO…" at bounding box center [389, 12] width 779 height 24
click at [756, 16] on div "Sportland [GEOGRAPHIC_DATA]" at bounding box center [727, 15] width 75 height 6
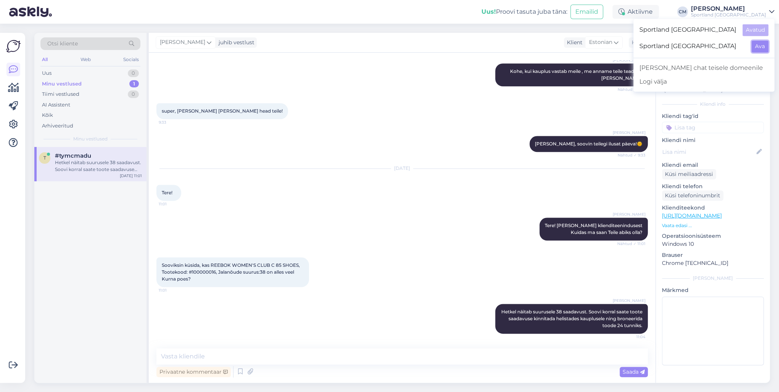
click at [761, 40] on button "Ava" at bounding box center [759, 46] width 17 height 12
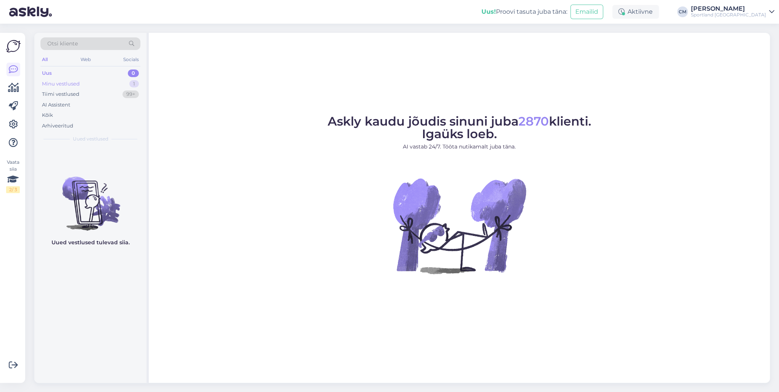
click at [123, 81] on div "Minu vestlused 1" at bounding box center [90, 84] width 100 height 11
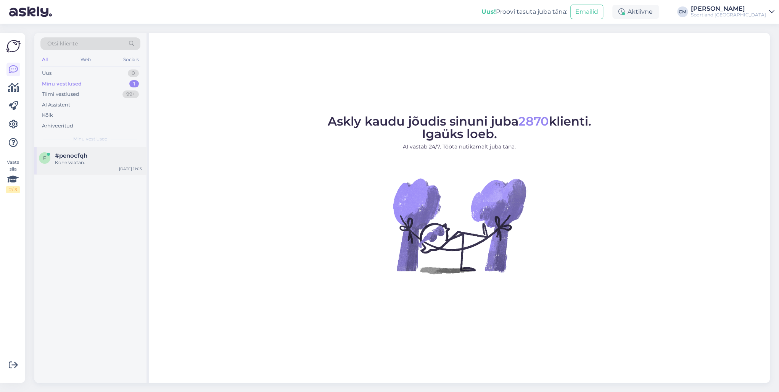
click at [104, 169] on div "p #penocfqh Kohe vaatan. [DATE] 11:03" at bounding box center [90, 160] width 112 height 27
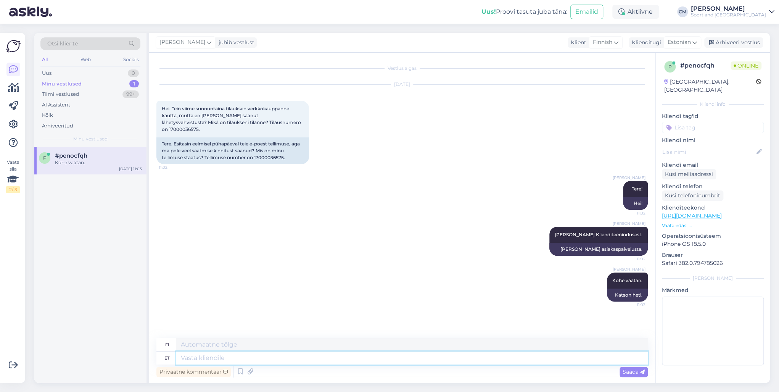
click at [258, 359] on textarea at bounding box center [411, 357] width 471 height 13
paste textarea "00264300487119248630"
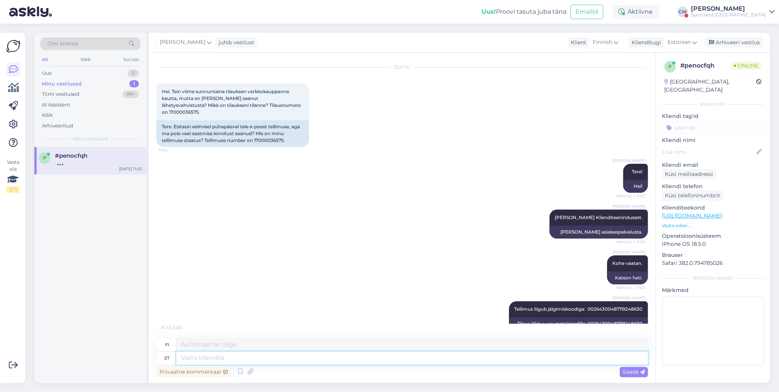
paste textarea "[URL][DOMAIN_NAME]"
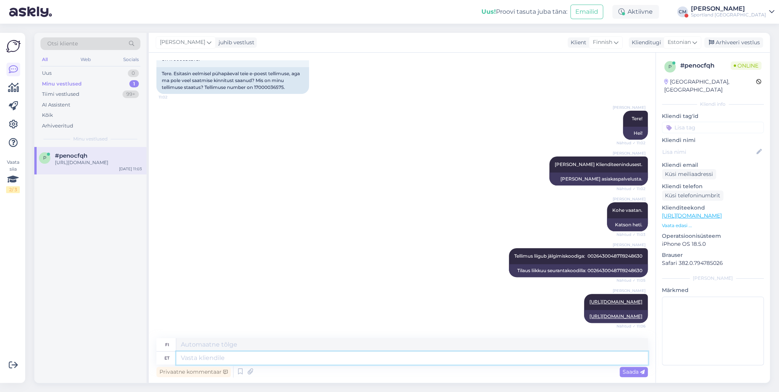
click at [238, 357] on textarea at bounding box center [411, 357] width 471 height 13
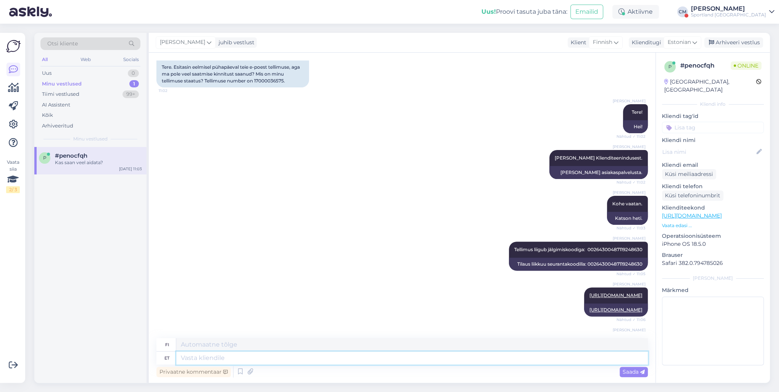
scroll to position [122, 0]
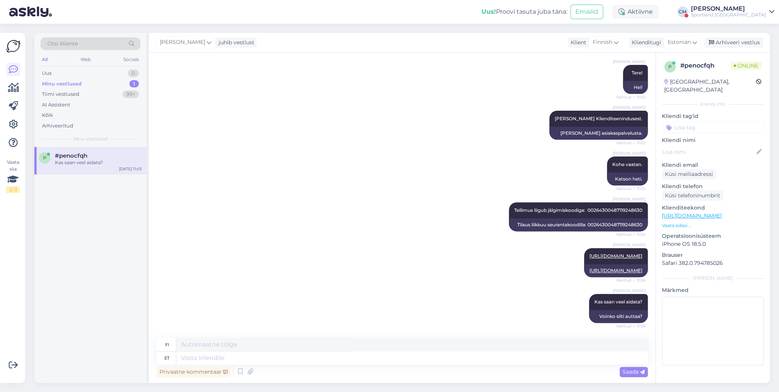
click at [735, 124] on input at bounding box center [712, 127] width 102 height 11
click at [722, 154] on span "E-[PERSON_NAME] tellimuste [PERSON_NAME] info" at bounding box center [712, 156] width 61 height 5
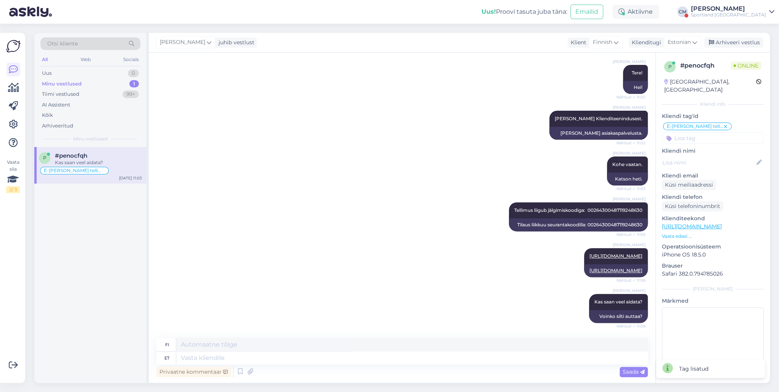
click at [739, 15] on div "Sportland [GEOGRAPHIC_DATA]" at bounding box center [727, 15] width 75 height 6
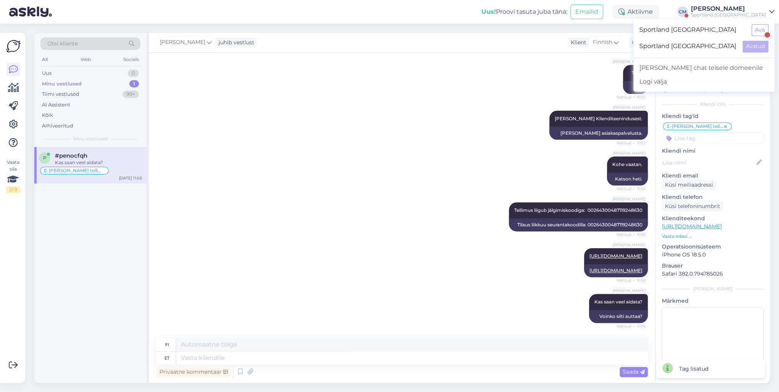
click at [756, 23] on div "Sportland [GEOGRAPHIC_DATA] Ava" at bounding box center [703, 30] width 141 height 16
click at [756, 27] on button "Ava" at bounding box center [759, 30] width 17 height 12
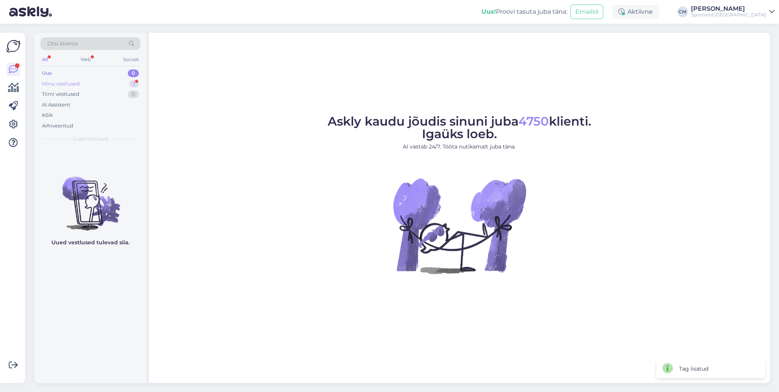
click at [125, 82] on div "Minu vestlused 1" at bounding box center [90, 84] width 100 height 11
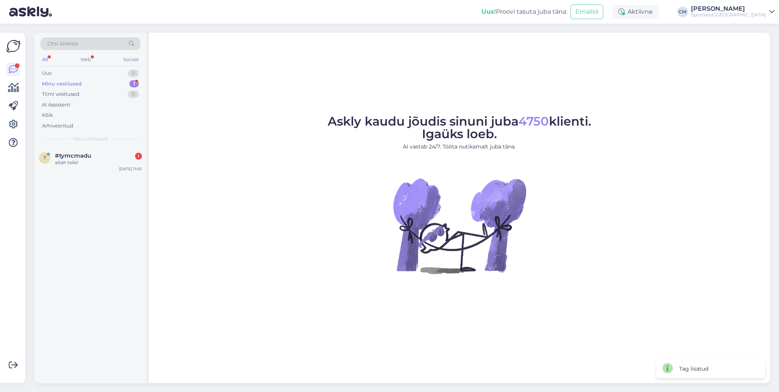
click at [99, 177] on div "t #tymcmadu 1 aitäh teile! [DATE] 11:05" at bounding box center [90, 265] width 112 height 236
click at [104, 165] on div "aitäh teile!" at bounding box center [98, 162] width 87 height 7
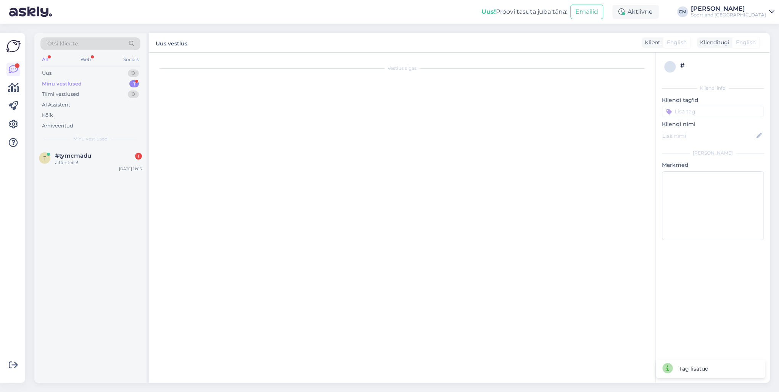
scroll to position [491, 0]
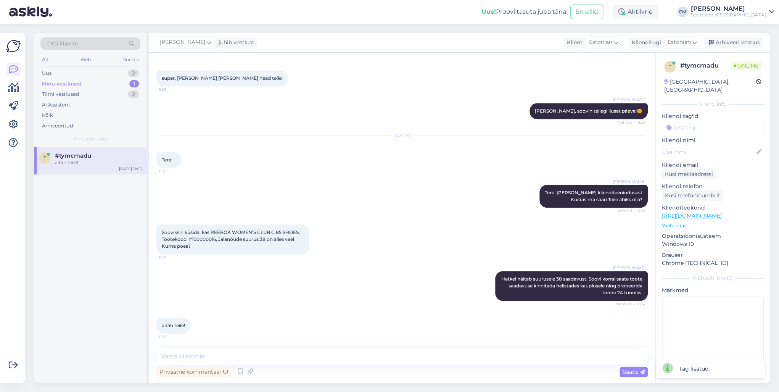
click at [372, 369] on div "Privaatne kommentaar Saada" at bounding box center [401, 371] width 491 height 14
click at [354, 352] on textarea at bounding box center [401, 356] width 491 height 16
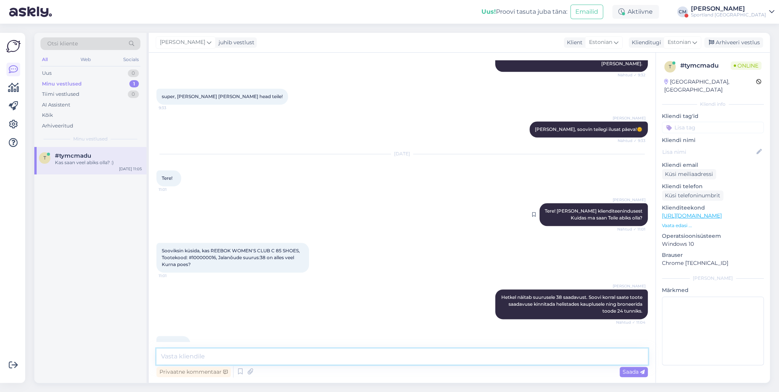
scroll to position [524, 0]
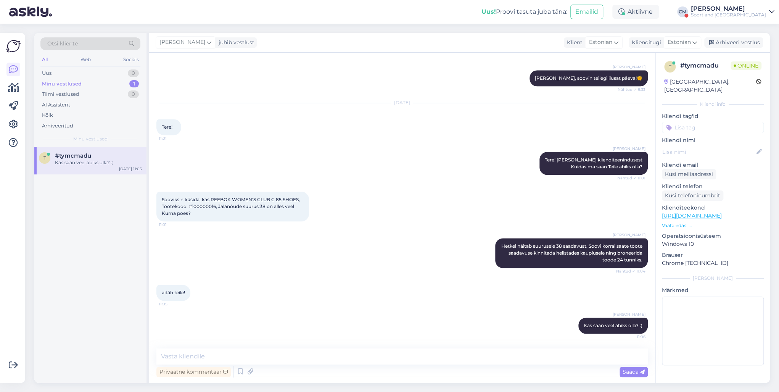
click at [747, 12] on div "Sportland [GEOGRAPHIC_DATA]" at bounding box center [727, 15] width 75 height 6
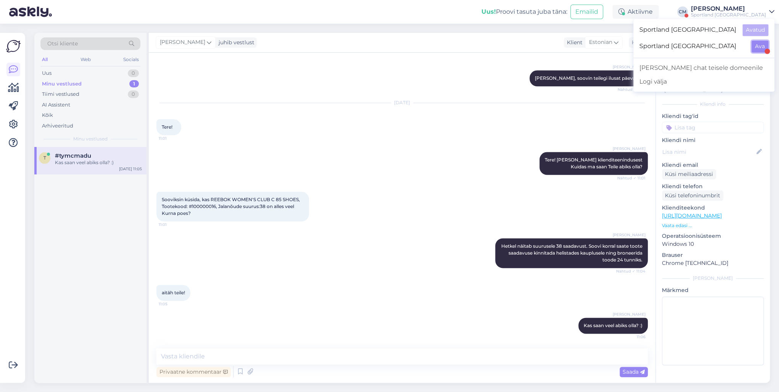
click at [761, 44] on button "Ava" at bounding box center [759, 46] width 17 height 12
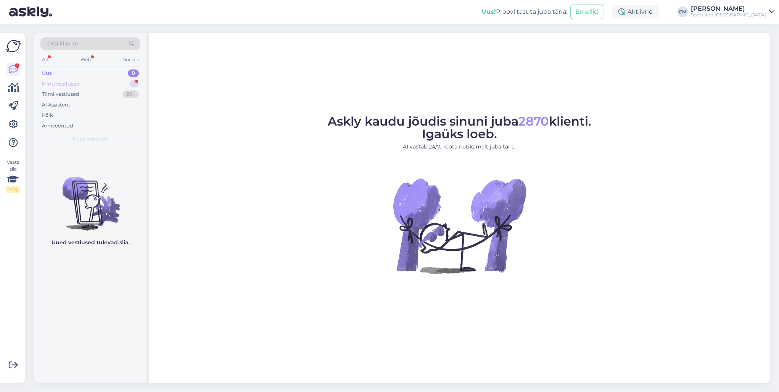
click at [85, 82] on div "Minu vestlused 1" at bounding box center [90, 84] width 100 height 11
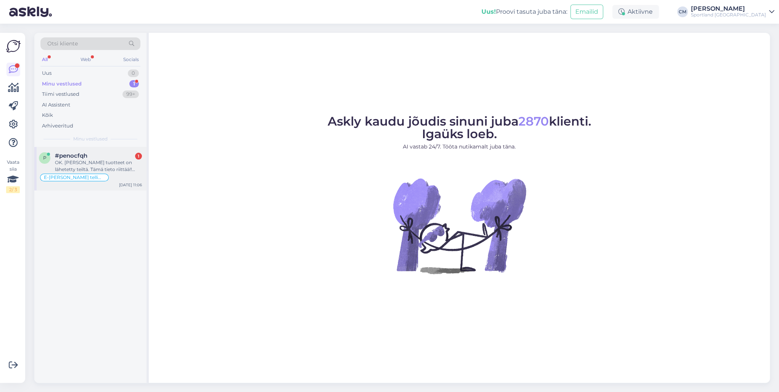
click at [88, 160] on div "OK. [PERSON_NAME] tuotteet on lähetetty teiltä. Tämä tieto riittää!! Kiitos👍" at bounding box center [98, 166] width 87 height 14
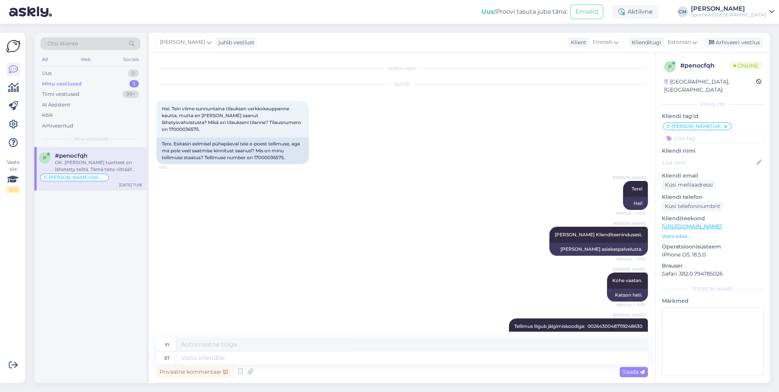
scroll to position [182, 0]
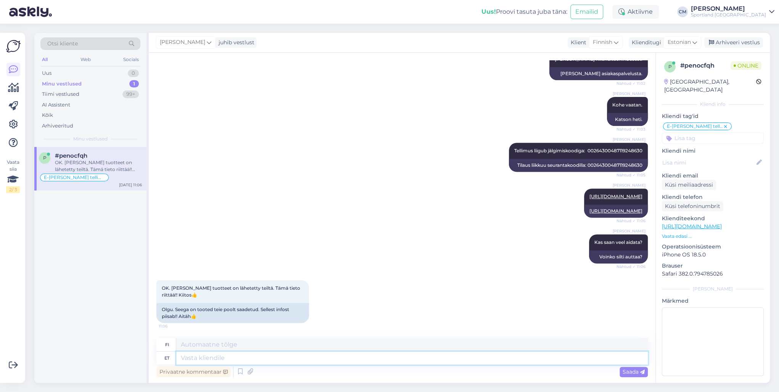
click at [213, 360] on textarea at bounding box center [411, 357] width 471 height 13
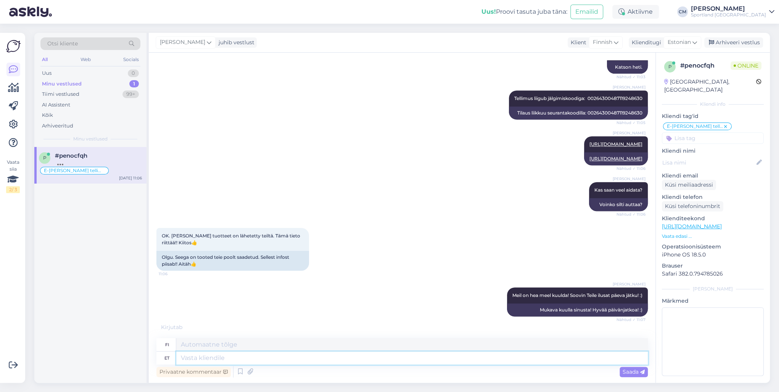
scroll to position [273, 0]
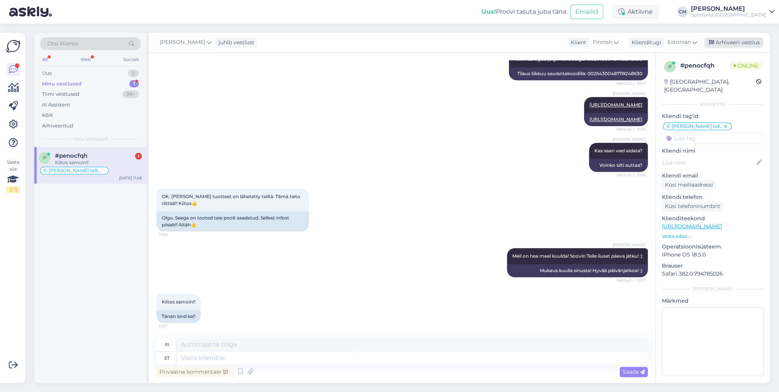
click at [727, 44] on div "Arhiveeri vestlus" at bounding box center [733, 42] width 59 height 10
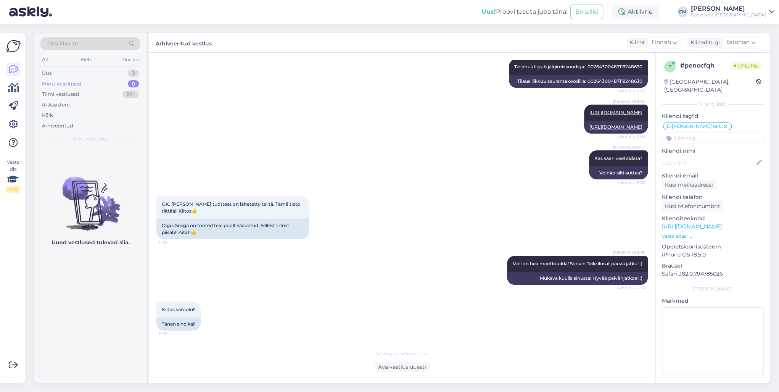
scroll to position [266, 0]
click at [735, 17] on div "Sportland [GEOGRAPHIC_DATA]" at bounding box center [727, 15] width 75 height 6
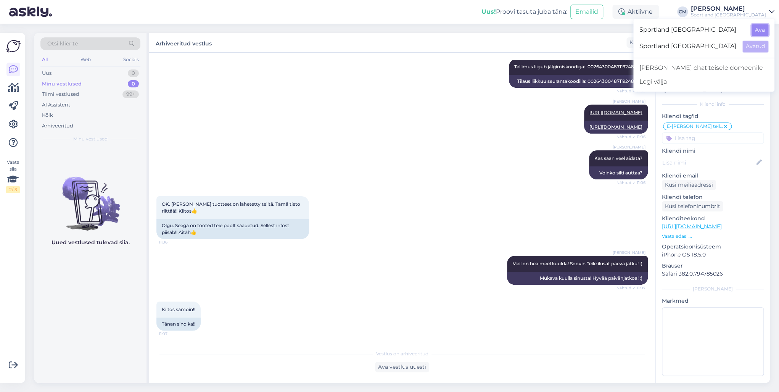
click at [756, 29] on button "Ava" at bounding box center [759, 30] width 17 height 12
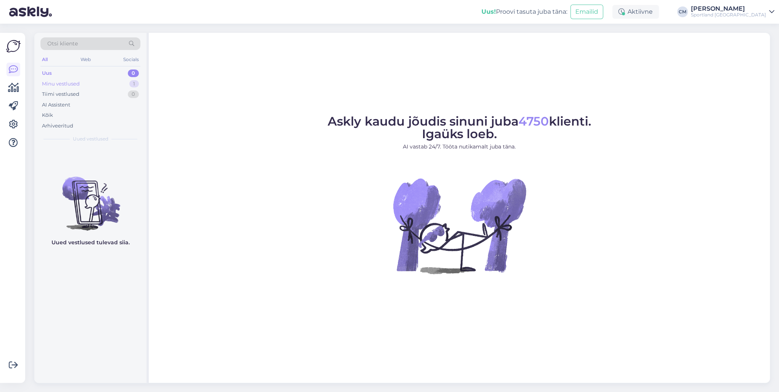
click at [136, 79] on div "Minu vestlused 1" at bounding box center [90, 84] width 100 height 11
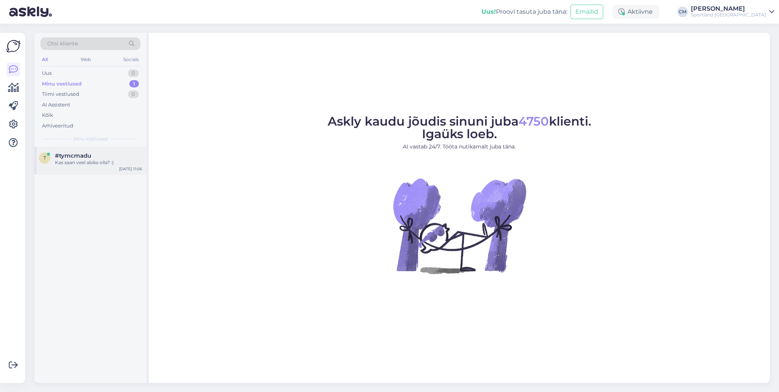
click at [114, 170] on div "t #tymcmadu Kas saan veel abiks olla? :) [DATE] 11:06" at bounding box center [90, 160] width 112 height 27
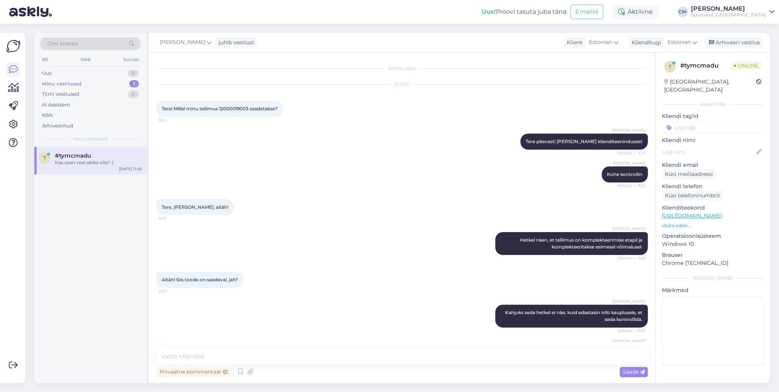
scroll to position [524, 0]
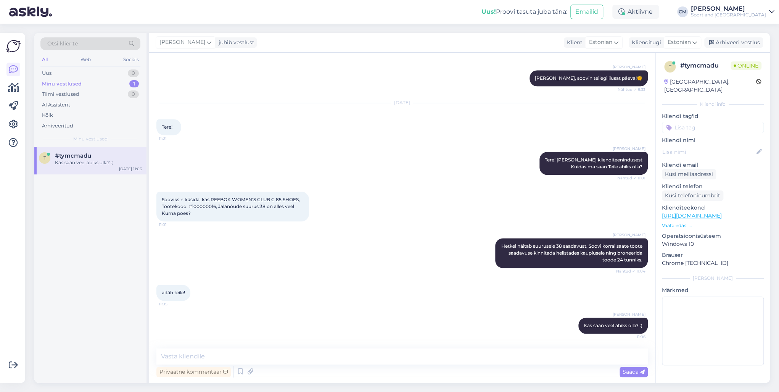
click at [704, 122] on input at bounding box center [712, 127] width 102 height 11
click at [711, 144] on div "Toote saadavus" at bounding box center [712, 148] width 43 height 8
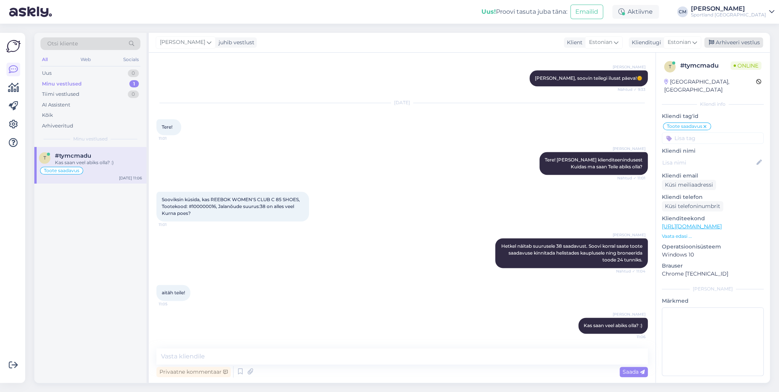
click at [729, 38] on div "Arhiveeri vestlus" at bounding box center [733, 42] width 59 height 10
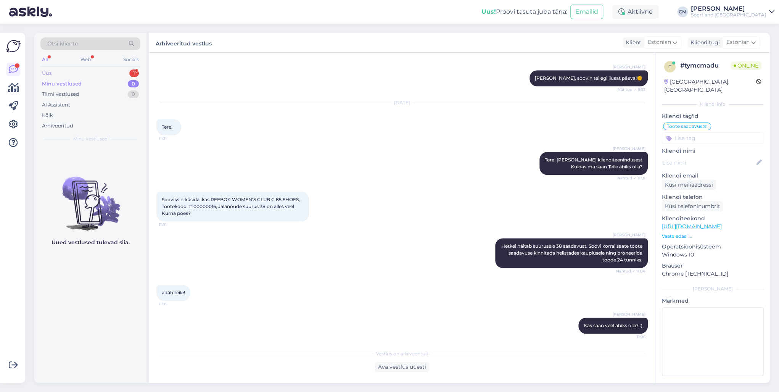
click at [99, 76] on div "Uus 1" at bounding box center [90, 73] width 100 height 11
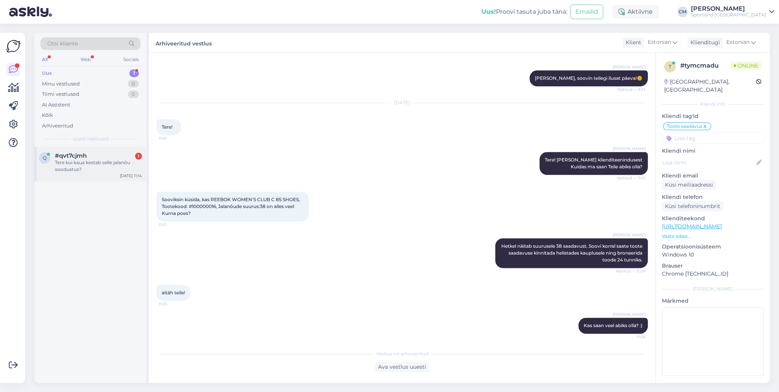
click at [111, 180] on div "q #qvt7cjmh 1 Tere kui kaua kestab selle jalanõu soodustus? [DATE] 11:14" at bounding box center [90, 164] width 112 height 34
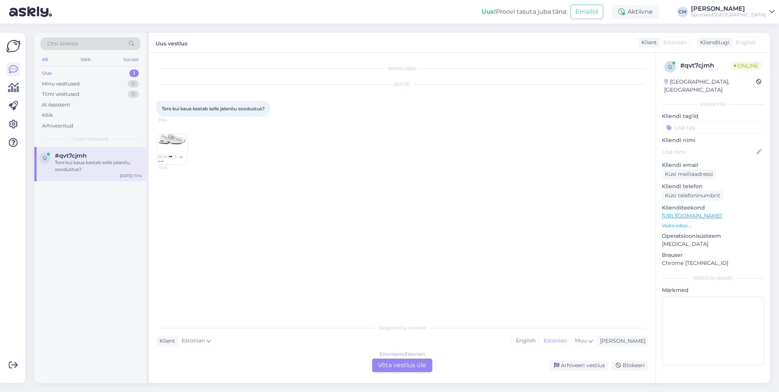
click at [415, 360] on div "Estonian to Estonian Võta vestlus üle" at bounding box center [402, 365] width 60 height 14
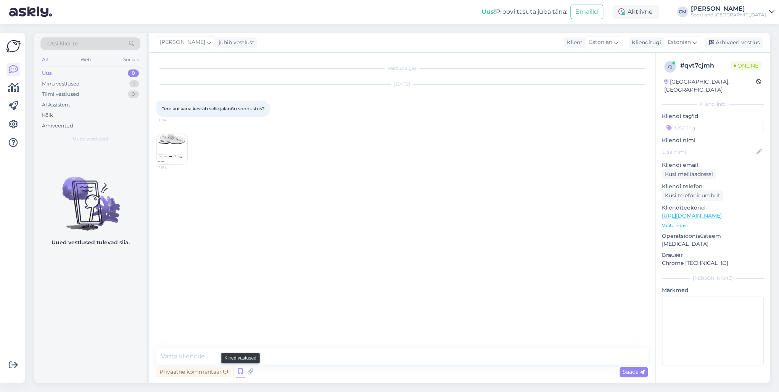
click at [239, 371] on icon at bounding box center [240, 371] width 9 height 11
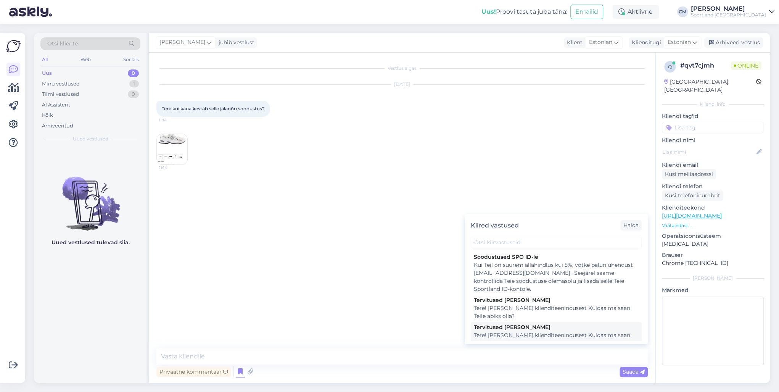
click at [509, 330] on div "Tervitused [PERSON_NAME]" at bounding box center [556, 327] width 165 height 8
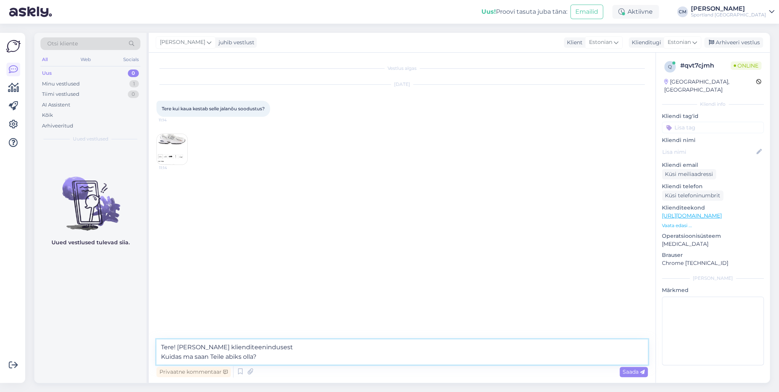
drag, startPoint x: 263, startPoint y: 358, endPoint x: 165, endPoint y: 358, distance: 98.4
click at [165, 358] on textarea "Tere! [PERSON_NAME] klienditeenindusest Kuidas ma saan Teile abiks olla?" at bounding box center [401, 351] width 491 height 25
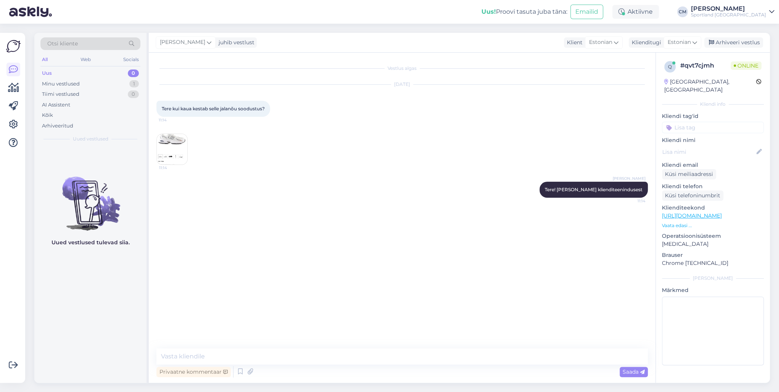
click at [176, 140] on img at bounding box center [172, 149] width 31 height 31
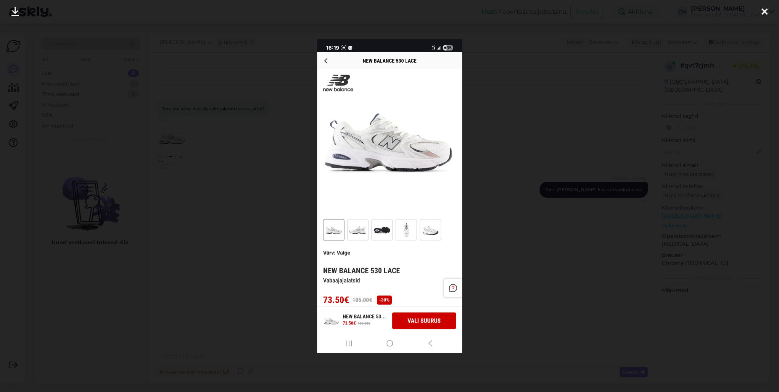
click at [212, 202] on div at bounding box center [389, 196] width 779 height 392
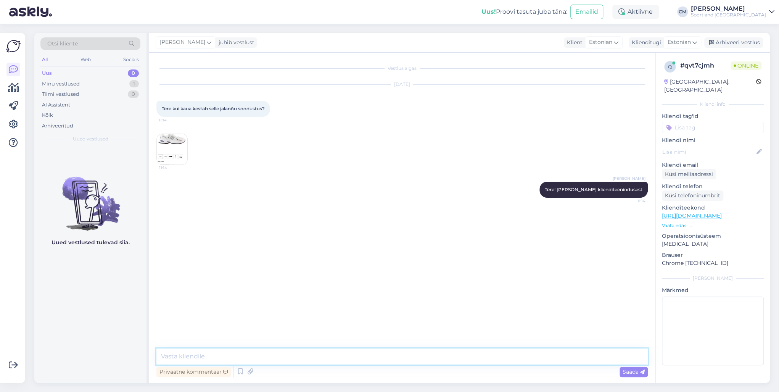
click at [221, 354] on textarea at bounding box center [401, 356] width 491 height 16
click at [205, 356] on textarea at bounding box center [401, 356] width 491 height 16
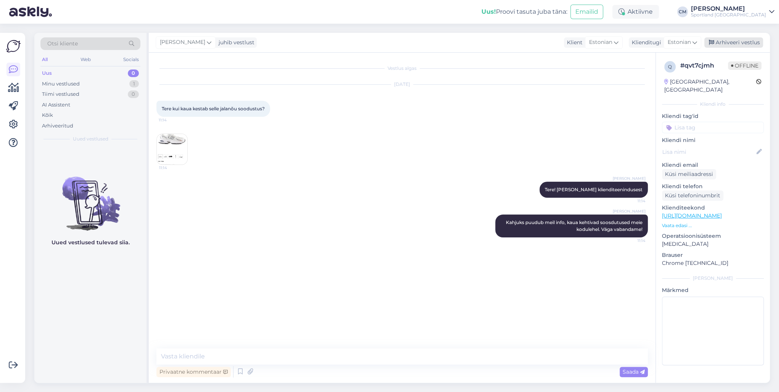
click at [740, 43] on div "Arhiveeri vestlus" at bounding box center [733, 42] width 59 height 10
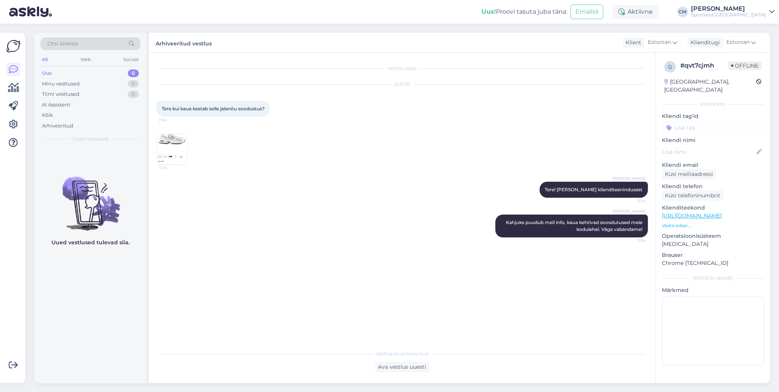
click at [725, 122] on input at bounding box center [712, 127] width 102 height 11
click at [721, 145] on span "Soodustused" at bounding box center [712, 147] width 30 height 5
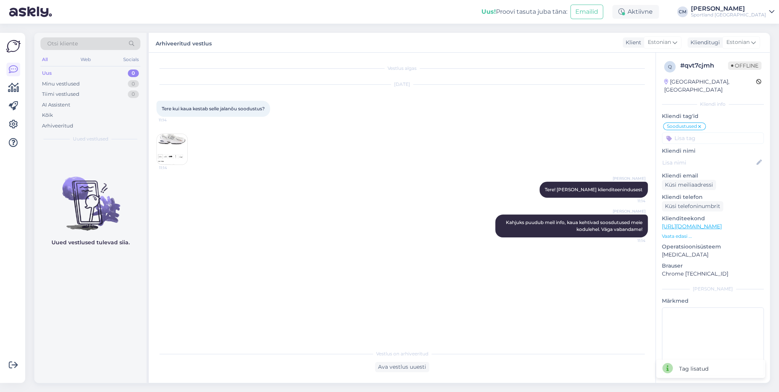
click at [756, 132] on input at bounding box center [712, 137] width 102 height 11
click at [726, 154] on div "Kampaania üldinfo" at bounding box center [712, 158] width 51 height 8
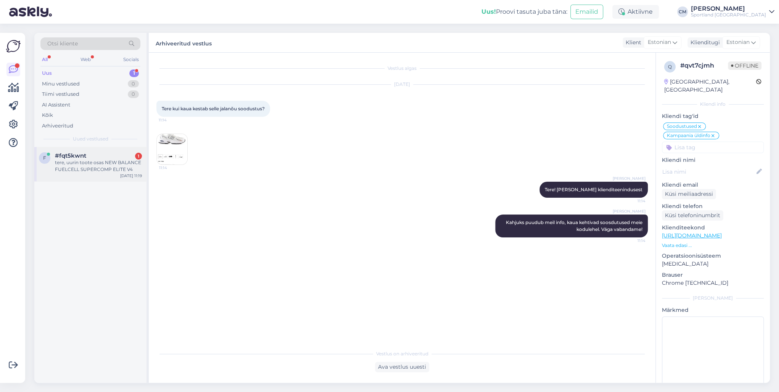
click at [103, 148] on div "f #fqt5kwnt 1 tere, uurin toote osas NEW BALANCE FUELCELL SUPERCOMP ELITE V4 [D…" at bounding box center [90, 164] width 112 height 34
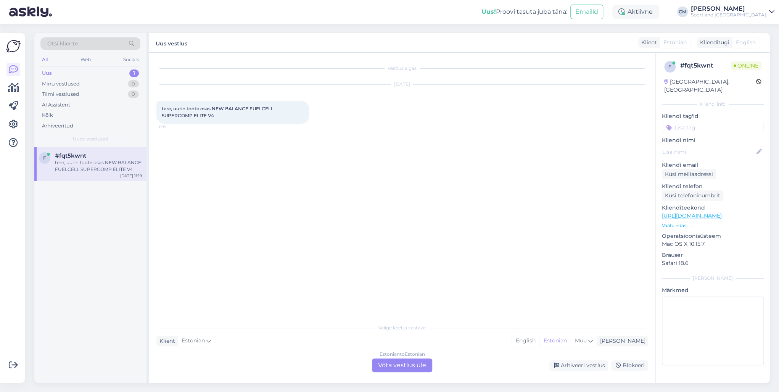
click at [393, 362] on div "Estonian to Estonian Võta vestlus üle" at bounding box center [402, 365] width 60 height 14
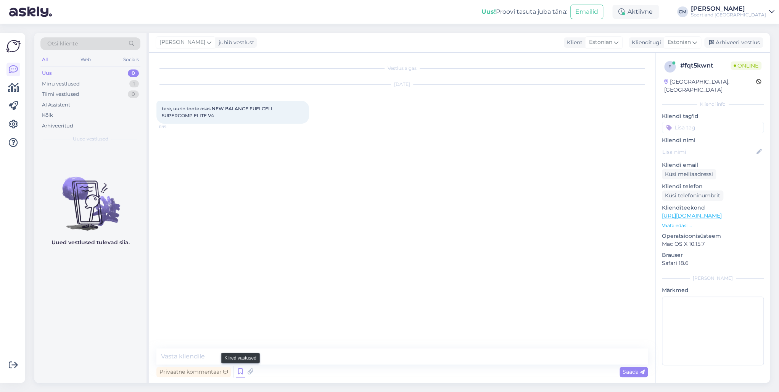
click at [236, 374] on icon at bounding box center [240, 371] width 9 height 11
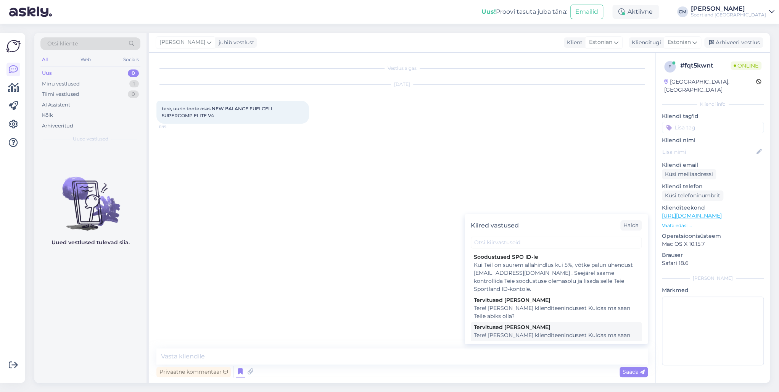
click at [486, 336] on div "Tere! [PERSON_NAME] klienditeenindusest Kuidas ma saan Teile abiks olla?" at bounding box center [556, 339] width 165 height 16
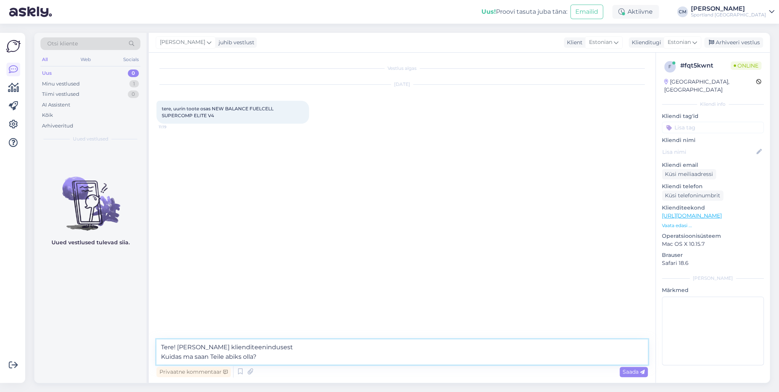
click at [354, 357] on textarea "Tere! [PERSON_NAME] klienditeenindusest Kuidas ma saan Teile abiks olla?" at bounding box center [401, 351] width 491 height 25
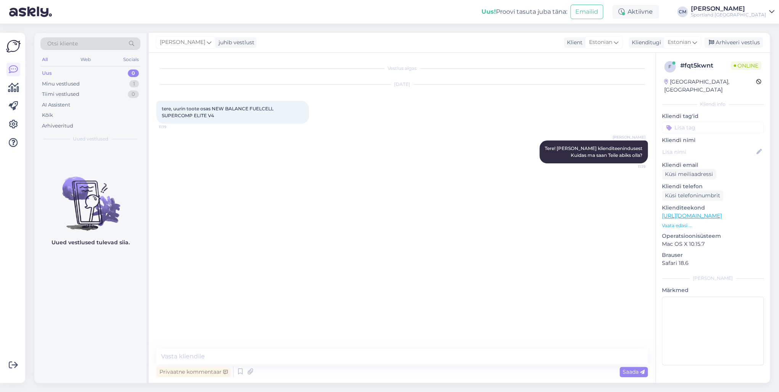
click at [721, 212] on link "[URL][DOMAIN_NAME]" at bounding box center [691, 215] width 60 height 7
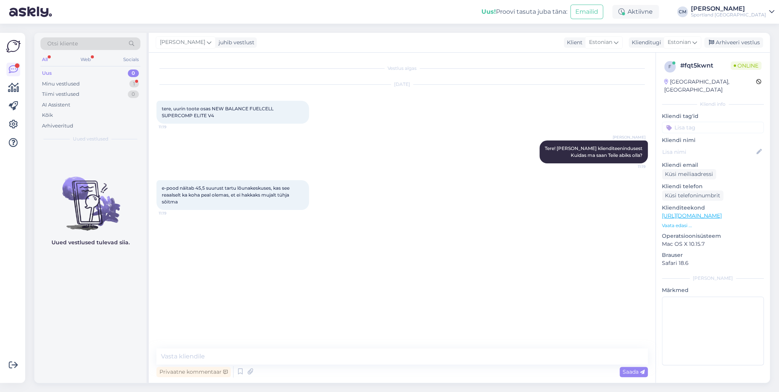
click at [721, 212] on link "[URL][DOMAIN_NAME]" at bounding box center [691, 215] width 60 height 7
click at [202, 357] on textarea at bounding box center [401, 356] width 491 height 16
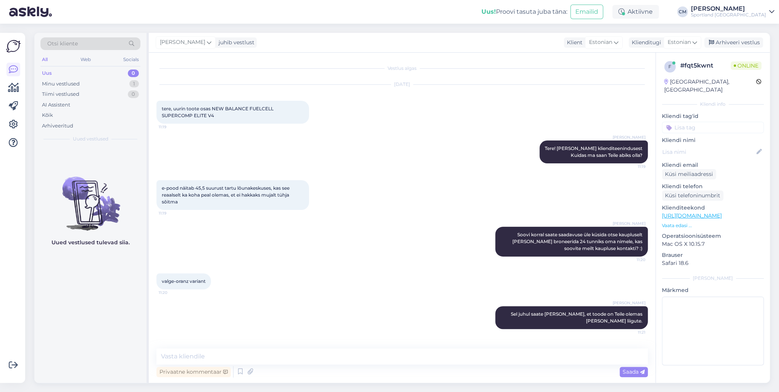
click at [698, 123] on input at bounding box center [712, 127] width 102 height 11
click at [707, 137] on div "Toote saadavus" at bounding box center [712, 147] width 102 height 21
click at [706, 145] on span "Toote saadavus" at bounding box center [712, 147] width 35 height 5
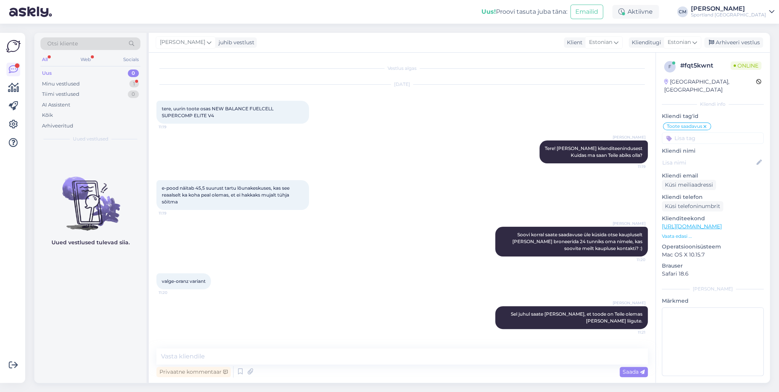
scroll to position [35, 0]
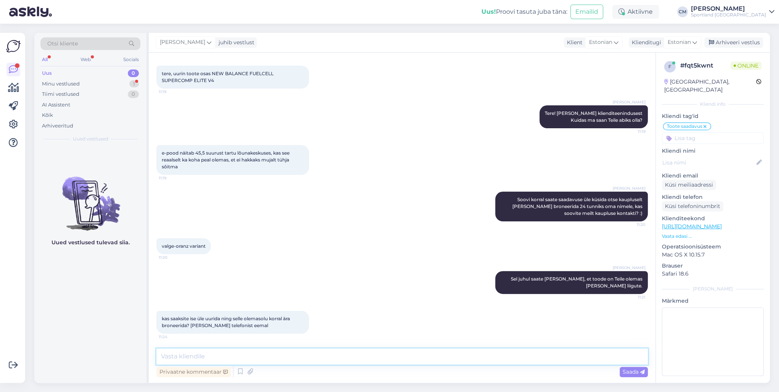
click at [249, 356] on textarea at bounding box center [401, 356] width 491 height 16
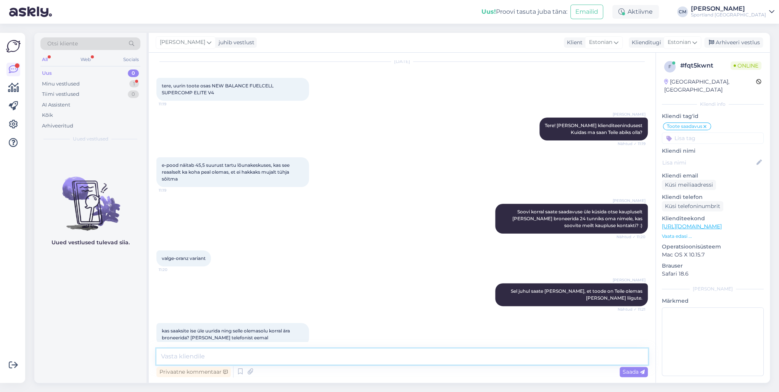
scroll to position [0, 0]
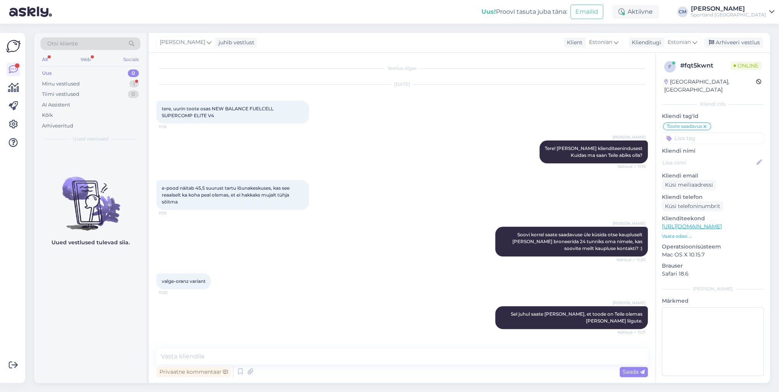
click at [721, 223] on link "[URL][DOMAIN_NAME]" at bounding box center [691, 226] width 60 height 7
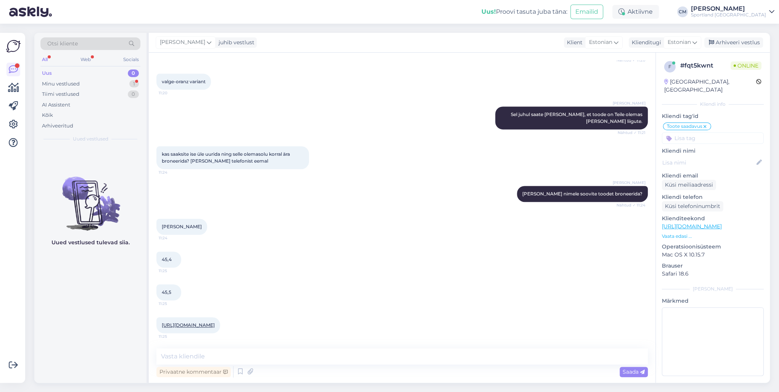
click at [215, 322] on link "[URL][DOMAIN_NAME]" at bounding box center [188, 325] width 53 height 6
click at [249, 352] on textarea at bounding box center [401, 356] width 491 height 16
click at [222, 350] on textarea at bounding box center [401, 356] width 491 height 16
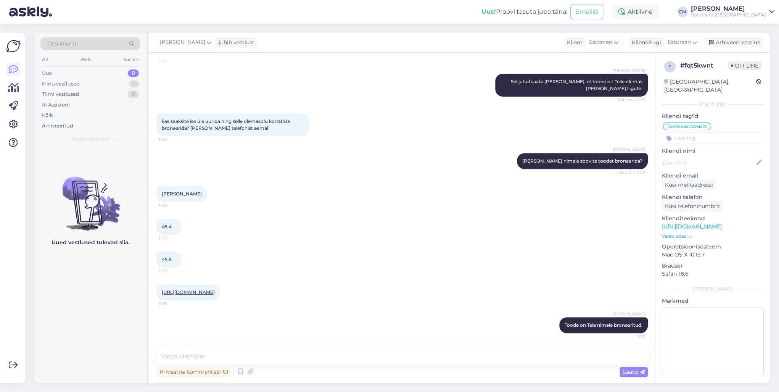
click at [737, 132] on input at bounding box center [712, 137] width 102 height 11
click at [725, 156] on span "Toodete broneerimine kaupluses" at bounding box center [712, 158] width 61 height 5
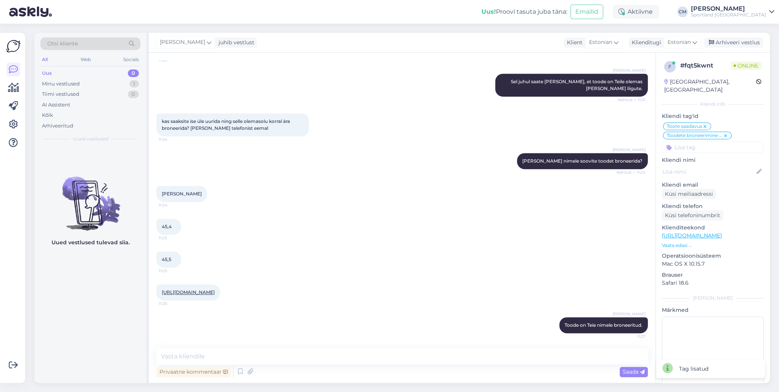
click at [404, 344] on div "Vestlus algas [DATE] tere, uurin toote osas NEW BALANCE FUELCELL SUPERCOMP ELIT…" at bounding box center [402, 218] width 506 height 330
click at [400, 359] on textarea at bounding box center [401, 356] width 491 height 16
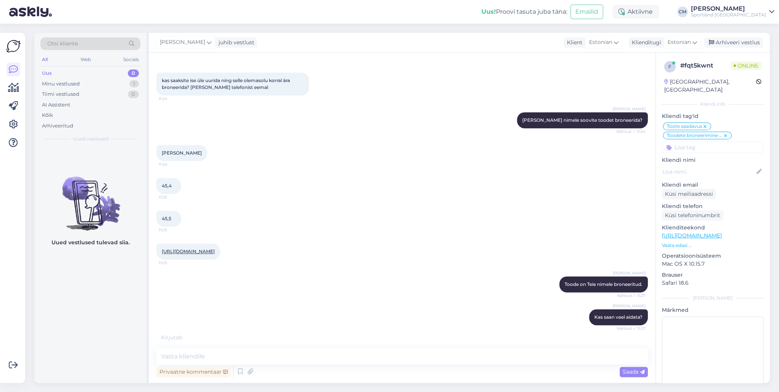
scroll to position [311, 0]
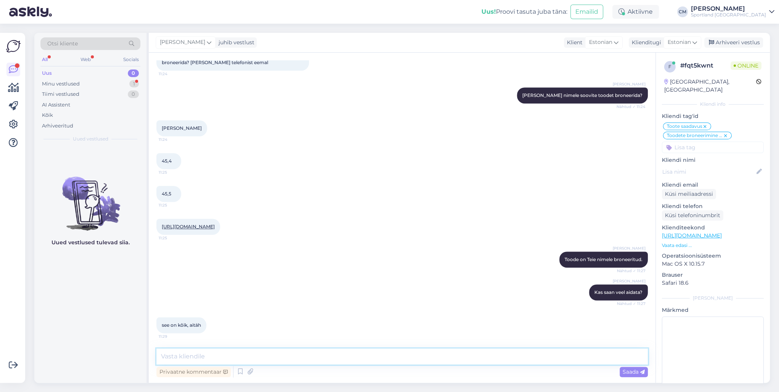
click at [292, 355] on textarea at bounding box center [401, 356] width 491 height 16
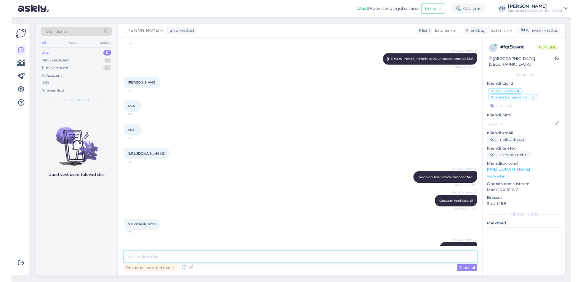
scroll to position [344, 0]
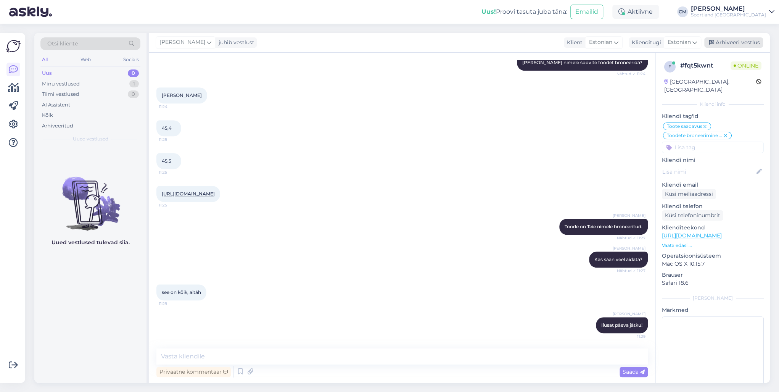
click at [747, 39] on div "Arhiveeri vestlus" at bounding box center [733, 42] width 59 height 10
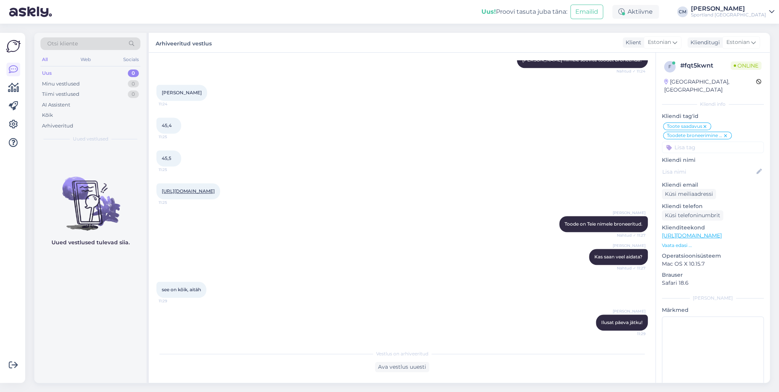
click at [747, 10] on div "[PERSON_NAME]" at bounding box center [727, 9] width 75 height 6
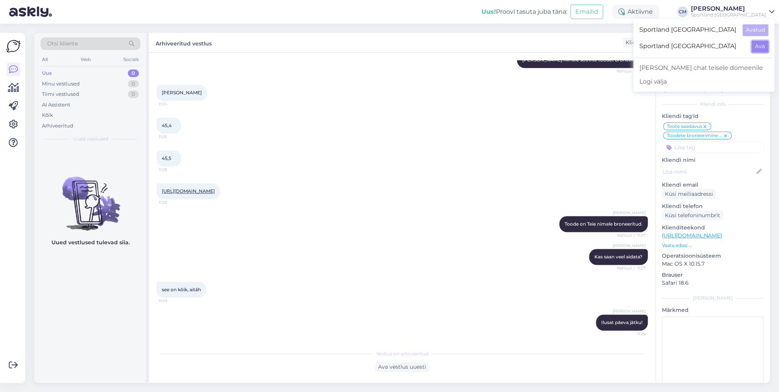
click at [758, 50] on button "Ava" at bounding box center [759, 46] width 17 height 12
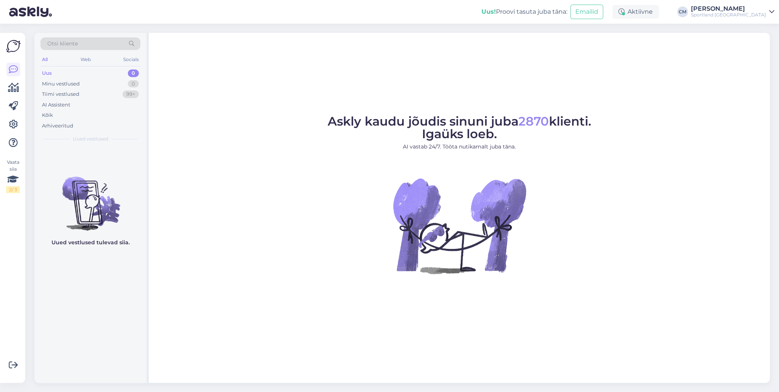
click at [742, 17] on div "Sportland [GEOGRAPHIC_DATA]" at bounding box center [727, 15] width 75 height 6
click at [754, 30] on button "Ava" at bounding box center [759, 30] width 17 height 12
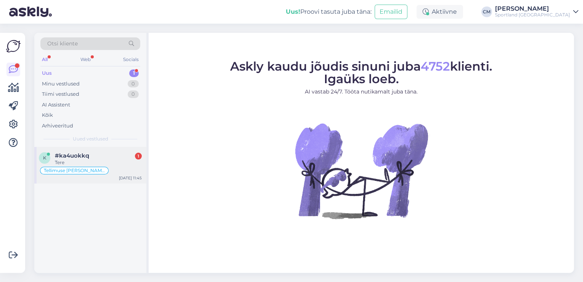
click at [116, 154] on div "#ka4uokkq 1" at bounding box center [98, 155] width 87 height 7
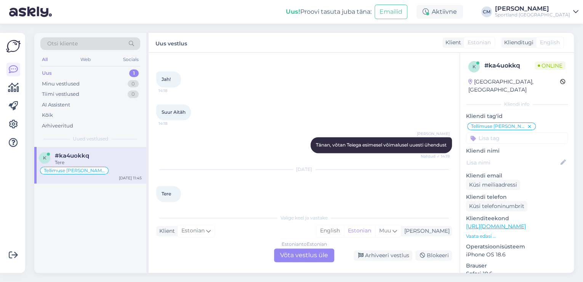
click at [298, 247] on div "Estonian to Estonian" at bounding box center [304, 244] width 45 height 7
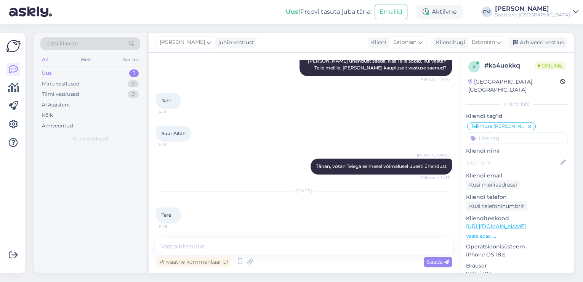
scroll to position [489, 0]
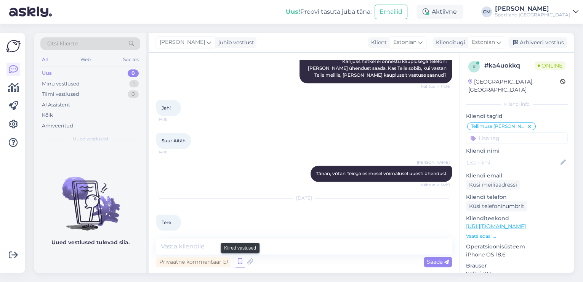
click at [242, 259] on icon at bounding box center [240, 261] width 9 height 11
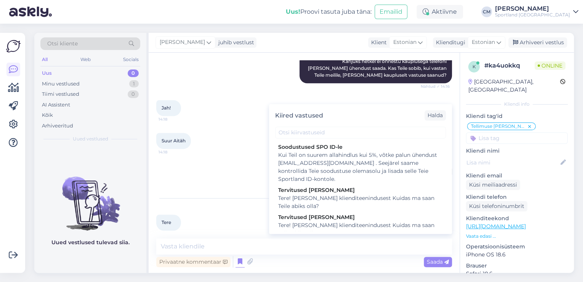
click at [371, 224] on div "Tere! [PERSON_NAME] klienditeenindusest Kuidas ma saan Teile abiks olla?" at bounding box center [360, 229] width 165 height 16
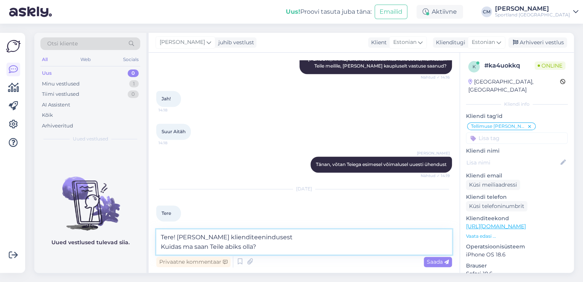
click at [347, 243] on textarea "Tere! [PERSON_NAME] klienditeenindusest Kuidas ma saan Teile abiks olla?" at bounding box center [304, 241] width 296 height 25
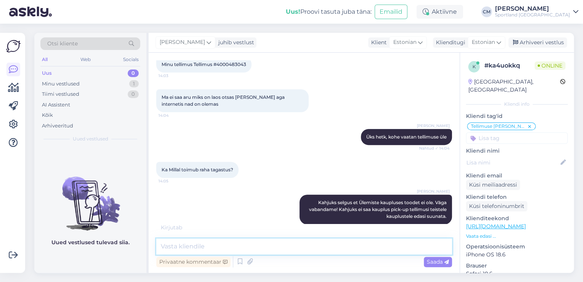
scroll to position [49, 0]
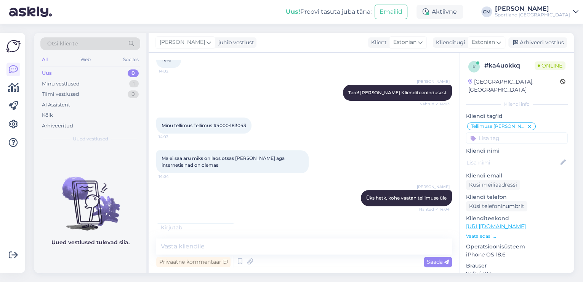
click at [223, 126] on span "Minu tellimus Tellimus #4000483043" at bounding box center [204, 125] width 85 height 6
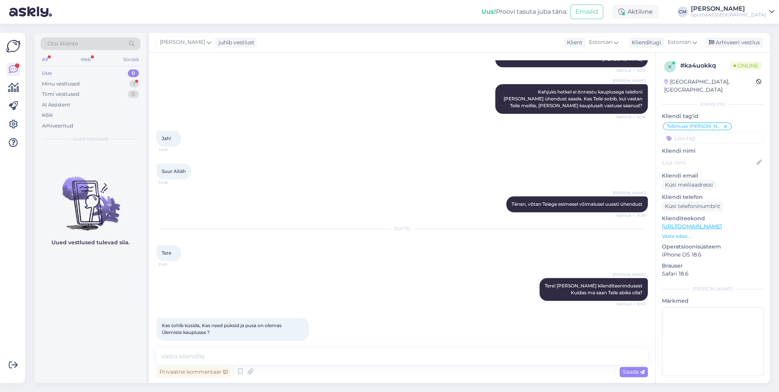
scroll to position [587, 0]
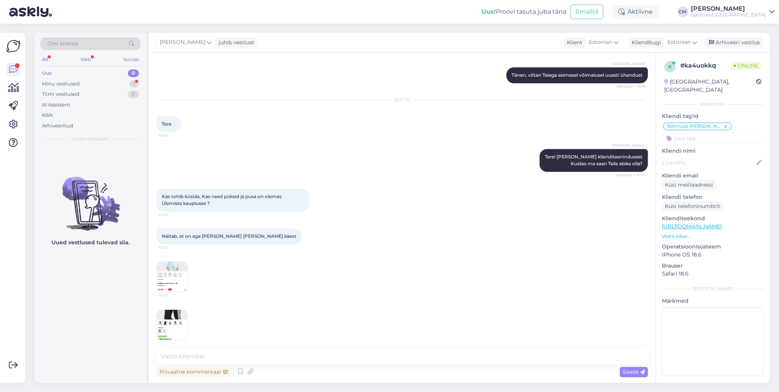
click at [177, 265] on img at bounding box center [172, 276] width 31 height 31
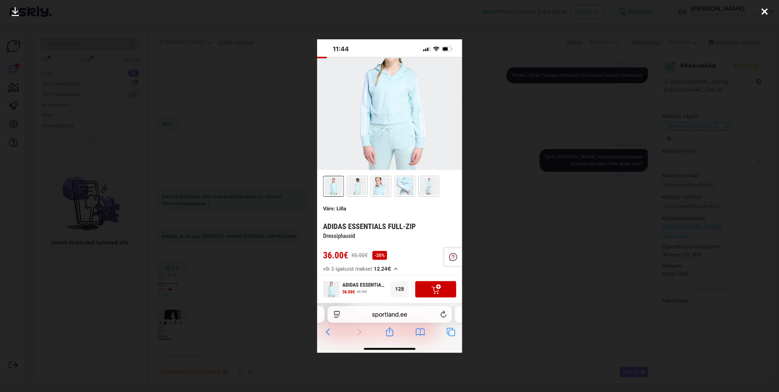
click at [209, 246] on div at bounding box center [389, 196] width 779 height 392
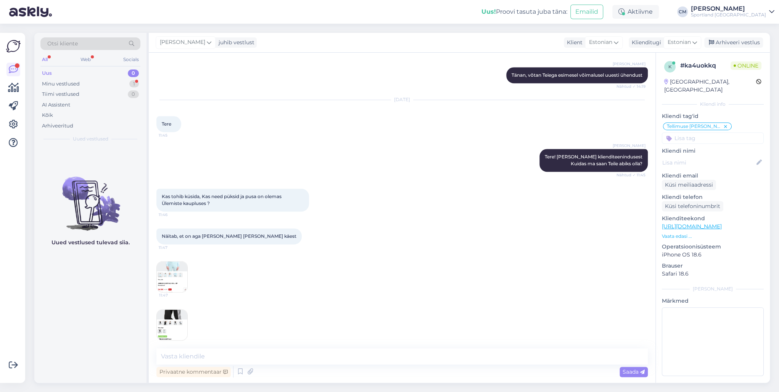
click at [721, 223] on link "[URL][DOMAIN_NAME]" at bounding box center [691, 226] width 60 height 7
click at [269, 352] on textarea at bounding box center [401, 356] width 491 height 16
click at [226, 355] on textarea "Mis suuruse kohta huit unnete?" at bounding box center [401, 356] width 491 height 16
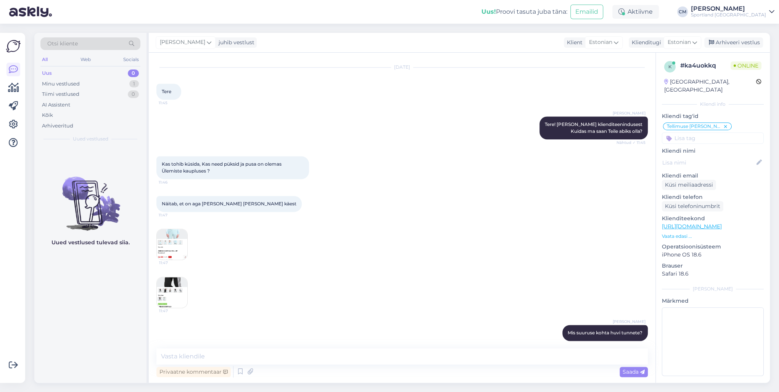
click at [665, 233] on p "Vaata edasi ..." at bounding box center [712, 236] width 102 height 7
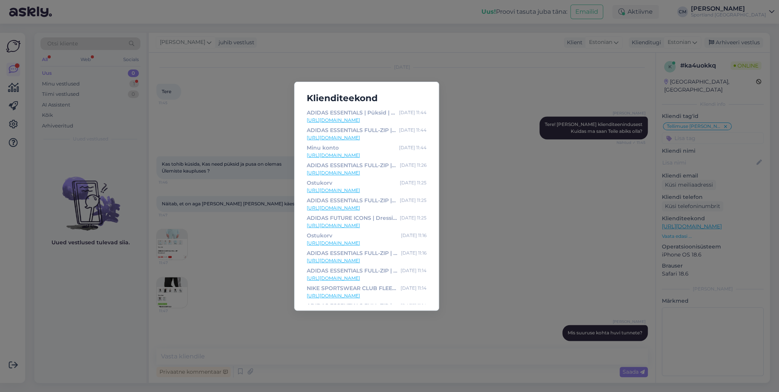
scroll to position [653, 0]
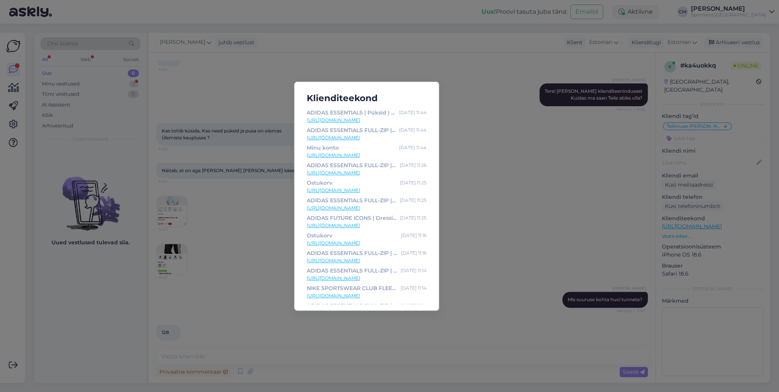
click at [370, 155] on link "[URL][DOMAIN_NAME]" at bounding box center [367, 155] width 120 height 7
click at [214, 177] on div "Klienditeekond ADIDAS ESSENTIALS | Püksid | Osta veebist - Sportland [DATE] 11:…" at bounding box center [389, 196] width 779 height 392
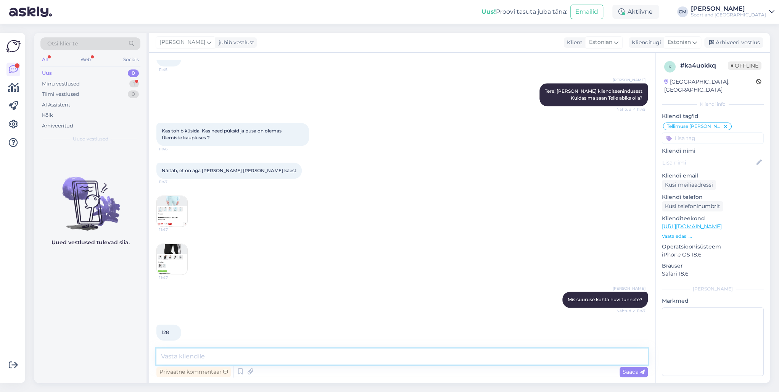
click at [239, 361] on textarea at bounding box center [401, 356] width 491 height 16
drag, startPoint x: 358, startPoint y: 359, endPoint x: 176, endPoint y: 357, distance: 182.3
click at [176, 357] on textarea "Jah, hetkel näen et suurused peaks laos saadaval olema." at bounding box center [401, 356] width 491 height 16
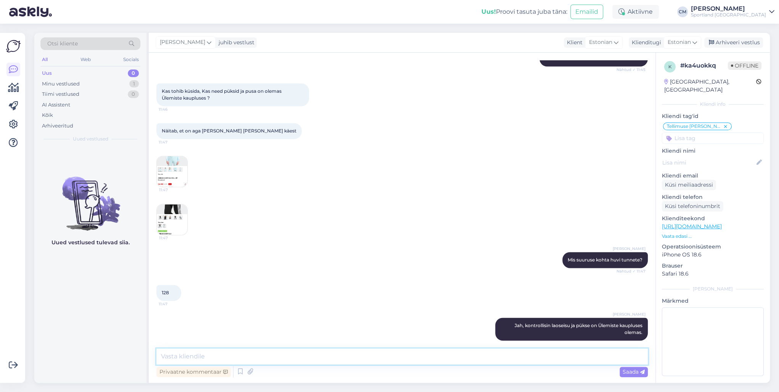
scroll to position [725, 0]
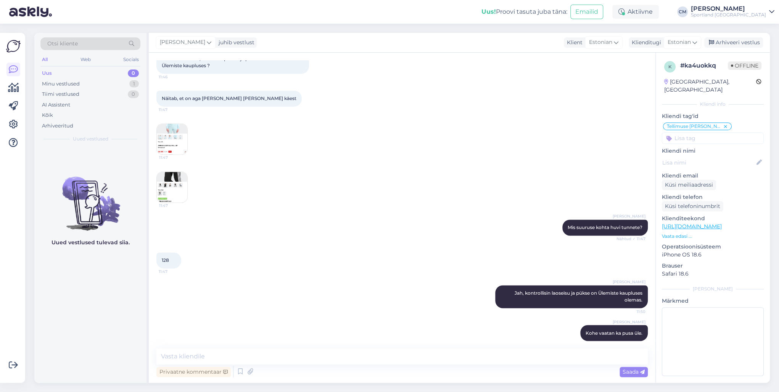
click at [689, 132] on input at bounding box center [712, 137] width 102 height 11
click at [702, 156] on span "Toote saadavus" at bounding box center [712, 158] width 35 height 5
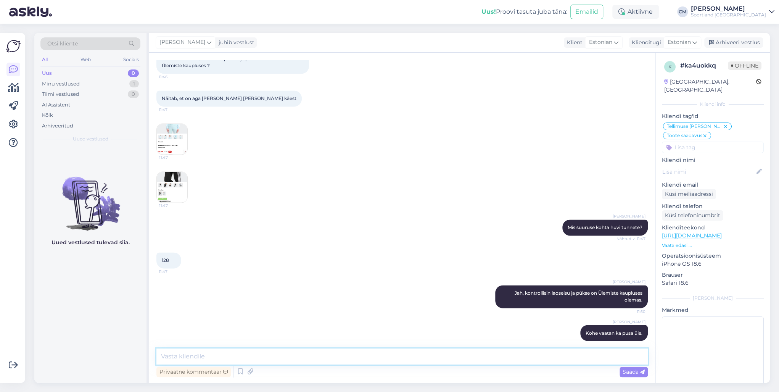
click at [184, 356] on textarea at bounding box center [401, 356] width 491 height 16
click at [294, 354] on textarea "Ka pusa näitab laoseisus saadaval." at bounding box center [401, 356] width 491 height 16
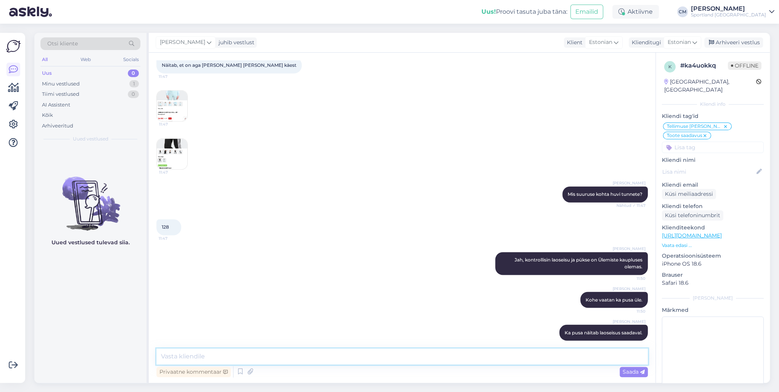
scroll to position [790, 0]
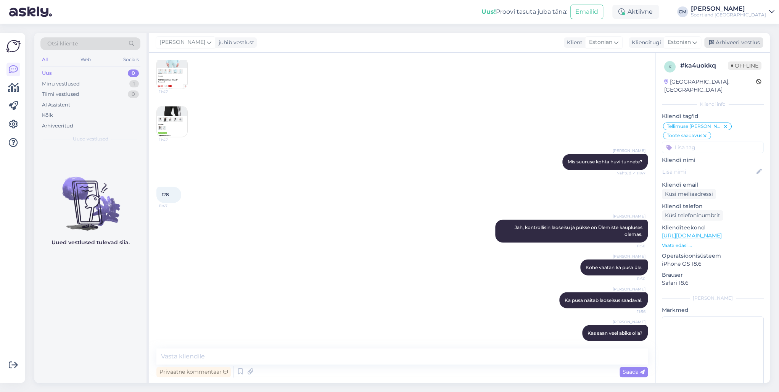
click at [758, 47] on div "Arhiveeri vestlus" at bounding box center [733, 42] width 59 height 10
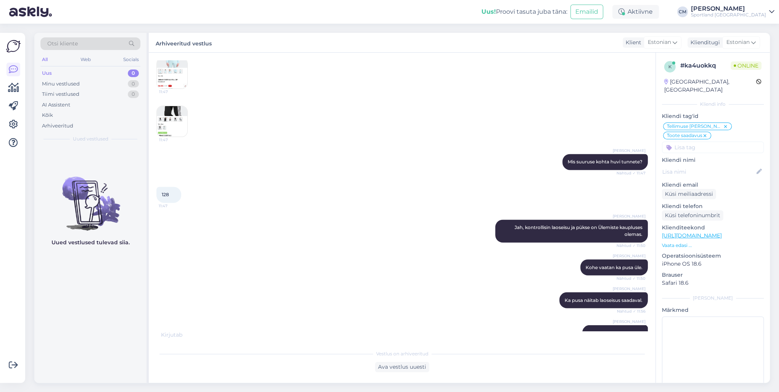
scroll to position [826, 0]
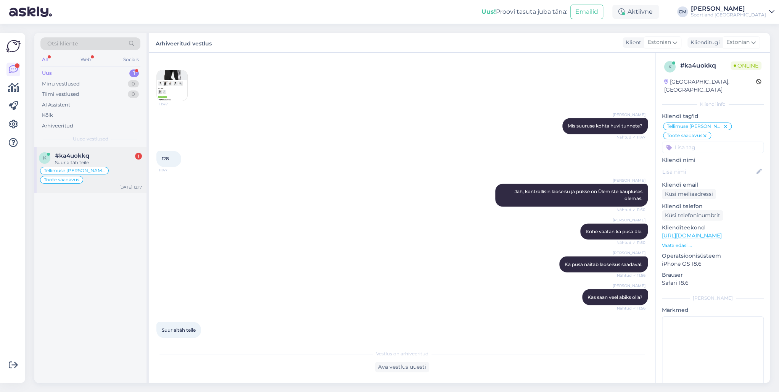
drag, startPoint x: 138, startPoint y: 156, endPoint x: 143, endPoint y: 161, distance: 6.7
click at [138, 156] on div "1" at bounding box center [138, 156] width 7 height 7
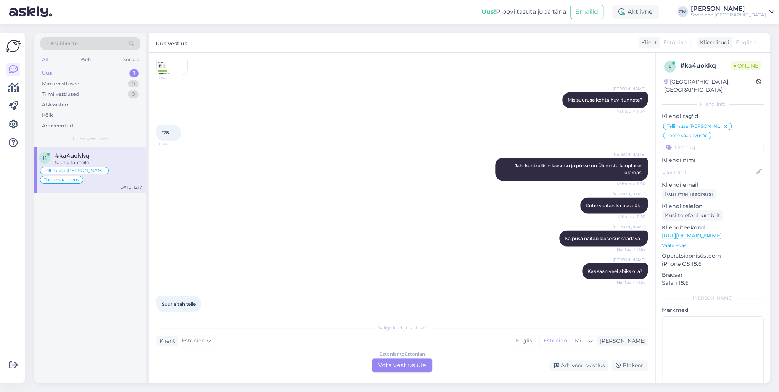
click at [406, 358] on div "Estonian to Estonian Võta vestlus üle" at bounding box center [402, 365] width 60 height 14
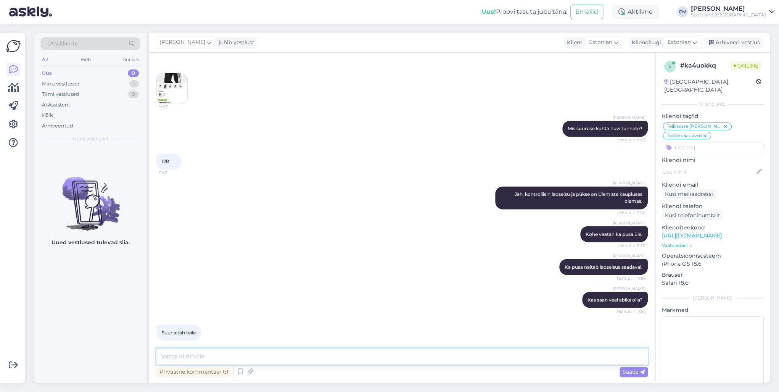
click at [397, 355] on textarea at bounding box center [401, 356] width 491 height 16
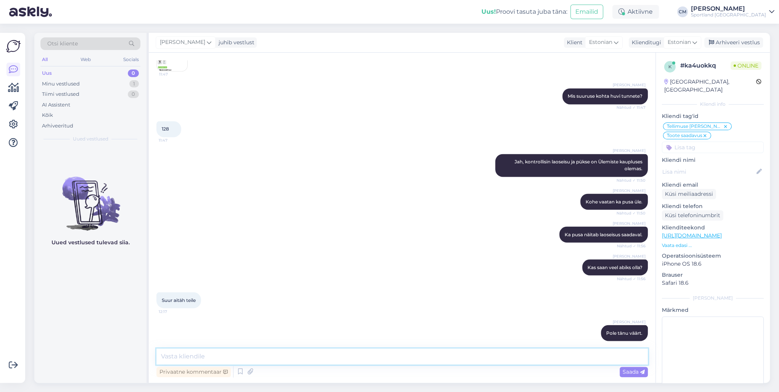
scroll to position [889, 0]
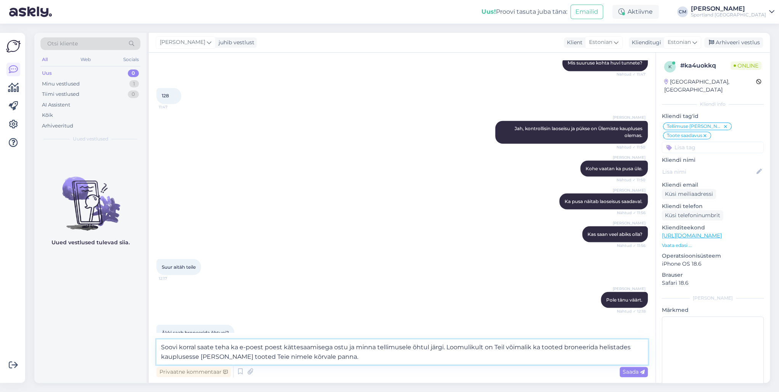
click at [446, 347] on textarea "Soovi korral saate teha ka e-poest poest kättesaamisega ostu ja minna tellimuse…" at bounding box center [401, 351] width 491 height 25
click at [454, 354] on textarea "Soovi korral saate teha ka e-poest poest kättesaamisega ostu ja minna tellimuse…" at bounding box center [401, 351] width 491 height 25
paste textarea "[URL][DOMAIN_NAME]"
click at [639, 348] on textarea "Soovi korral saate teha ka e-poest poest kättesaamisega ostu ja minna tellimuse…" at bounding box center [401, 351] width 491 height 25
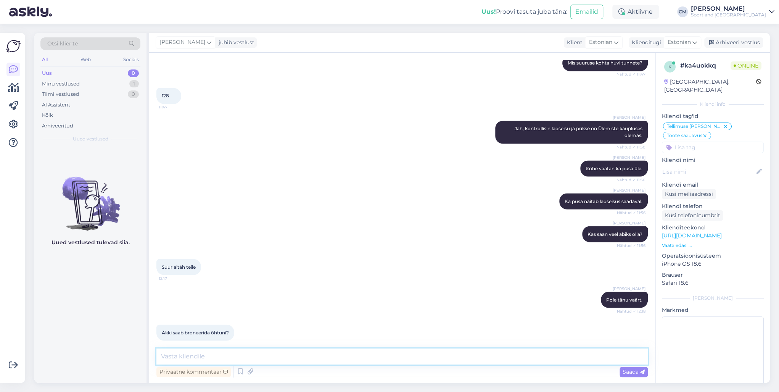
scroll to position [949, 0]
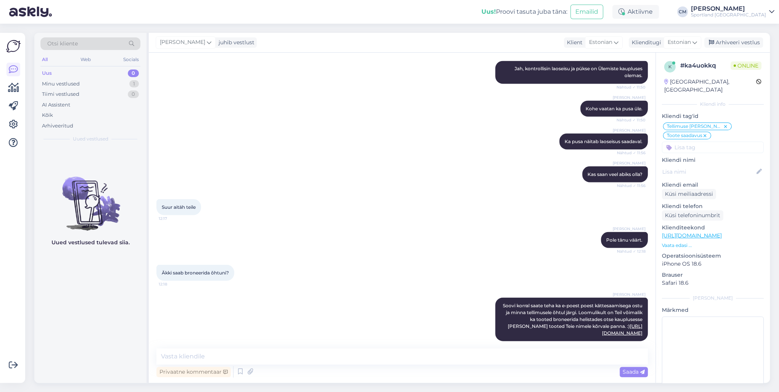
click at [705, 141] on input at bounding box center [712, 146] width 102 height 11
click at [718, 157] on div "Toodete broneerimine kaupluses" at bounding box center [712, 167] width 102 height 21
click at [715, 165] on span "Toodete broneerimine kaupluses" at bounding box center [712, 167] width 61 height 5
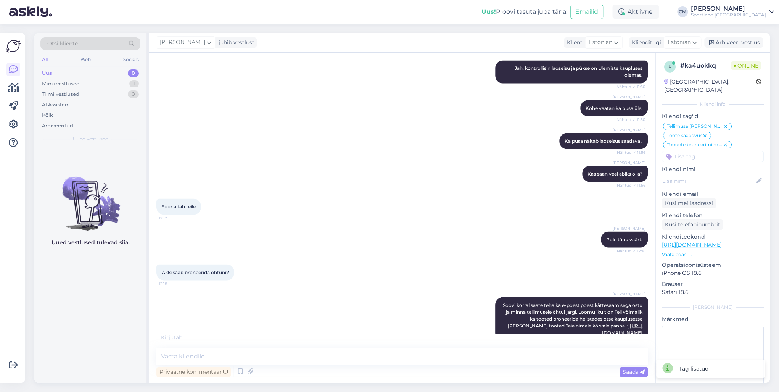
scroll to position [957, 0]
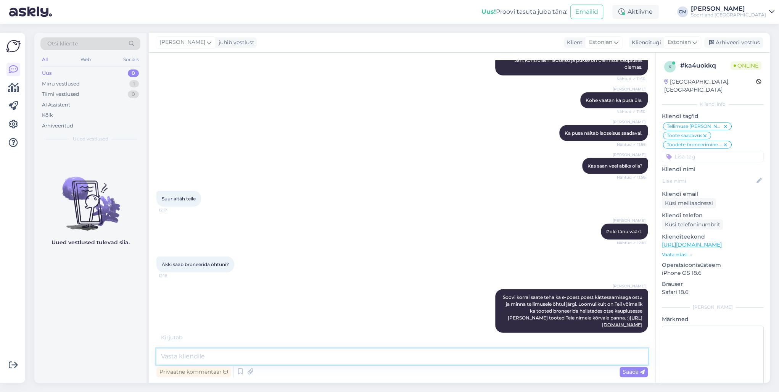
click at [278, 355] on textarea at bounding box center [401, 356] width 491 height 16
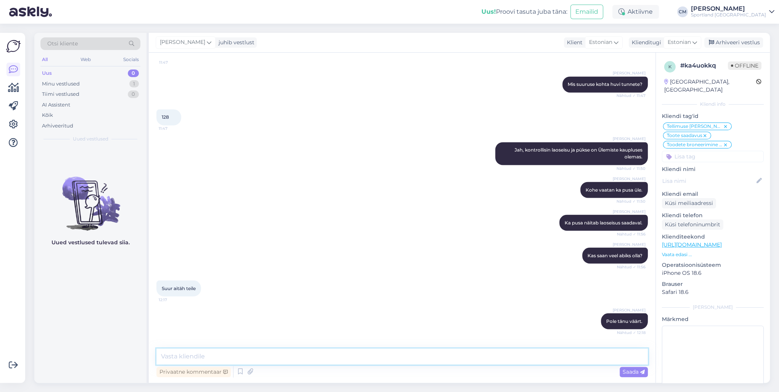
scroll to position [949, 0]
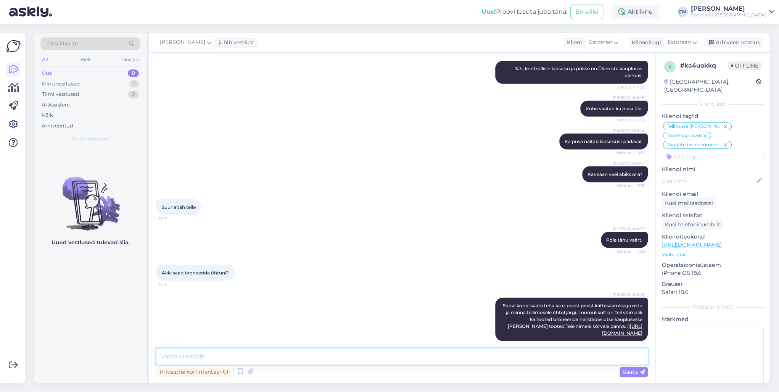
click at [297, 361] on textarea at bounding box center [401, 356] width 491 height 16
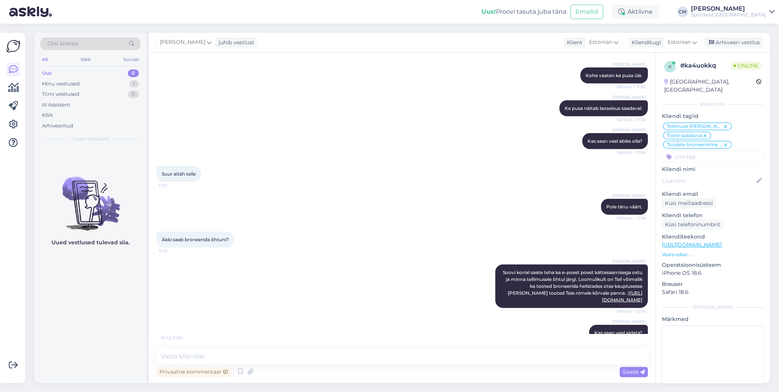
scroll to position [1022, 0]
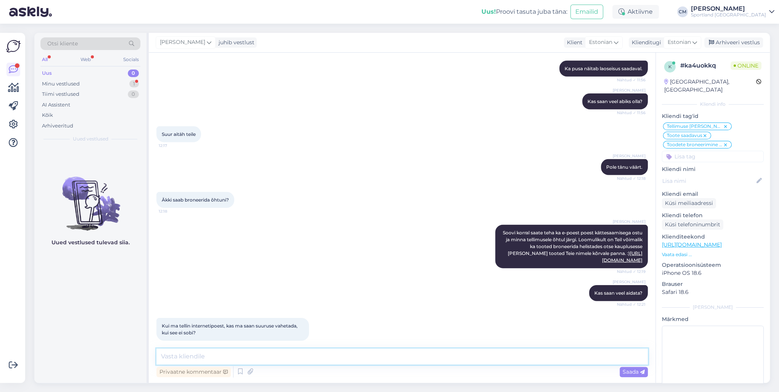
click at [256, 357] on textarea at bounding box center [401, 356] width 491 height 16
click at [236, 369] on icon at bounding box center [240, 371] width 9 height 11
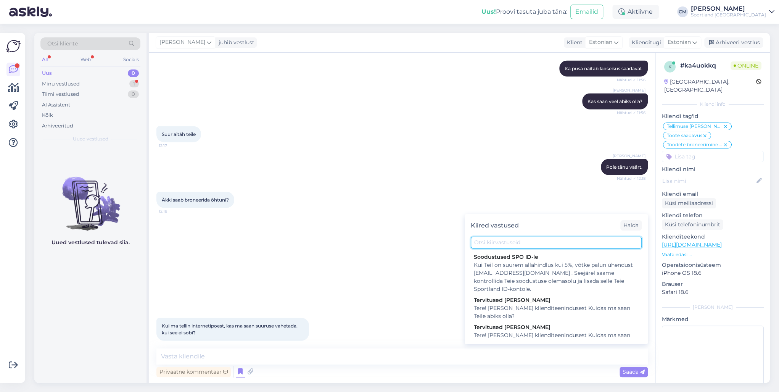
click at [504, 244] on input "text" at bounding box center [555, 242] width 171 height 12
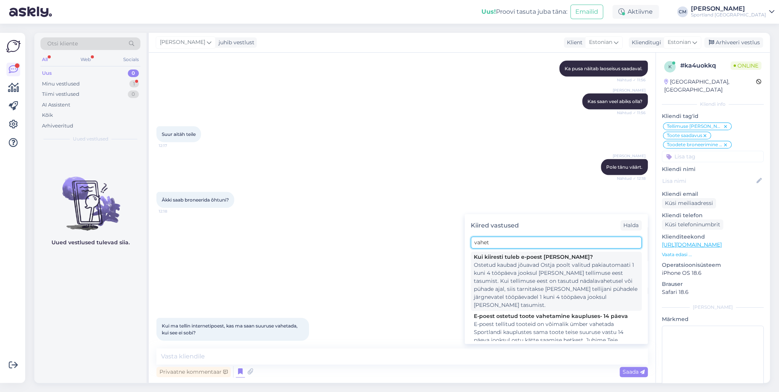
scroll to position [31, 0]
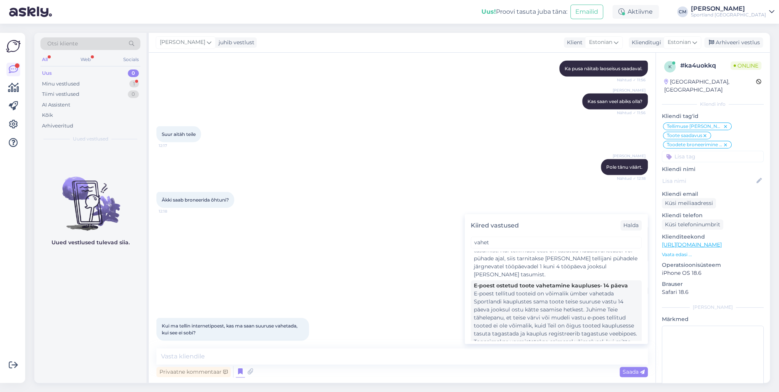
click at [514, 308] on div "E-poest tellitud tooteid on võimalik ümber vahetada Sportlandi kauplustes sama …" at bounding box center [556, 321] width 165 height 64
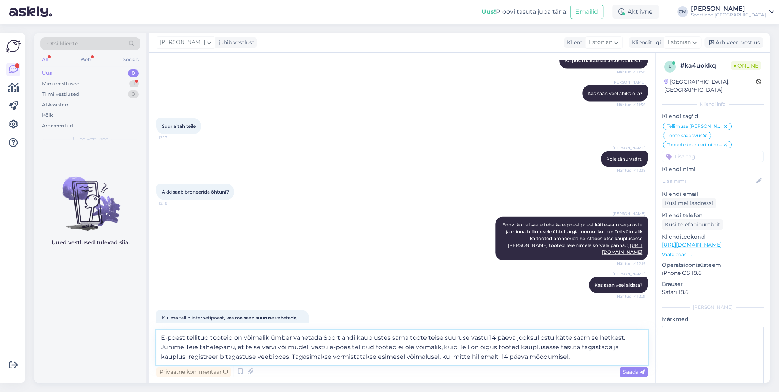
drag, startPoint x: 544, startPoint y: 355, endPoint x: 549, endPoint y: 354, distance: 4.6
click at [549, 354] on textarea "E-poest tellitud tooteid on võimalik ümber vahetada Sportlandi kauplustes sama …" at bounding box center [401, 346] width 491 height 35
click at [340, 355] on textarea "E-poest tellitud tooteid on võimalik ümber vahetada Sportlandi kauplustes sama …" at bounding box center [401, 346] width 491 height 35
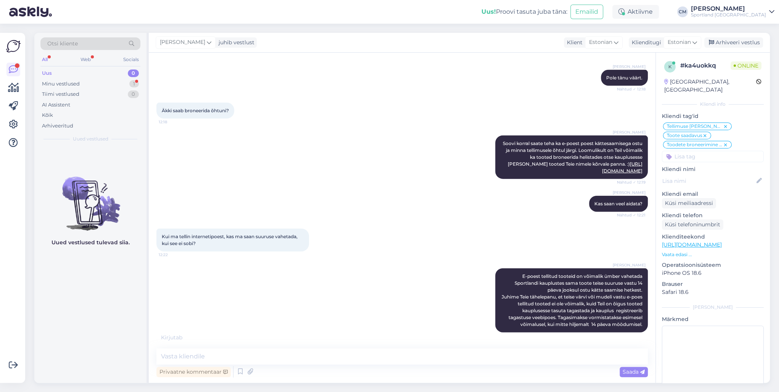
scroll to position [1135, 0]
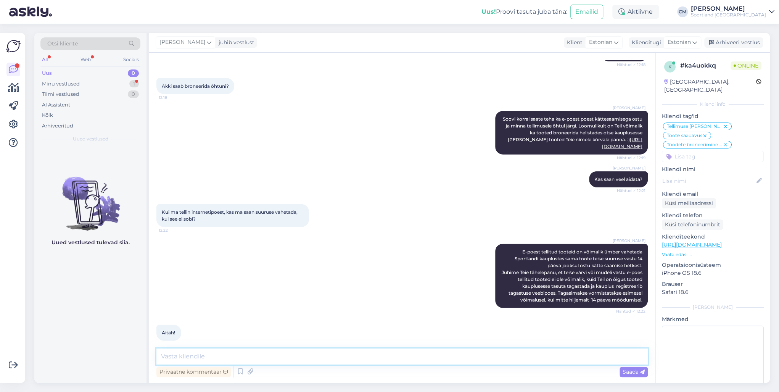
click at [202, 356] on textarea at bounding box center [401, 356] width 491 height 16
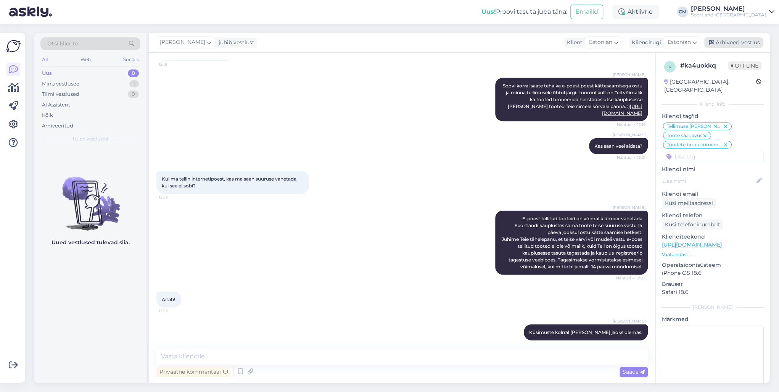
click at [750, 47] on div "Arhiveeri vestlus" at bounding box center [733, 42] width 59 height 10
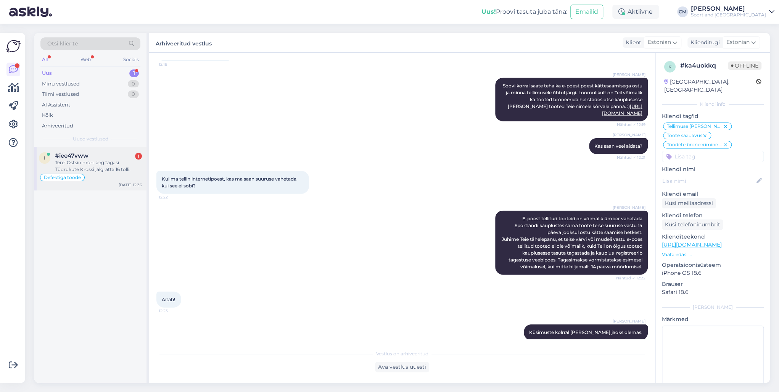
click at [101, 164] on div "Tere! Ostsin mõni aeg tagasi Tüdrukute Krossi jalgratta 16 tolli." at bounding box center [98, 166] width 87 height 14
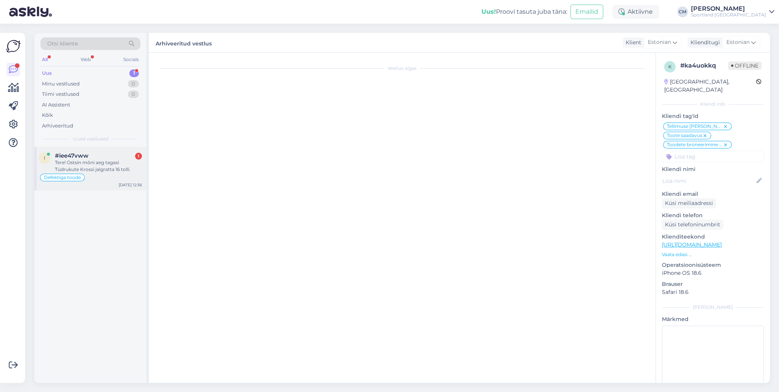
scroll to position [228, 0]
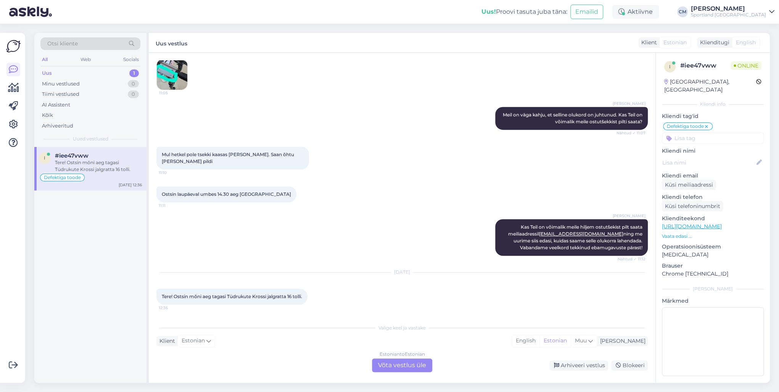
click at [389, 365] on div "Estonian to Estonian Võta vestlus üle" at bounding box center [402, 365] width 60 height 14
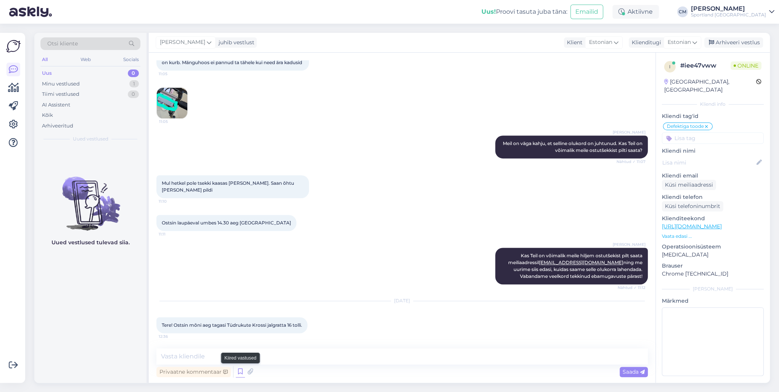
click at [241, 374] on icon at bounding box center [240, 371] width 9 height 11
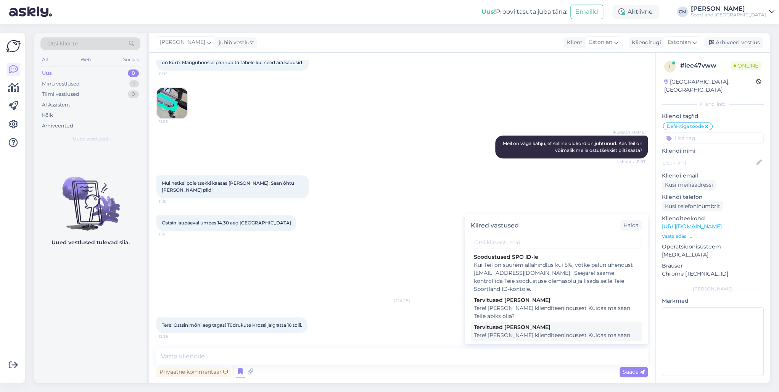
click at [485, 323] on div "Tervitused [PERSON_NAME]" at bounding box center [556, 327] width 165 height 8
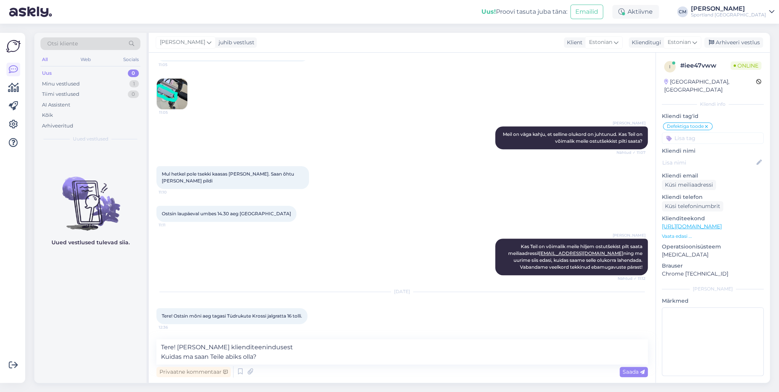
click at [334, 336] on div "Vestlus algas [DATE] Tere. 11:03 Ostsin lapsele laupäeval tõukeratta. [URL][DOM…" at bounding box center [402, 218] width 506 height 330
click at [302, 361] on textarea "Tere! [PERSON_NAME] klienditeenindusest Kuidas ma saan Teile abiks olla?" at bounding box center [401, 351] width 491 height 25
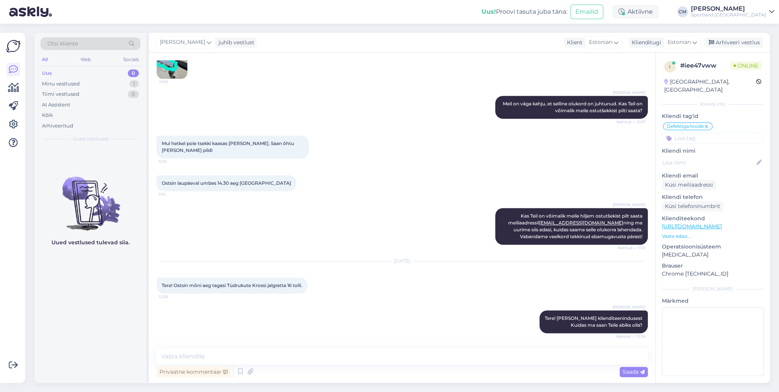
scroll to position [285, 0]
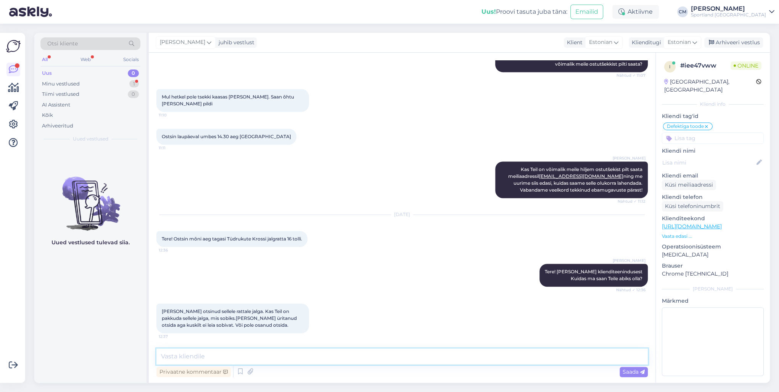
click at [183, 354] on textarea at bounding box center [401, 356] width 491 height 16
click at [318, 358] on textarea "Sobivat jalga oskab kindlasti pakkuda meie hooldusosakonna spetsialistid, soovi…" at bounding box center [401, 356] width 491 height 16
click at [450, 355] on textarea "Sobivat jalga oskab kindlasti pakkuda meie hooldus osakonna spetsialistid, soov…" at bounding box center [401, 356] width 491 height 16
paste textarea "[URL][DOMAIN_NAME]"
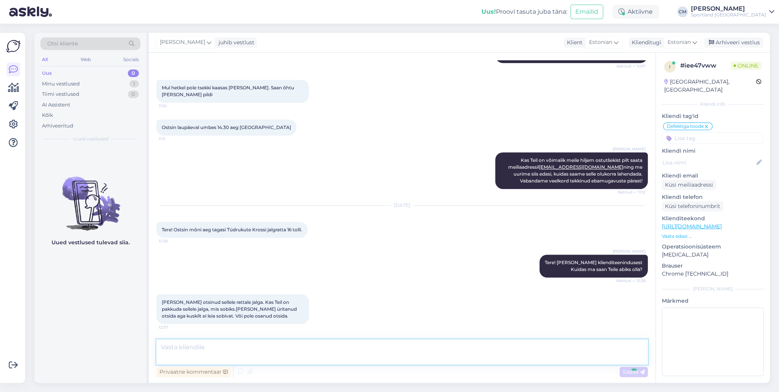
scroll to position [332, 0]
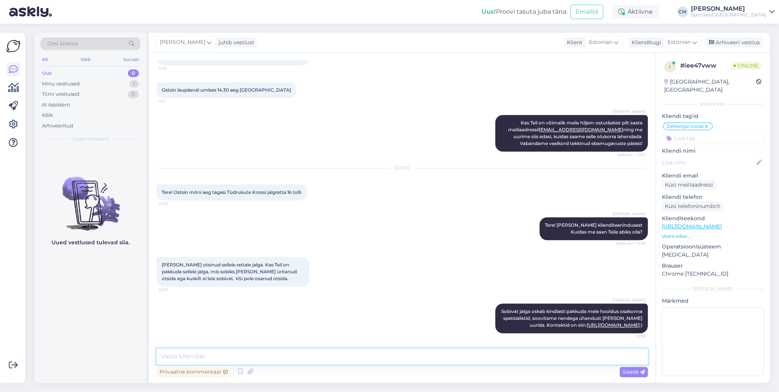
click at [313, 355] on textarea at bounding box center [401, 356] width 491 height 16
paste textarea "R"
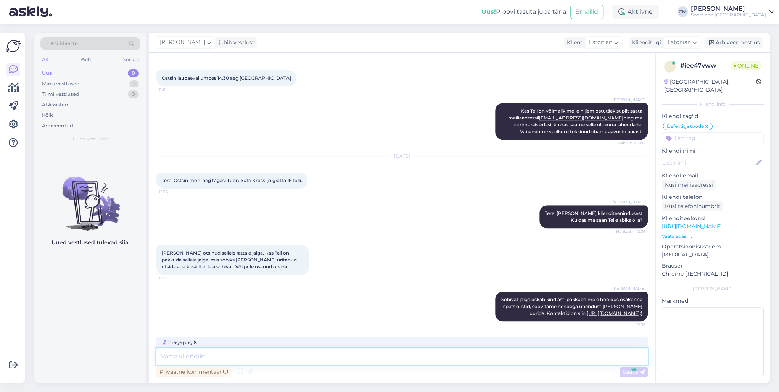
scroll to position [380, 0]
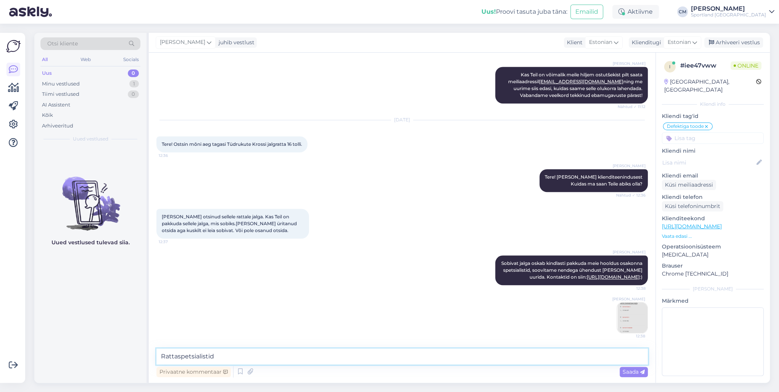
drag, startPoint x: 219, startPoint y: 354, endPoint x: 157, endPoint y: 354, distance: 61.4
click at [157, 354] on textarea "Rattaspetsialistid" at bounding box center [401, 356] width 491 height 16
click at [480, 270] on icon at bounding box center [482, 270] width 5 height 5
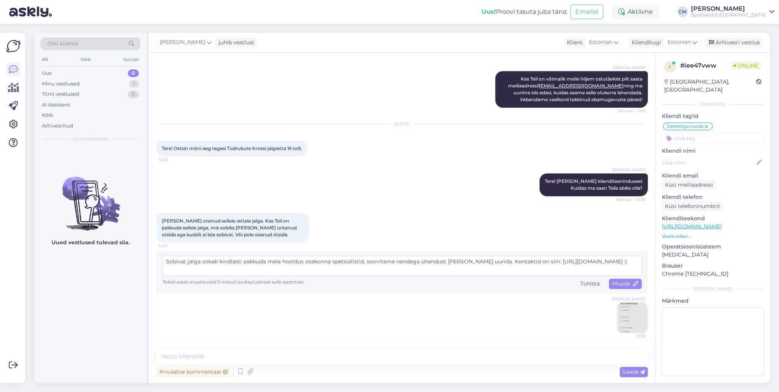
click at [334, 262] on textarea "Sobivat jalga oskab kindlasti pakkuda meie hooldus osakonna spetsialistid, soov…" at bounding box center [401, 265] width 479 height 20
click at [626, 284] on span "Muuda" at bounding box center [625, 283] width 27 height 7
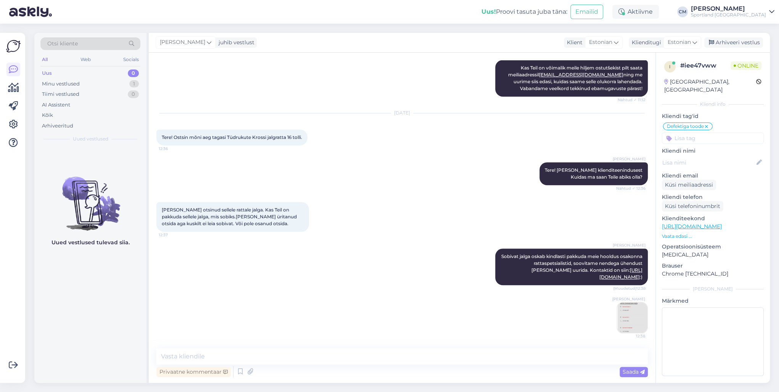
scroll to position [386, 0]
click at [730, 43] on div "Arhiveeri vestlus" at bounding box center [733, 42] width 59 height 10
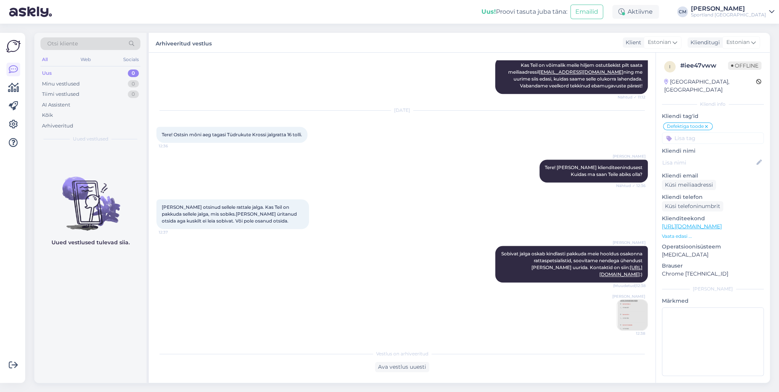
click at [720, 132] on input at bounding box center [712, 137] width 102 height 11
click at [713, 154] on div "Ratas" at bounding box center [712, 158] width 21 height 8
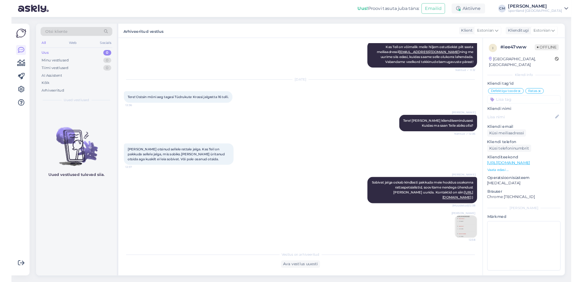
scroll to position [389, 0]
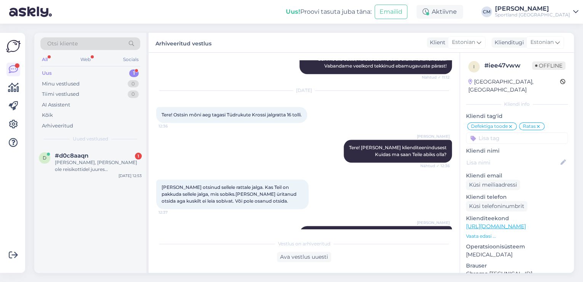
click at [112, 184] on div "d #d0c8aaqn 1 Tere, [PERSON_NAME] ole reisikottidel juures [PERSON_NAME]? Soovi…" at bounding box center [90, 210] width 112 height 126
click at [115, 177] on div "d #d0c8aaqn 1 Tere, [PERSON_NAME] ole reisikottidel juures [PERSON_NAME]? Soovi…" at bounding box center [90, 164] width 112 height 34
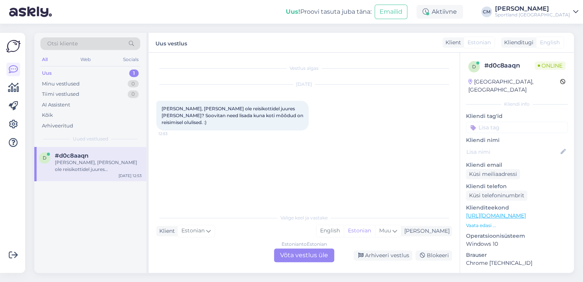
scroll to position [0, 0]
click at [307, 253] on div "Estonian to Estonian Võta vestlus üle" at bounding box center [304, 255] width 60 height 14
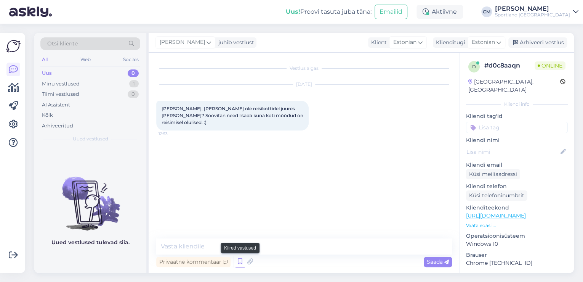
click at [241, 259] on icon at bounding box center [240, 261] width 9 height 11
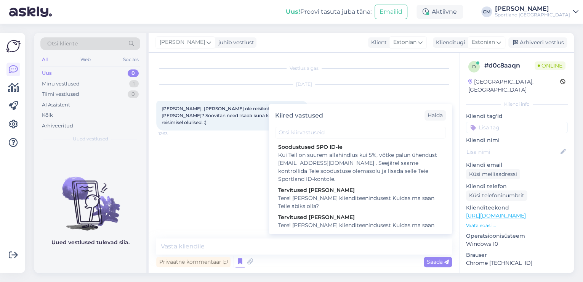
click at [378, 226] on div "Tere! [PERSON_NAME] klienditeenindusest Kuidas ma saan Teile abiks olla?" at bounding box center [360, 229] width 165 height 16
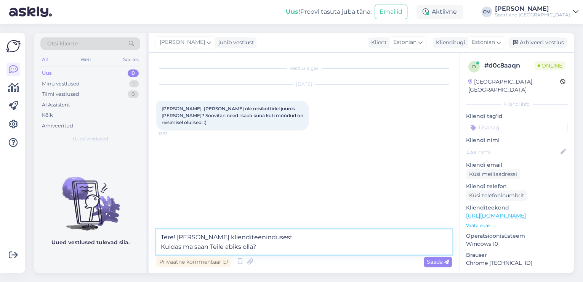
drag, startPoint x: 307, startPoint y: 244, endPoint x: 153, endPoint y: 244, distance: 154.0
click at [153, 244] on div "Vestlus algas [DATE] Tere, [PERSON_NAME] ole reisikottidel juures [PERSON_NAME]…" at bounding box center [304, 163] width 311 height 220
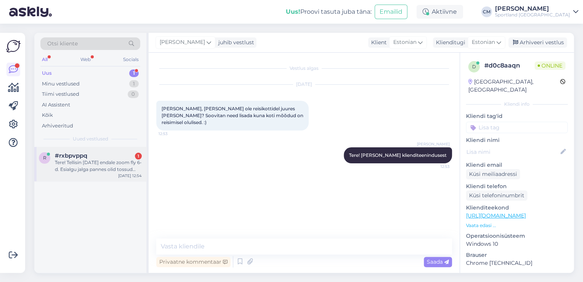
click at [125, 168] on div "Tere! Tellisin [DATE] endale zoom fly 6-d. Esialgu jalga pannes olid tossud par…" at bounding box center [98, 166] width 87 height 14
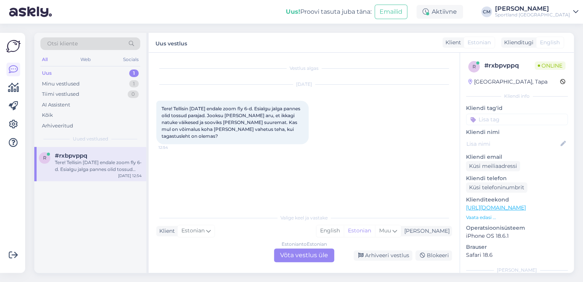
click at [307, 254] on div "Estonian to Estonian Võta vestlus üle" at bounding box center [304, 255] width 60 height 14
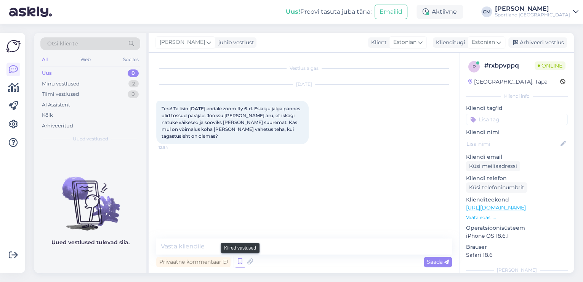
click at [241, 258] on icon at bounding box center [240, 261] width 9 height 11
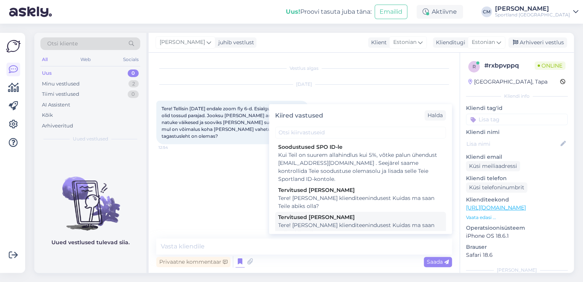
click at [332, 226] on div "Tere! [PERSON_NAME] klienditeenindusest Kuidas ma saan Teile abiks olla?" at bounding box center [360, 229] width 165 height 16
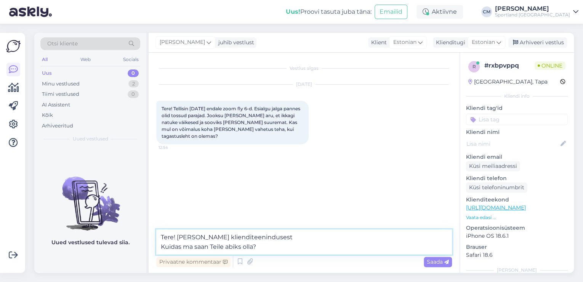
drag, startPoint x: 294, startPoint y: 242, endPoint x: 146, endPoint y: 249, distance: 147.7
click at [146, 249] on div "Otsi kliente All Web Socials Uus 0 Minu vestlused 2 Tiimi vestlused 0 AI Assist…" at bounding box center [304, 153] width 540 height 240
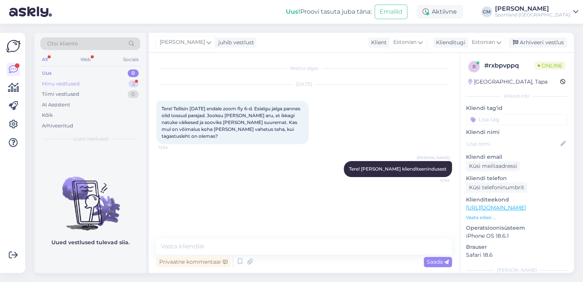
click at [90, 79] on div "Minu vestlused 2" at bounding box center [90, 84] width 100 height 11
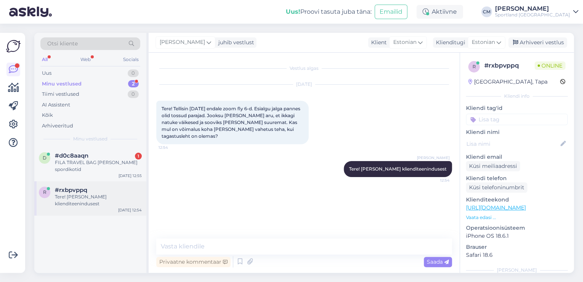
click at [104, 181] on div "r #rxbpvppq Tere! [PERSON_NAME] klienditeenindusest [DATE] 12:54" at bounding box center [90, 198] width 112 height 34
click at [105, 170] on div "d #d0c8aaqn 1 FILA TRAVEL BAG [PERSON_NAME] spordikotid [DATE] 12:55" at bounding box center [90, 164] width 112 height 34
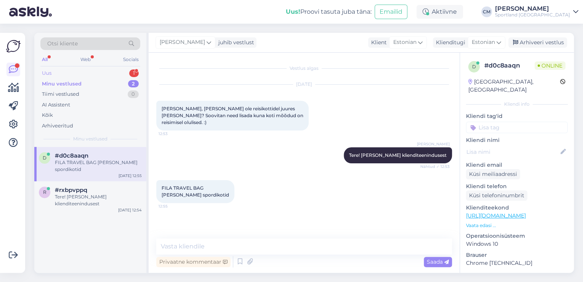
click at [123, 75] on div "Uus 1" at bounding box center [90, 73] width 100 height 11
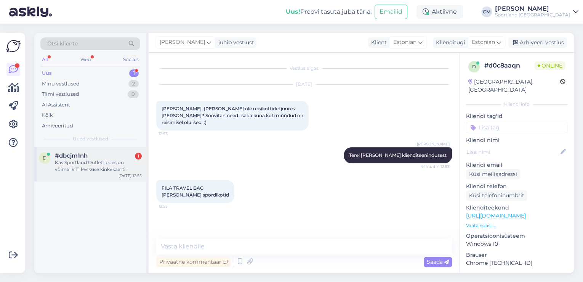
click at [107, 168] on div "Kas Sportland Outlet'i poes on võimalik T1 keskuse kinkekaarti kasutada?" at bounding box center [98, 166] width 87 height 14
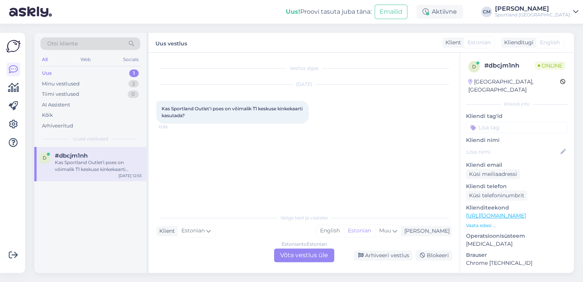
click at [297, 259] on div "Estonian to Estonian Võta vestlus üle" at bounding box center [304, 255] width 60 height 14
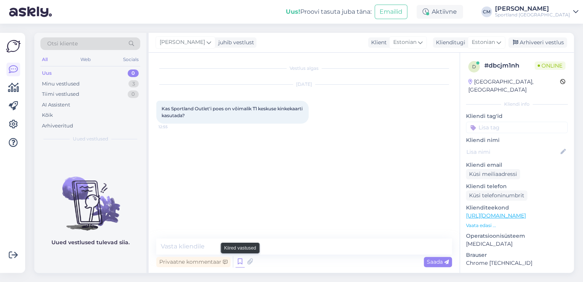
click at [239, 260] on icon at bounding box center [240, 261] width 9 height 11
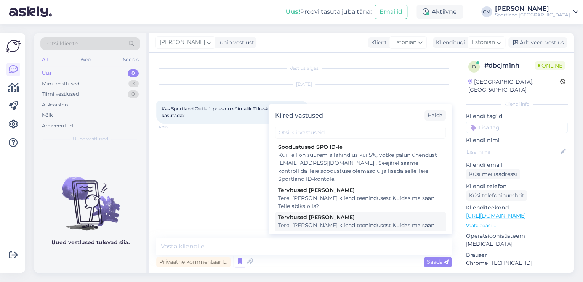
click at [405, 225] on div "Tere! [PERSON_NAME] klienditeenindusest Kuidas ma saan Teile abiks olla?" at bounding box center [360, 229] width 165 height 16
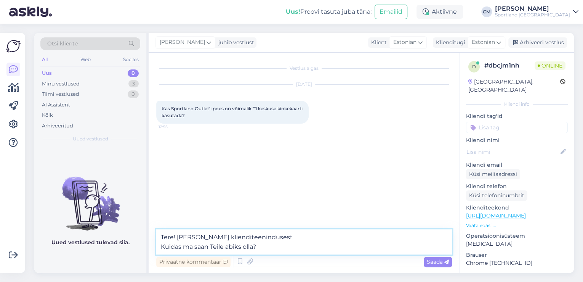
drag, startPoint x: 299, startPoint y: 249, endPoint x: 131, endPoint y: 248, distance: 168.1
click at [131, 248] on div "Otsi kliente All Web Socials Uus 0 Minu vestlused 3 Tiimi vestlused 0 AI Assist…" at bounding box center [304, 153] width 540 height 240
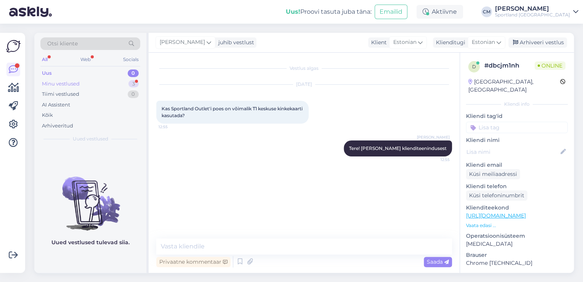
click at [135, 82] on div "3" at bounding box center [133, 84] width 10 height 8
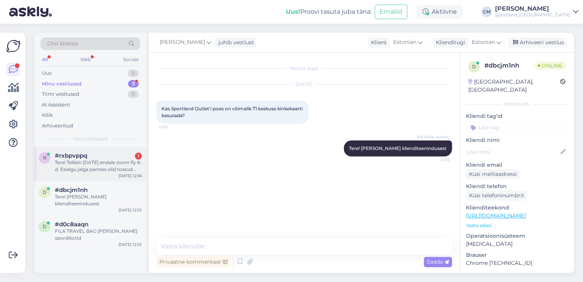
click at [107, 166] on div "Tere! Tellisin [DATE] endale zoom fly 6-d. Esialgu jalga pannes olid tossud par…" at bounding box center [98, 166] width 87 height 14
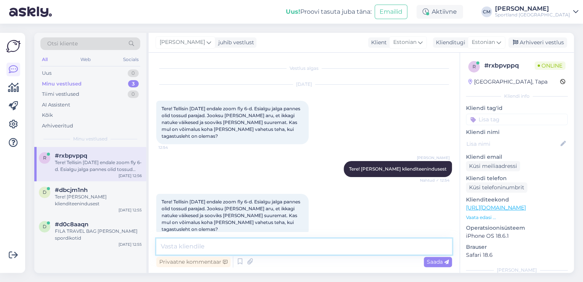
click at [237, 247] on textarea at bounding box center [304, 246] width 296 height 16
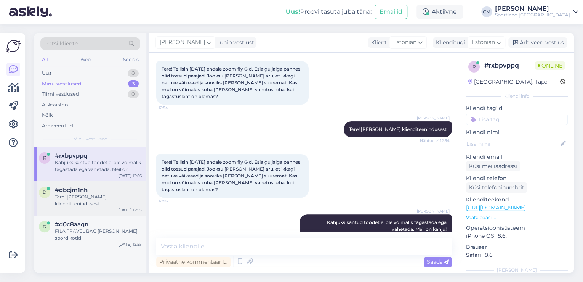
click at [85, 193] on div "Tere! [PERSON_NAME] klienditeenindusest" at bounding box center [98, 200] width 87 height 14
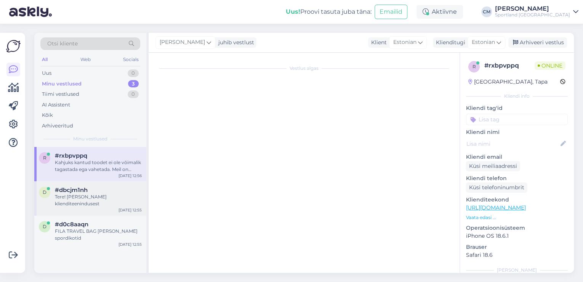
scroll to position [0, 0]
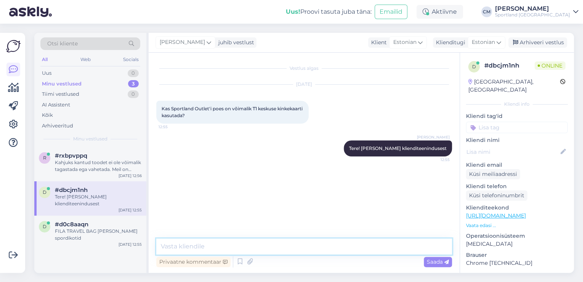
click at [238, 244] on textarea at bounding box center [304, 246] width 296 height 16
click at [189, 246] on textarea at bounding box center [304, 246] width 296 height 16
drag, startPoint x: 264, startPoint y: 243, endPoint x: 143, endPoint y: 249, distance: 120.6
click at [143, 249] on div "Otsi kliente All Web Socials Uus 1 Minu vestlused 3 Tiimi vestlused 0 AI Assist…" at bounding box center [304, 153] width 540 height 240
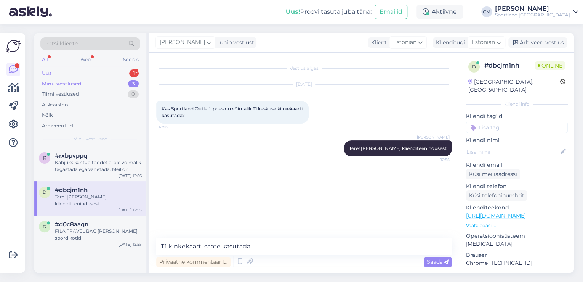
click at [117, 73] on div "Uus 1" at bounding box center [90, 73] width 100 height 11
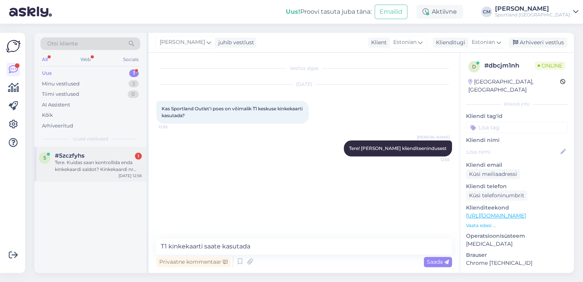
click at [106, 171] on div "Tere. Kuidas saan kontrollida enda kinkekaardi saldot? Kinkekaardi nr 734223044…" at bounding box center [98, 166] width 87 height 14
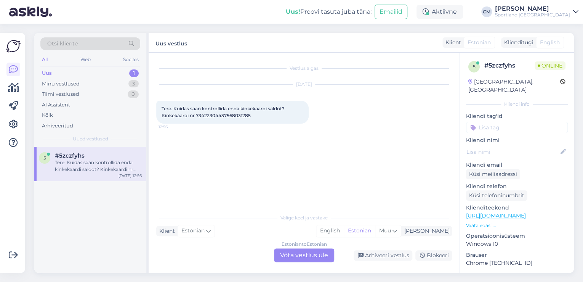
click at [309, 254] on div "Estonian to Estonian Võta vestlus üle" at bounding box center [304, 255] width 60 height 14
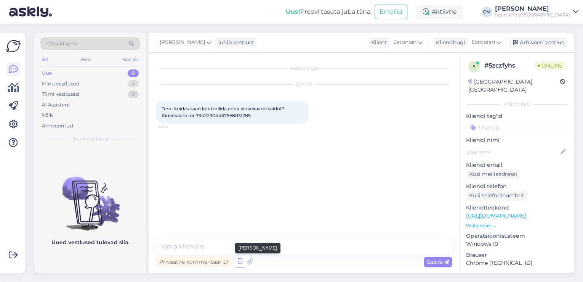
drag, startPoint x: 247, startPoint y: 261, endPoint x: 241, endPoint y: 261, distance: 6.1
click at [241, 261] on div "Privaatne kommentaar Saada" at bounding box center [304, 261] width 296 height 14
click at [241, 261] on icon at bounding box center [240, 261] width 9 height 11
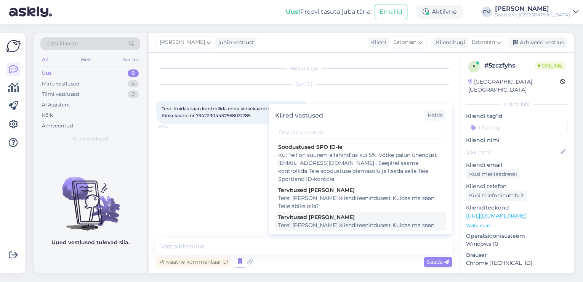
click at [343, 230] on div "Tere! [PERSON_NAME] klienditeenindusest Kuidas ma saan Teile abiks olla?" at bounding box center [360, 229] width 165 height 16
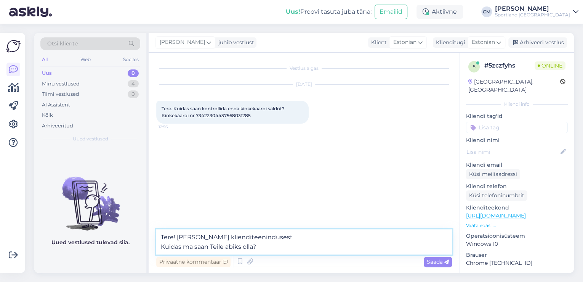
drag, startPoint x: 180, startPoint y: 247, endPoint x: 132, endPoint y: 246, distance: 48.5
click at [132, 246] on div "Otsi kliente All Web Socials Uus 0 Minu vestlused 4 Tiimi vestlused 0 AI Assist…" at bounding box center [304, 153] width 540 height 240
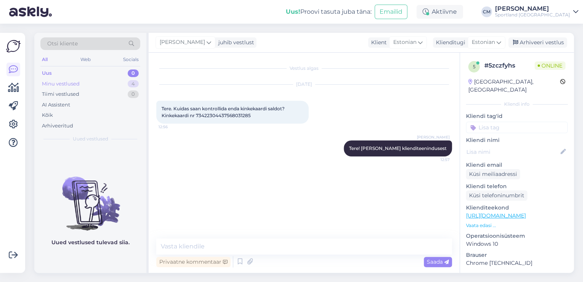
click at [74, 81] on div "Minu vestlused" at bounding box center [61, 84] width 38 height 8
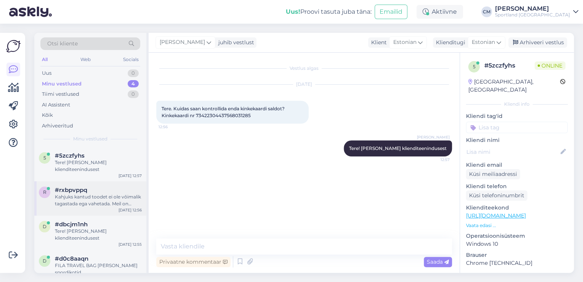
click at [87, 191] on span "#rxbpvppq" at bounding box center [71, 189] width 32 height 7
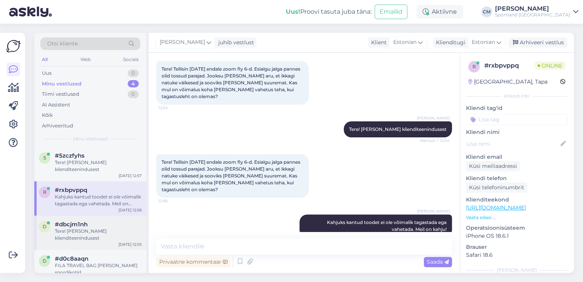
click at [113, 215] on div "d #dbcjm1nh Tere! [PERSON_NAME] klienditeenindusest [DATE] 12:55" at bounding box center [90, 232] width 112 height 34
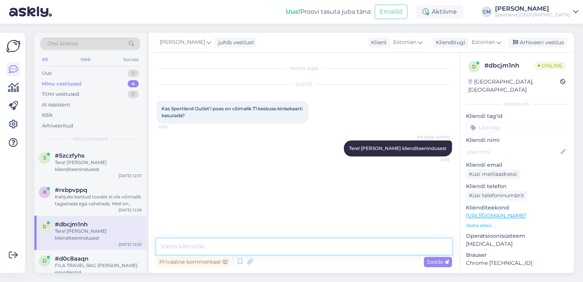
click at [186, 240] on textarea at bounding box center [304, 246] width 296 height 16
paste textarea "T1 kinkekaarti saate kasutada"
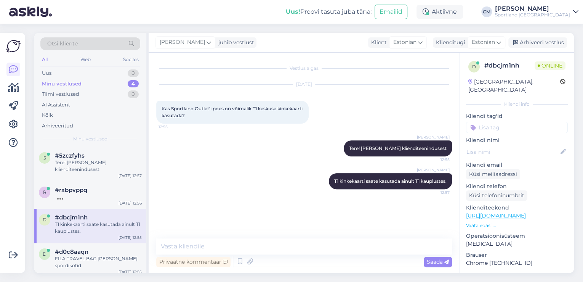
click at [499, 122] on input at bounding box center [517, 127] width 102 height 11
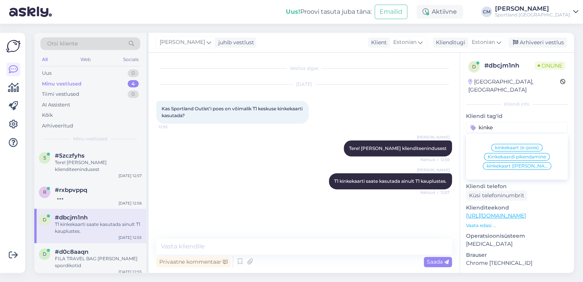
click at [509, 164] on span "kinkekaart ([PERSON_NAME])" at bounding box center [517, 166] width 61 height 5
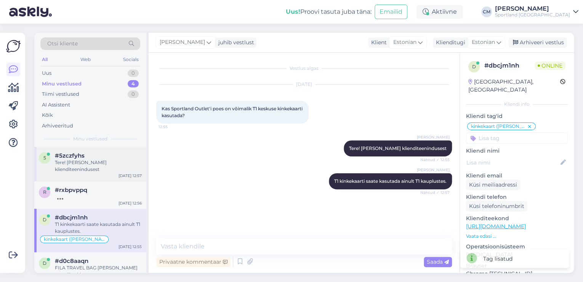
click at [58, 165] on div "Tere! [PERSON_NAME] klienditeenindusest" at bounding box center [98, 166] width 87 height 14
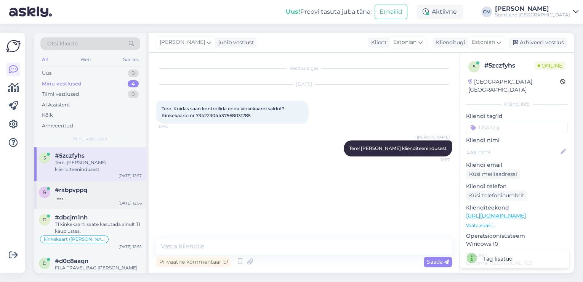
scroll to position [6, 0]
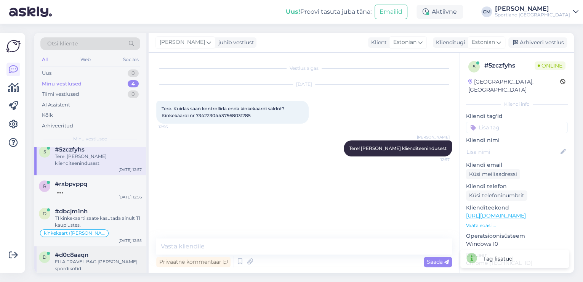
click at [84, 251] on span "#d0c8aaqn" at bounding box center [72, 254] width 34 height 7
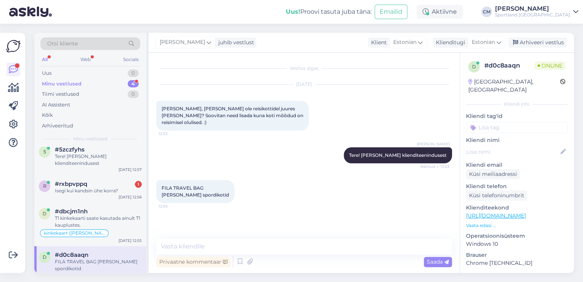
click at [526, 212] on link "[URL][DOMAIN_NAME]" at bounding box center [496, 215] width 60 height 7
click at [188, 246] on textarea at bounding box center [304, 246] width 296 height 16
paste textarea "Kõrgus 28 cm Laius 55 cm Sügavus/paksus 22 cm"
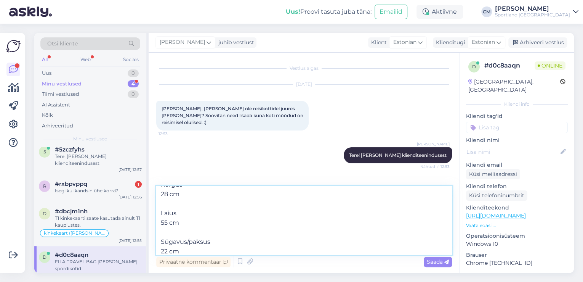
drag, startPoint x: 213, startPoint y: 242, endPoint x: 188, endPoint y: 241, distance: 25.2
click at [188, 241] on textarea "Kõrgus 28 cm Laius 55 cm Sügavus/paksus 22 cm" at bounding box center [304, 220] width 296 height 69
click at [186, 233] on textarea "Kõrgus 28 cm Laius 55 cm Sügavus 22 cm" at bounding box center [304, 220] width 296 height 69
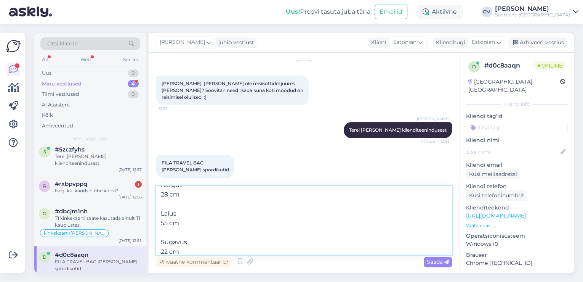
scroll to position [14, 0]
click at [229, 236] on textarea "Kõrgus 28 cm Laius 55 cm Sügavus 22 cm" at bounding box center [304, 220] width 296 height 69
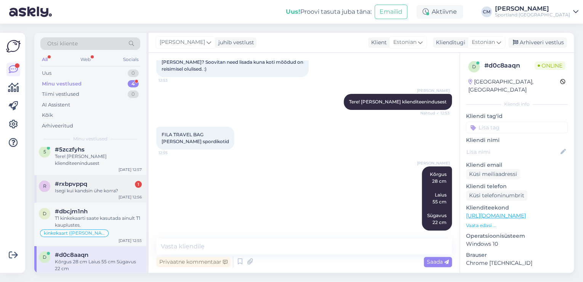
click at [106, 185] on div "#rxbpvppq 1" at bounding box center [98, 183] width 87 height 7
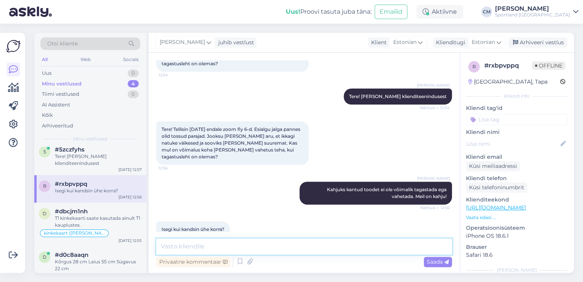
click at [187, 248] on textarea at bounding box center [304, 246] width 296 height 16
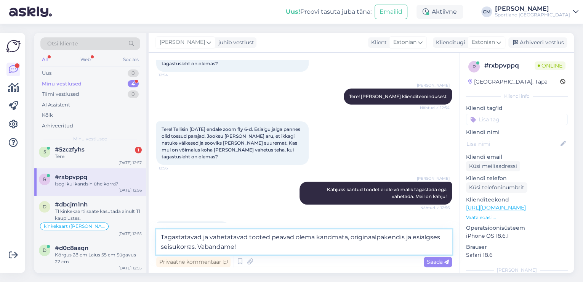
click at [316, 238] on textarea "Tagastatavad ja vahetatavad tooted peavad olema kandmata, originaalpakendis ja …" at bounding box center [304, 241] width 296 height 25
click at [295, 251] on textarea "Tagastatavad ja vahetatavad tooted peavad olema kindlasti kandmata, originaalpa…" at bounding box center [304, 241] width 296 height 25
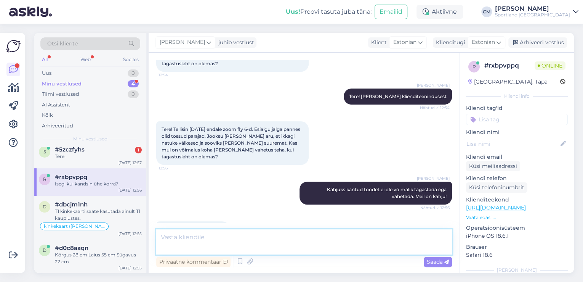
scroll to position [119, 0]
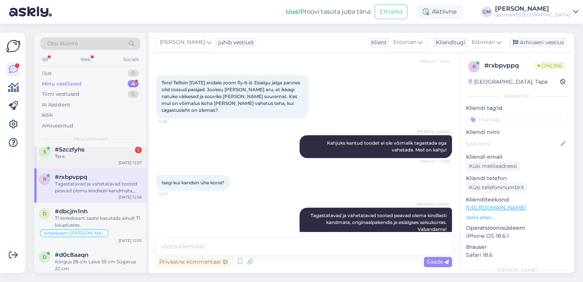
click at [103, 160] on div "5 #5zczfyhs 1 Tere. [DATE] 12:57" at bounding box center [90, 154] width 112 height 27
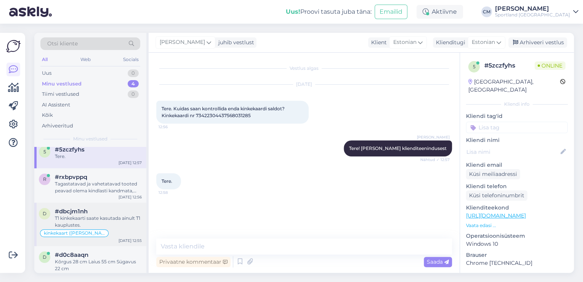
click at [102, 206] on div "d #dbcjm1nh T1 kinkekaarti saate kasutada ainult T1 kauplustes. kinkekaart ([PE…" at bounding box center [90, 223] width 112 height 43
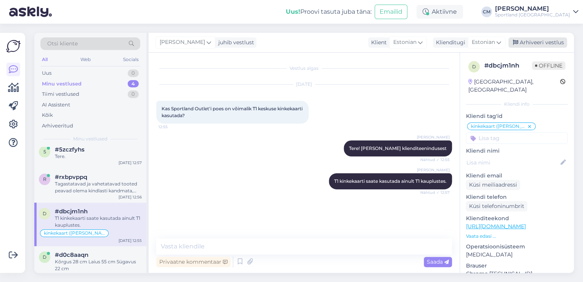
click at [547, 40] on div "Arhiveeri vestlus" at bounding box center [538, 42] width 59 height 10
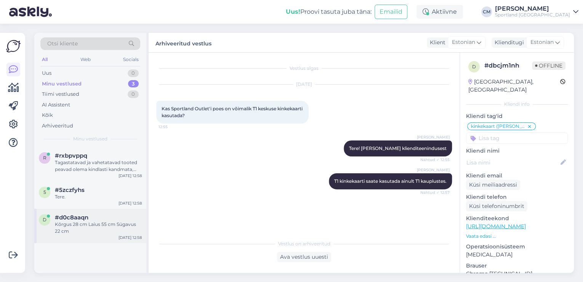
click at [112, 220] on div "#d0c8aaqn" at bounding box center [98, 217] width 87 height 7
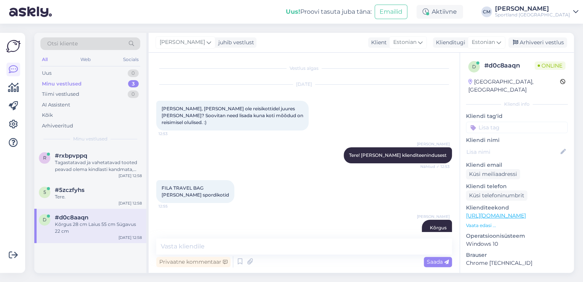
scroll to position [53, 0]
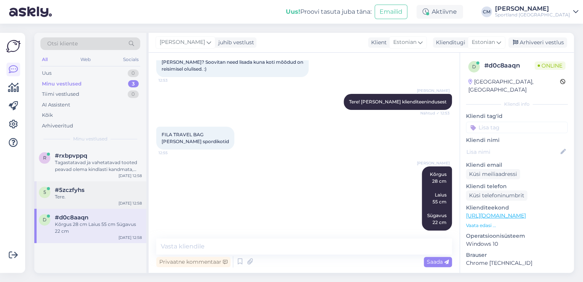
click at [88, 201] on div "5 #5zczfyhs Tere. [DATE] 12:58" at bounding box center [90, 194] width 112 height 27
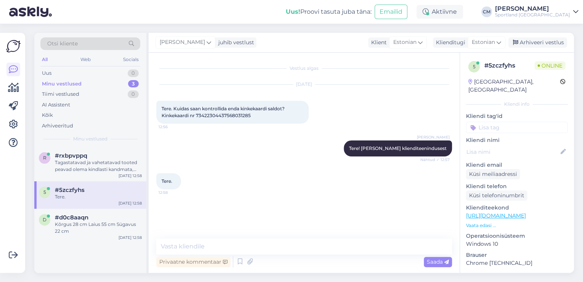
click at [231, 116] on span "Tere. Kuidas saan kontrollida enda kinkekaardi saldot? Kinkekaardi nr 734223044…" at bounding box center [224, 112] width 124 height 13
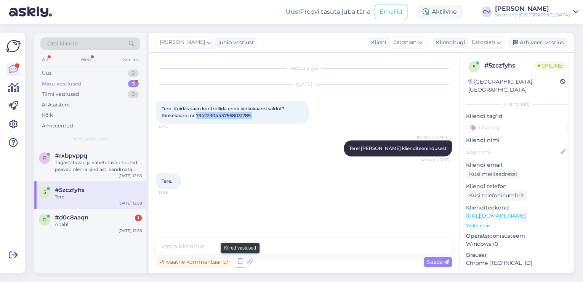
drag, startPoint x: 237, startPoint y: 258, endPoint x: 233, endPoint y: 248, distance: 11.0
click at [237, 258] on icon at bounding box center [240, 261] width 9 height 11
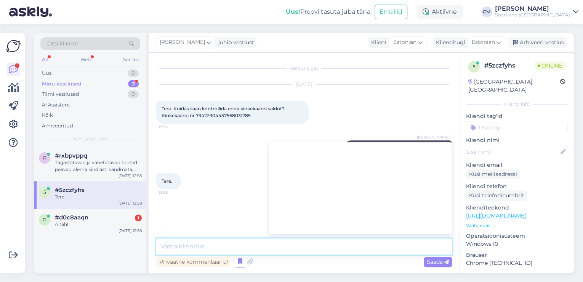
click at [233, 248] on textarea at bounding box center [304, 246] width 296 height 16
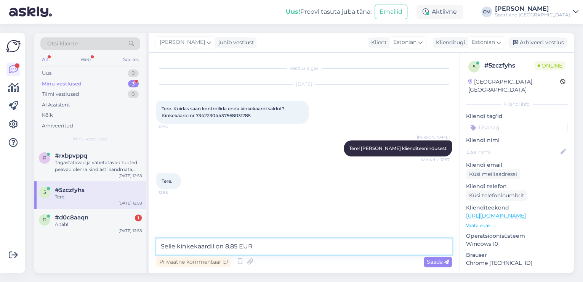
click at [175, 244] on textarea "Selle kinkekaardil on 8.85 EUR" at bounding box center [304, 246] width 296 height 16
click at [262, 239] on textarea "Sellel kinkekaardil on 8.85 EUR" at bounding box center [304, 246] width 296 height 16
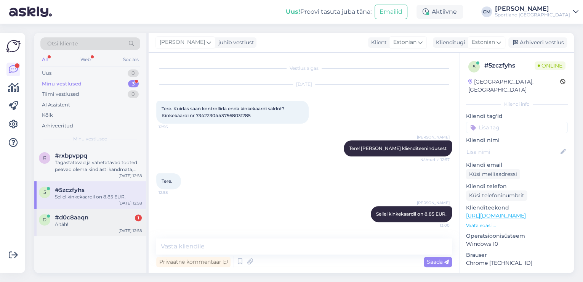
click at [90, 227] on div "Aitäh!" at bounding box center [98, 224] width 87 height 7
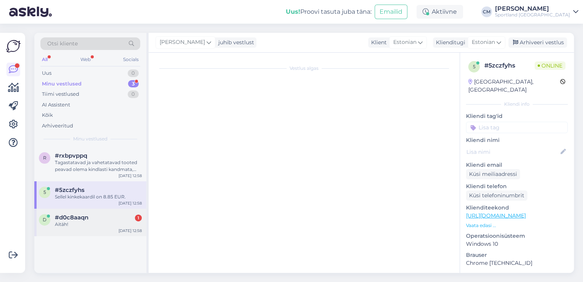
scroll to position [86, 0]
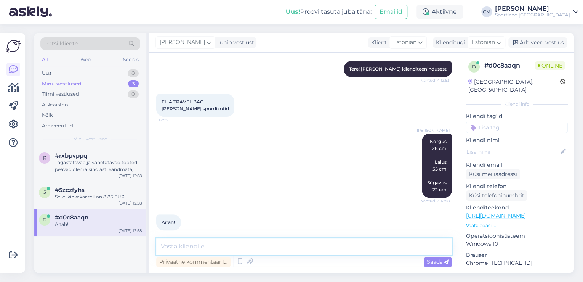
click at [251, 245] on textarea at bounding box center [304, 246] width 296 height 16
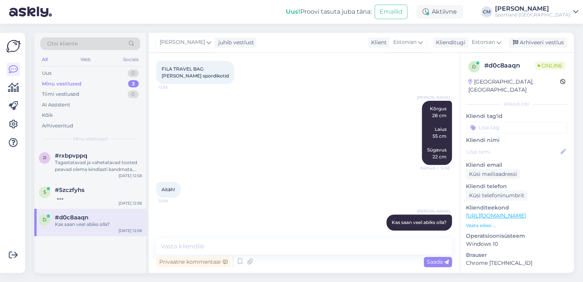
click at [519, 122] on input at bounding box center [517, 127] width 102 height 11
click at [509, 145] on span "Toodete suurustele vastavus (suurustetabelid)" at bounding box center [517, 147] width 61 height 5
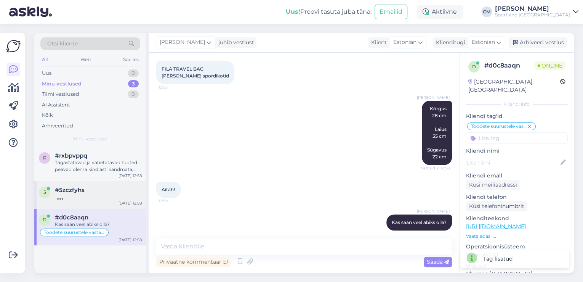
click at [122, 197] on div at bounding box center [98, 196] width 87 height 7
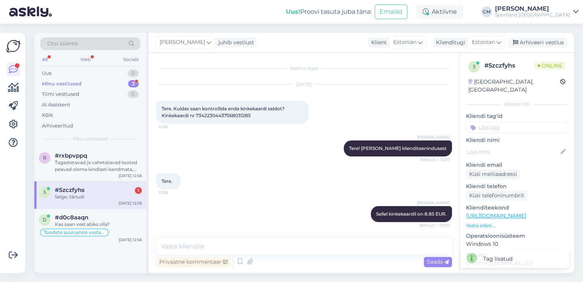
scroll to position [31, 0]
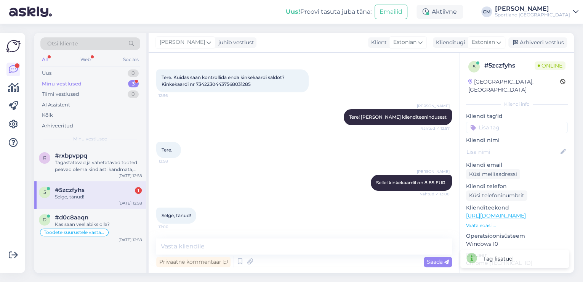
click at [512, 122] on input at bounding box center [517, 127] width 102 height 11
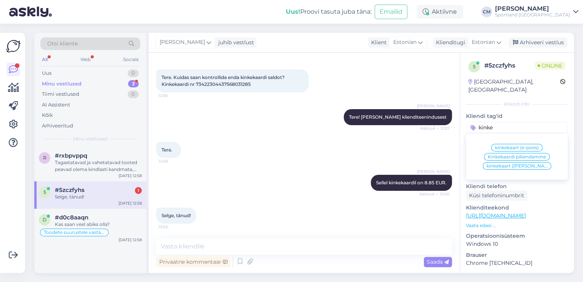
click at [525, 164] on span "kinkekaart ([PERSON_NAME])" at bounding box center [517, 166] width 61 height 5
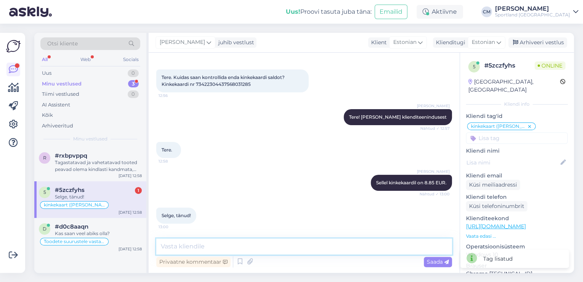
click at [236, 241] on textarea at bounding box center [304, 246] width 296 height 16
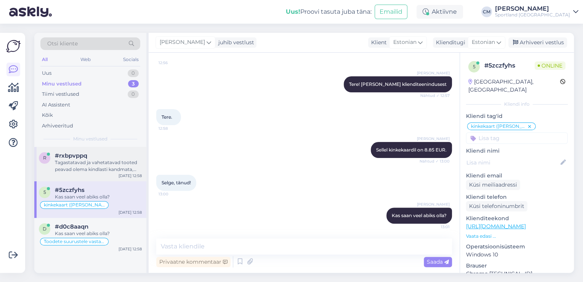
click at [87, 168] on div "Tagastatavad ja vahetatavad tooted peavad olema kindlasti kandmata, originaalpa…" at bounding box center [98, 166] width 87 height 14
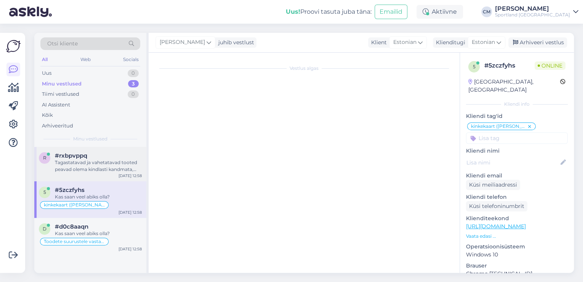
scroll to position [119, 0]
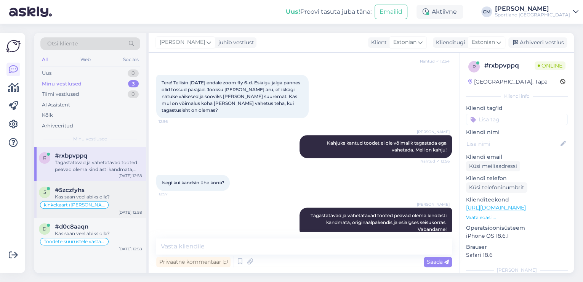
click at [90, 204] on div "kinkekaart ([PERSON_NAME])" at bounding box center [74, 205] width 69 height 8
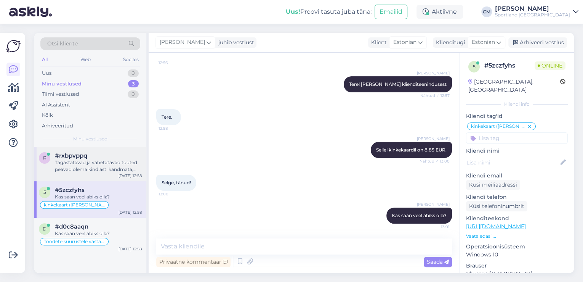
click at [106, 174] on div "r #rxbpvppq Tagastatavad ja vahetatavad tooted peavad olema kindlasti kandmata,…" at bounding box center [90, 164] width 112 height 34
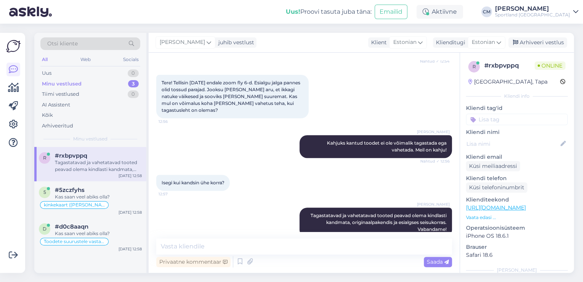
click at [523, 124] on input at bounding box center [517, 119] width 102 height 11
click at [522, 149] on span "Toodete vahetamine (e-pood)" at bounding box center [517, 148] width 61 height 5
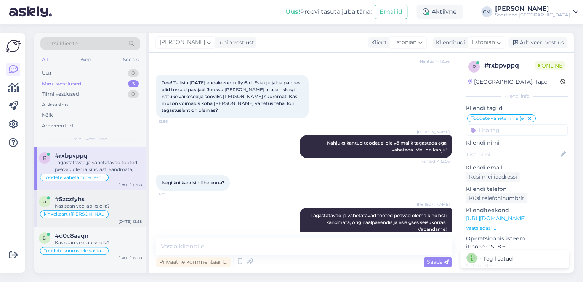
click at [75, 206] on div "Kas saan veel abiks olla?" at bounding box center [98, 205] width 87 height 7
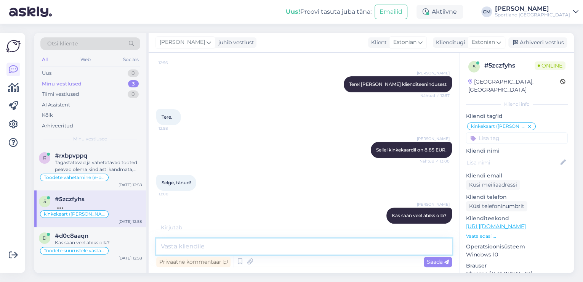
click at [235, 243] on textarea at bounding box center [304, 246] width 296 height 16
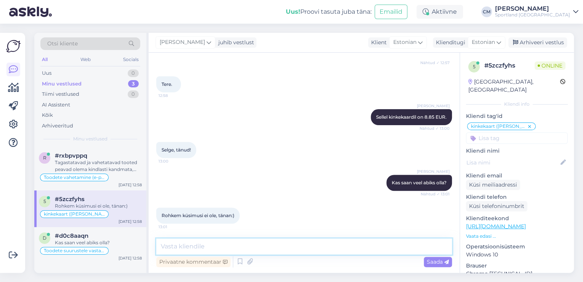
scroll to position [130, 0]
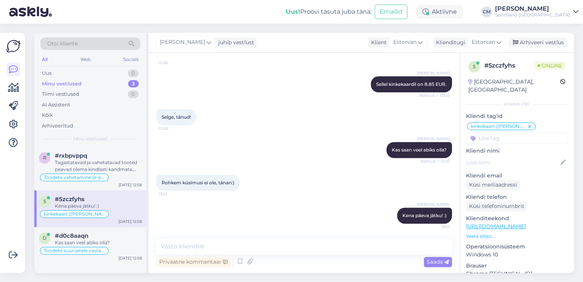
click at [532, 48] on div "[PERSON_NAME] juhib vestlust Klient [DEMOGRAPHIC_DATA] Klienditugi [DEMOGRAPHIC…" at bounding box center [361, 43] width 425 height 20
click at [538, 45] on div "Arhiveeri vestlus" at bounding box center [538, 42] width 59 height 10
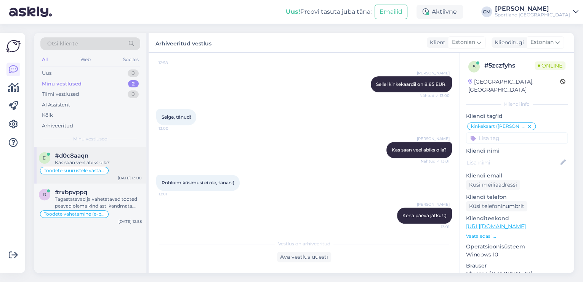
click at [119, 169] on div "Toodete suurustele vastavus (suurustetabelid)" at bounding box center [90, 170] width 103 height 9
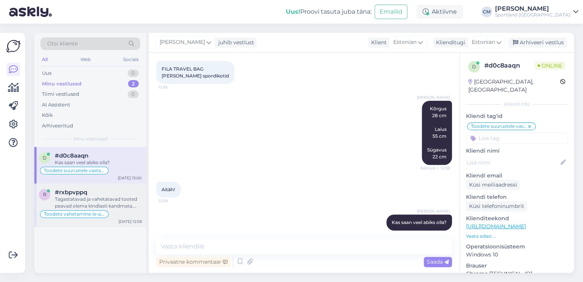
click at [104, 193] on div "#rxbpvppq" at bounding box center [98, 192] width 87 height 7
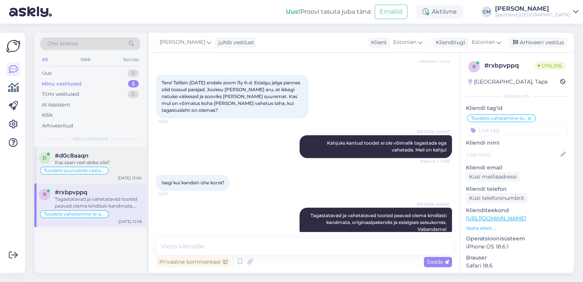
click at [84, 167] on div "Toodete suurustele vastavus (suurustetabelid)" at bounding box center [74, 171] width 69 height 8
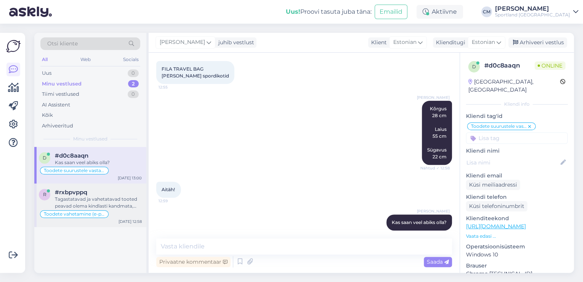
click at [73, 204] on div "Tagastatavad ja vahetatavad tooted peavad olema kindlasti kandmata, originaalpa…" at bounding box center [98, 203] width 87 height 14
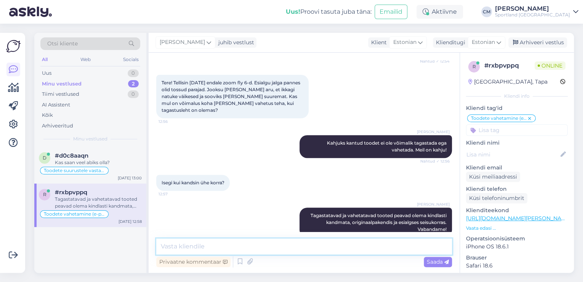
click at [338, 252] on textarea at bounding box center [304, 246] width 296 height 16
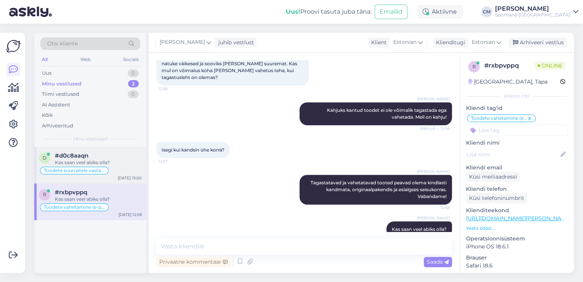
click at [133, 169] on div "Toodete suurustele vastavus (suurustetabelid)" at bounding box center [90, 170] width 103 height 9
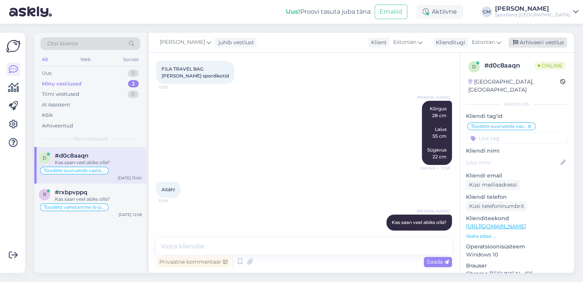
click at [530, 42] on div "Arhiveeri vestlus" at bounding box center [538, 42] width 59 height 10
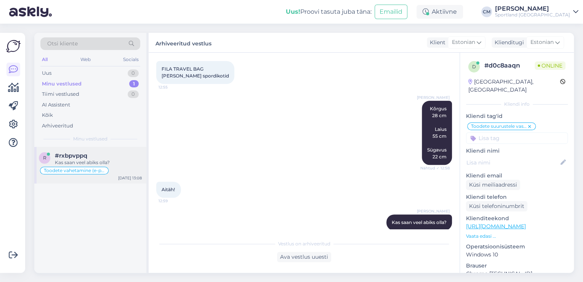
click at [115, 181] on div "r #rxbpvppq Kas saan veel abiks olla? Toodete vahetamine (e-pood) [DATE] 13:08" at bounding box center [90, 165] width 112 height 37
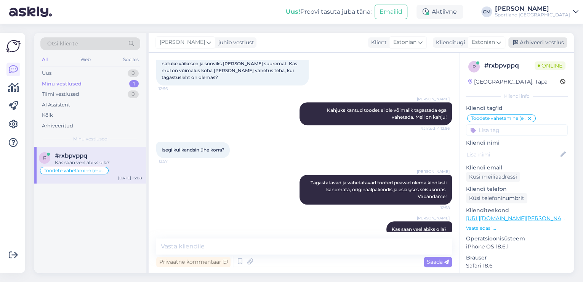
click at [537, 46] on div "Arhiveeri vestlus" at bounding box center [538, 42] width 59 height 10
